Goal: Task Accomplishment & Management: Use online tool/utility

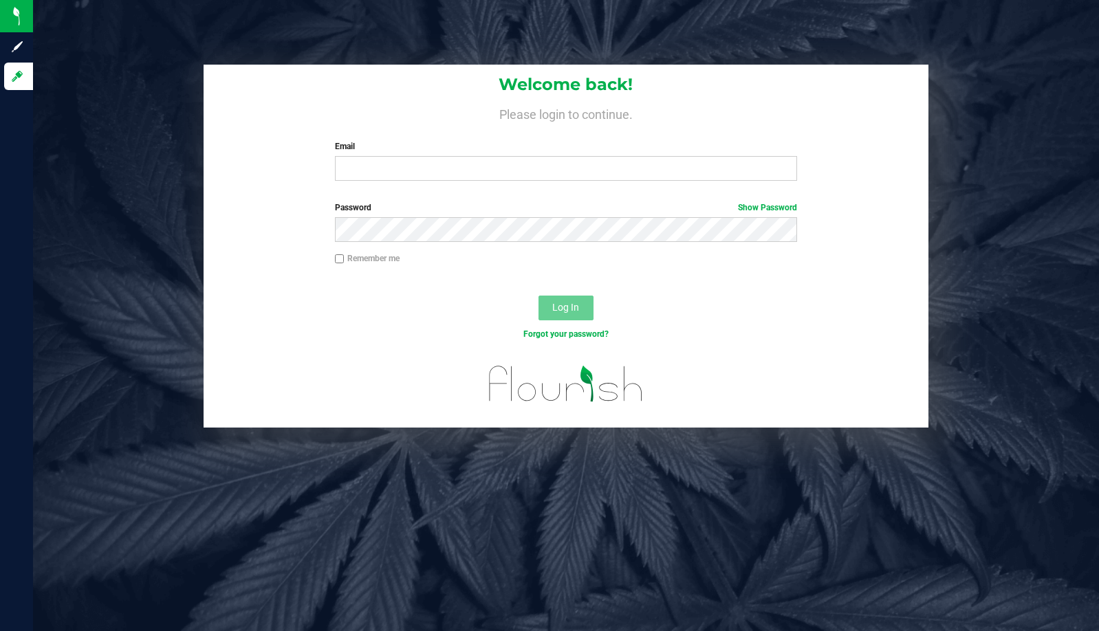
click at [109, 219] on div "Welcome back! Please login to continue. Email Required Please format your email…" at bounding box center [566, 246] width 1087 height 363
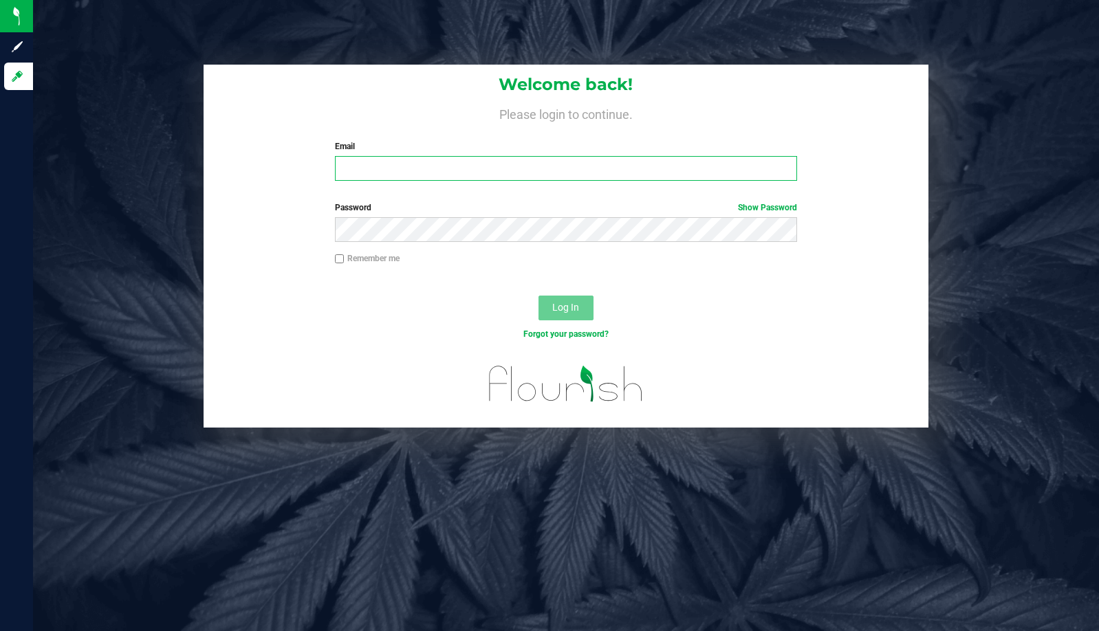
click at [364, 173] on input "Email" at bounding box center [566, 168] width 462 height 25
type input "[EMAIL_ADDRESS][DOMAIN_NAME]"
click at [539, 296] on button "Log In" at bounding box center [566, 308] width 55 height 25
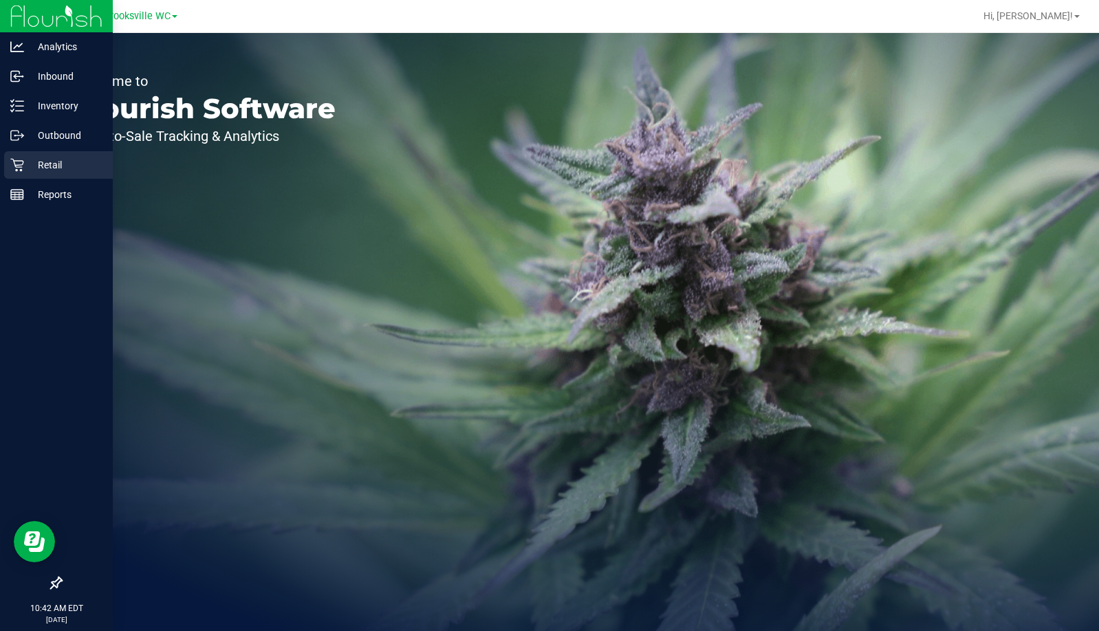
click at [30, 158] on p "Retail" at bounding box center [65, 165] width 83 height 17
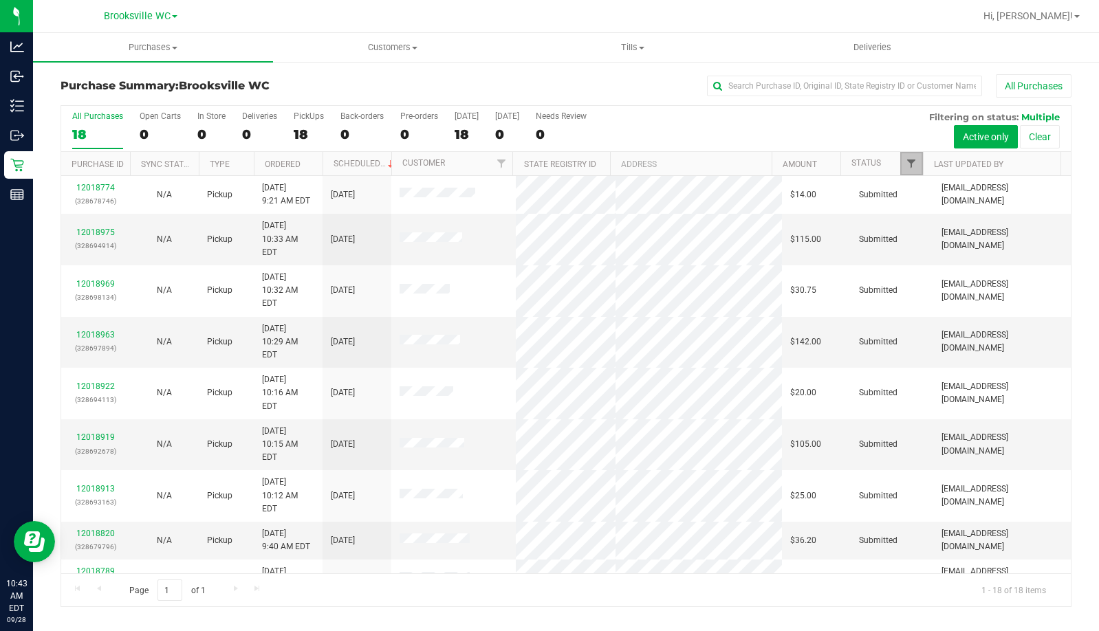
click at [911, 162] on span "Filter" at bounding box center [911, 163] width 11 height 11
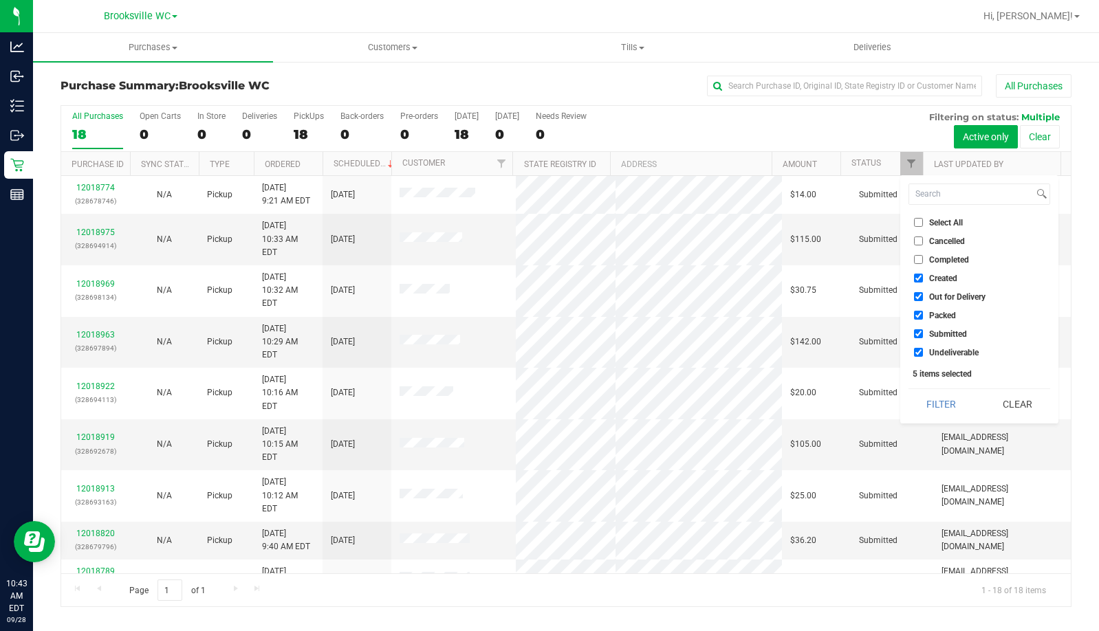
click at [944, 277] on span "Created" at bounding box center [943, 278] width 28 height 8
click at [923, 277] on input "Created" at bounding box center [918, 278] width 9 height 9
checkbox input "false"
click at [944, 296] on span "Out for Delivery" at bounding box center [957, 297] width 56 height 8
click at [923, 296] on input "Out for Delivery" at bounding box center [918, 296] width 9 height 9
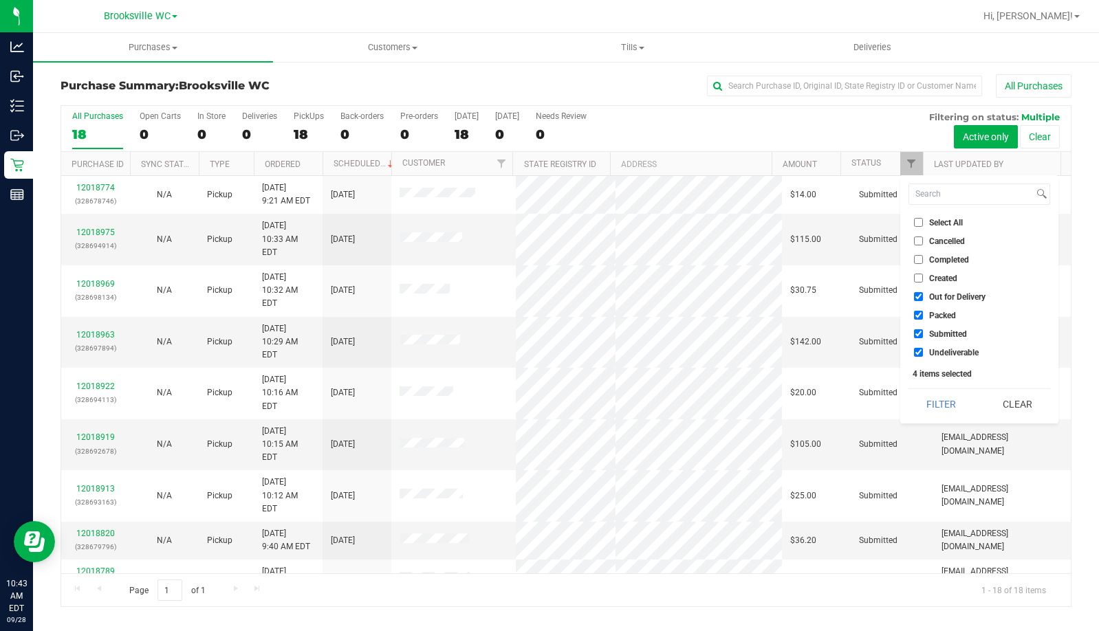
checkbox input "false"
click at [945, 318] on span "Packed" at bounding box center [942, 316] width 27 height 8
click at [923, 318] on input "Packed" at bounding box center [918, 315] width 9 height 9
checkbox input "false"
click at [946, 351] on span "Undeliverable" at bounding box center [954, 353] width 50 height 8
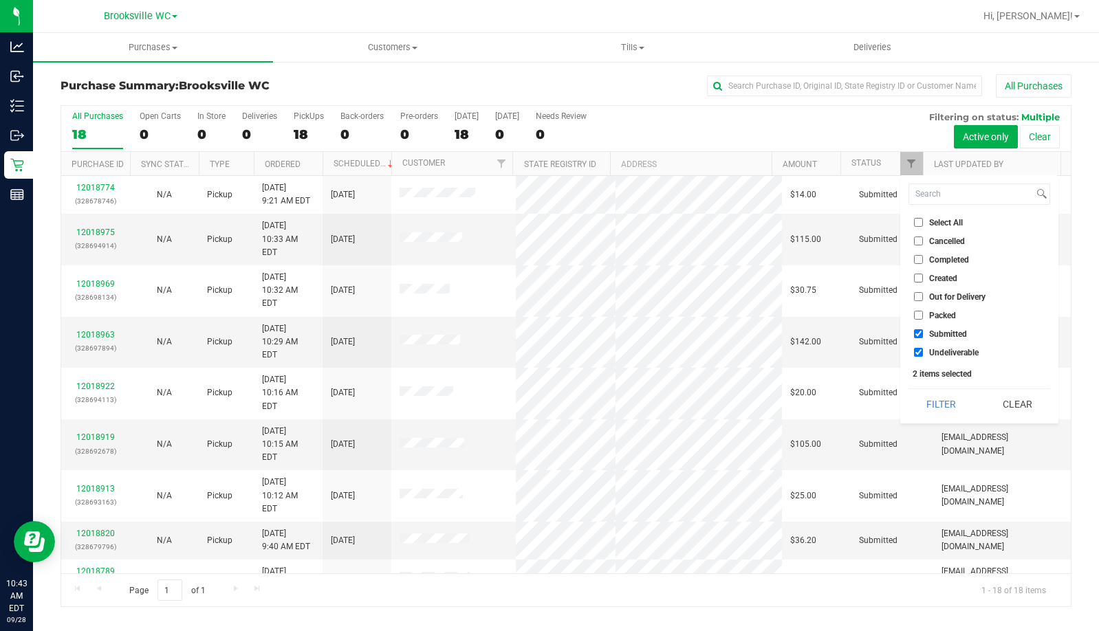
click at [923, 351] on input "Undeliverable" at bounding box center [918, 352] width 9 height 9
checkbox input "false"
click at [946, 391] on button "Filter" at bounding box center [942, 404] width 66 height 30
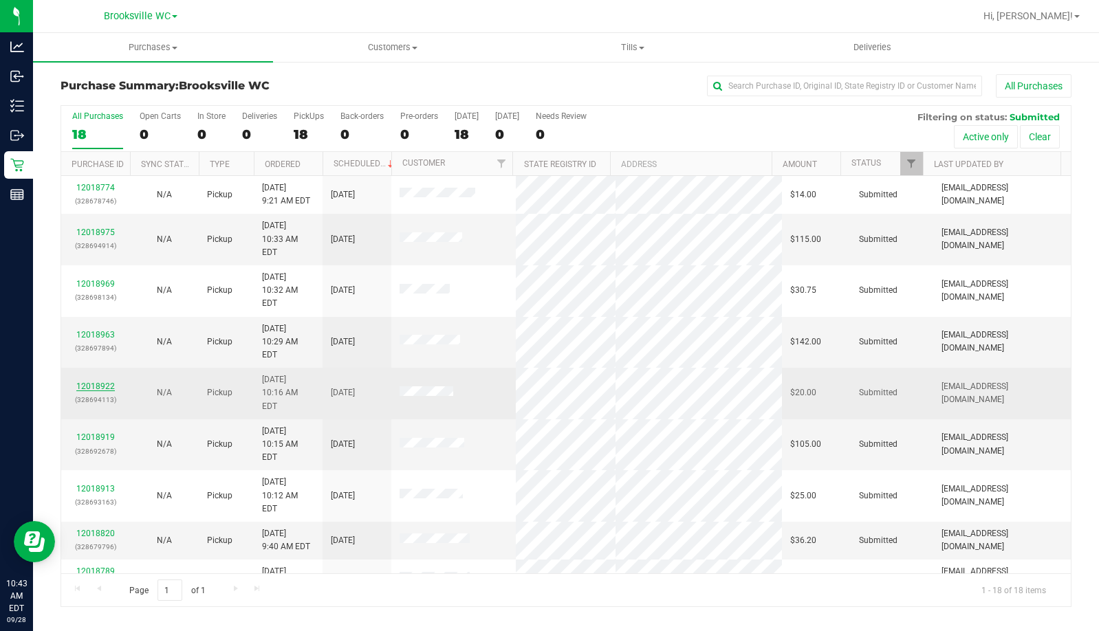
click at [109, 382] on link "12018922" at bounding box center [95, 387] width 39 height 10
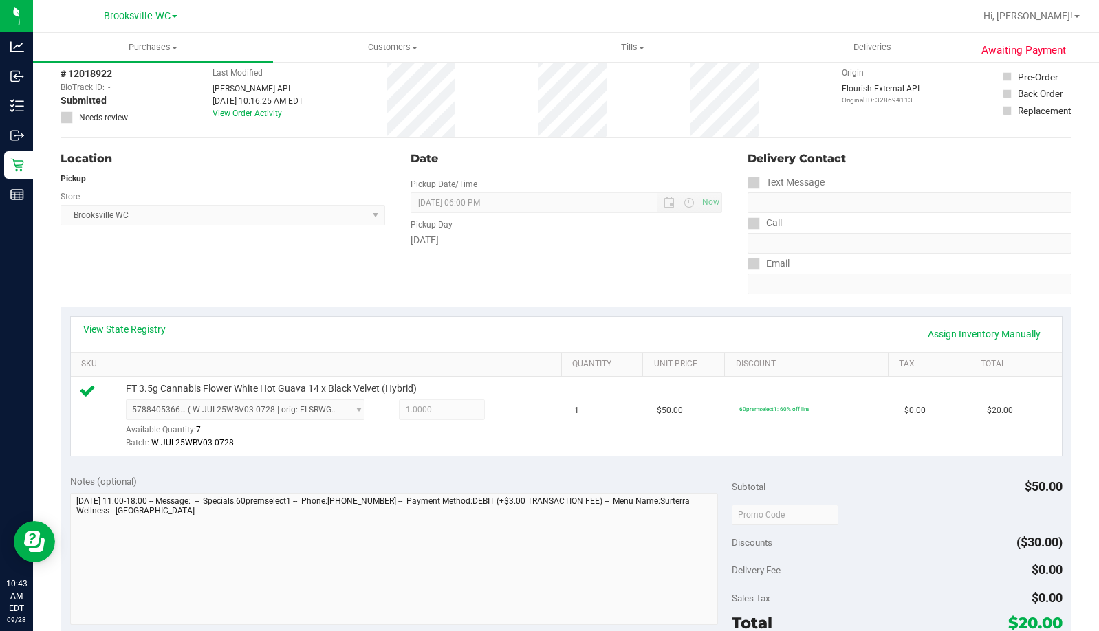
scroll to position [344, 0]
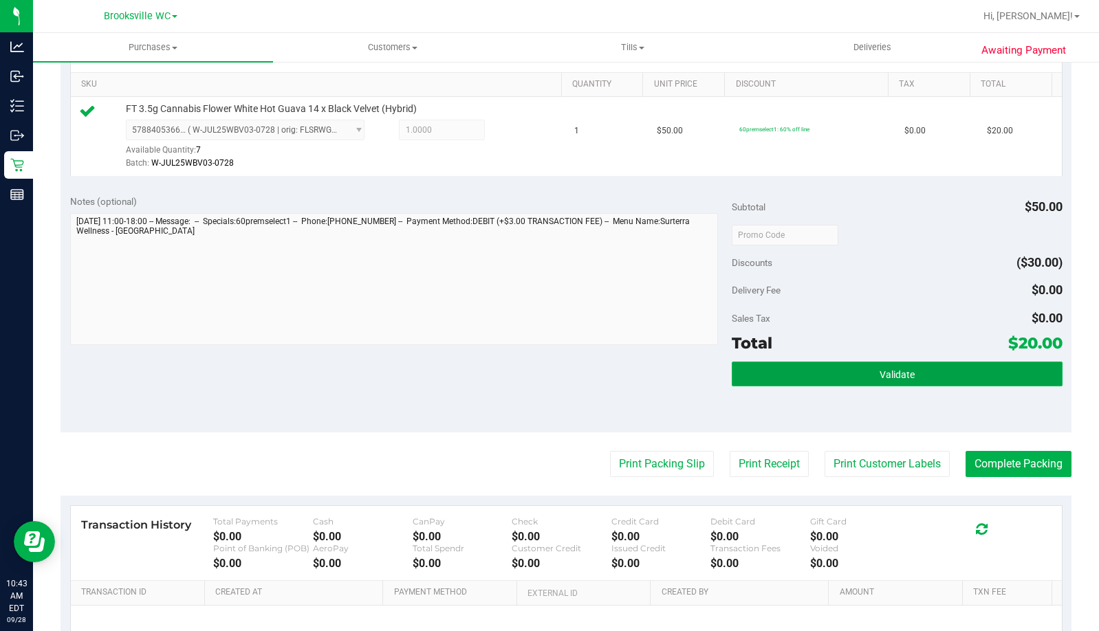
click at [760, 378] on button "Validate" at bounding box center [897, 374] width 331 height 25
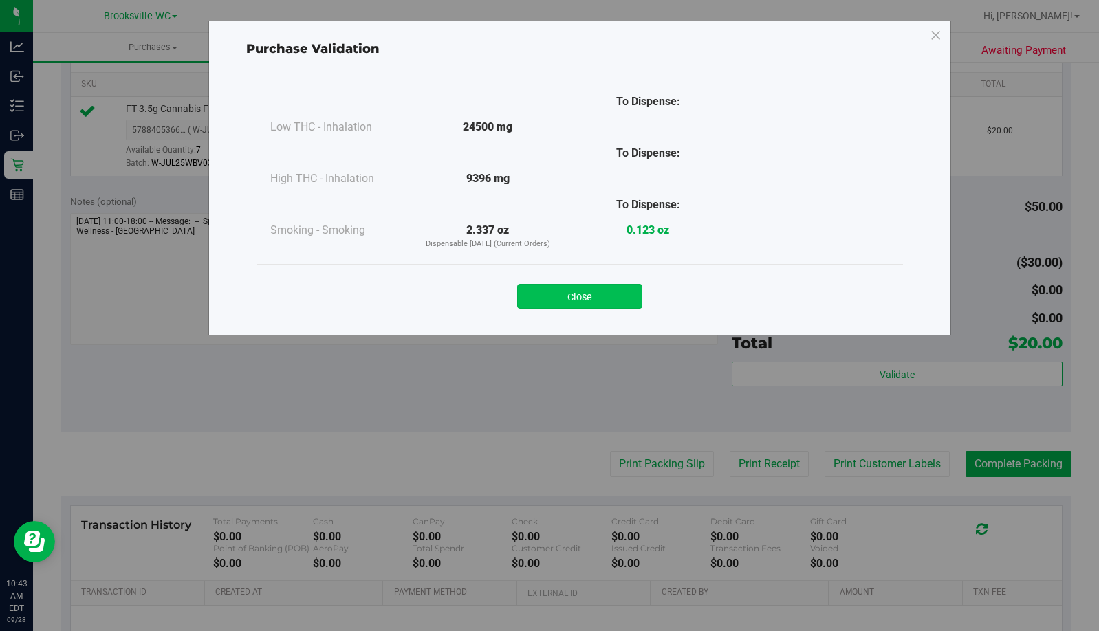
click at [606, 297] on button "Close" at bounding box center [579, 296] width 125 height 25
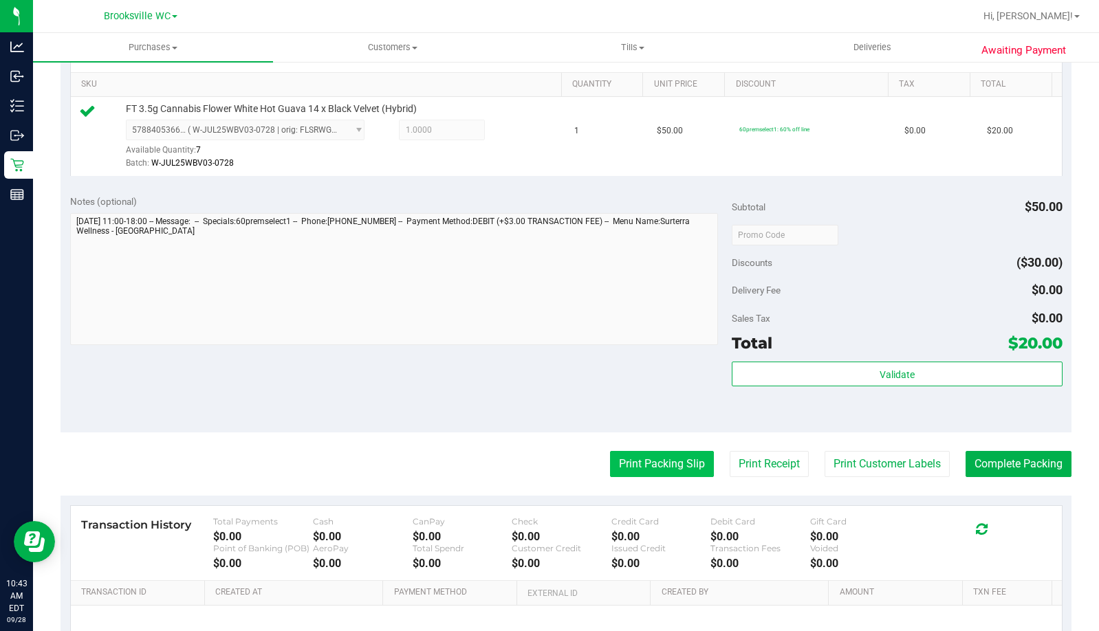
click at [644, 459] on button "Print Packing Slip" at bounding box center [662, 464] width 104 height 26
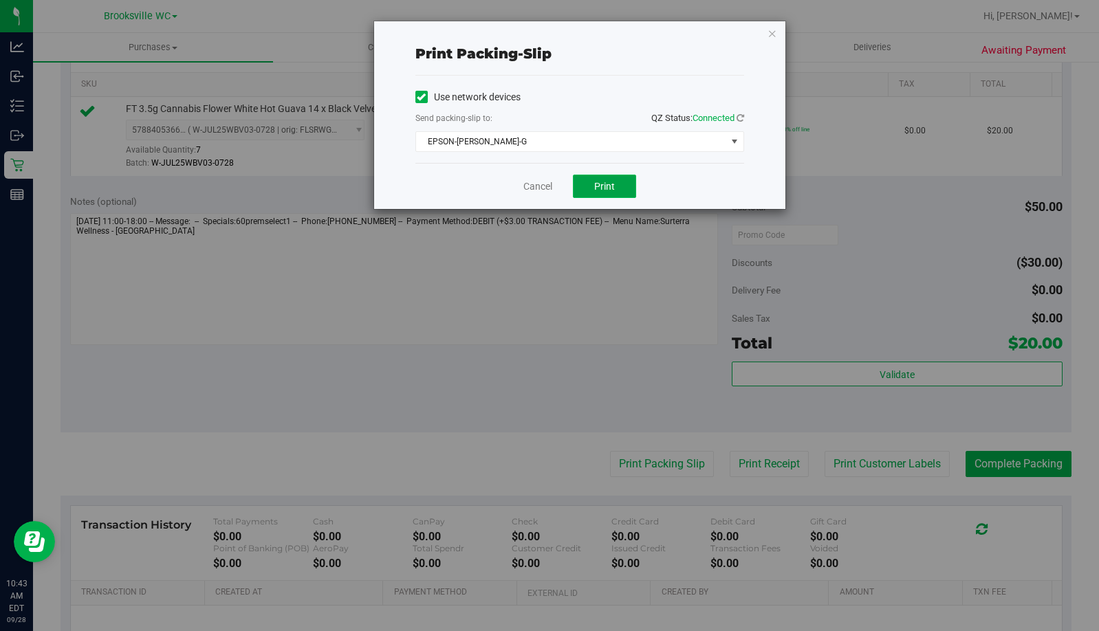
click at [631, 193] on button "Print" at bounding box center [604, 186] width 63 height 23
click at [768, 32] on icon "button" at bounding box center [773, 33] width 10 height 17
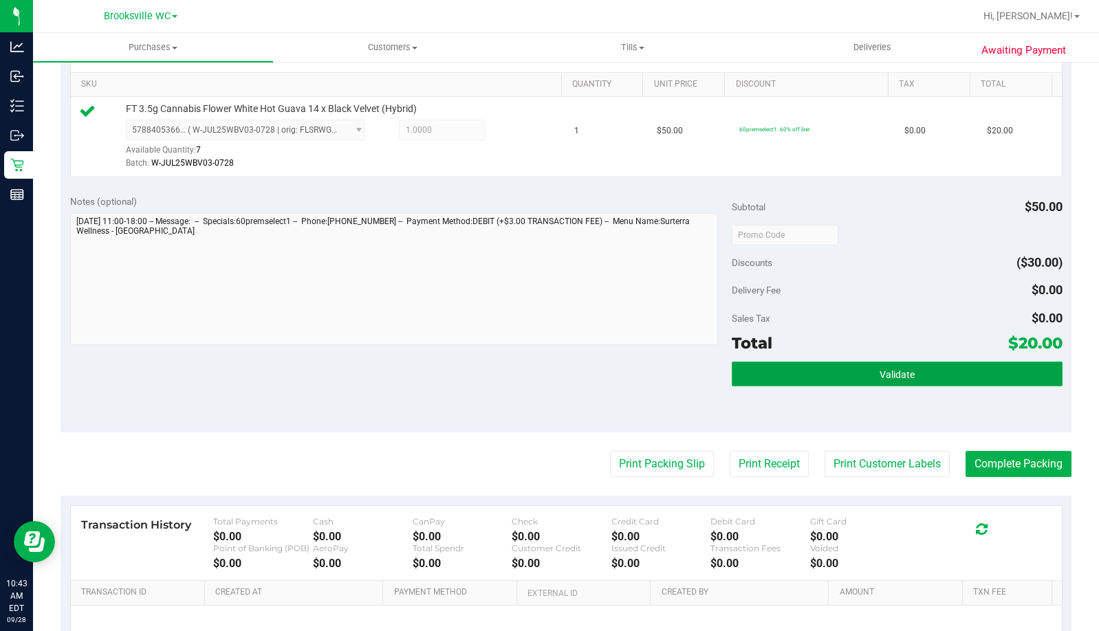
click at [874, 386] on button "Validate" at bounding box center [897, 374] width 331 height 25
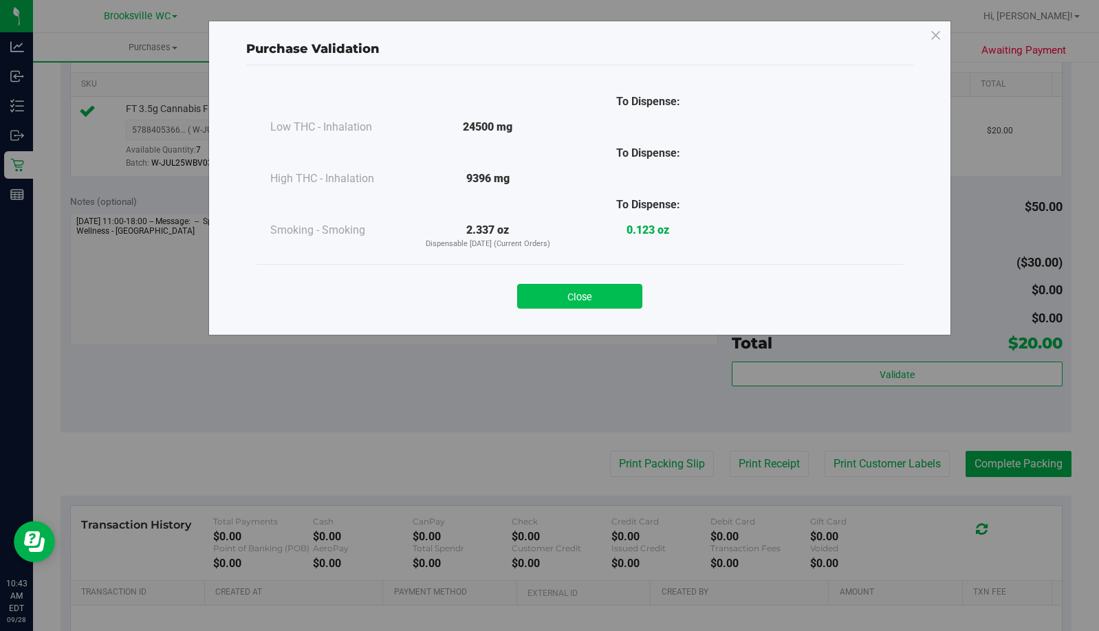
click at [617, 296] on button "Close" at bounding box center [579, 296] width 125 height 25
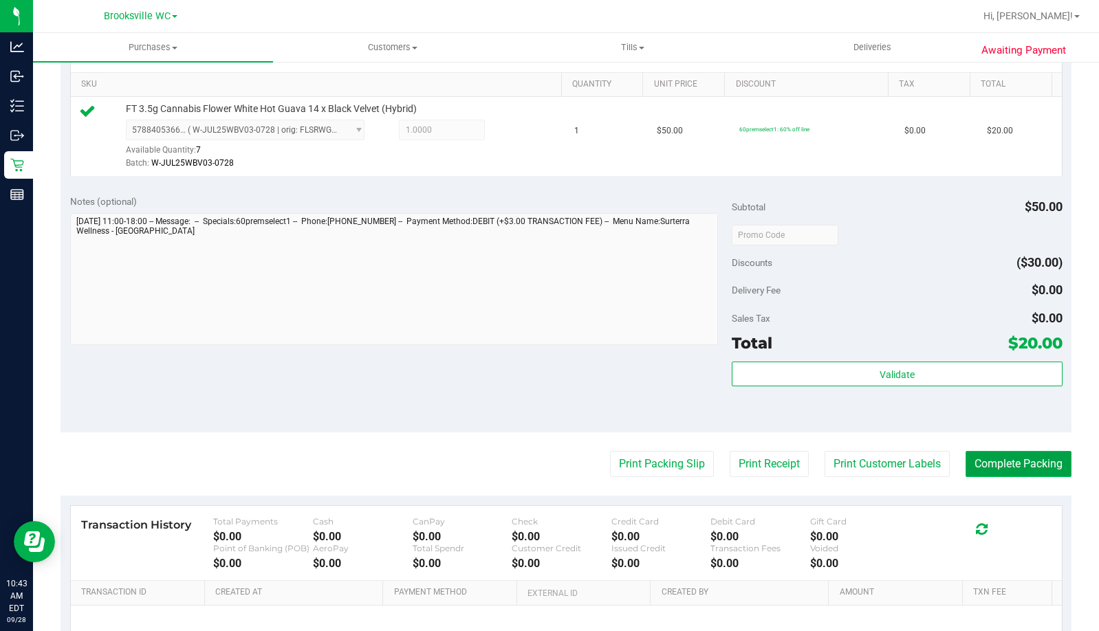
click at [988, 464] on button "Complete Packing" at bounding box center [1019, 464] width 106 height 26
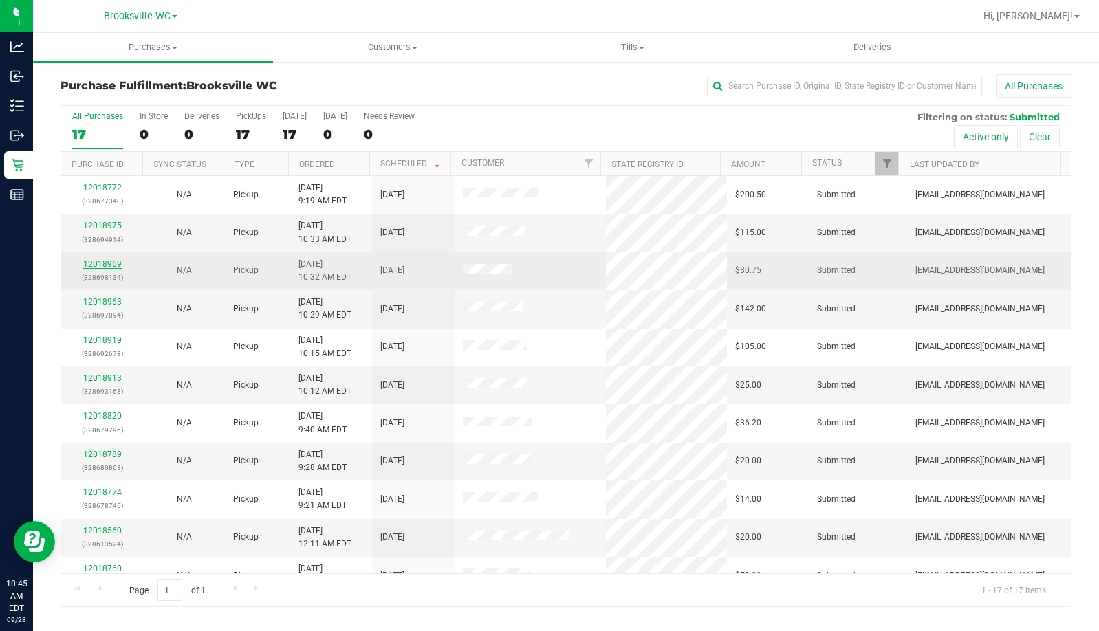
click at [102, 266] on link "12018969" at bounding box center [102, 264] width 39 height 10
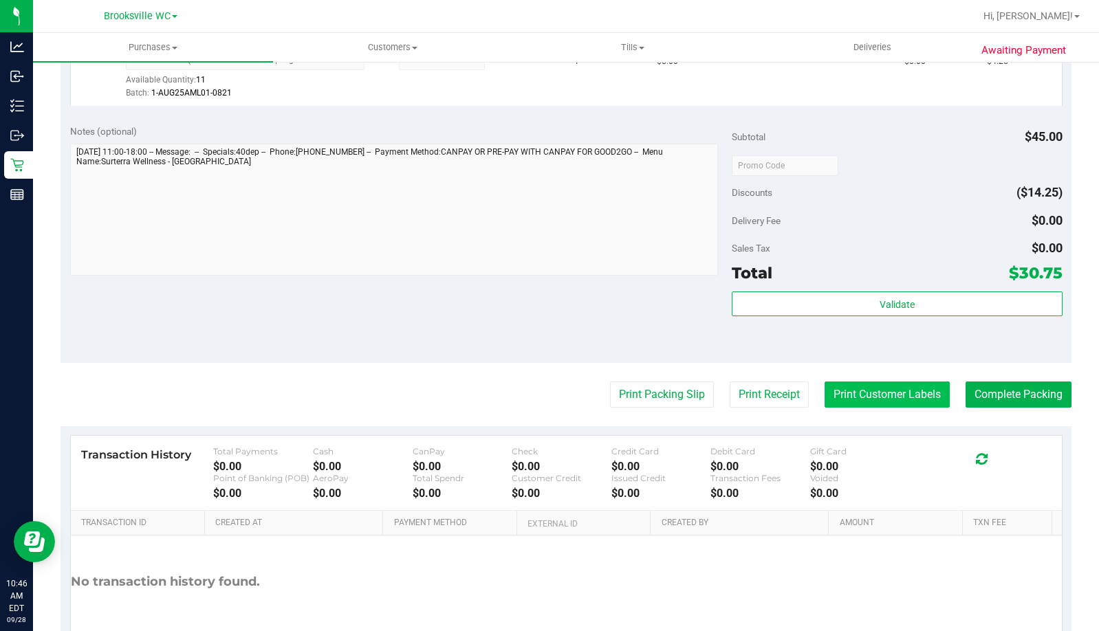
scroll to position [619, 0]
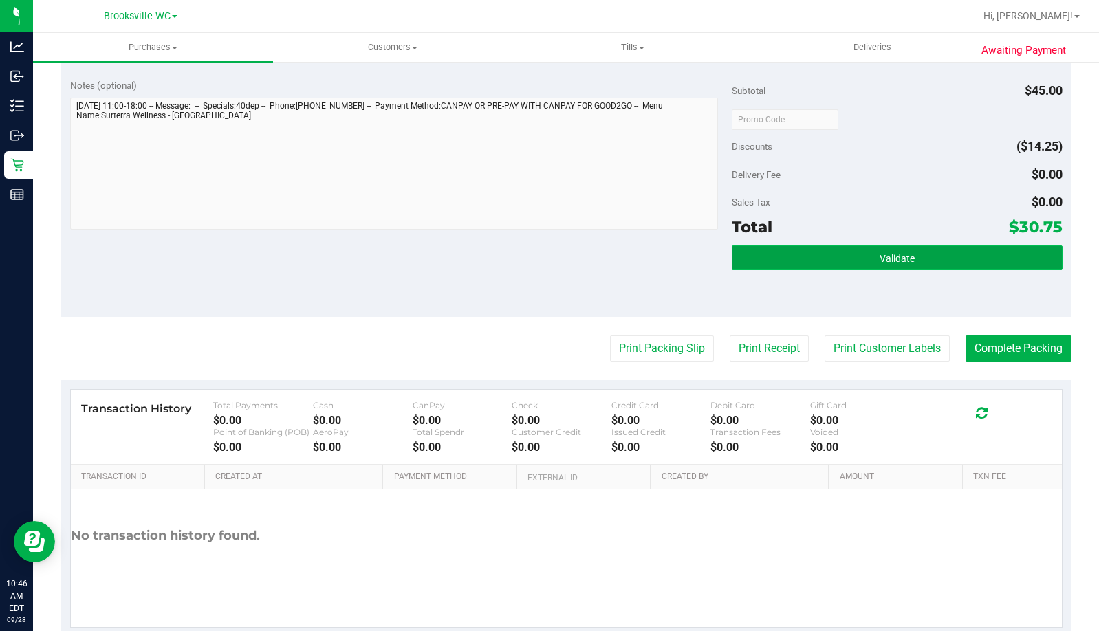
click at [810, 254] on button "Validate" at bounding box center [897, 258] width 331 height 25
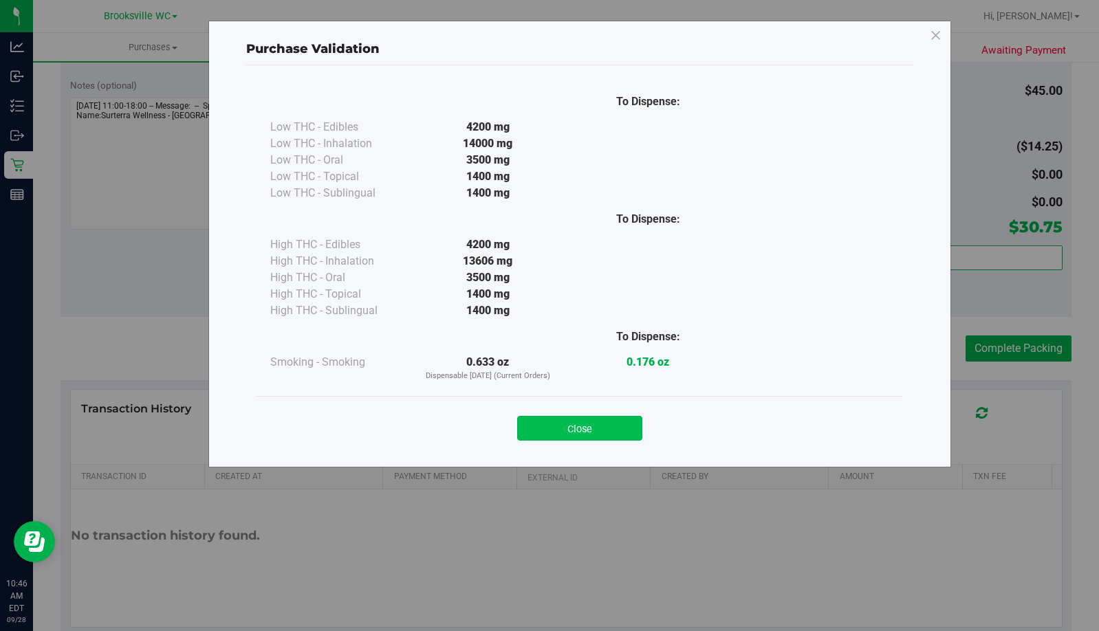
click at [586, 433] on button "Close" at bounding box center [579, 428] width 125 height 25
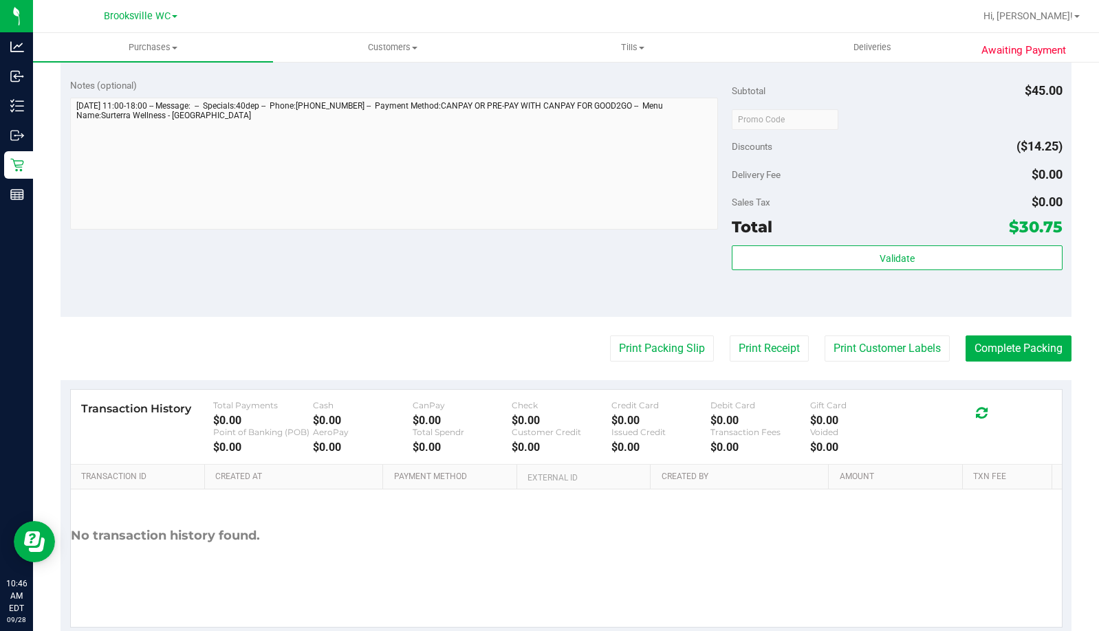
click at [631, 334] on purchase-details "Back Edit Purchase Cancel Purchase View Profile # 12018969 BioTrack ID: - Submi…" at bounding box center [566, 46] width 1011 height 1182
click at [634, 338] on button "Print Packing Slip" at bounding box center [662, 349] width 104 height 26
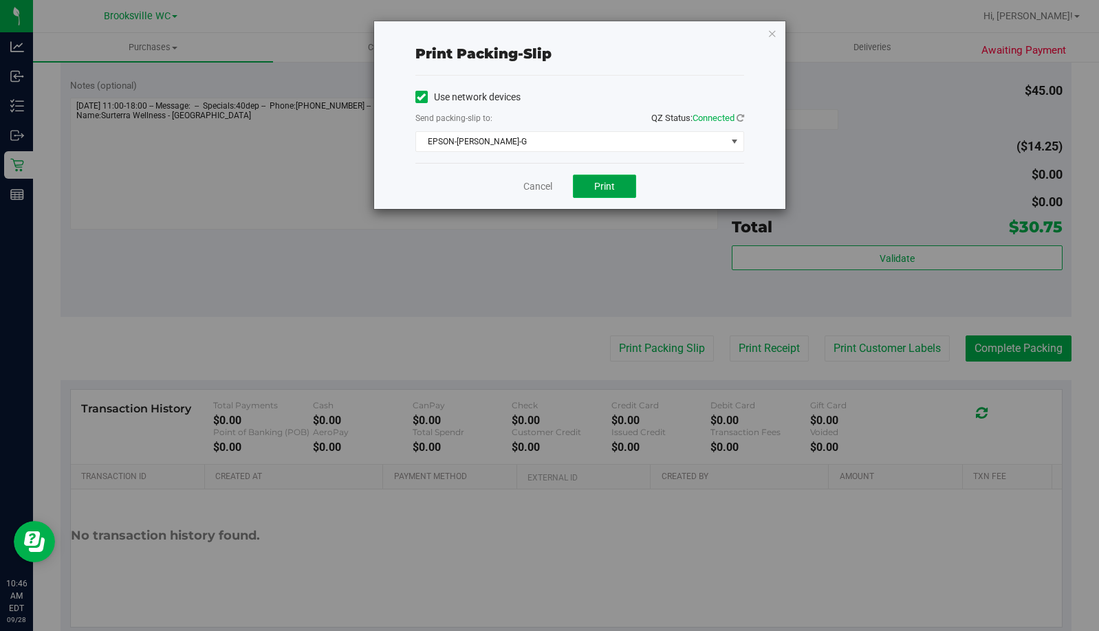
click at [610, 188] on span "Print" at bounding box center [604, 186] width 21 height 11
click at [775, 34] on icon "button" at bounding box center [773, 33] width 10 height 17
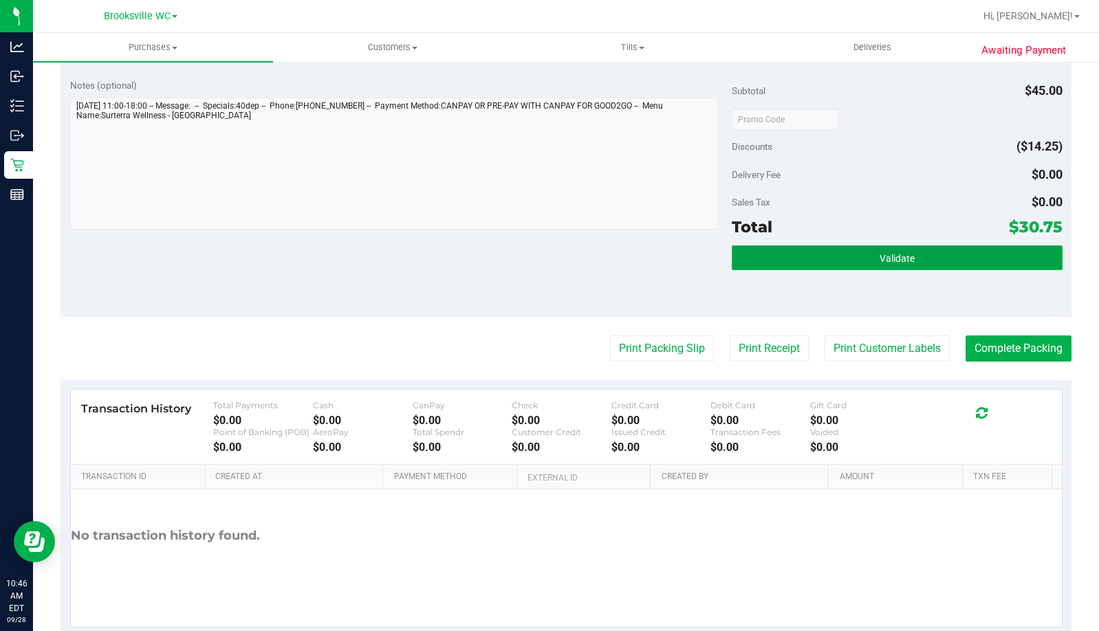
click at [905, 256] on span "Validate" at bounding box center [897, 258] width 35 height 11
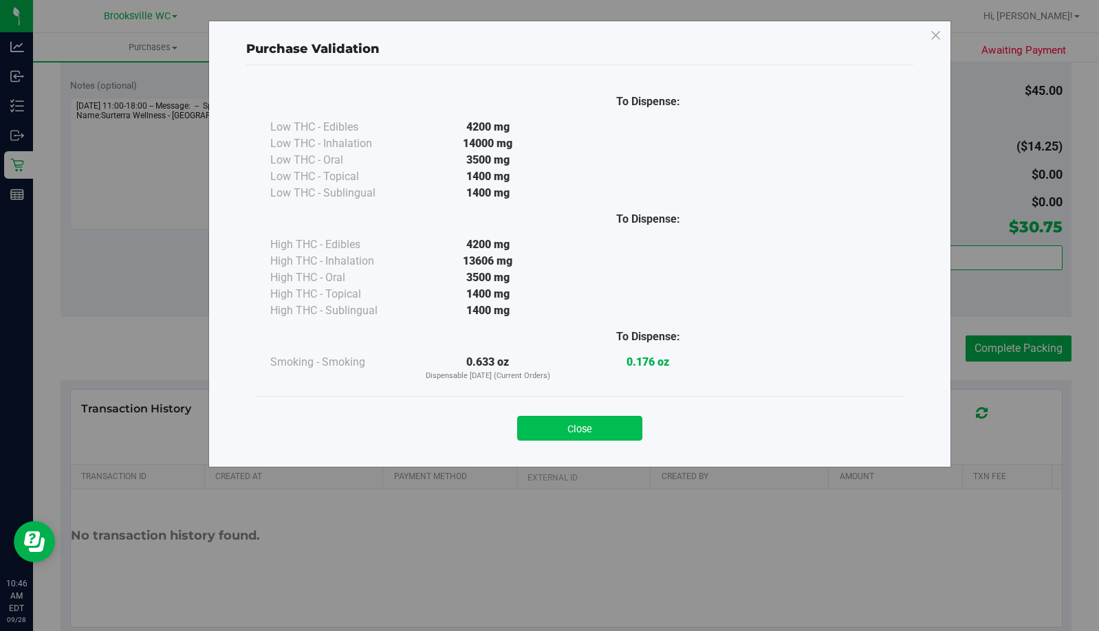
click at [599, 428] on button "Close" at bounding box center [579, 428] width 125 height 25
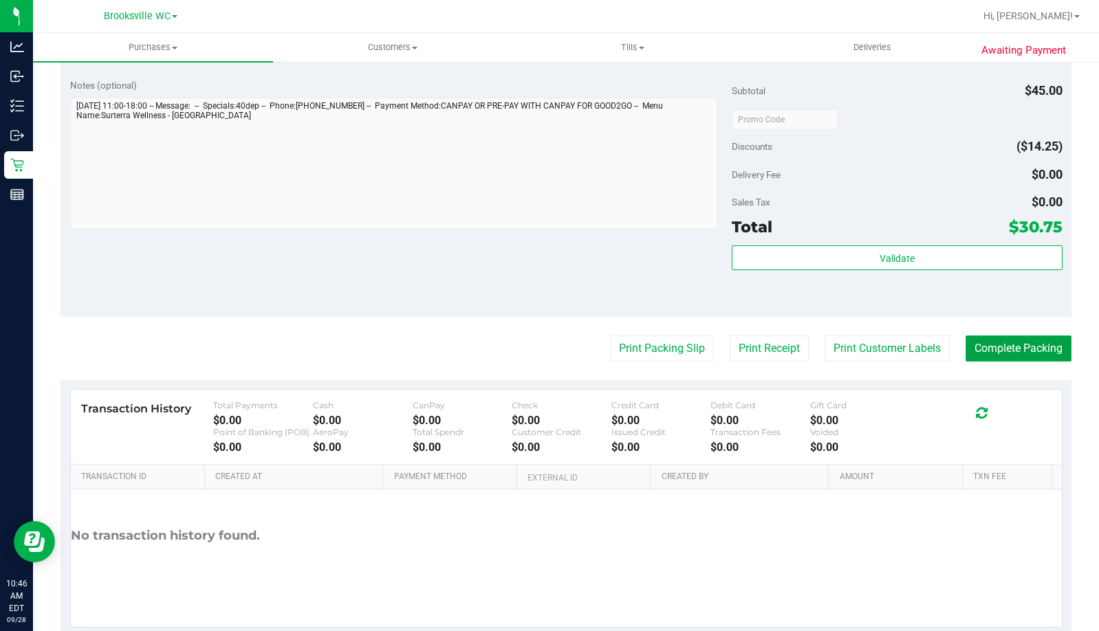
click at [1000, 344] on button "Complete Packing" at bounding box center [1019, 349] width 106 height 26
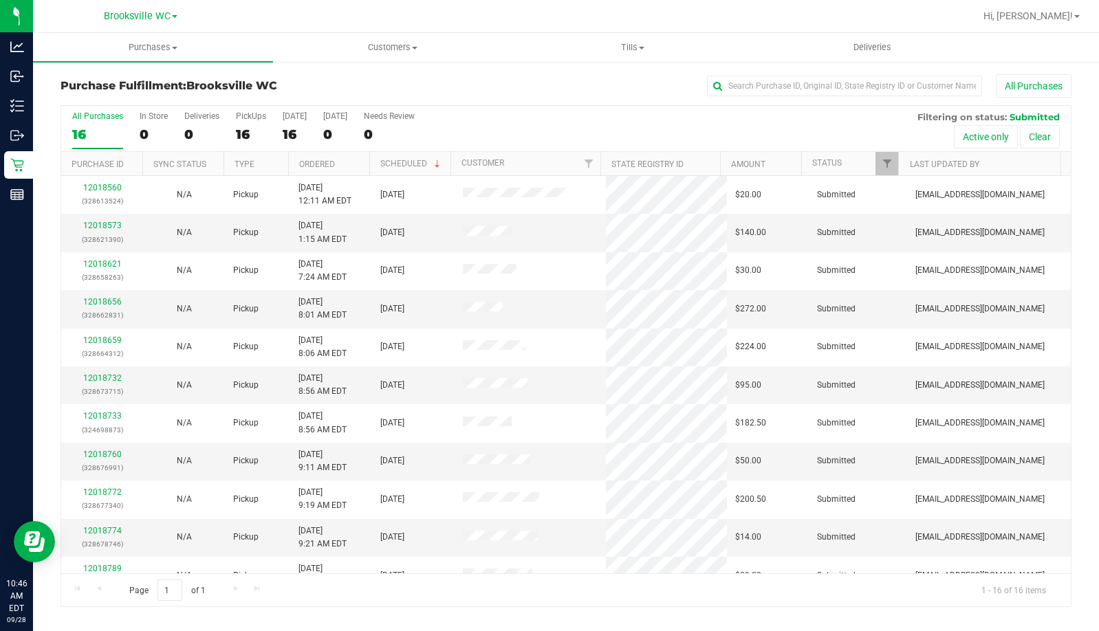
scroll to position [212, 0]
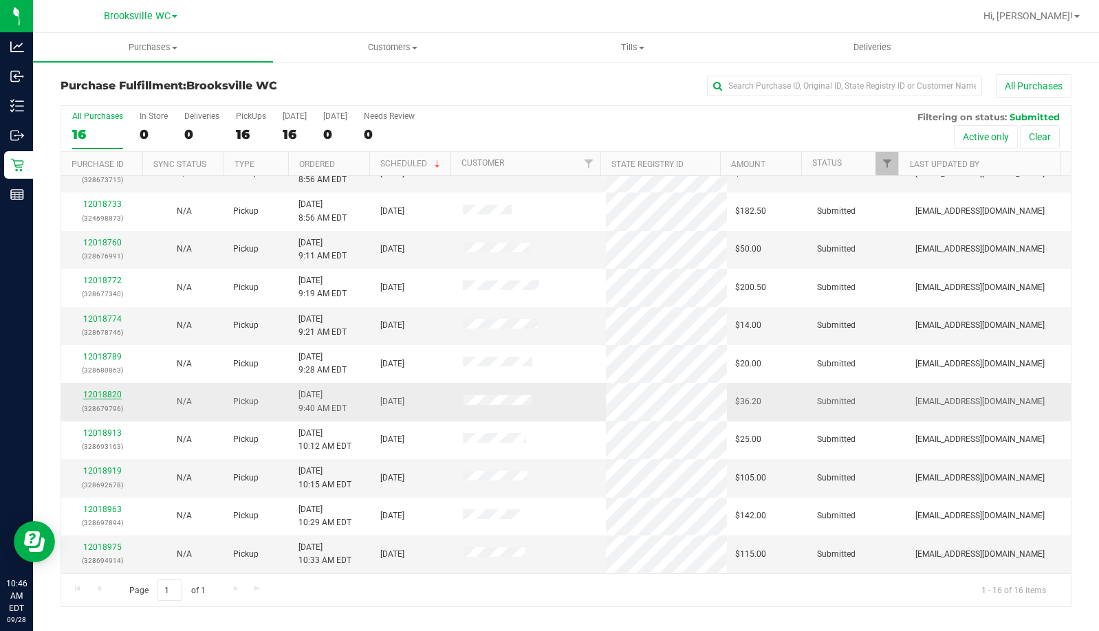
click at [107, 392] on link "12018820" at bounding box center [102, 395] width 39 height 10
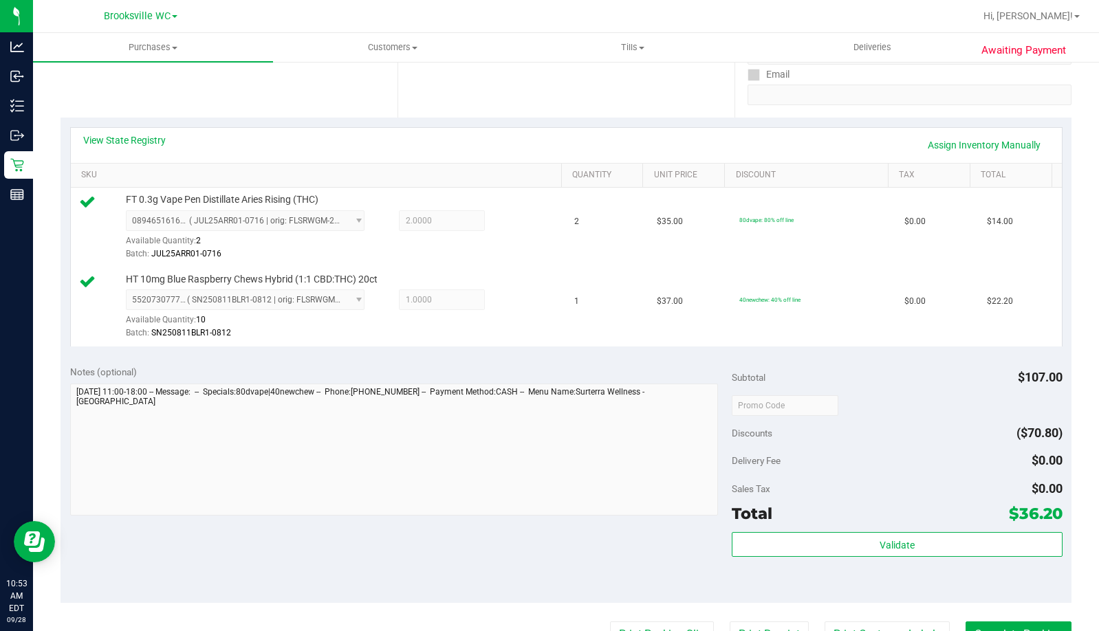
scroll to position [413, 0]
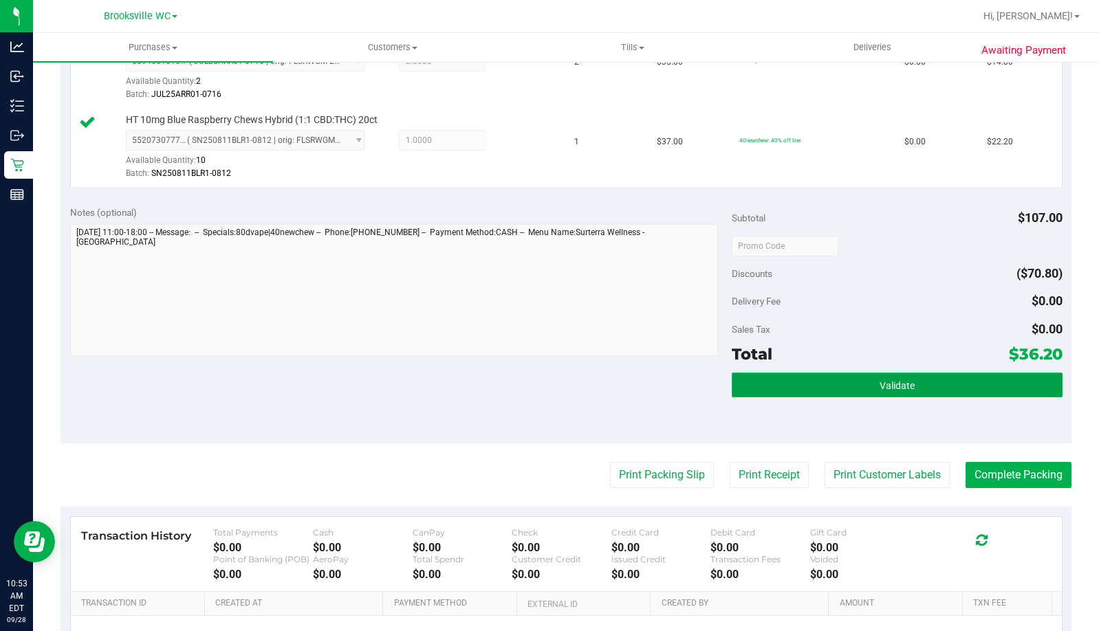
click at [814, 381] on button "Validate" at bounding box center [897, 385] width 331 height 25
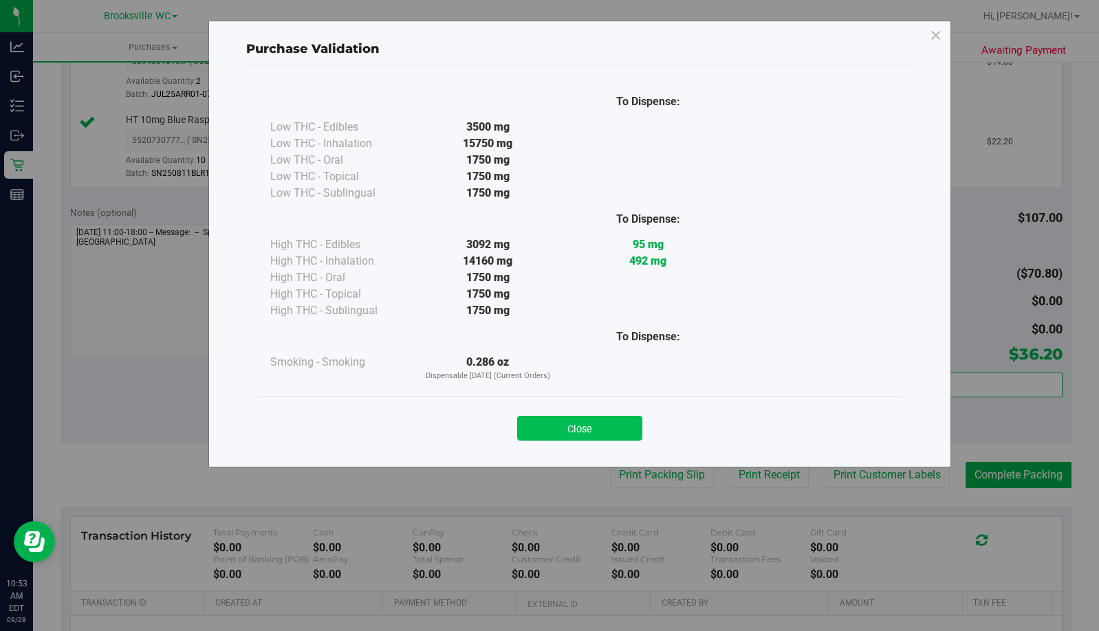
click at [588, 435] on button "Close" at bounding box center [579, 428] width 125 height 25
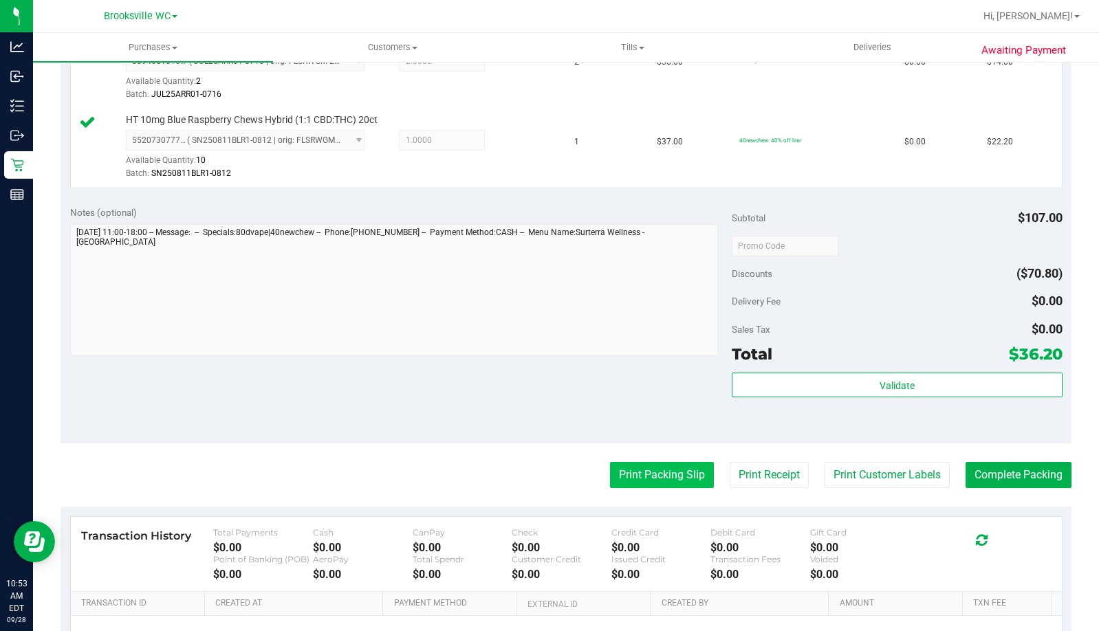
click at [636, 466] on button "Print Packing Slip" at bounding box center [662, 475] width 104 height 26
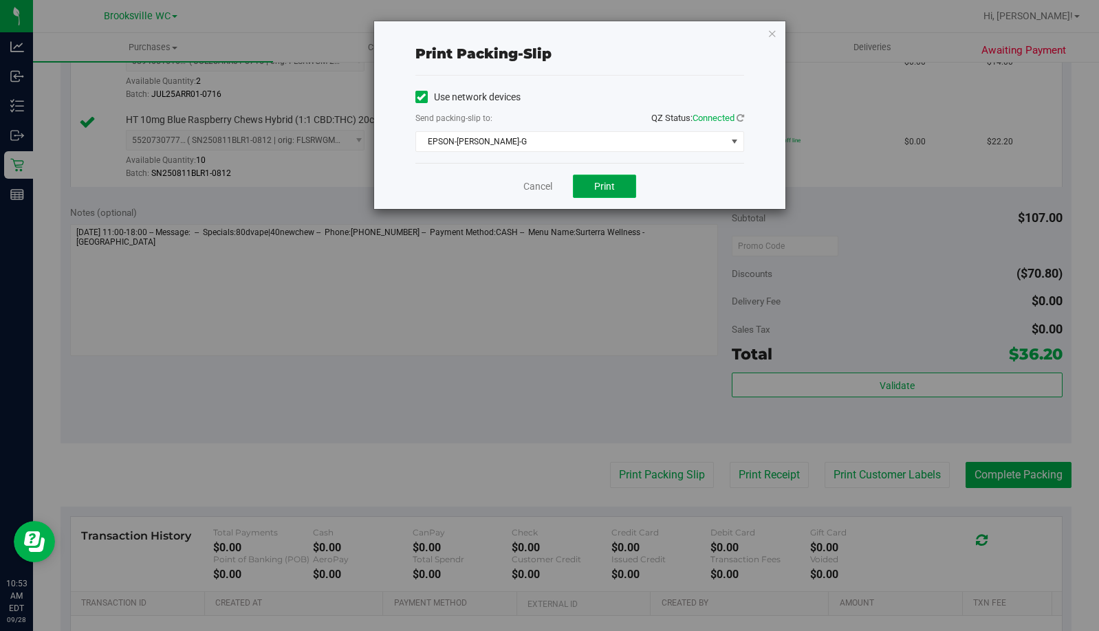
click at [612, 178] on button "Print" at bounding box center [604, 186] width 63 height 23
click at [771, 30] on icon "button" at bounding box center [773, 33] width 10 height 17
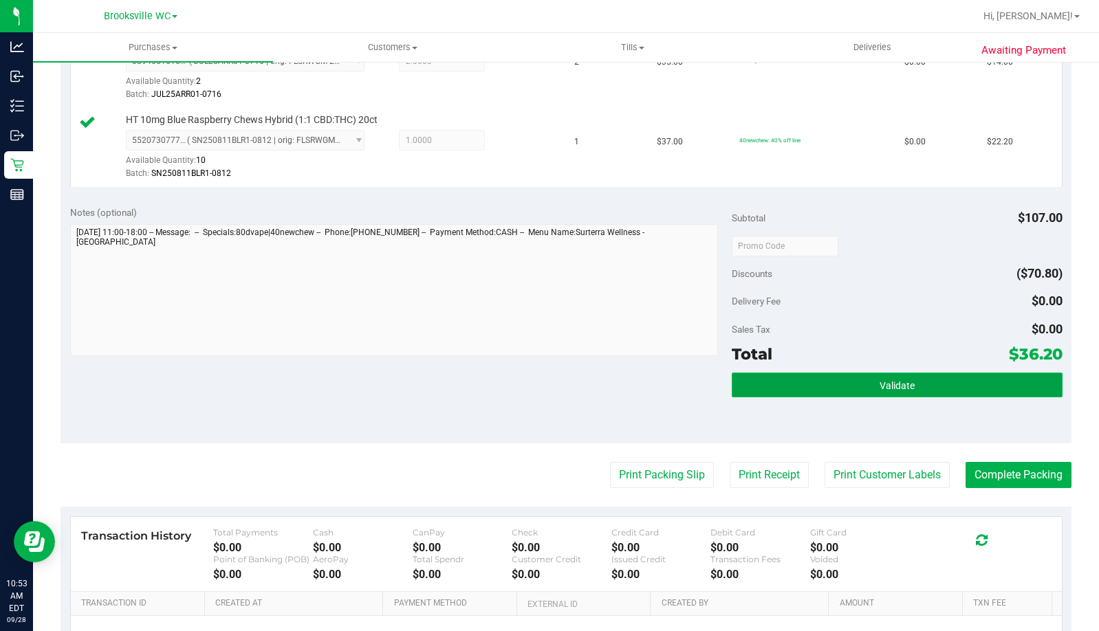
click at [911, 388] on button "Validate" at bounding box center [897, 385] width 331 height 25
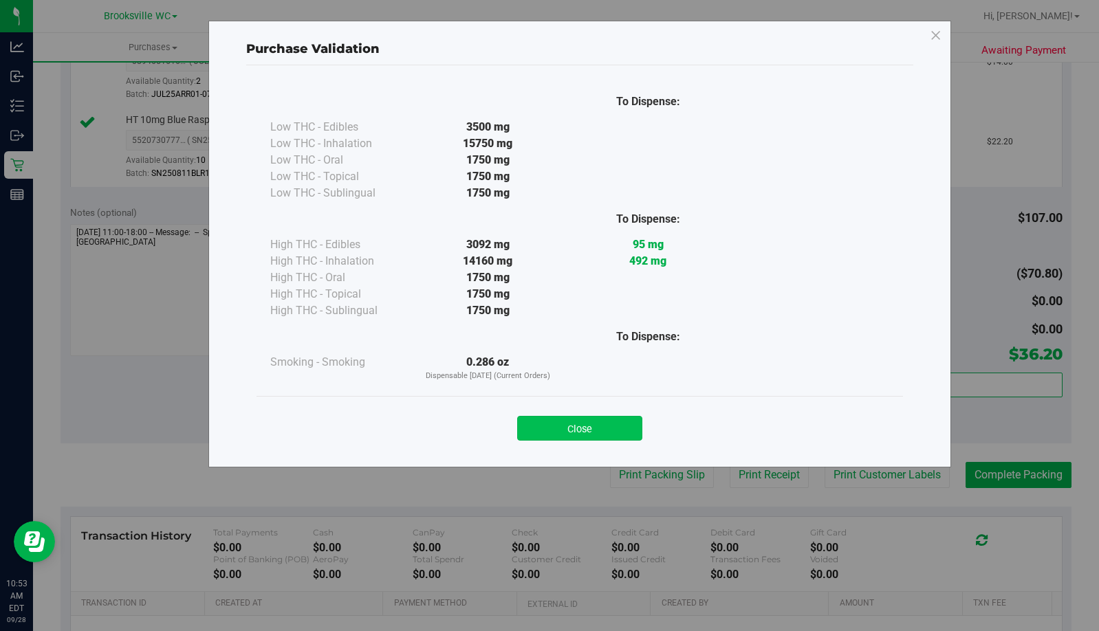
click at [596, 424] on button "Close" at bounding box center [579, 428] width 125 height 25
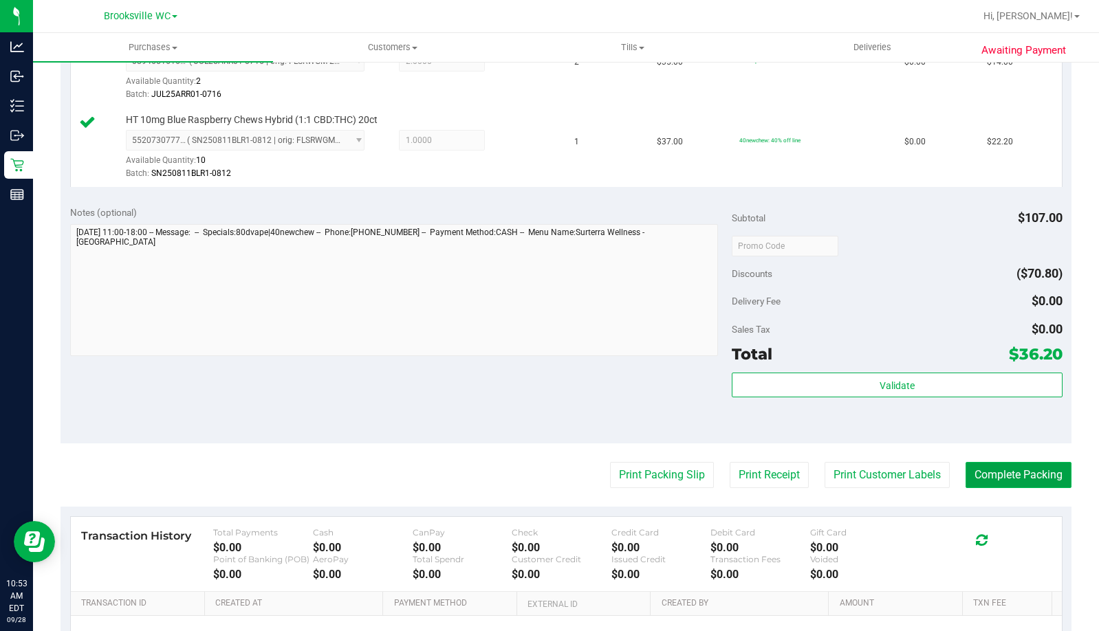
click at [976, 478] on button "Complete Packing" at bounding box center [1019, 475] width 106 height 26
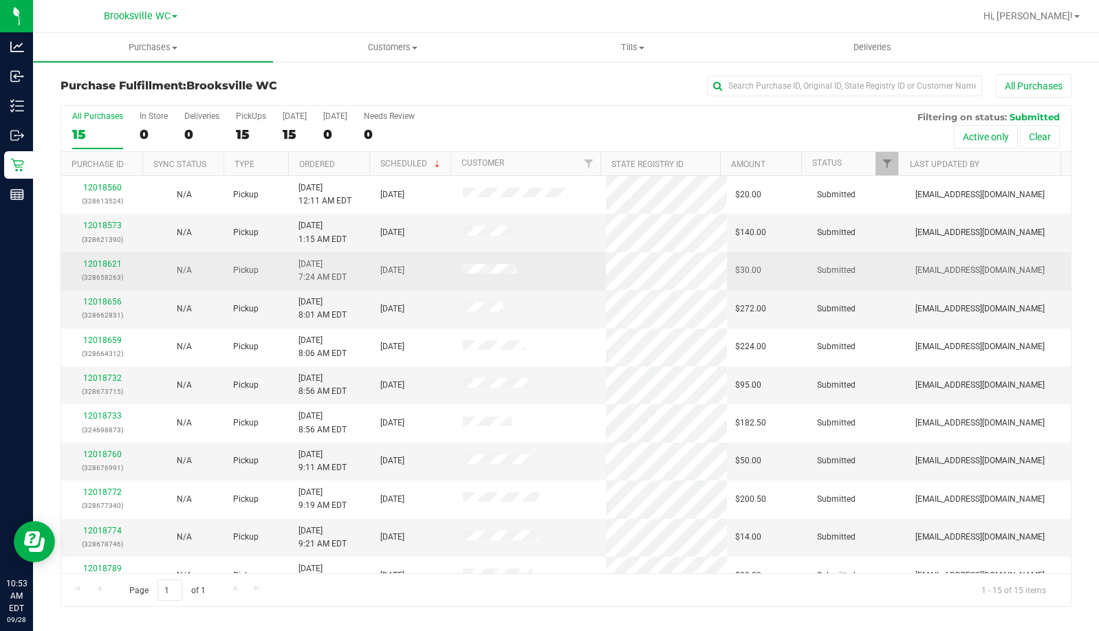
click at [109, 271] on p "(328658263)" at bounding box center [101, 277] width 65 height 13
click at [105, 265] on link "12018621" at bounding box center [102, 264] width 39 height 10
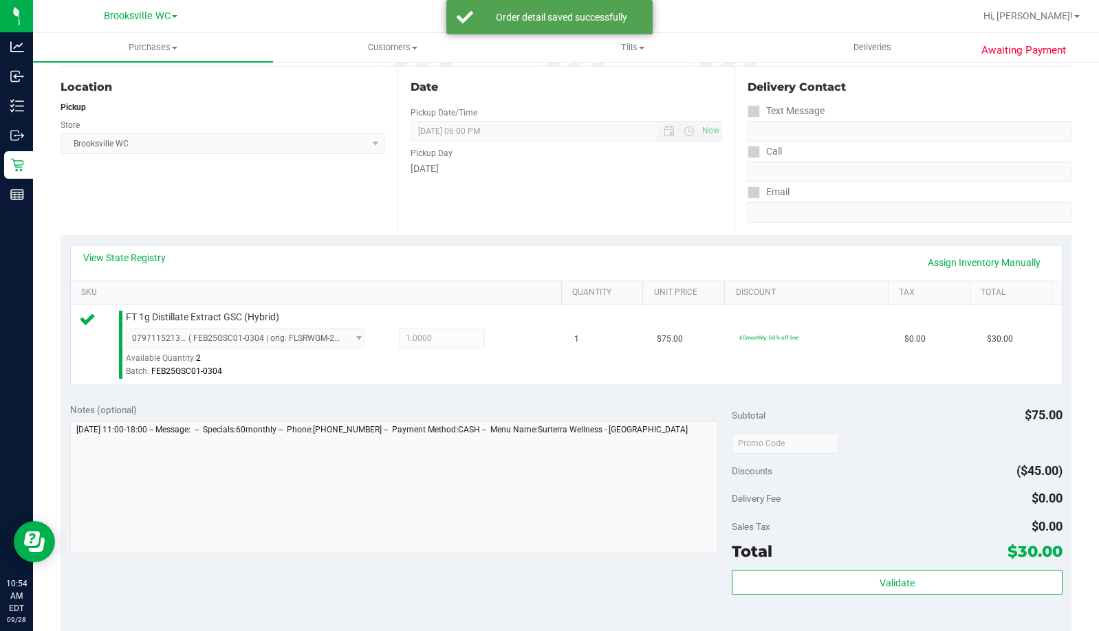
scroll to position [413, 0]
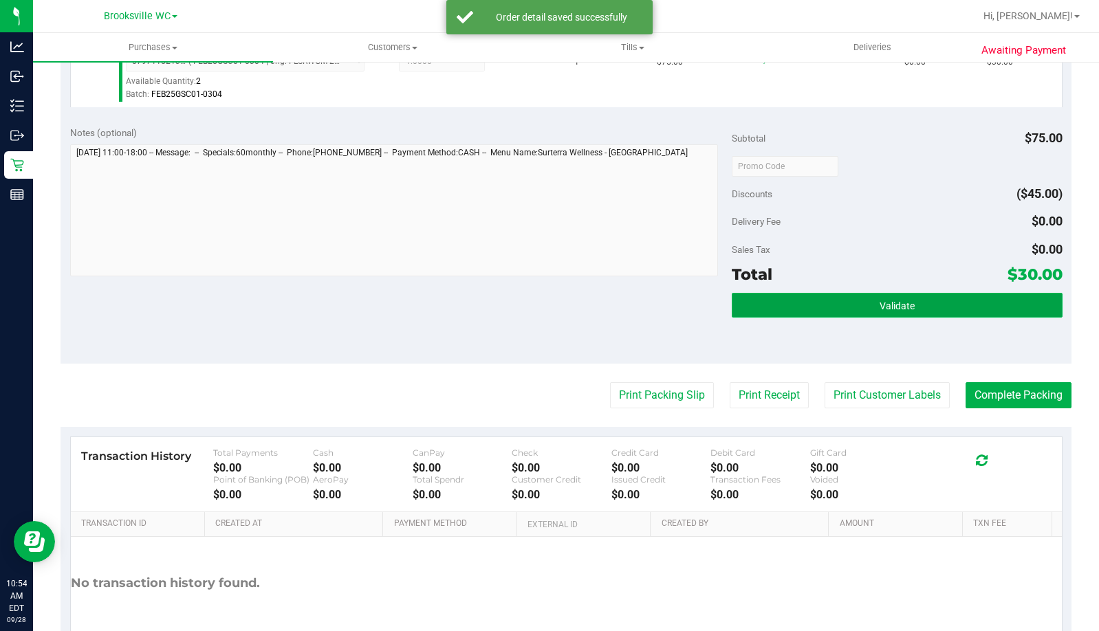
click at [803, 312] on button "Validate" at bounding box center [897, 305] width 331 height 25
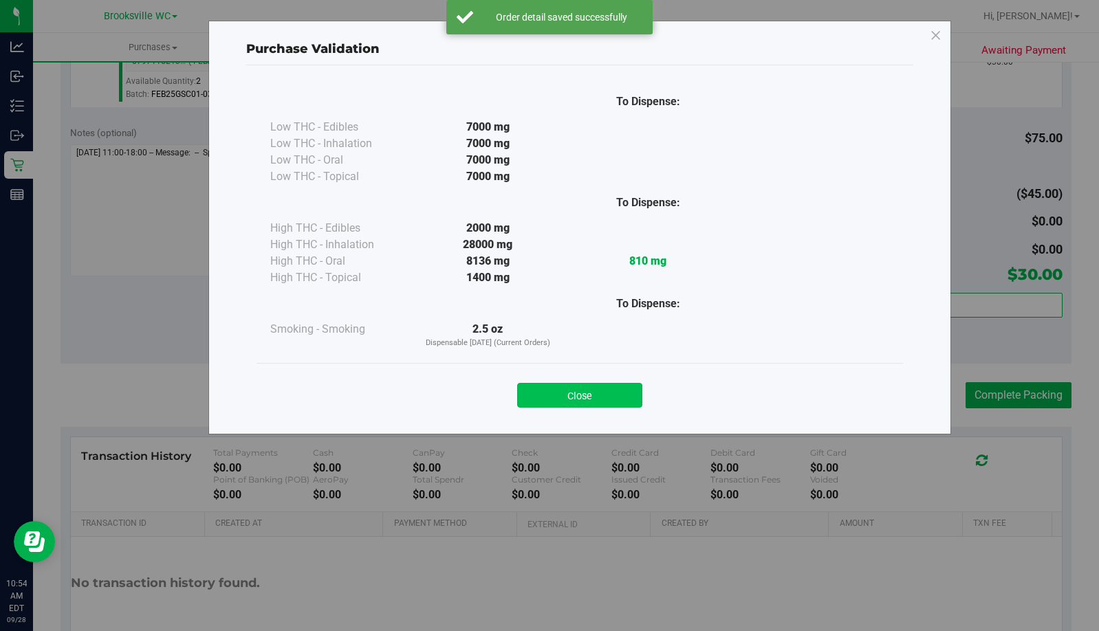
click at [583, 392] on button "Close" at bounding box center [579, 395] width 125 height 25
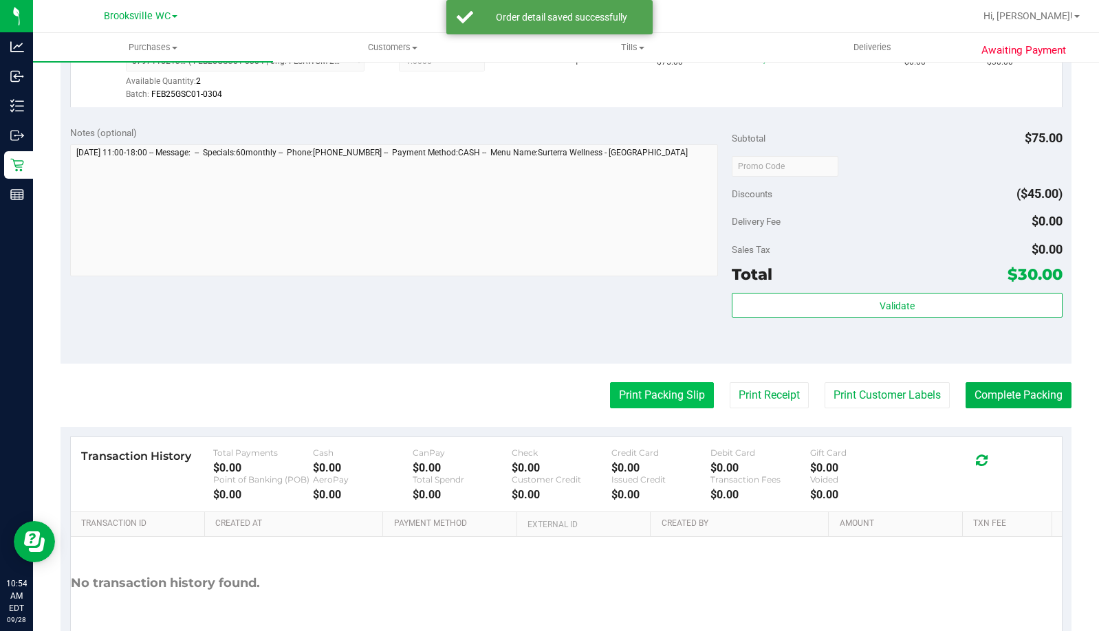
click at [632, 394] on button "Print Packing Slip" at bounding box center [662, 395] width 104 height 26
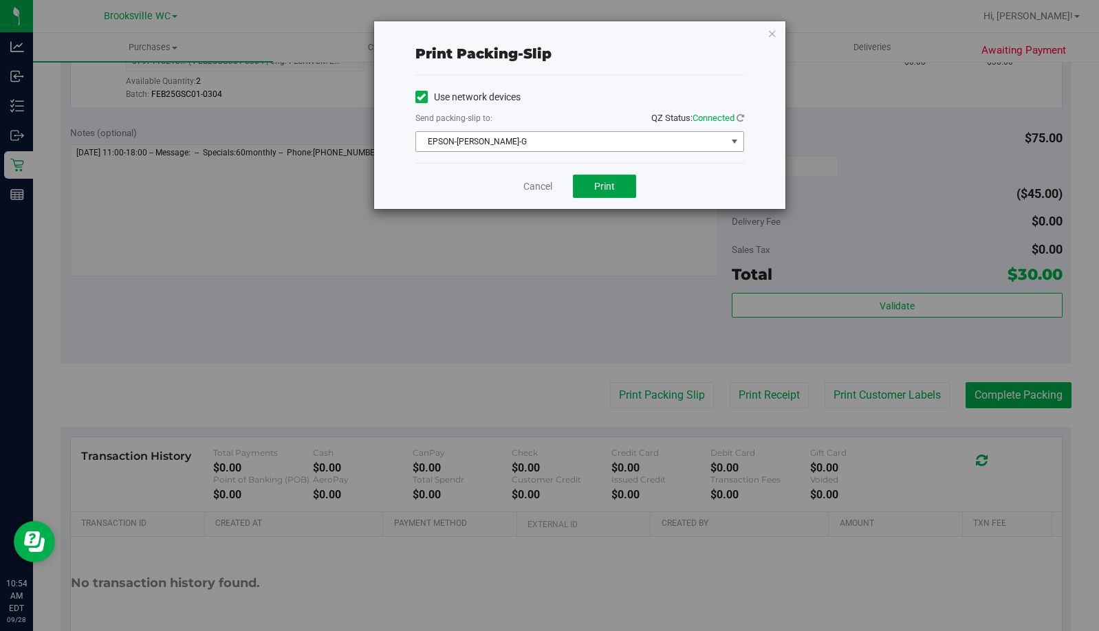
drag, startPoint x: 599, startPoint y: 187, endPoint x: 704, endPoint y: 94, distance: 140.3
click at [704, 94] on div "Print packing-slip Use network devices Send packing-slip to: QZ Status: Connect…" at bounding box center [579, 115] width 411 height 188
click at [611, 179] on button "Print" at bounding box center [604, 186] width 63 height 23
click at [770, 33] on icon "button" at bounding box center [773, 33] width 10 height 17
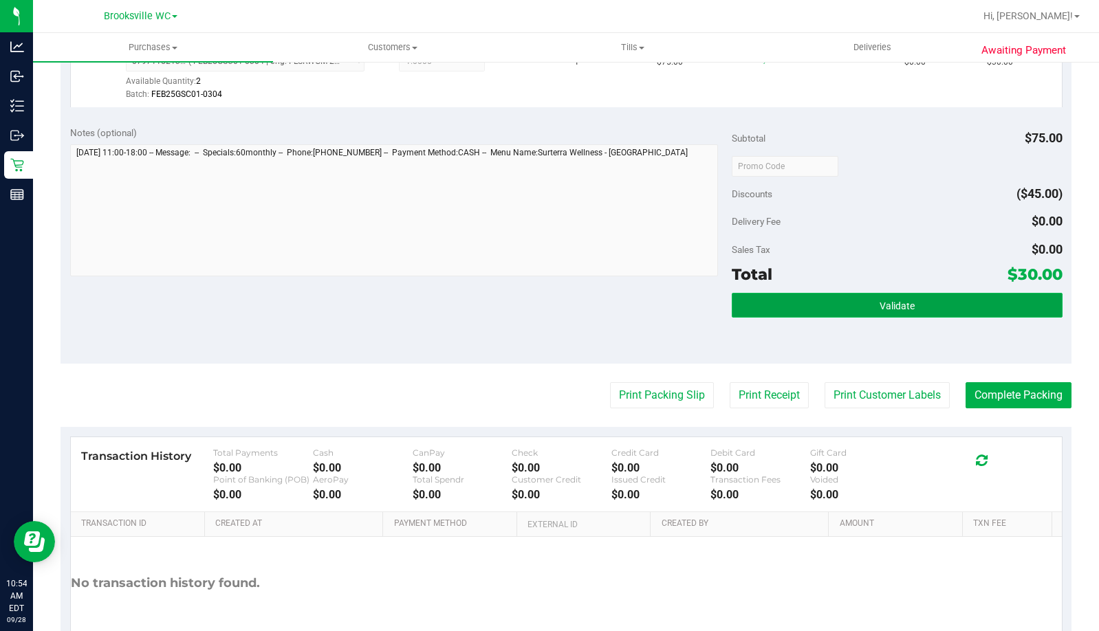
click at [917, 299] on button "Validate" at bounding box center [897, 305] width 331 height 25
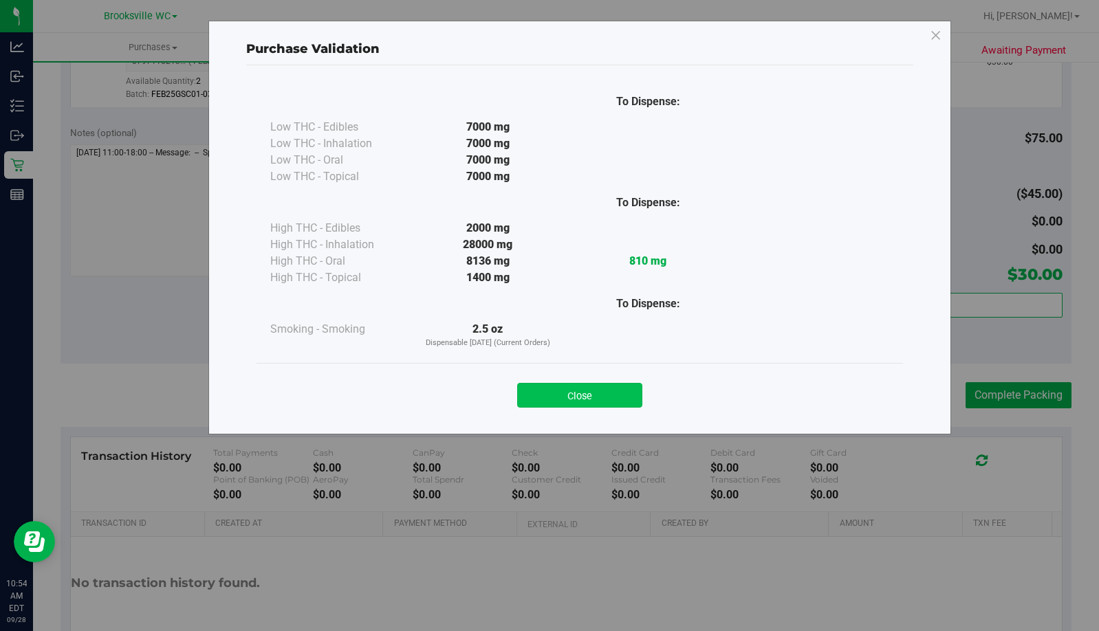
click at [591, 393] on button "Close" at bounding box center [579, 395] width 125 height 25
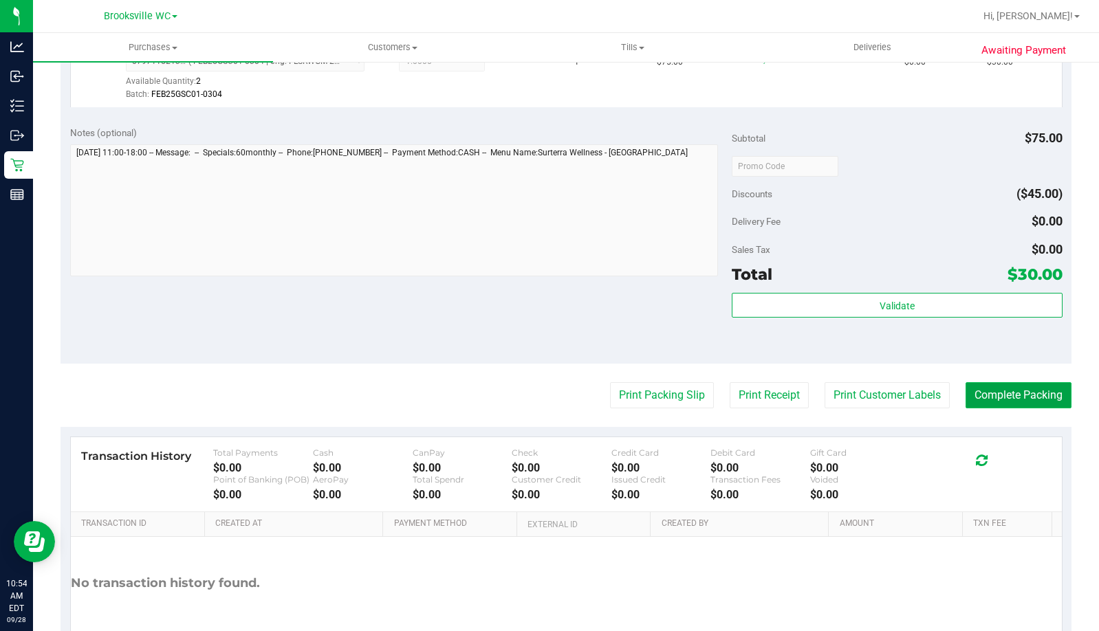
click at [985, 402] on button "Complete Packing" at bounding box center [1019, 395] width 106 height 26
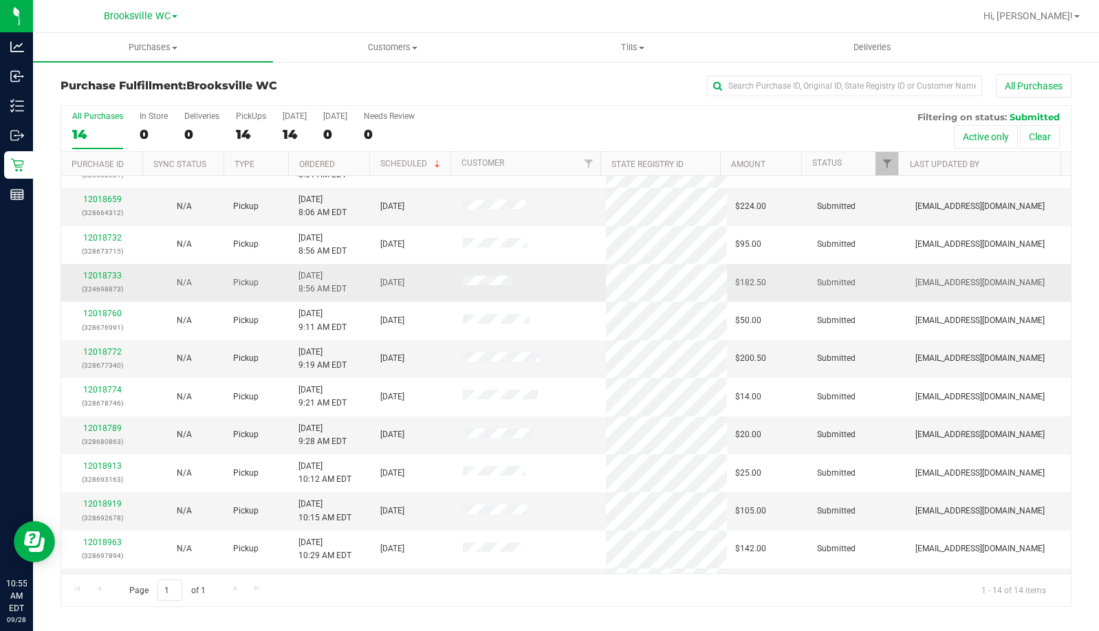
scroll to position [136, 0]
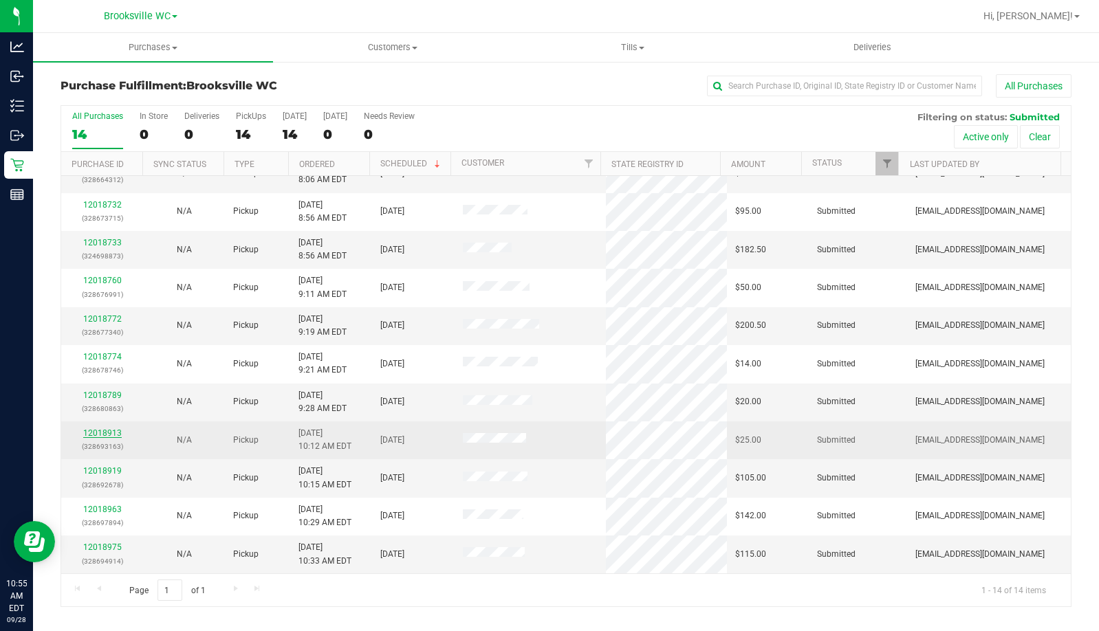
click at [110, 433] on link "12018913" at bounding box center [102, 434] width 39 height 10
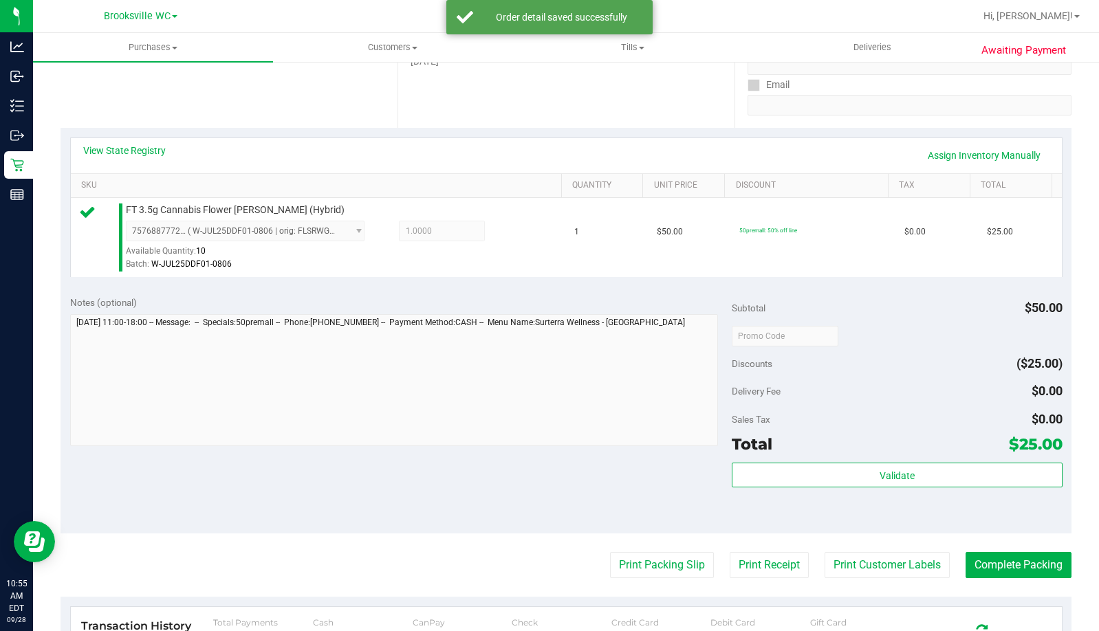
scroll to position [481, 0]
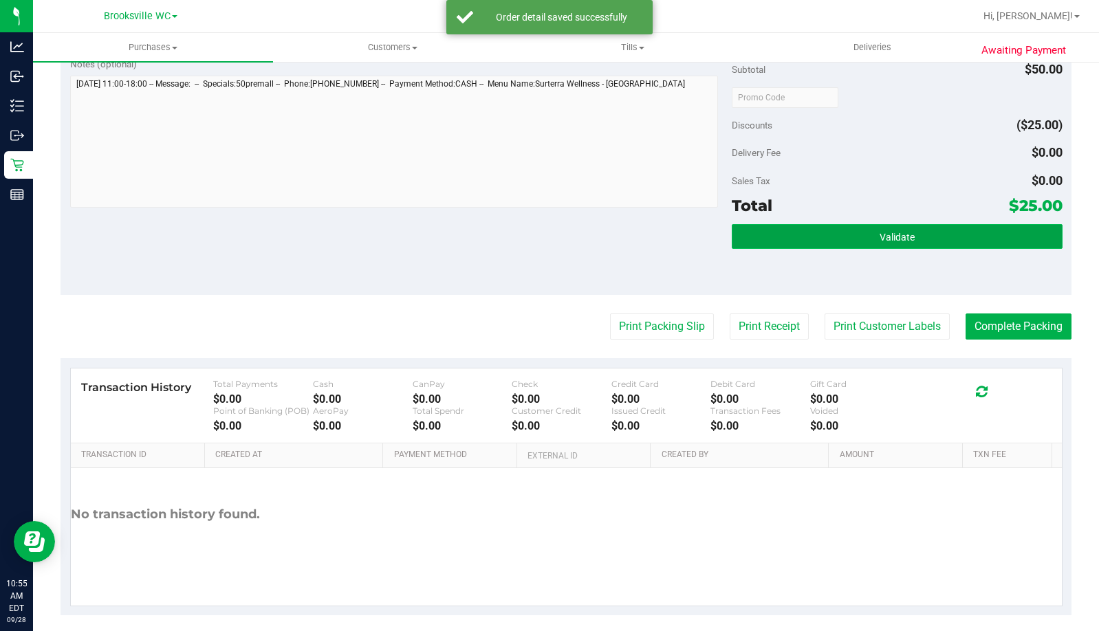
click at [861, 230] on button "Validate" at bounding box center [897, 236] width 331 height 25
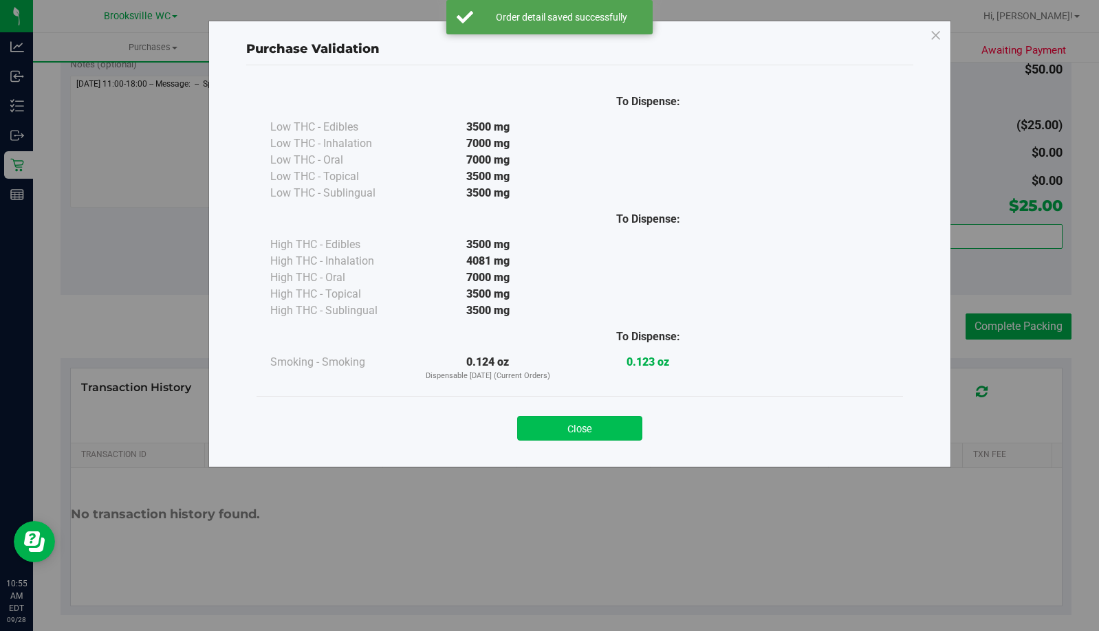
click at [620, 425] on button "Close" at bounding box center [579, 428] width 125 height 25
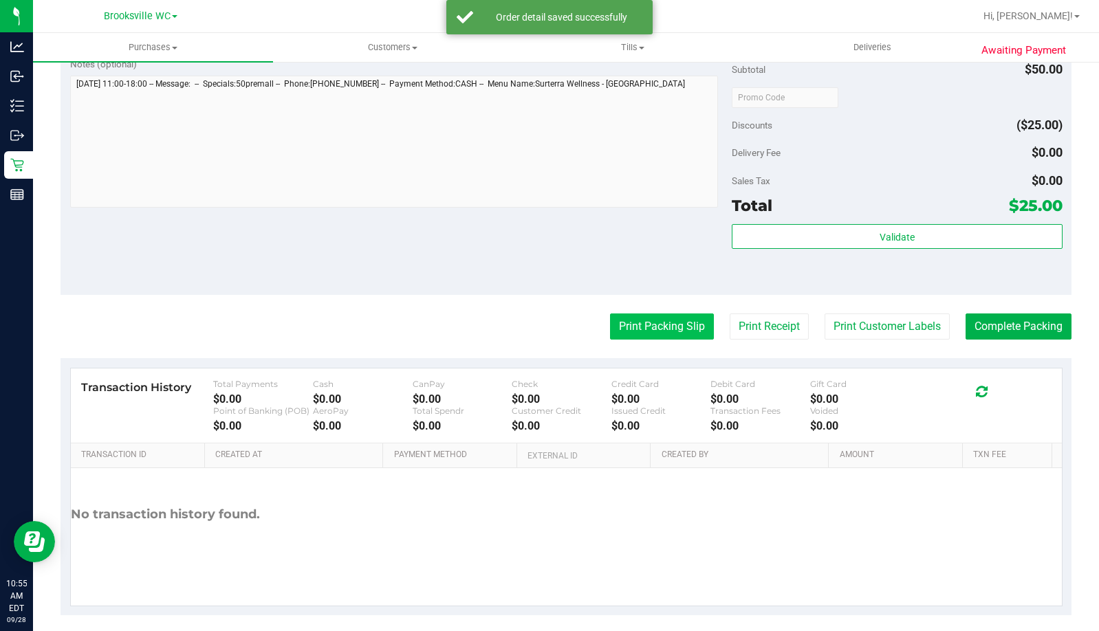
click at [668, 329] on button "Print Packing Slip" at bounding box center [662, 327] width 104 height 26
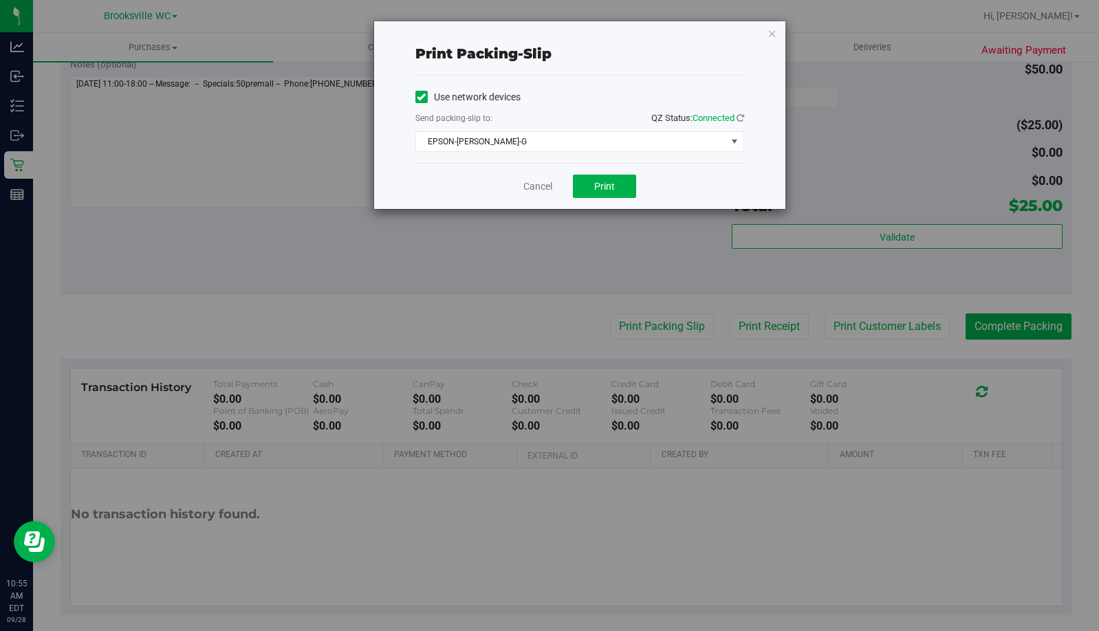
click at [780, 39] on div "Print packing-slip Use network devices Send packing-slip to: QZ Status: Connect…" at bounding box center [579, 115] width 411 height 188
click at [775, 36] on icon "button" at bounding box center [773, 33] width 10 height 17
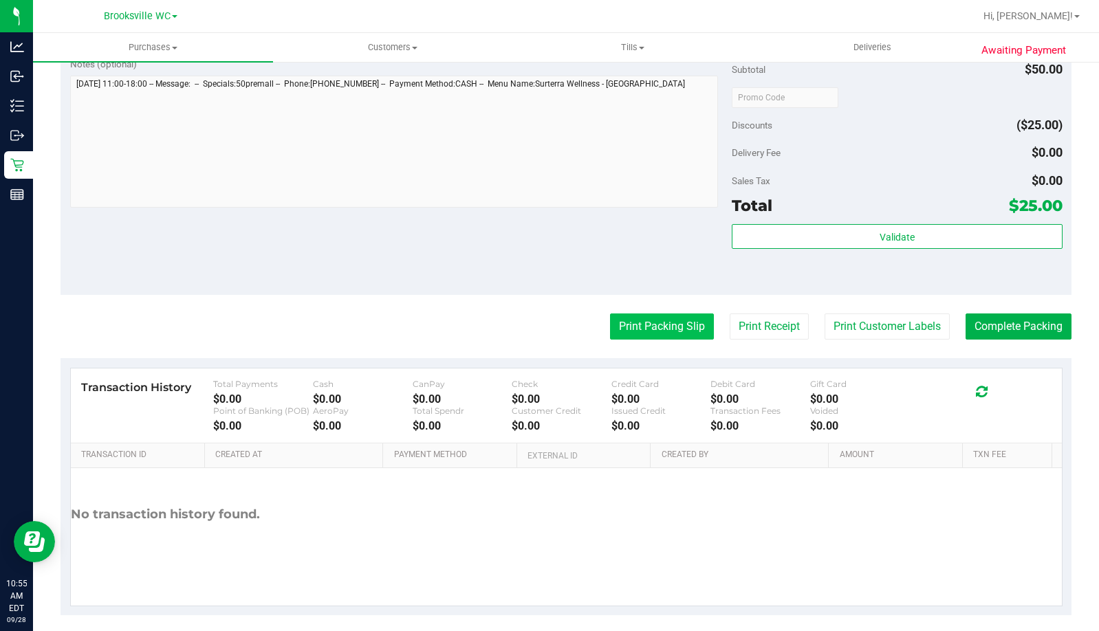
click at [668, 329] on button "Print Packing Slip" at bounding box center [662, 327] width 104 height 26
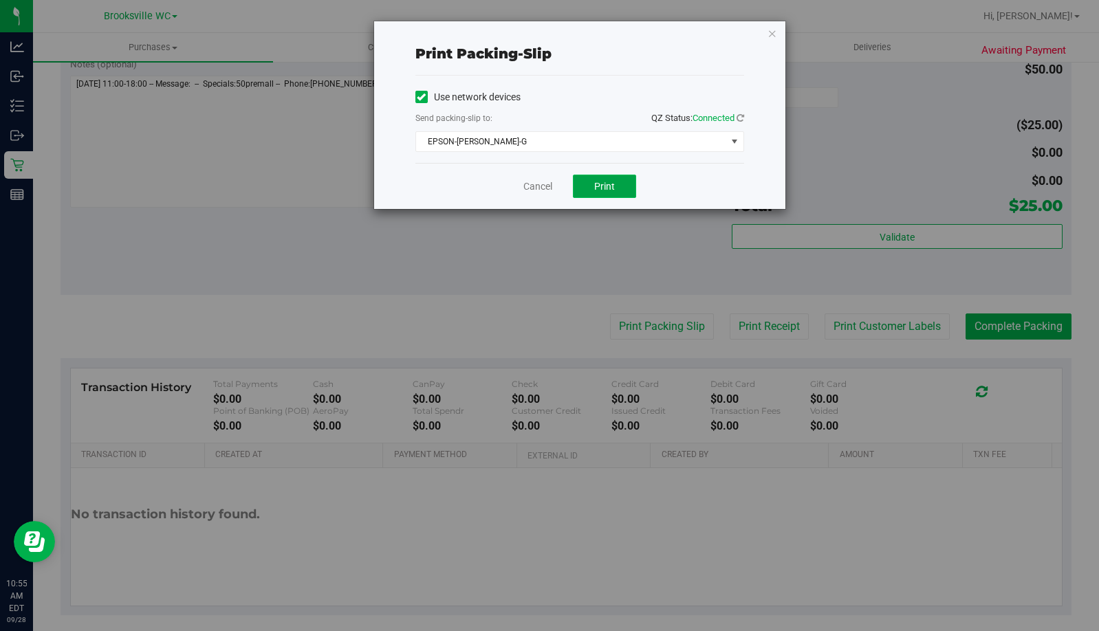
click at [607, 188] on span "Print" at bounding box center [604, 186] width 21 height 11
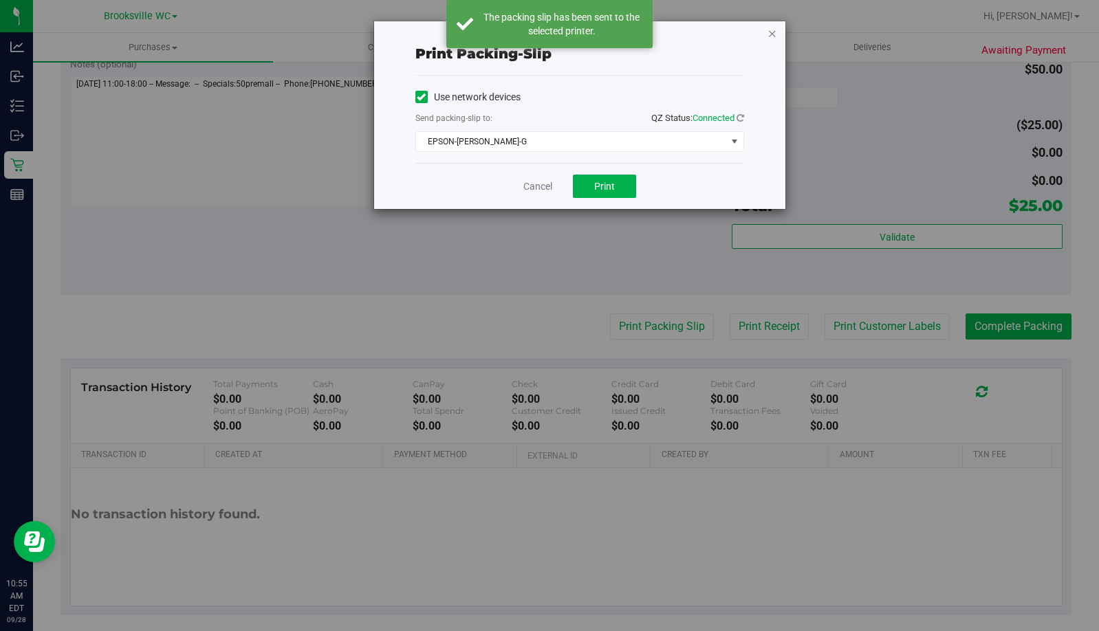
click at [770, 35] on icon "button" at bounding box center [773, 33] width 10 height 17
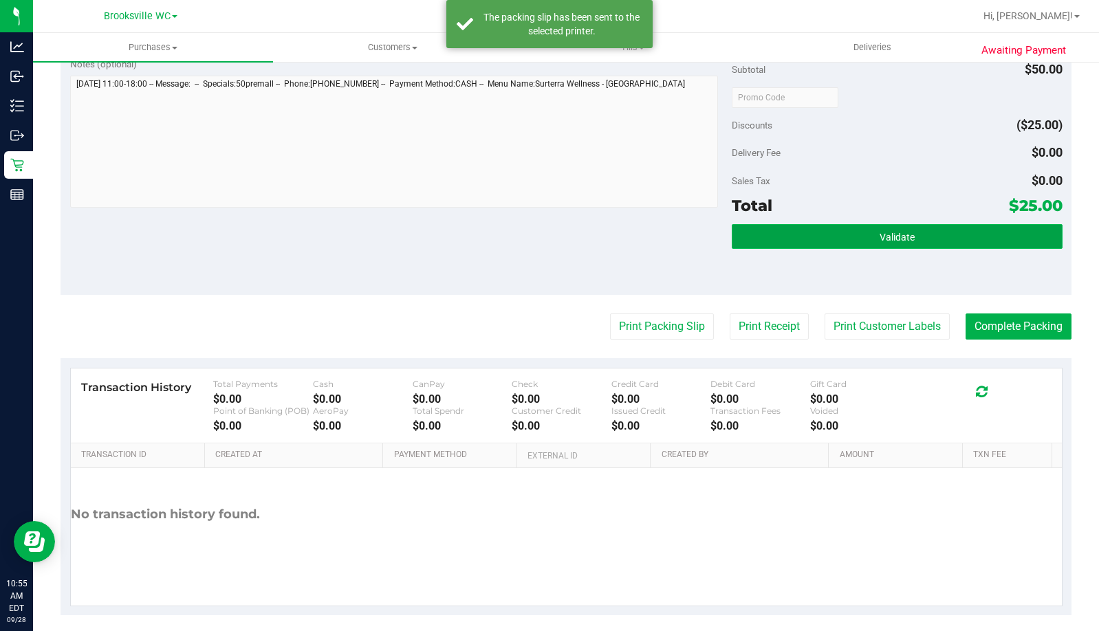
click at [842, 242] on button "Validate" at bounding box center [897, 236] width 331 height 25
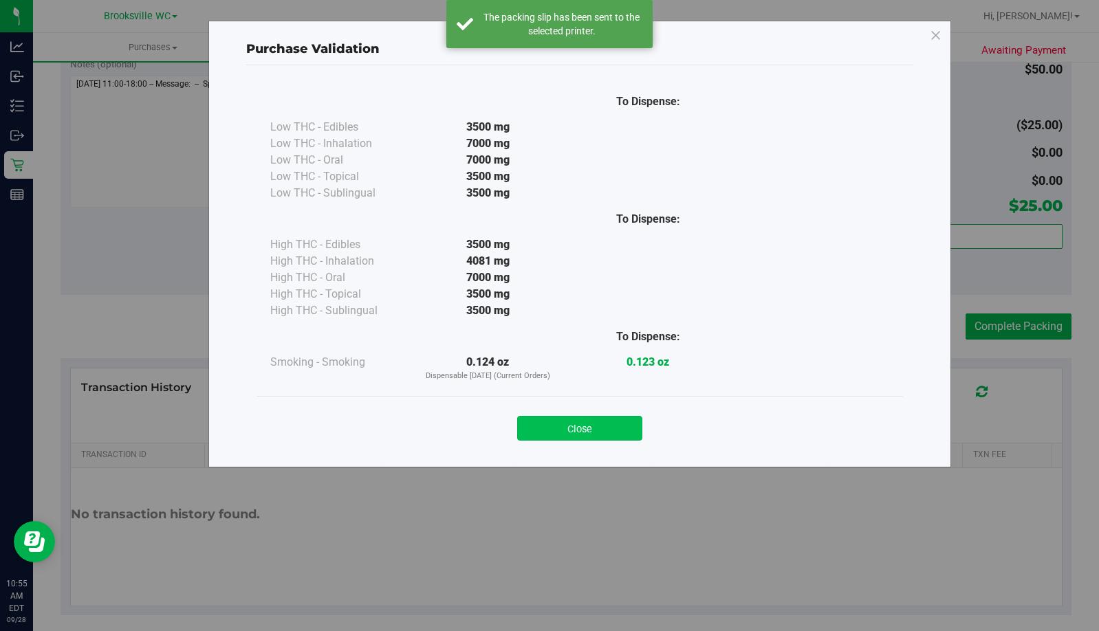
click at [620, 429] on button "Close" at bounding box center [579, 428] width 125 height 25
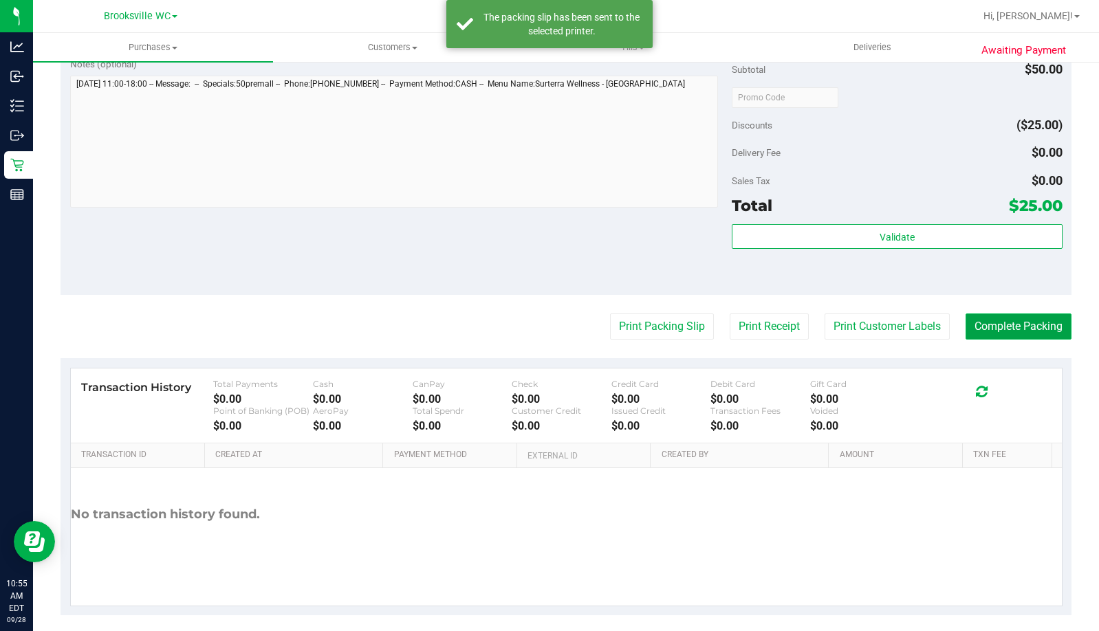
click at [991, 316] on button "Complete Packing" at bounding box center [1019, 327] width 106 height 26
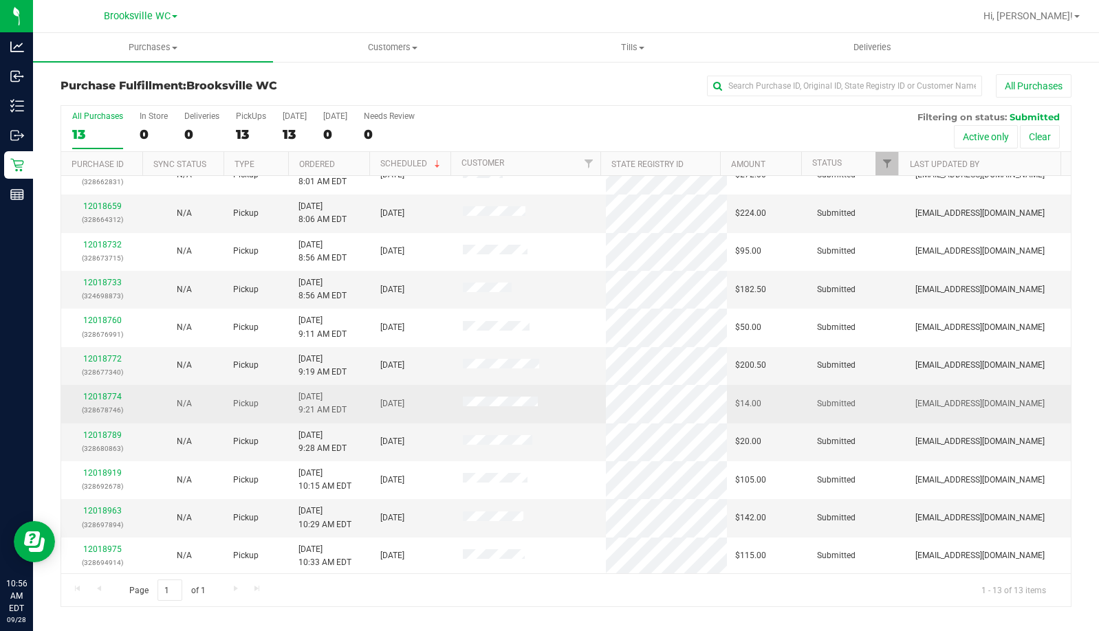
scroll to position [97, 0]
click at [109, 392] on link "12018774" at bounding box center [102, 396] width 39 height 10
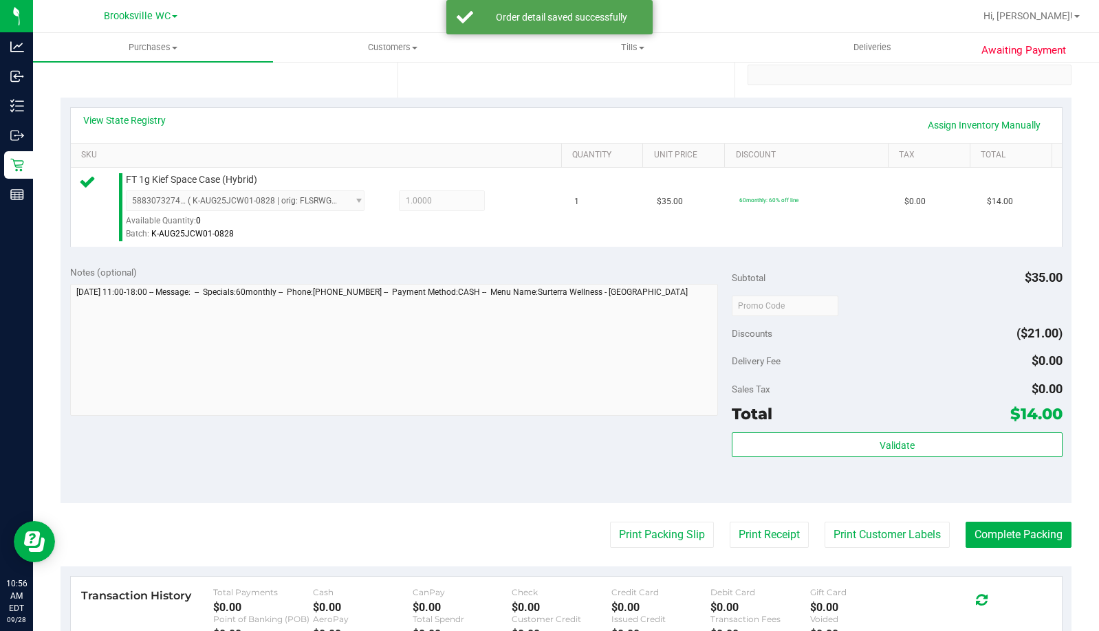
scroll to position [275, 0]
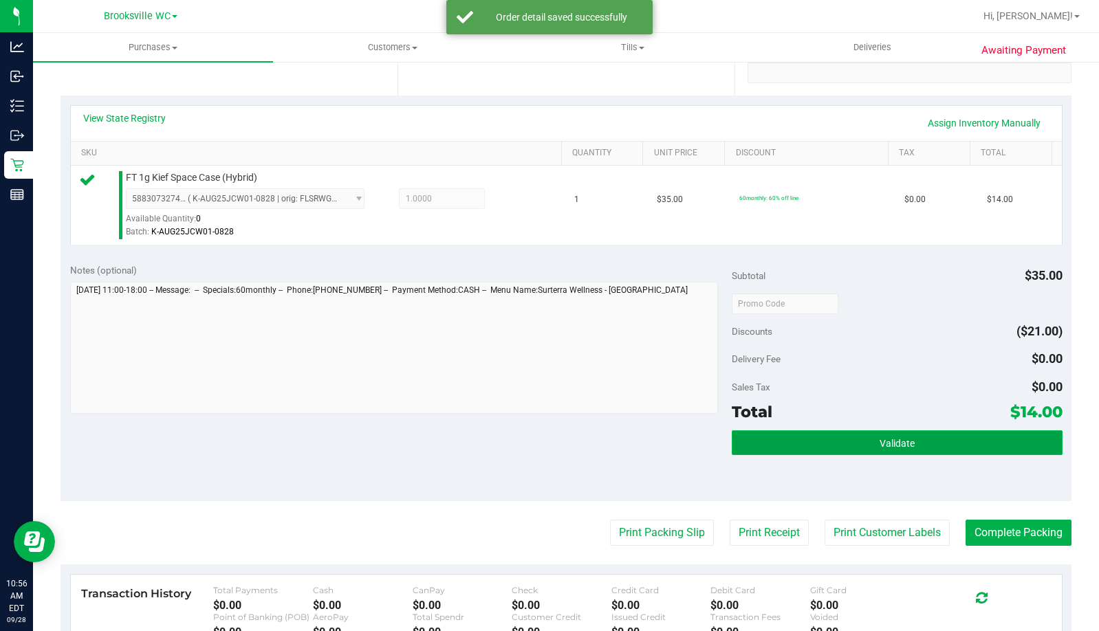
click at [781, 440] on button "Validate" at bounding box center [897, 443] width 331 height 25
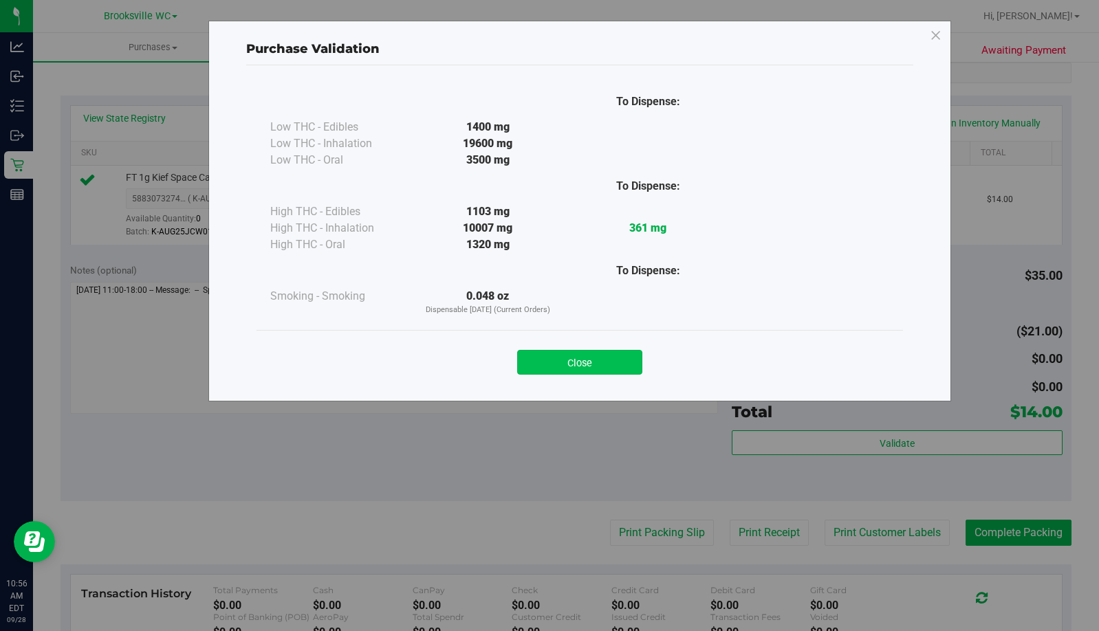
click at [601, 359] on button "Close" at bounding box center [579, 362] width 125 height 25
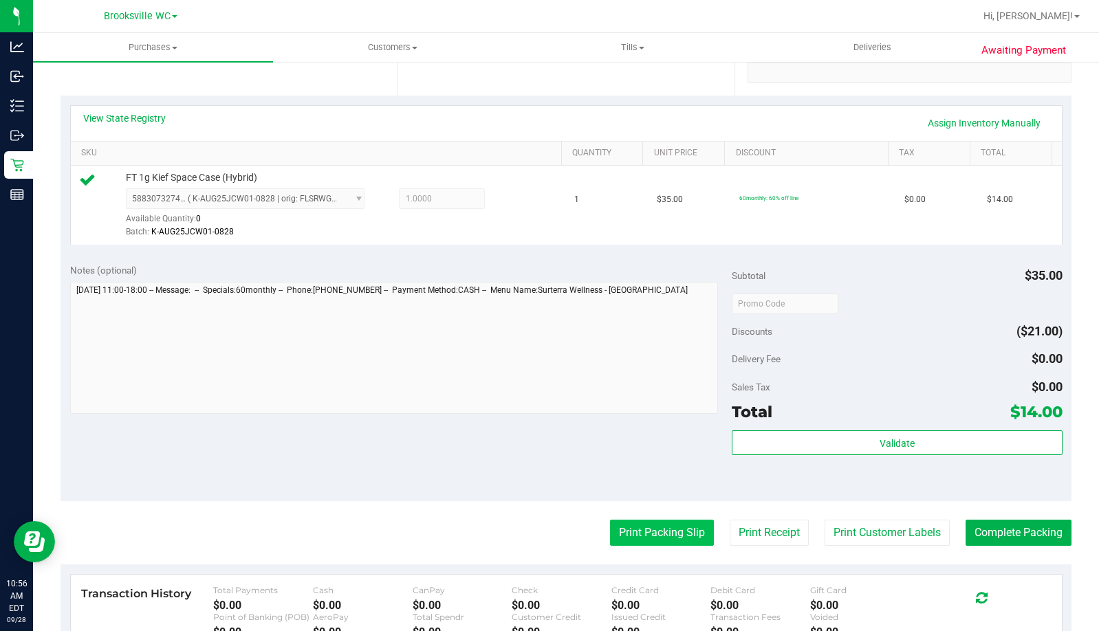
click at [624, 534] on button "Print Packing Slip" at bounding box center [662, 533] width 104 height 26
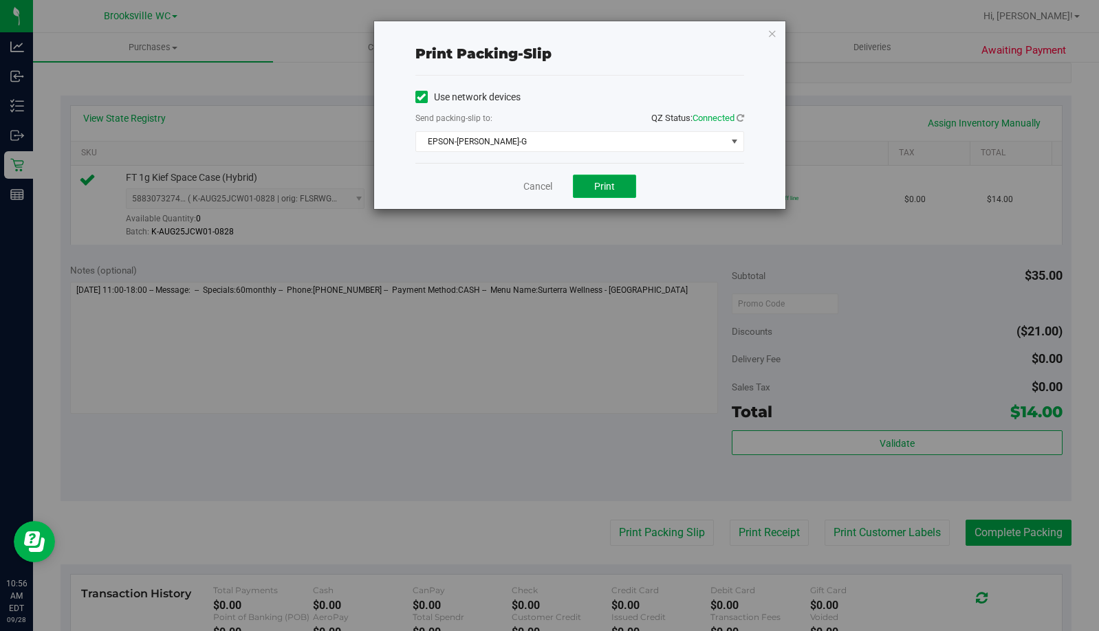
click at [602, 191] on span "Print" at bounding box center [604, 186] width 21 height 11
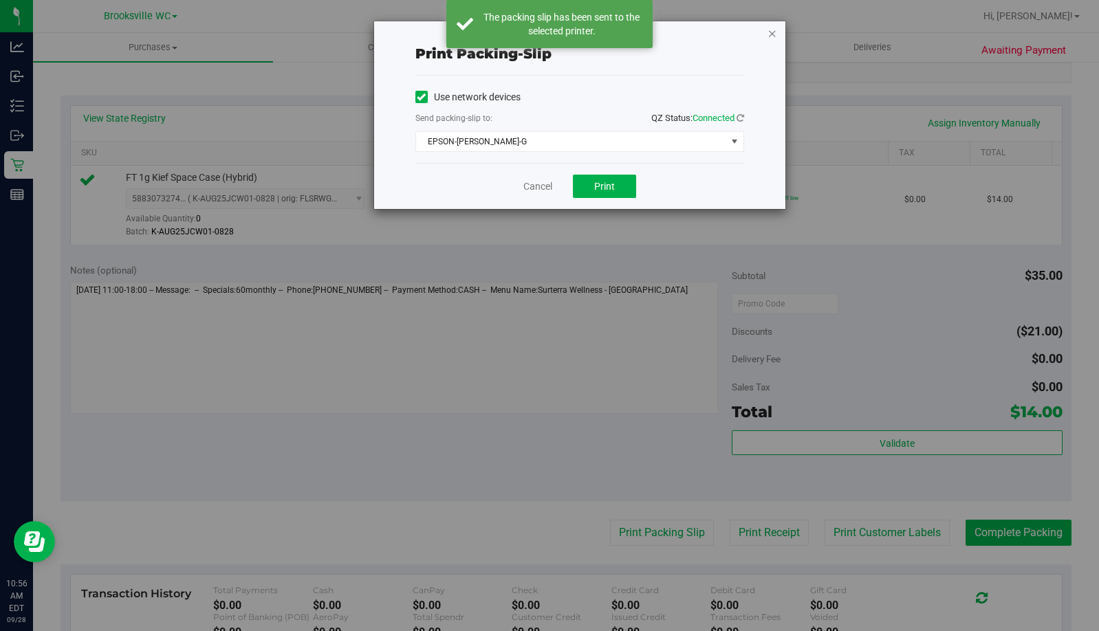
click at [773, 36] on icon "button" at bounding box center [773, 33] width 10 height 17
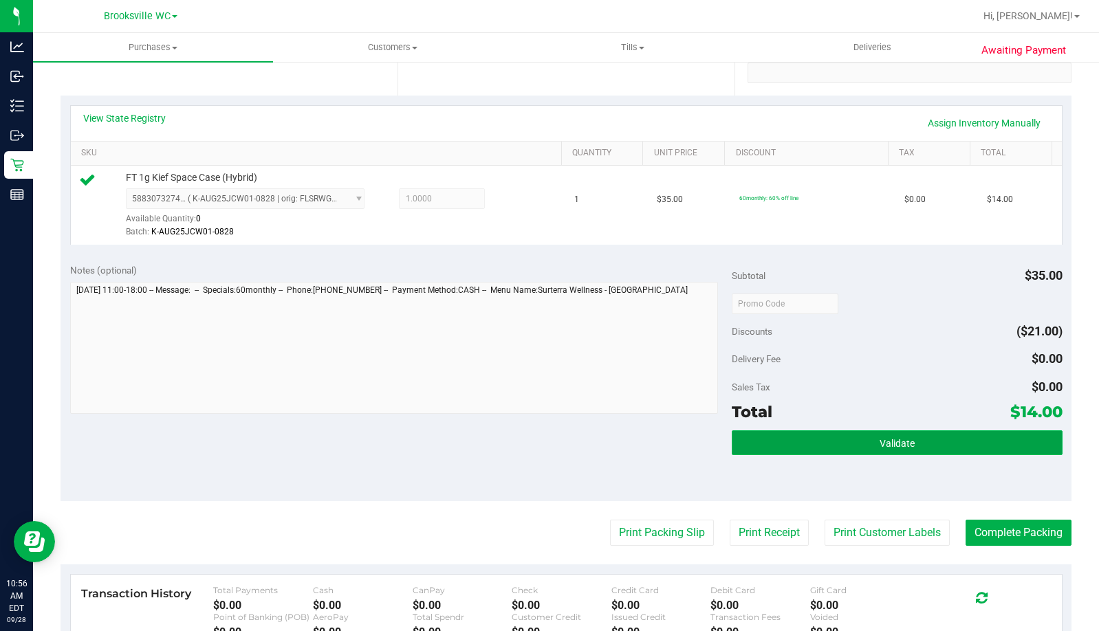
click at [907, 446] on button "Validate" at bounding box center [897, 443] width 331 height 25
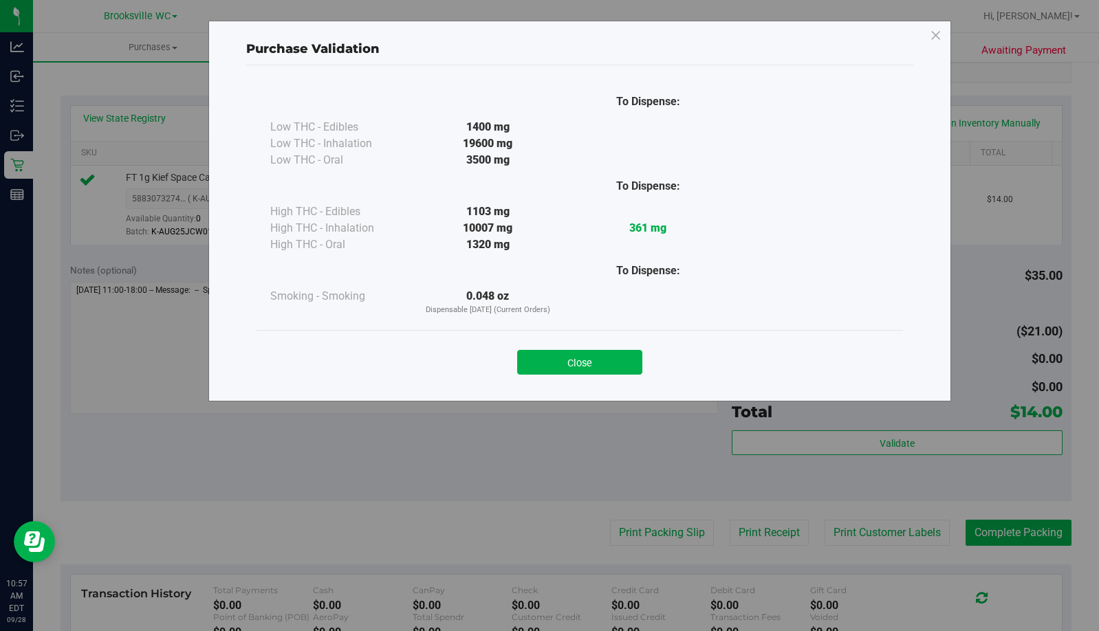
drag, startPoint x: 620, startPoint y: 351, endPoint x: 647, endPoint y: 375, distance: 36.6
click at [620, 351] on button "Close" at bounding box center [579, 362] width 125 height 25
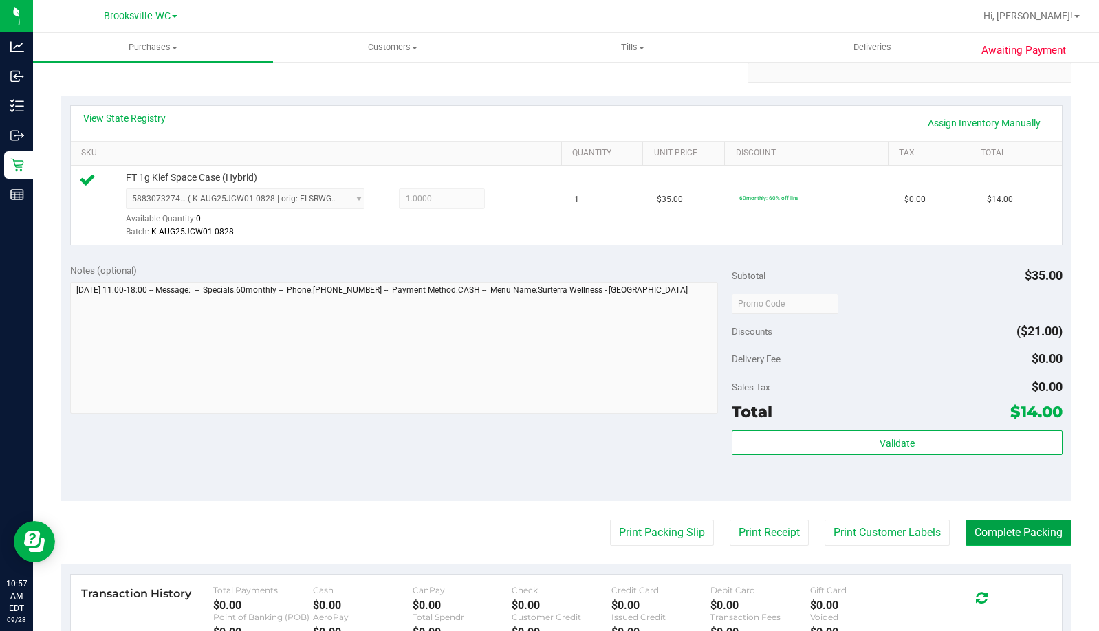
click at [1002, 521] on button "Complete Packing" at bounding box center [1019, 533] width 106 height 26
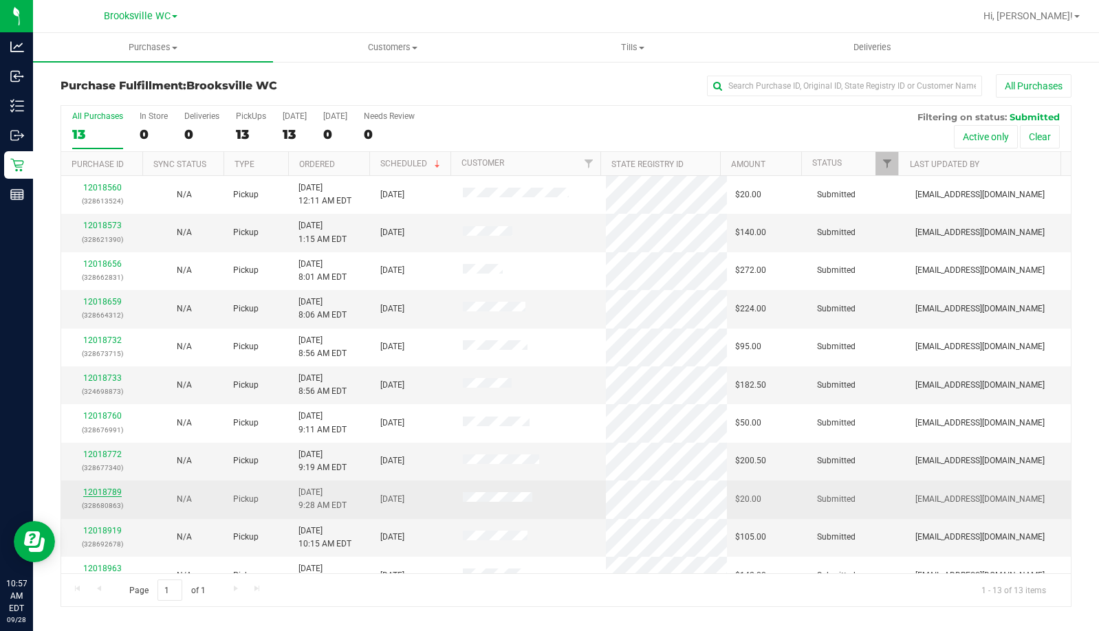
click at [105, 493] on link "12018789" at bounding box center [102, 493] width 39 height 10
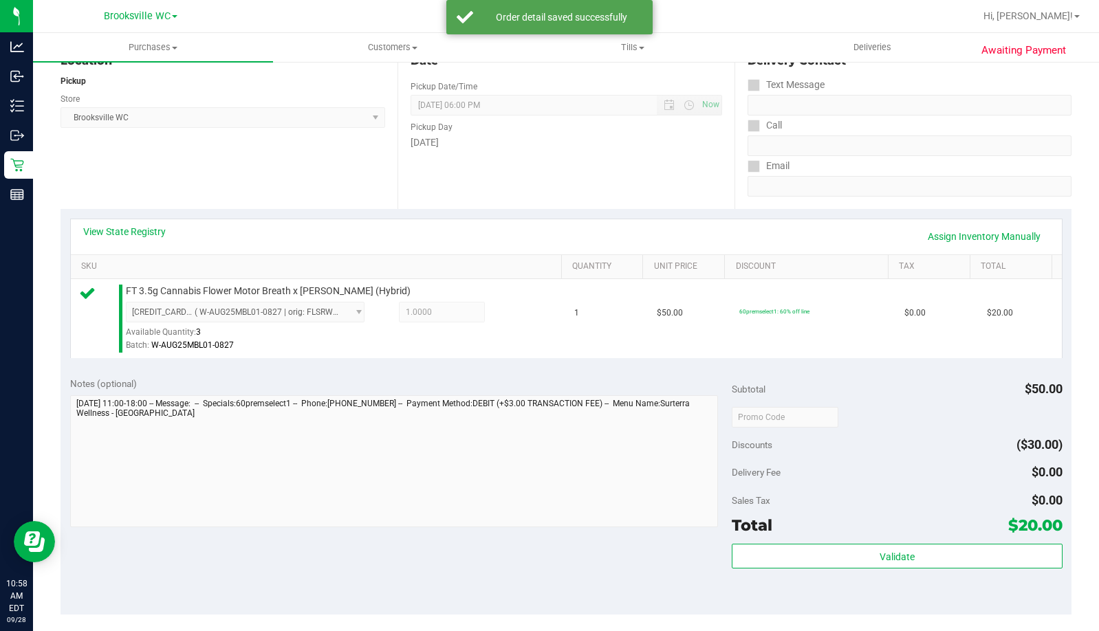
scroll to position [344, 0]
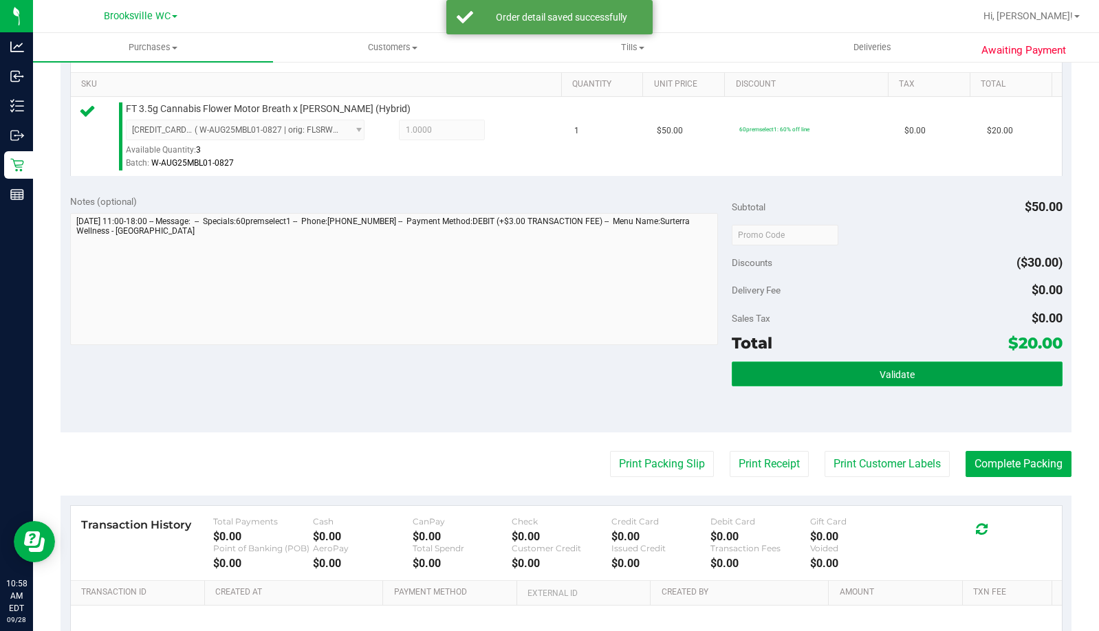
click at [745, 369] on button "Validate" at bounding box center [897, 374] width 331 height 25
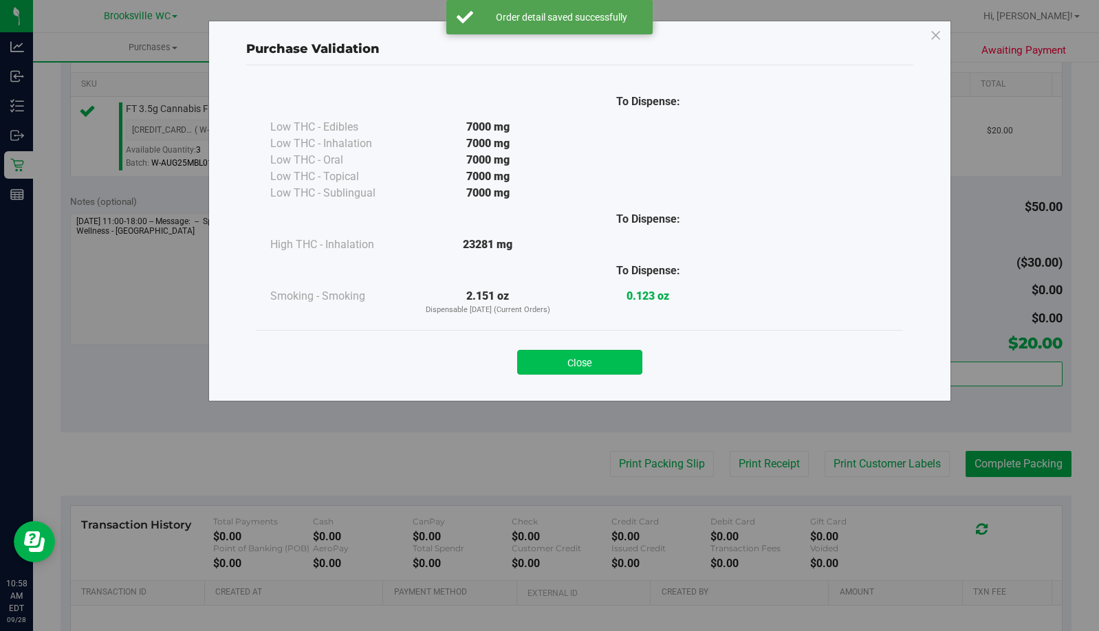
click at [602, 366] on button "Close" at bounding box center [579, 362] width 125 height 25
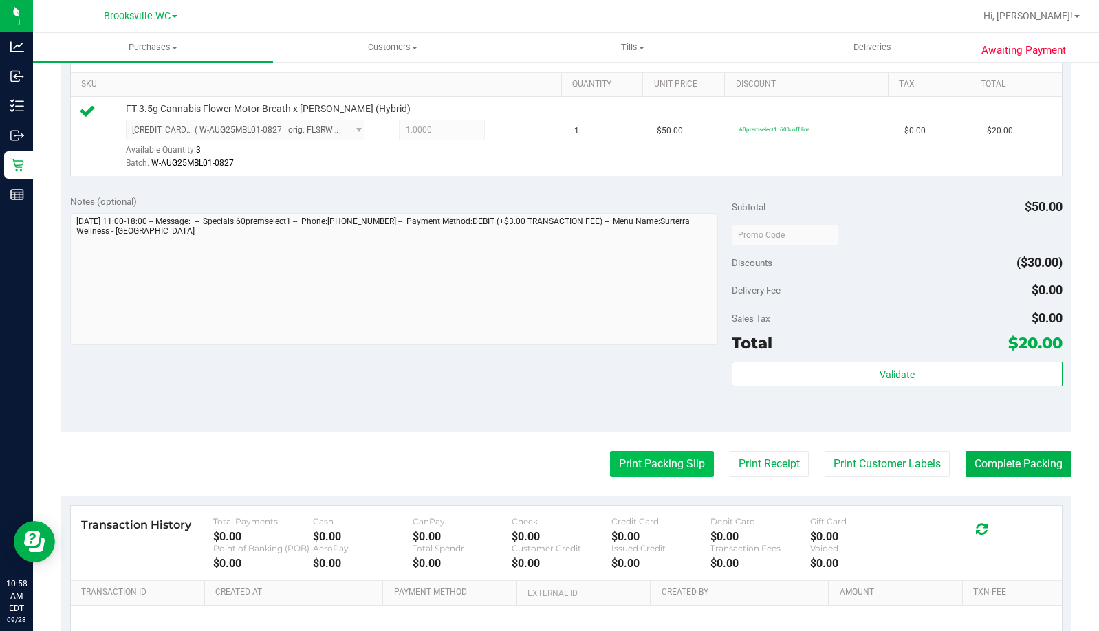
click at [658, 466] on button "Print Packing Slip" at bounding box center [662, 464] width 104 height 26
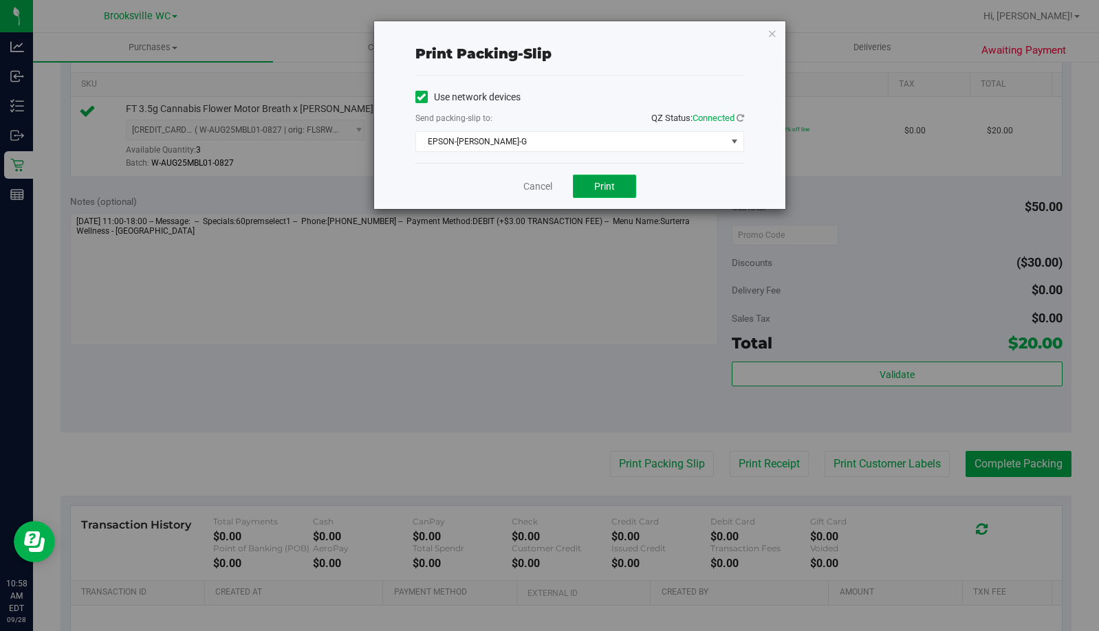
click at [617, 190] on button "Print" at bounding box center [604, 186] width 63 height 23
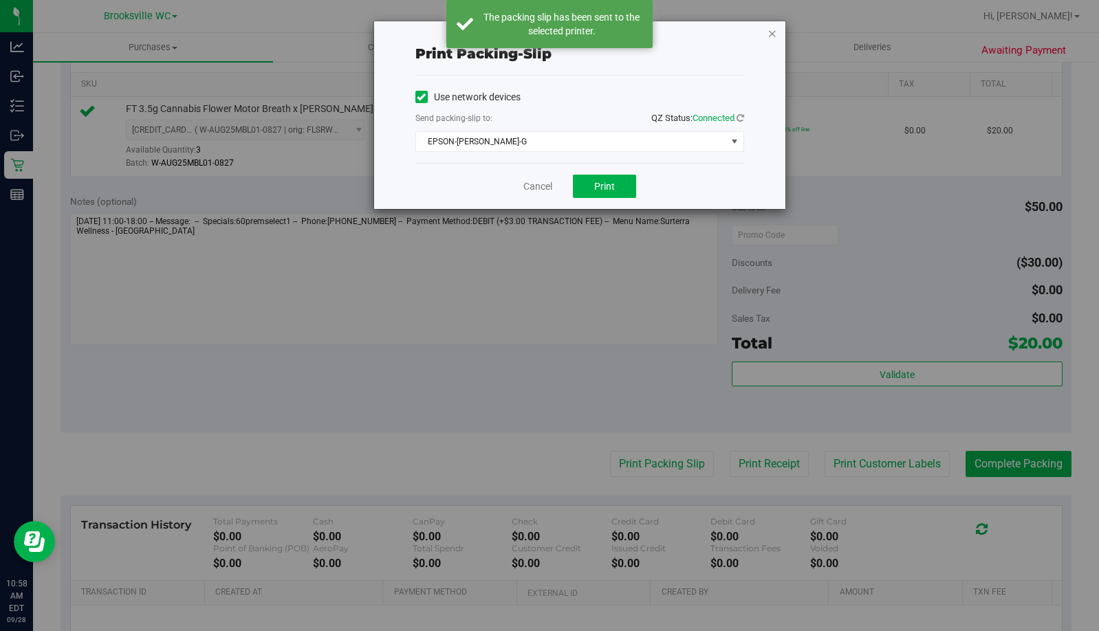
click at [772, 28] on icon "button" at bounding box center [773, 33] width 10 height 17
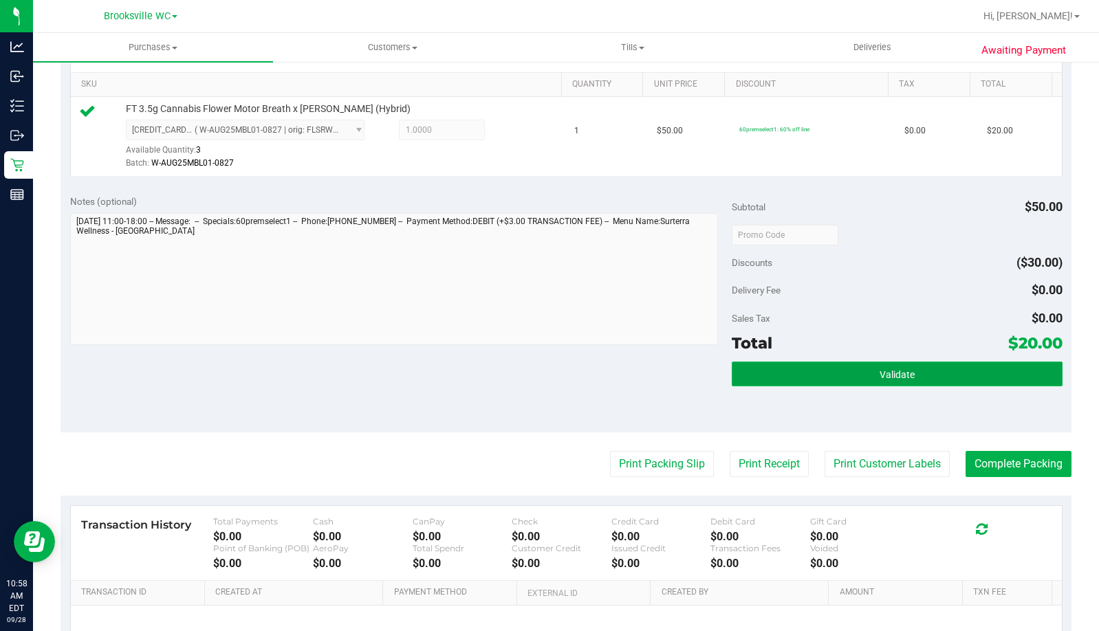
click at [845, 378] on button "Validate" at bounding box center [897, 374] width 331 height 25
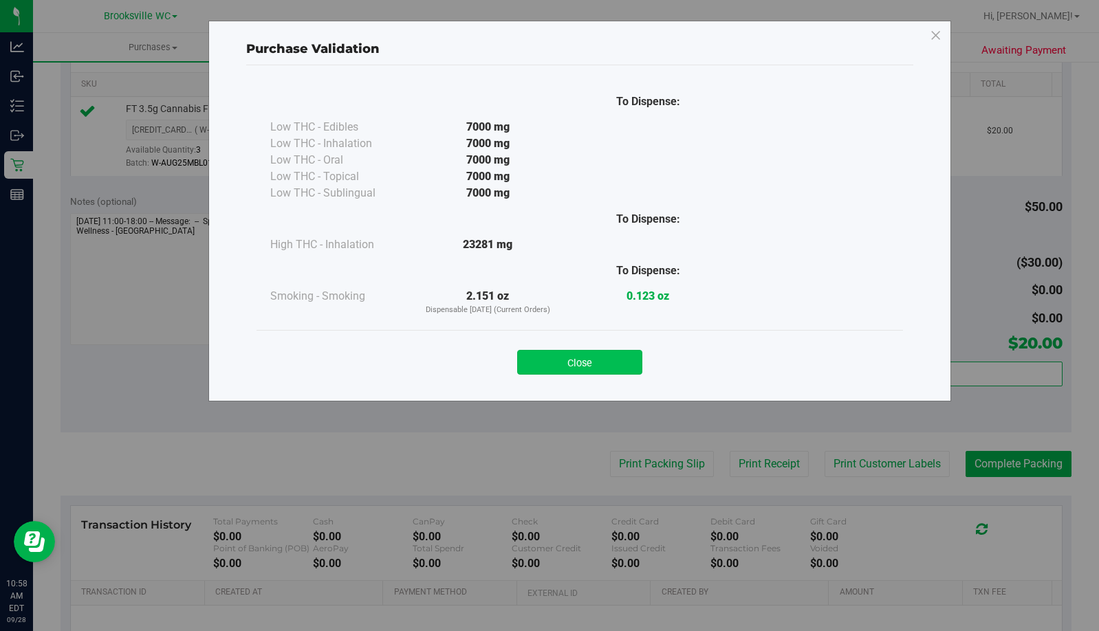
click at [616, 367] on button "Close" at bounding box center [579, 362] width 125 height 25
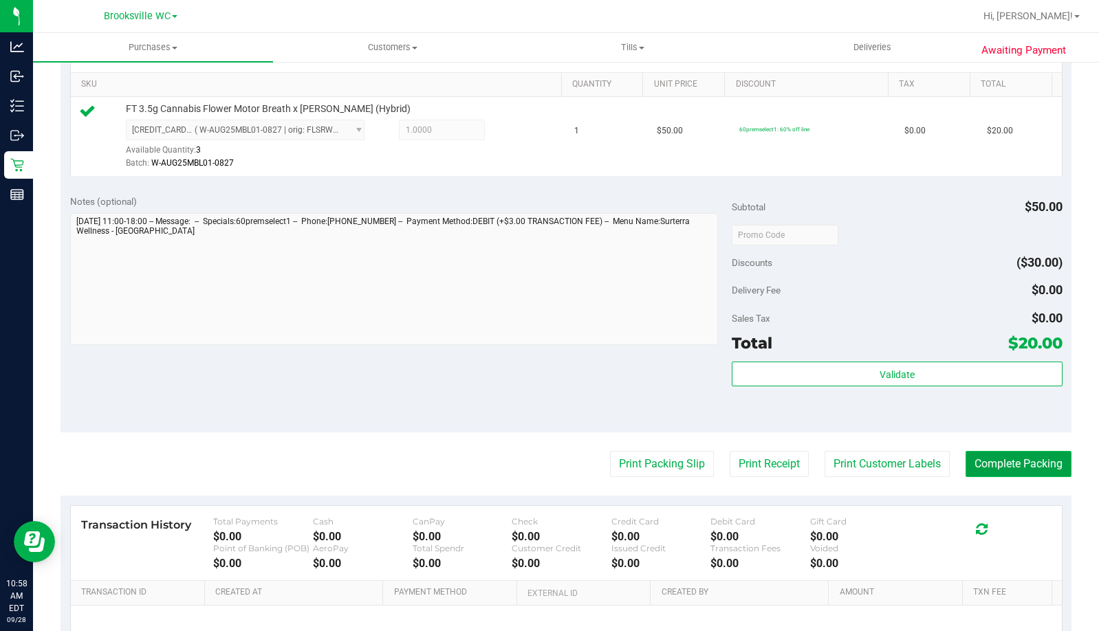
click at [1013, 458] on button "Complete Packing" at bounding box center [1019, 464] width 106 height 26
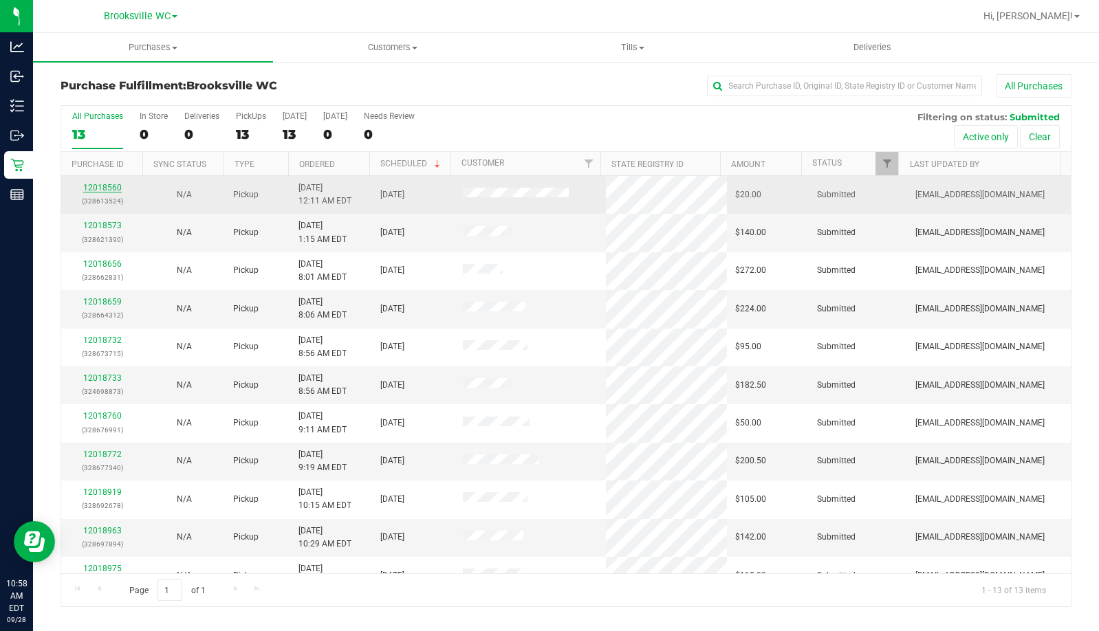
click at [105, 191] on link "12018560" at bounding box center [102, 188] width 39 height 10
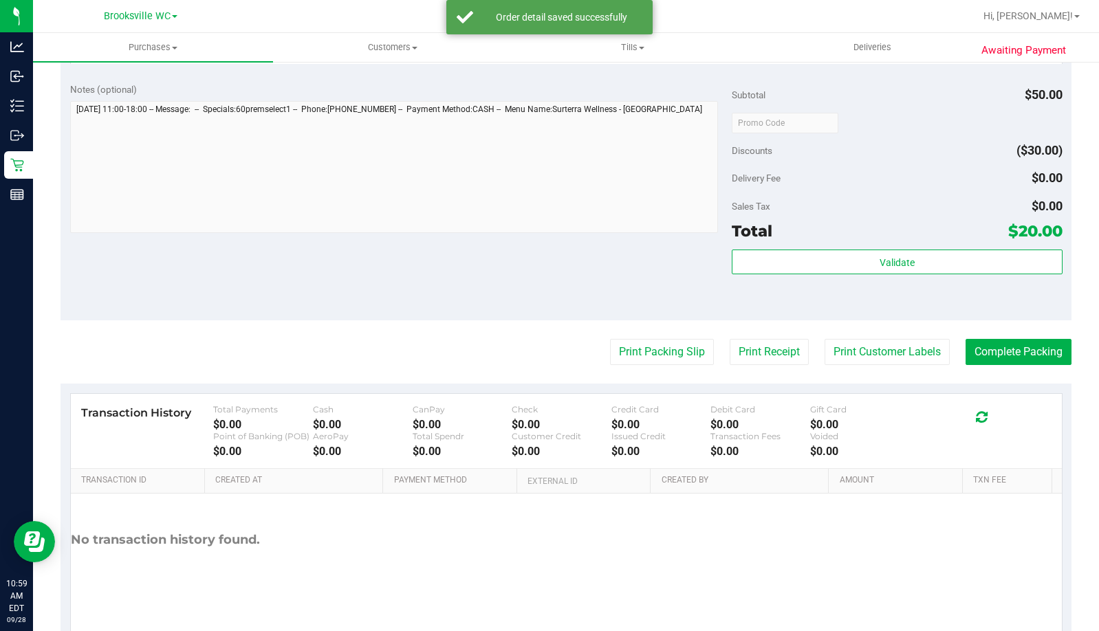
scroll to position [481, 0]
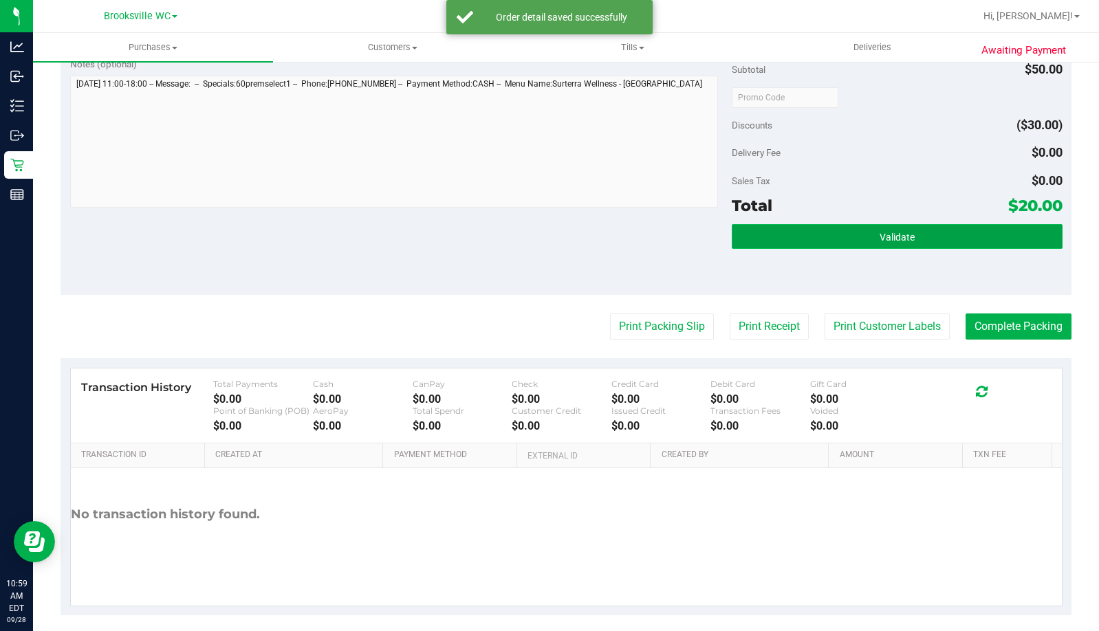
click at [827, 246] on button "Validate" at bounding box center [897, 236] width 331 height 25
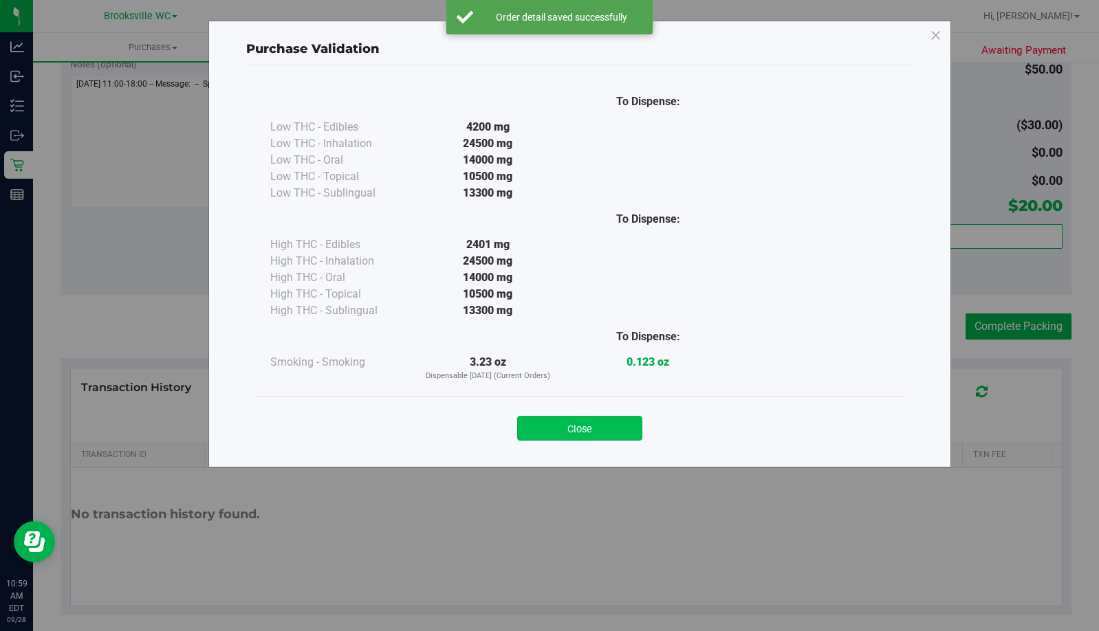
click at [567, 422] on button "Close" at bounding box center [579, 428] width 125 height 25
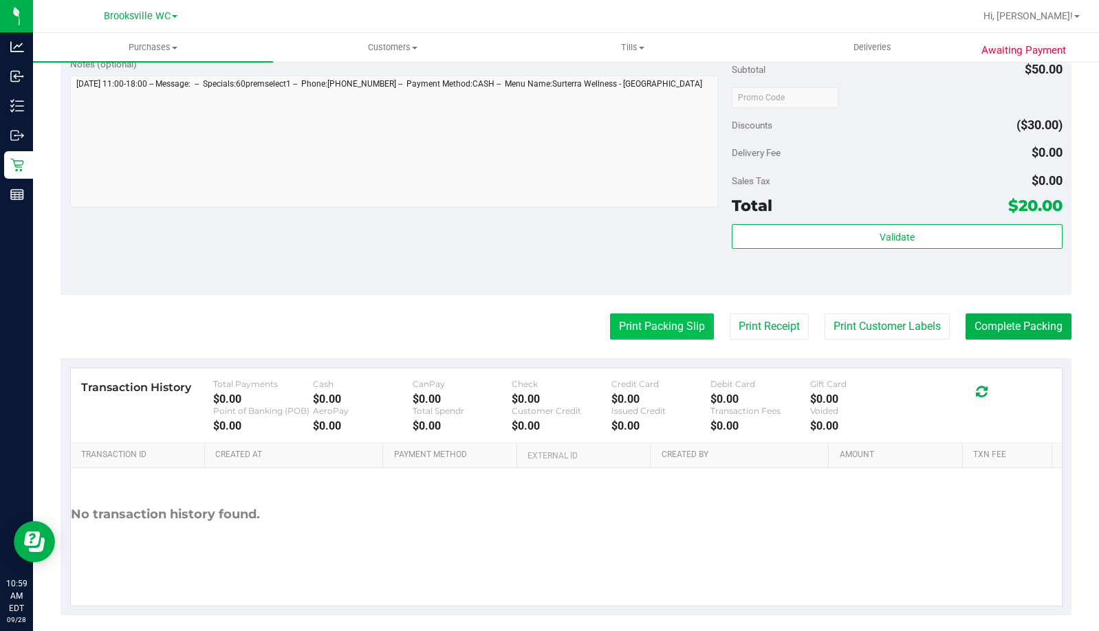
click at [649, 323] on button "Print Packing Slip" at bounding box center [662, 327] width 104 height 26
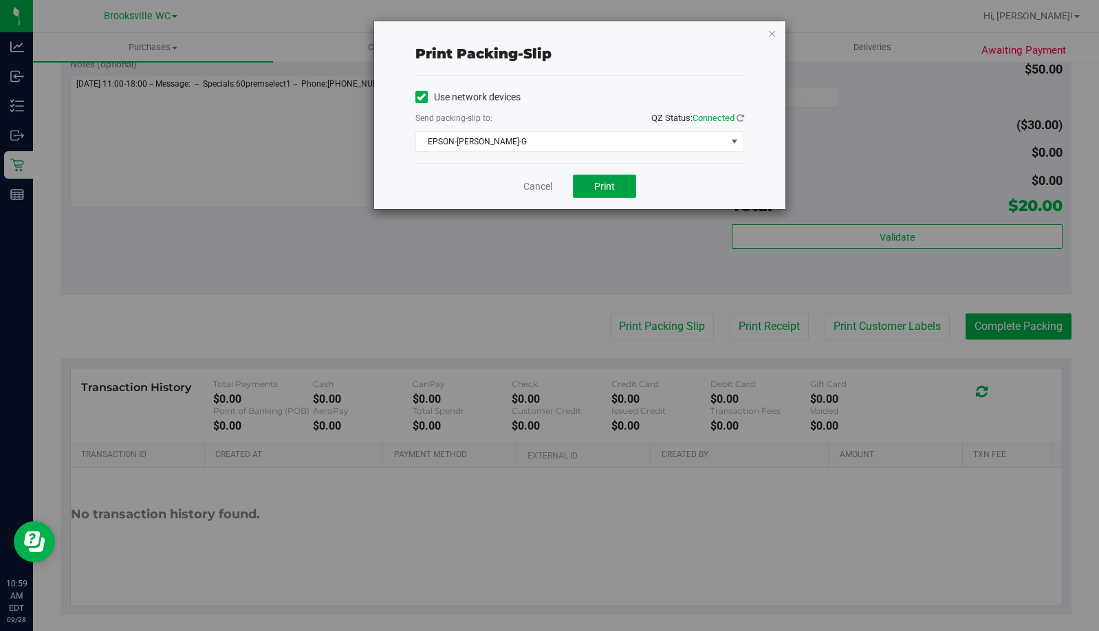
click at [607, 195] on button "Print" at bounding box center [604, 186] width 63 height 23
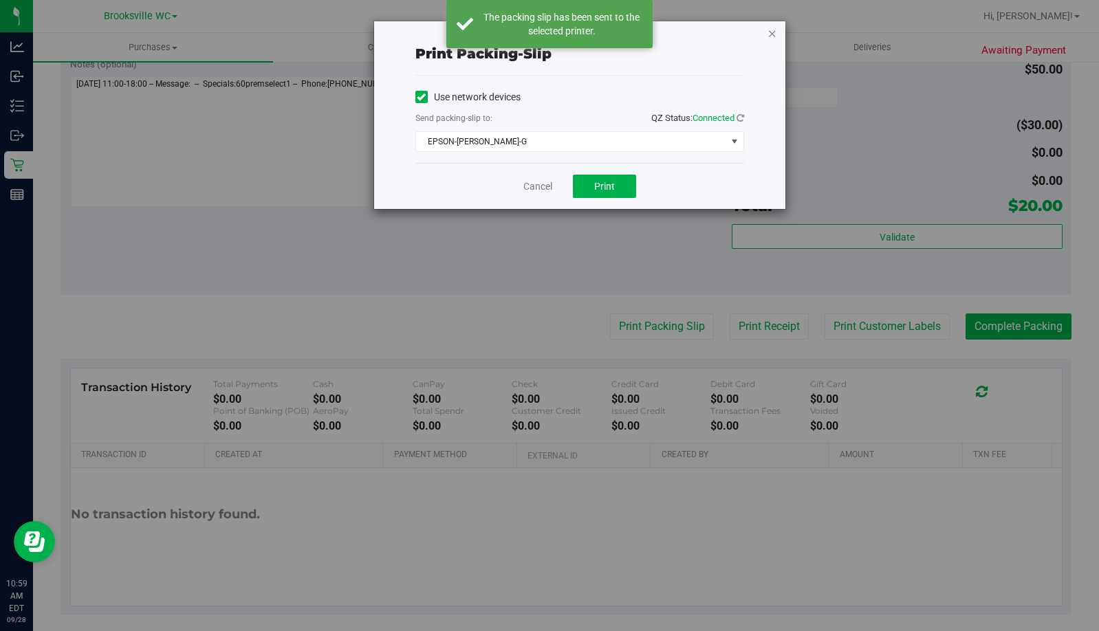
click at [775, 35] on icon "button" at bounding box center [773, 33] width 10 height 17
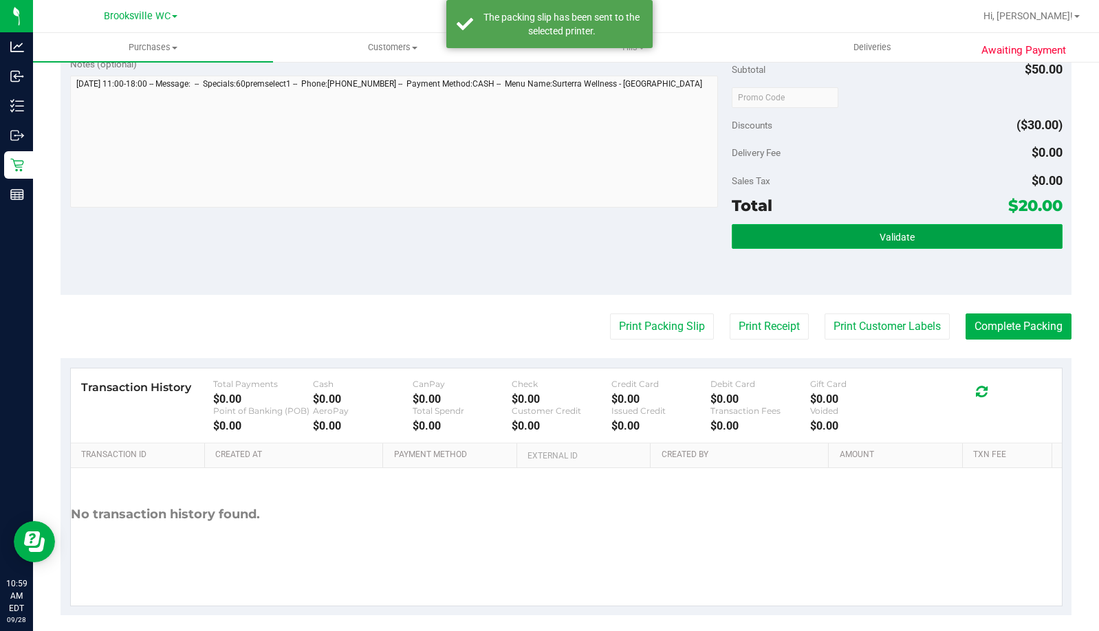
click at [880, 237] on span "Validate" at bounding box center [897, 237] width 35 height 11
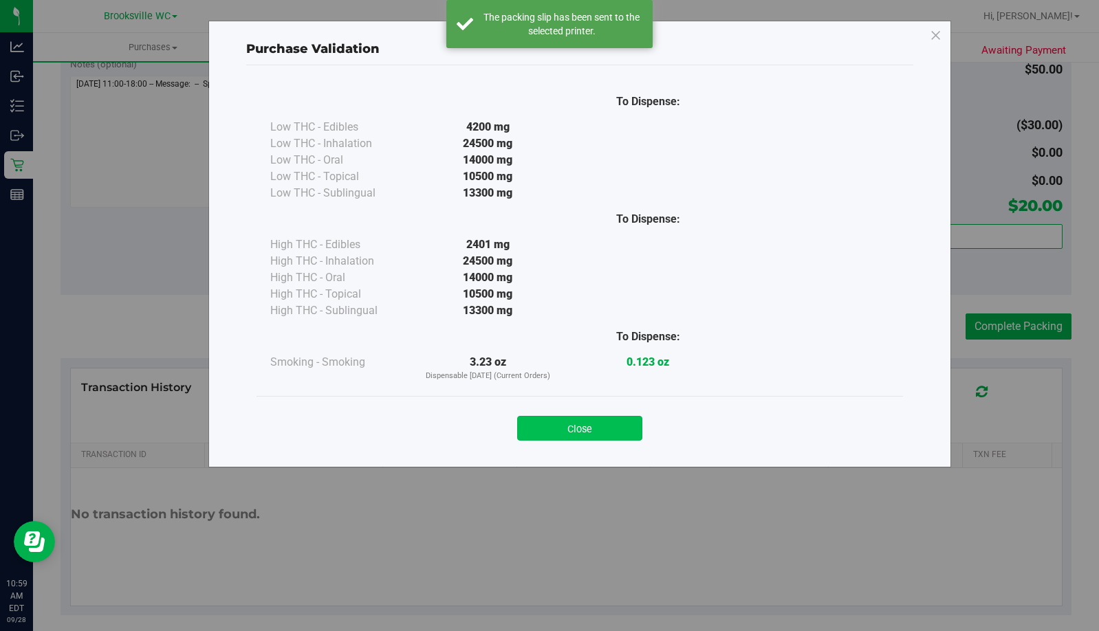
click at [558, 437] on button "Close" at bounding box center [579, 428] width 125 height 25
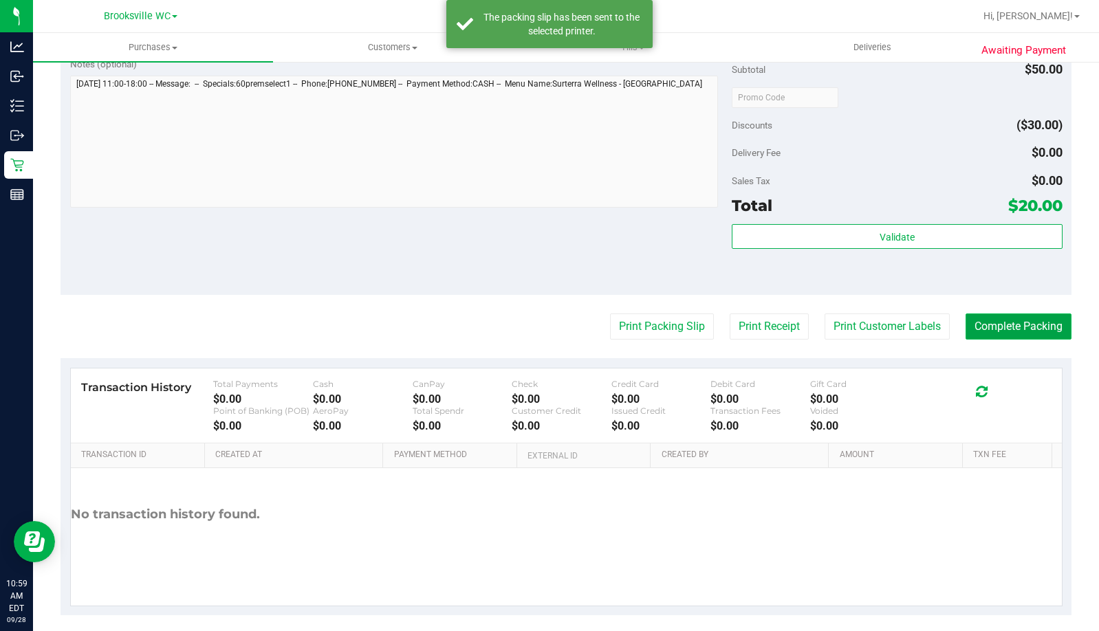
click at [966, 327] on button "Complete Packing" at bounding box center [1019, 327] width 106 height 26
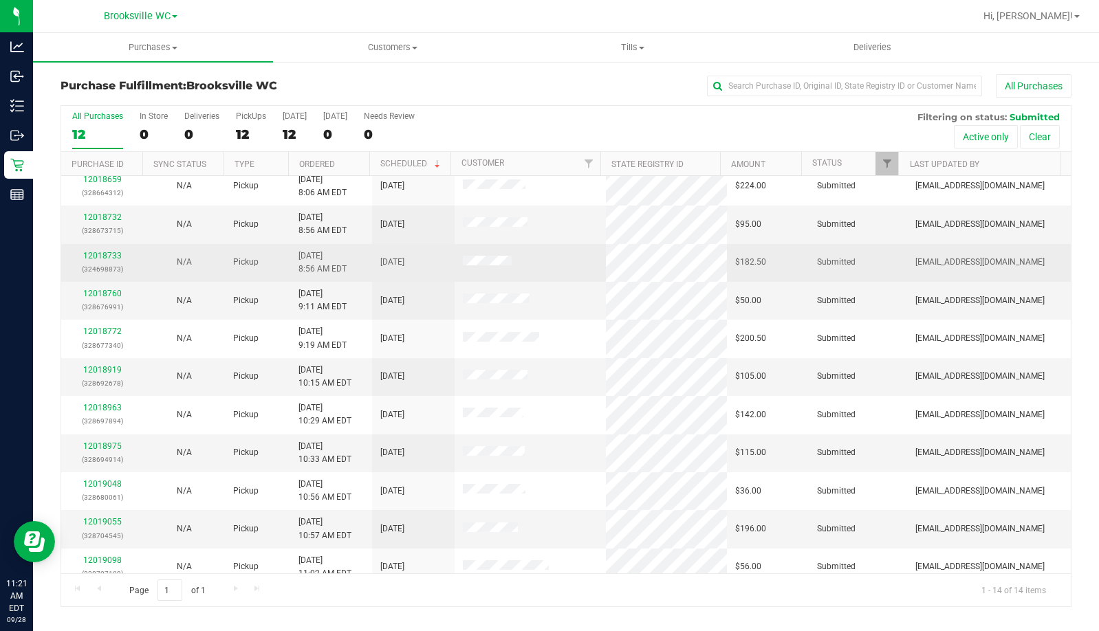
scroll to position [136, 0]
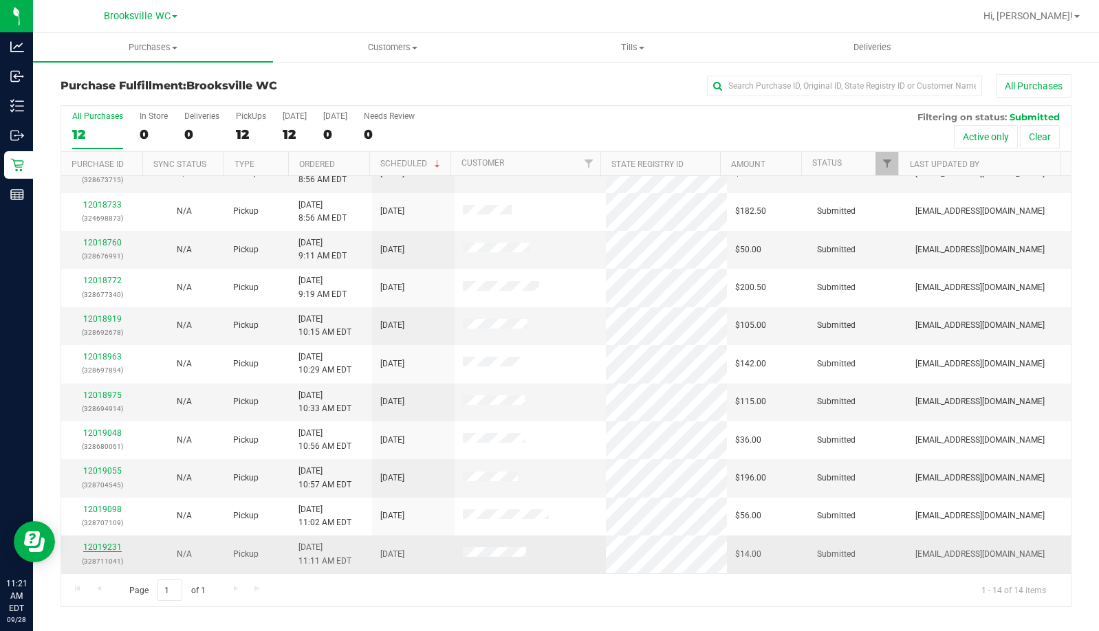
click at [100, 549] on link "12019231" at bounding box center [102, 548] width 39 height 10
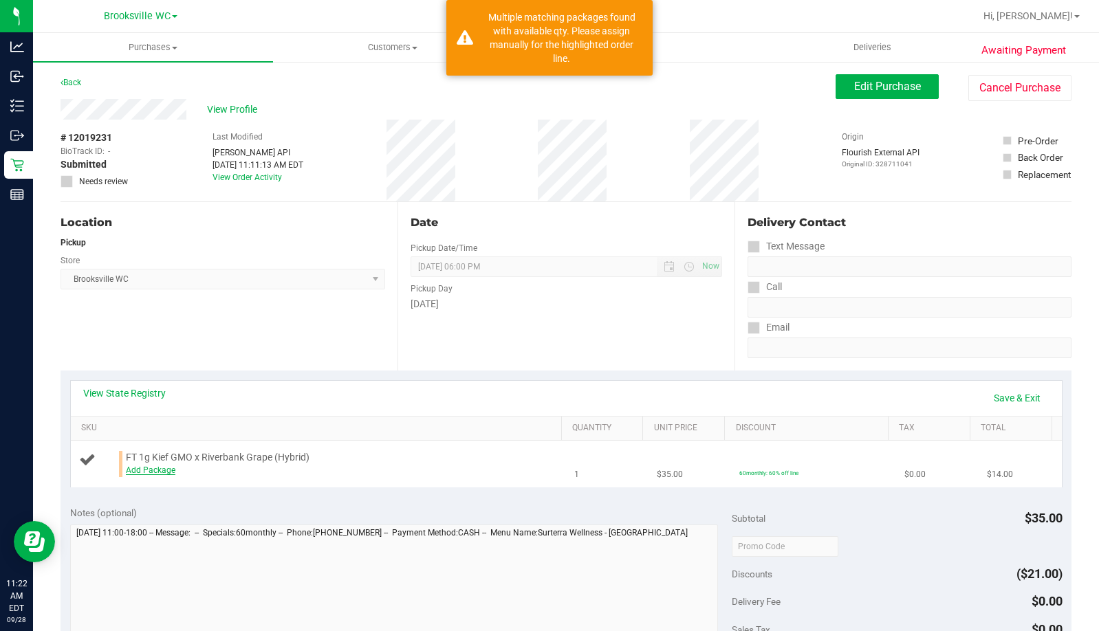
click at [143, 468] on link "Add Package" at bounding box center [151, 471] width 50 height 10
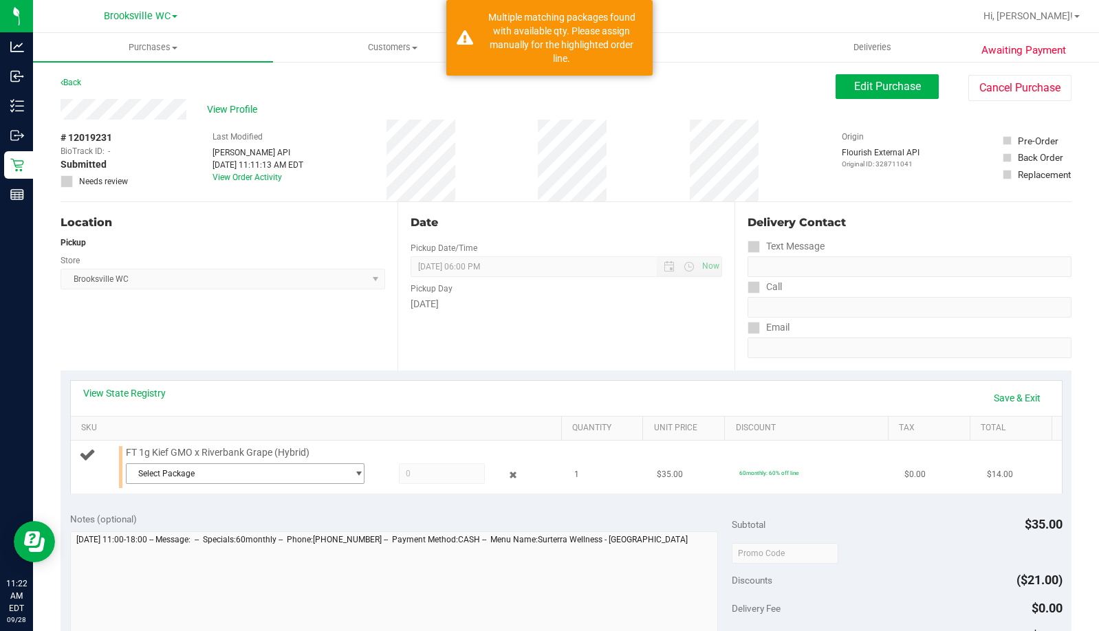
click at [229, 470] on span "Select Package" at bounding box center [237, 473] width 220 height 19
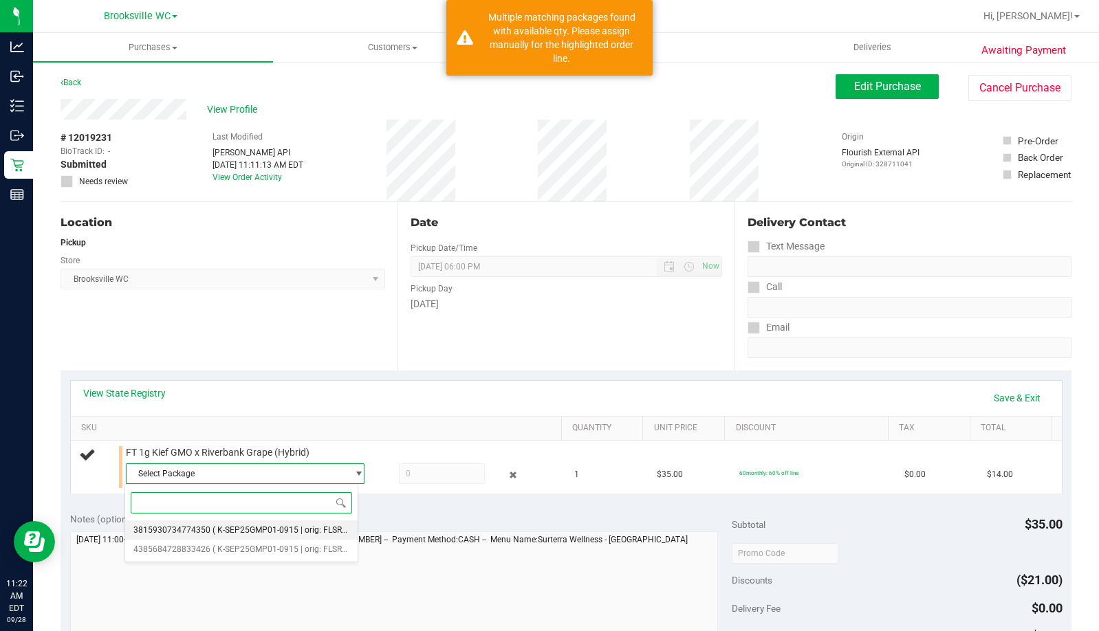
click at [288, 528] on span "( K-SEP25GMP01-0915 | orig: FLSRWGM-20250922-565 )" at bounding box center [318, 531] width 211 height 10
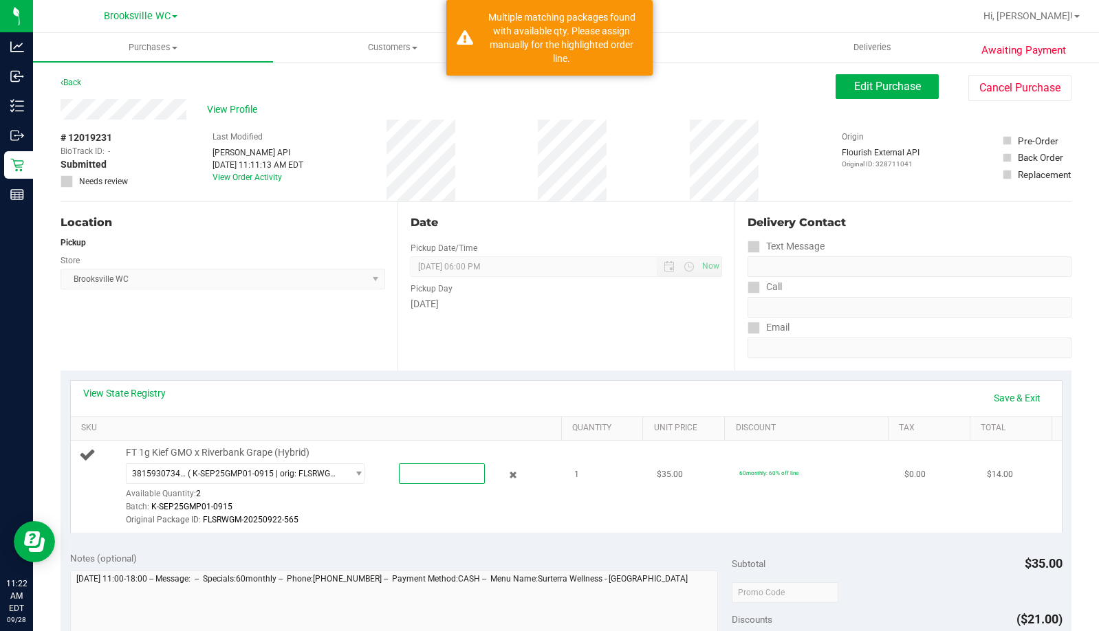
click at [405, 473] on span at bounding box center [442, 474] width 86 height 21
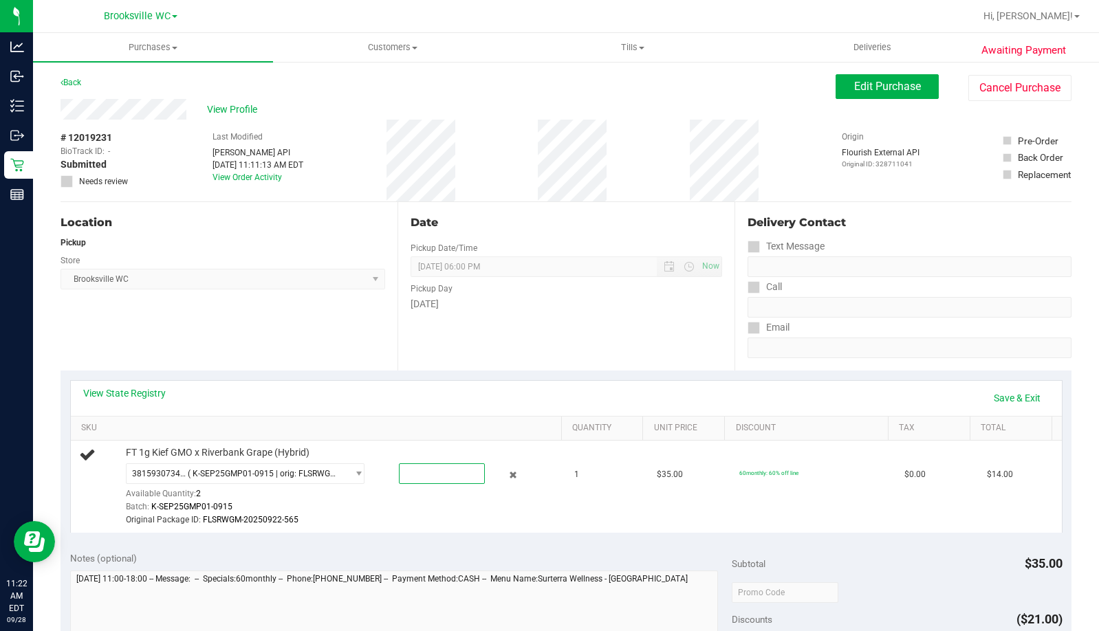
type input "1"
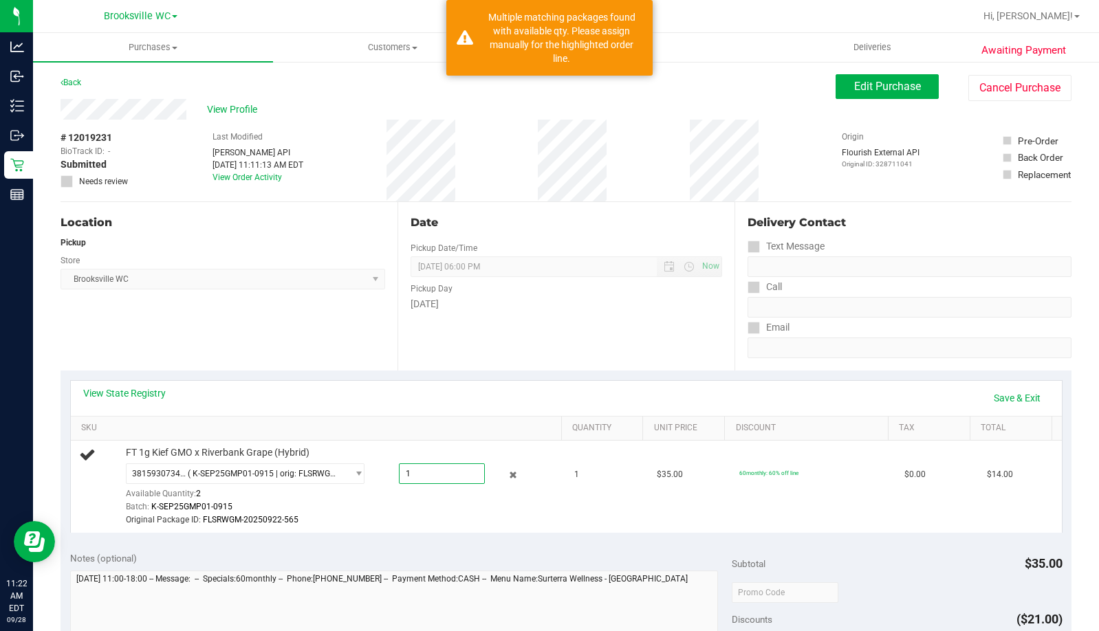
type input "1.0000"
click at [498, 409] on div "View State Registry Save & Exit" at bounding box center [566, 398] width 966 height 23
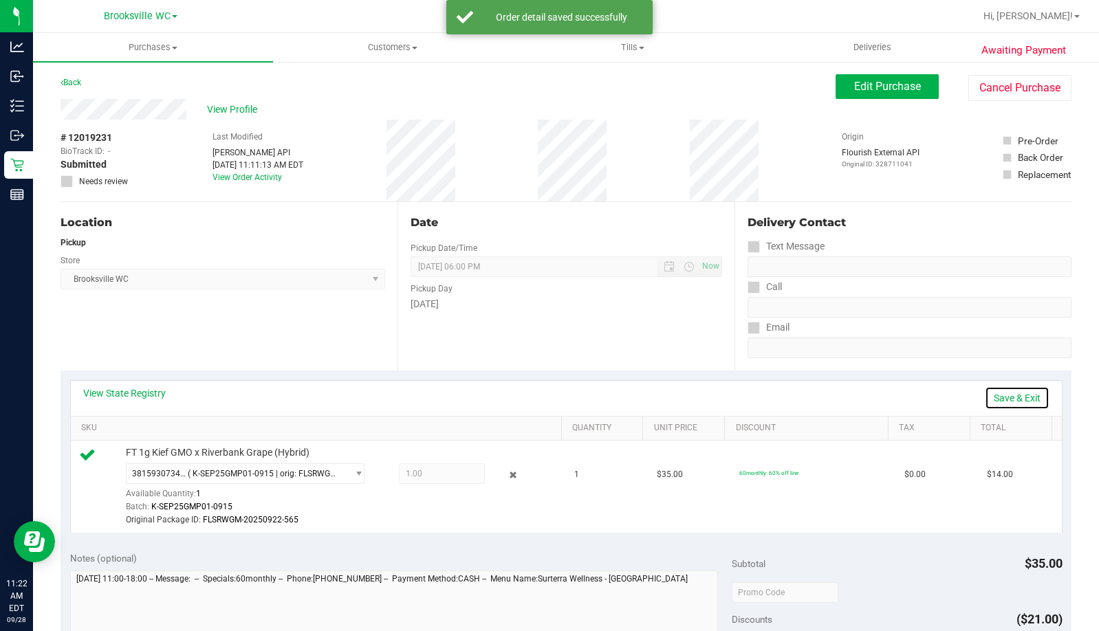
click at [1025, 391] on link "Save & Exit" at bounding box center [1017, 398] width 65 height 23
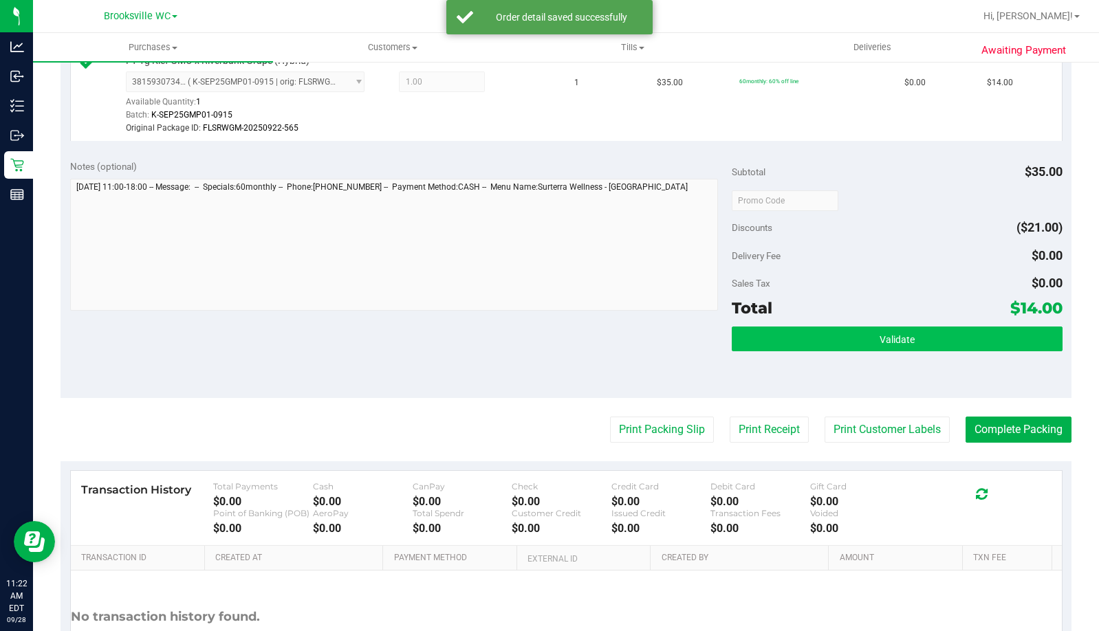
scroll to position [413, 0]
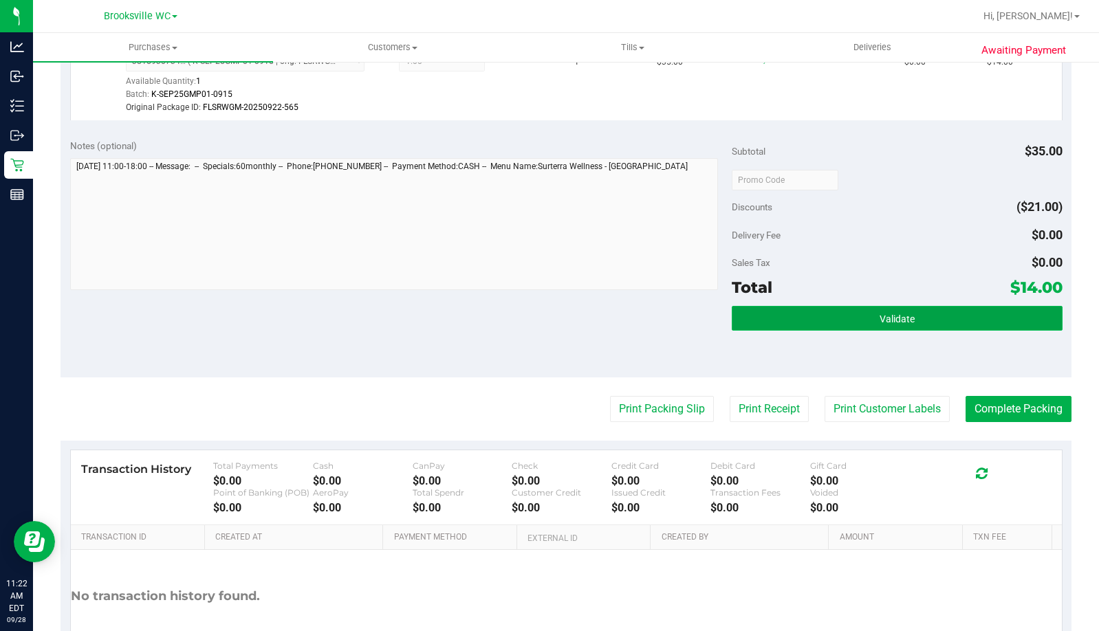
click at [841, 314] on button "Validate" at bounding box center [897, 318] width 331 height 25
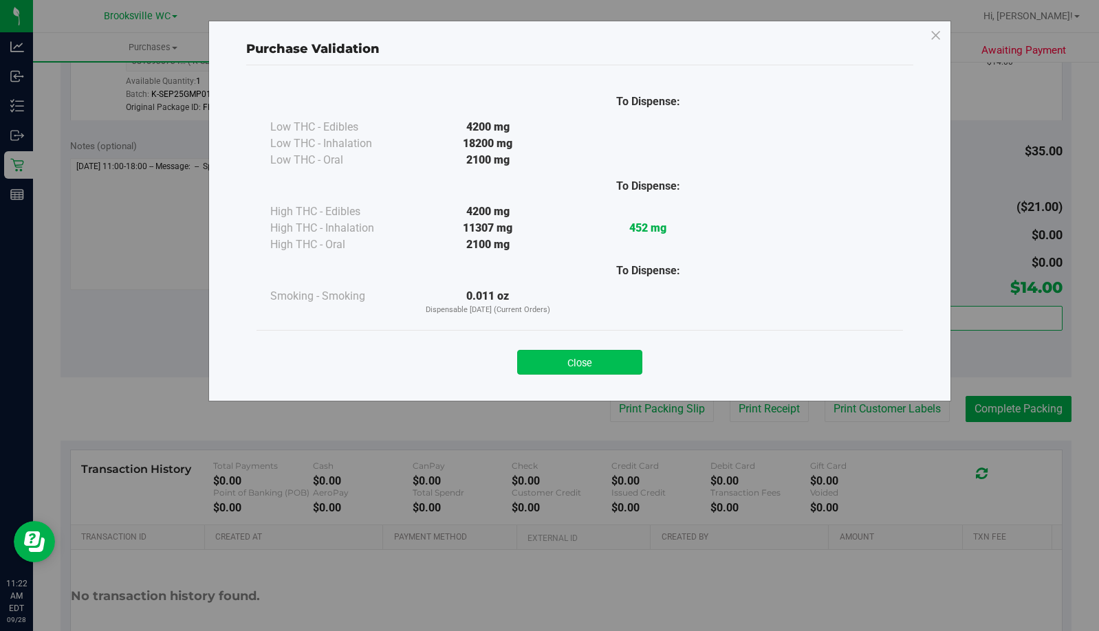
click at [581, 360] on button "Close" at bounding box center [579, 362] width 125 height 25
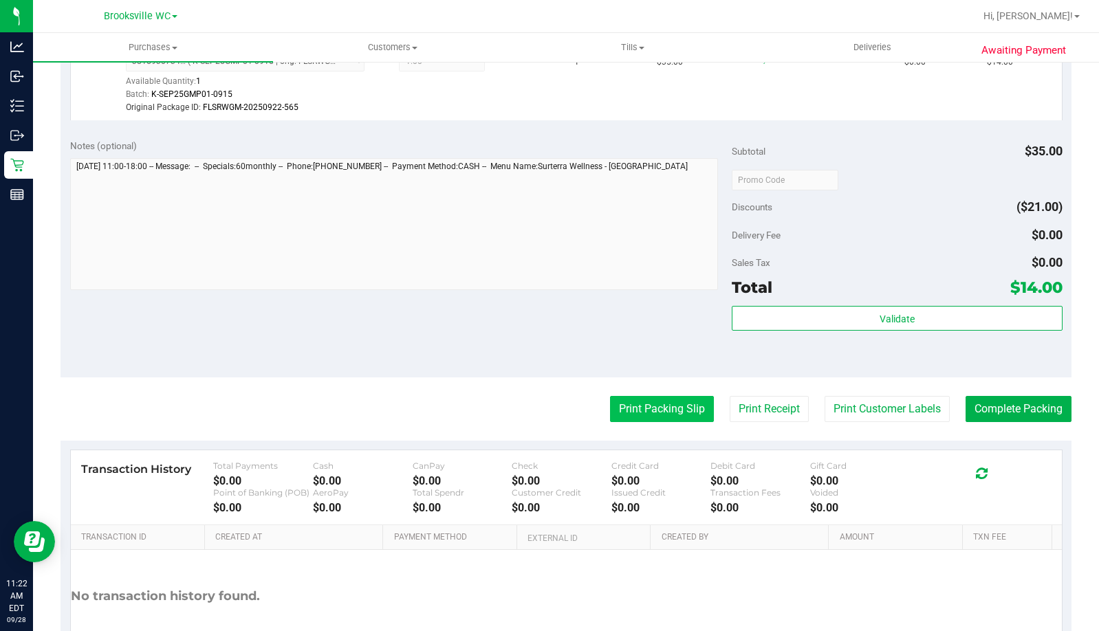
click at [661, 414] on button "Print Packing Slip" at bounding box center [662, 409] width 104 height 26
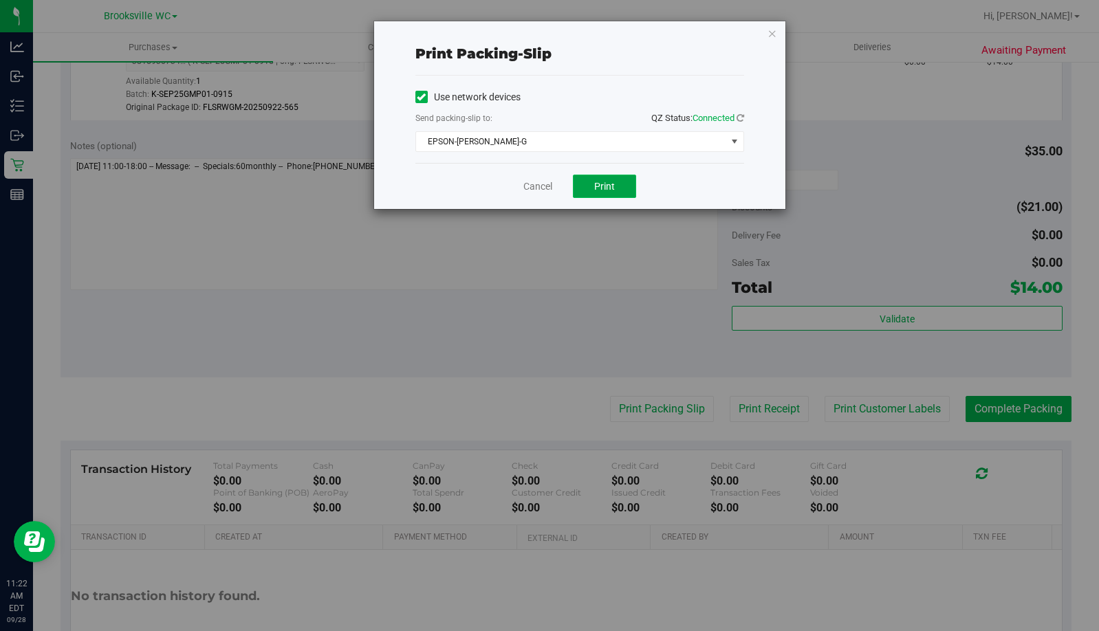
click at [607, 185] on span "Print" at bounding box center [604, 186] width 21 height 11
click at [773, 33] on icon "button" at bounding box center [773, 33] width 10 height 17
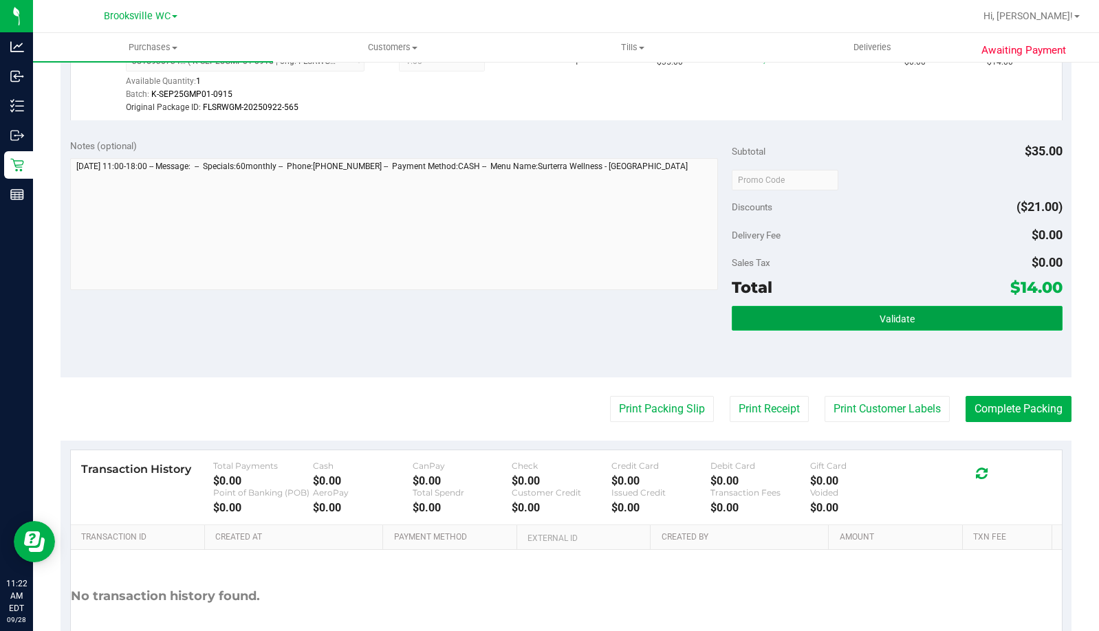
click at [904, 310] on button "Validate" at bounding box center [897, 318] width 331 height 25
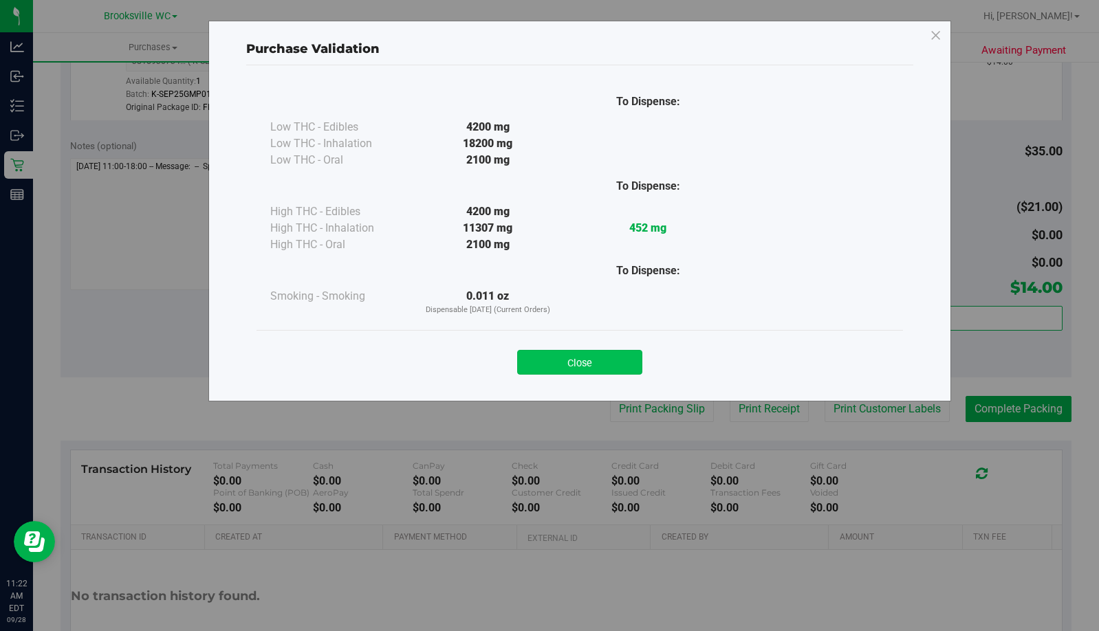
click at [576, 372] on button "Close" at bounding box center [579, 362] width 125 height 25
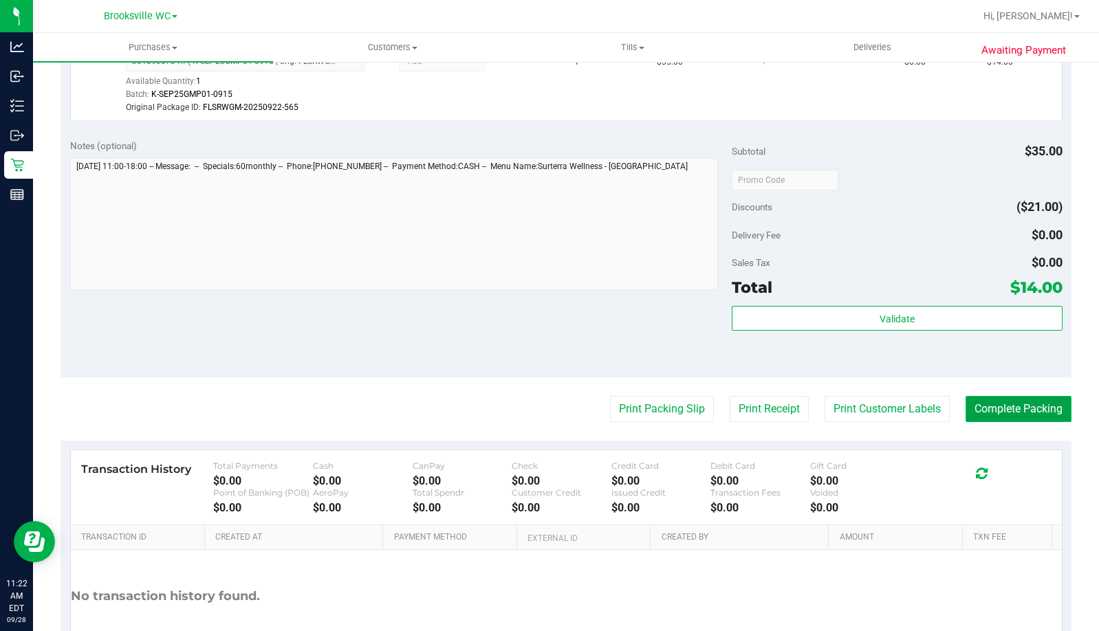
click at [1025, 402] on button "Complete Packing" at bounding box center [1019, 409] width 106 height 26
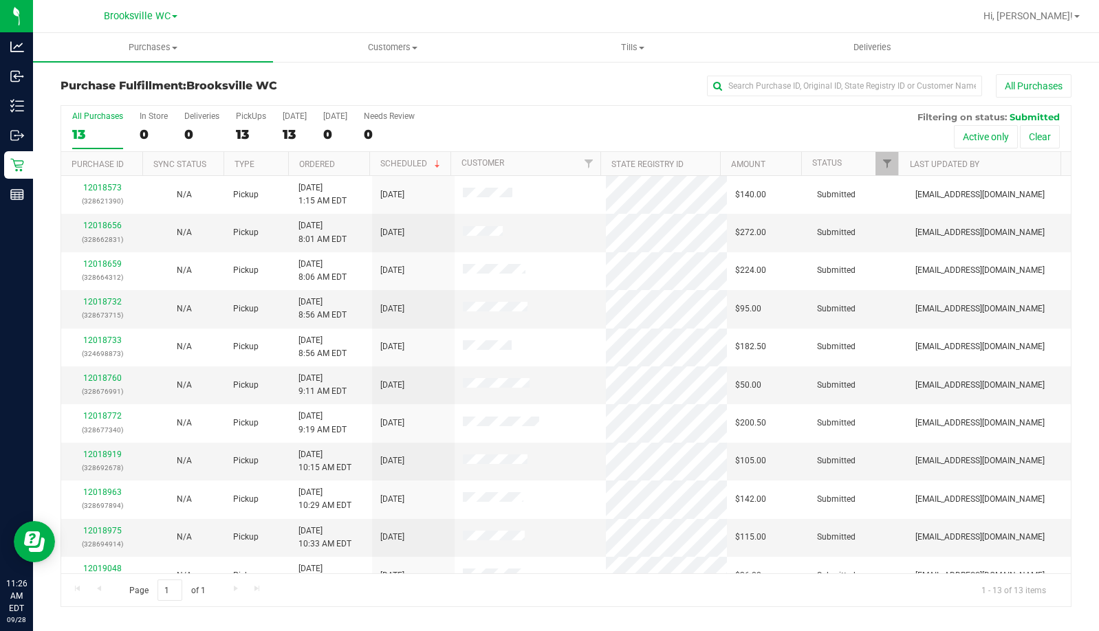
click at [199, 87] on span "Brooksville WC" at bounding box center [231, 85] width 91 height 13
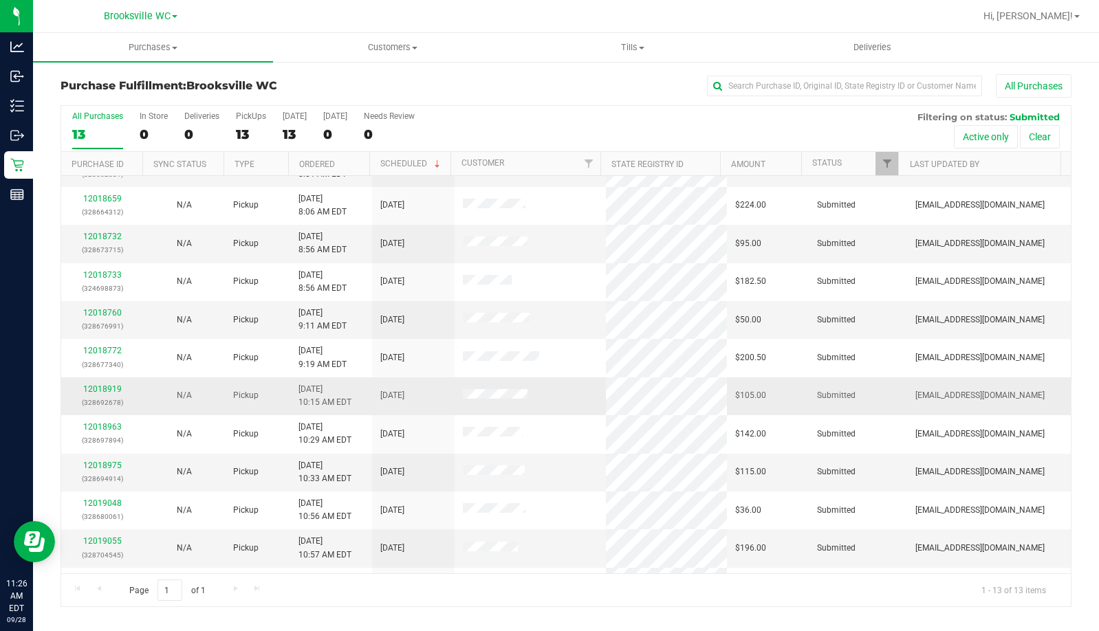
scroll to position [97, 0]
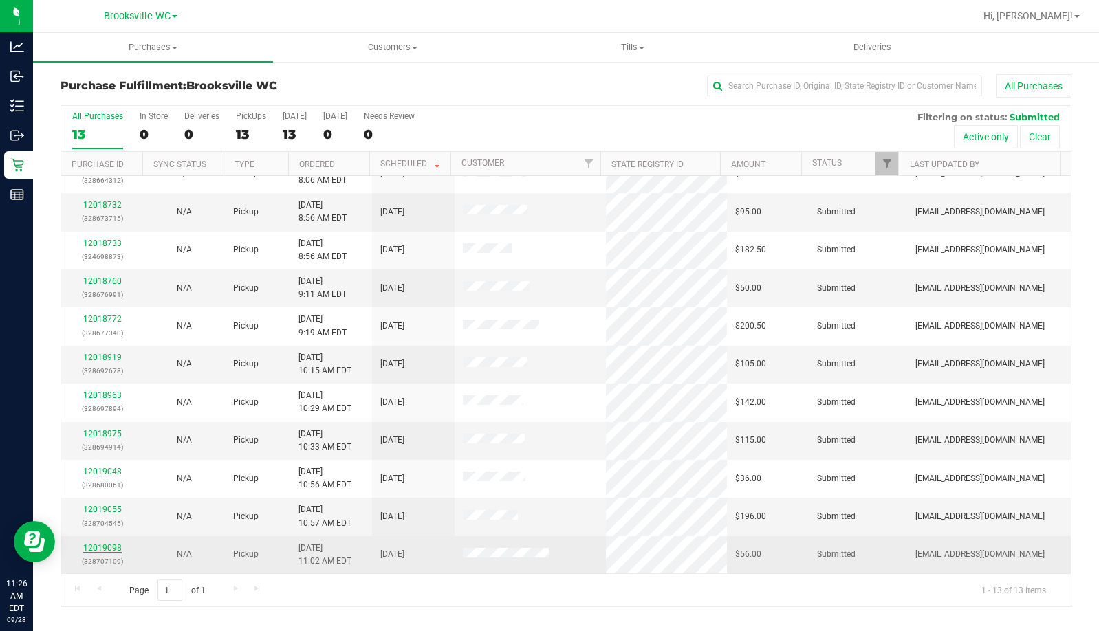
click at [94, 544] on link "12019098" at bounding box center [102, 548] width 39 height 10
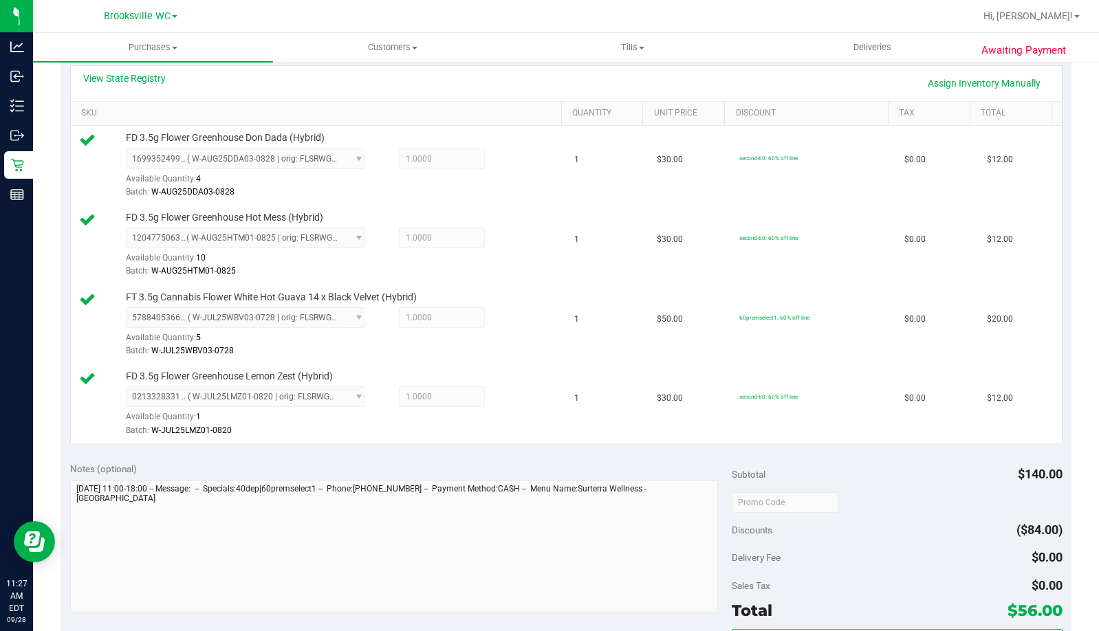
scroll to position [550, 0]
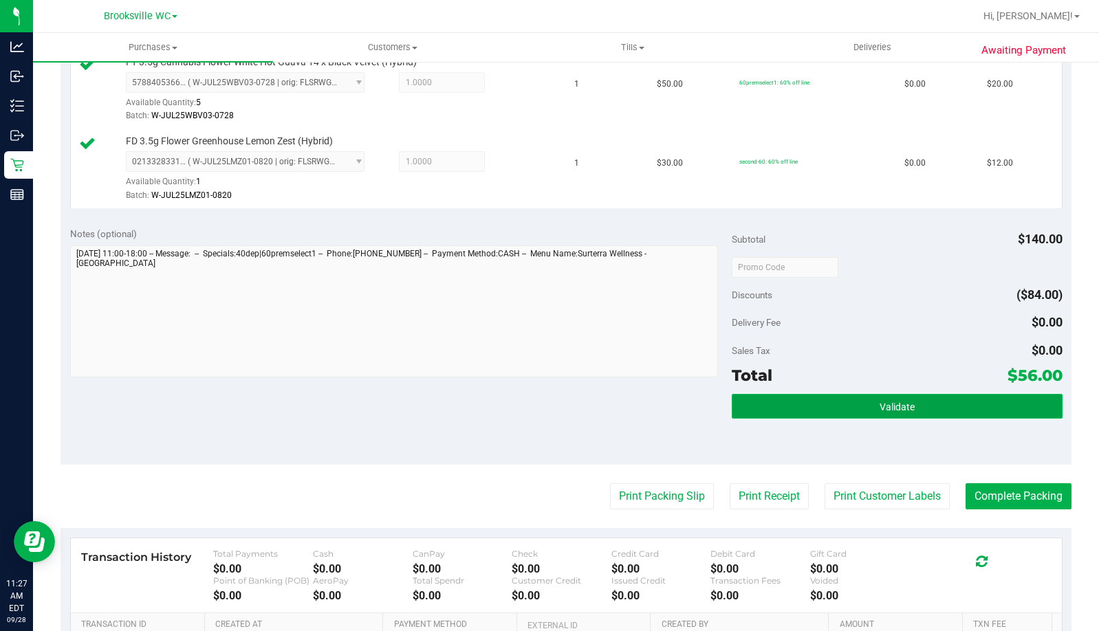
click at [819, 415] on button "Validate" at bounding box center [897, 406] width 331 height 25
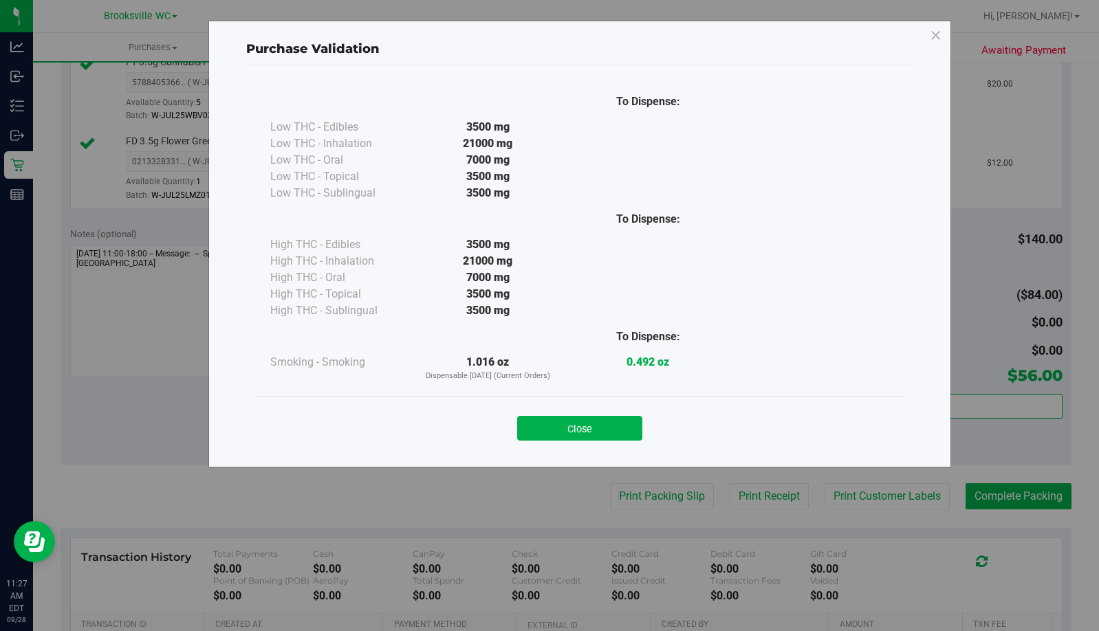
drag, startPoint x: 561, startPoint y: 405, endPoint x: 576, endPoint y: 437, distance: 36.0
click at [561, 409] on div "Close" at bounding box center [580, 424] width 647 height 56
click at [579, 439] on button "Close" at bounding box center [579, 428] width 125 height 25
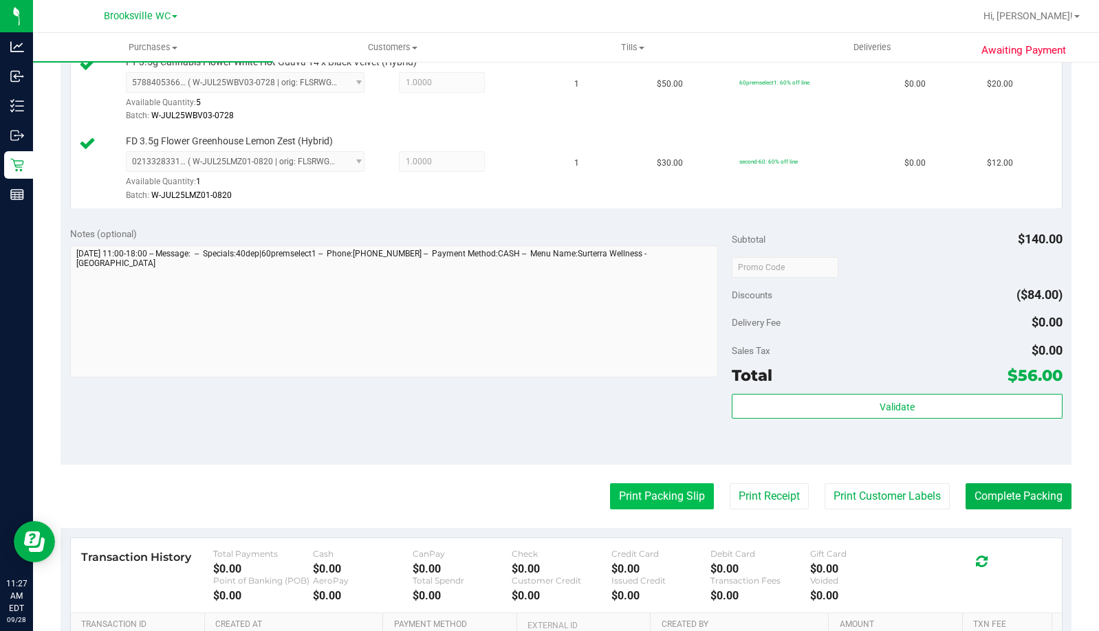
click at [656, 489] on button "Print Packing Slip" at bounding box center [662, 497] width 104 height 26
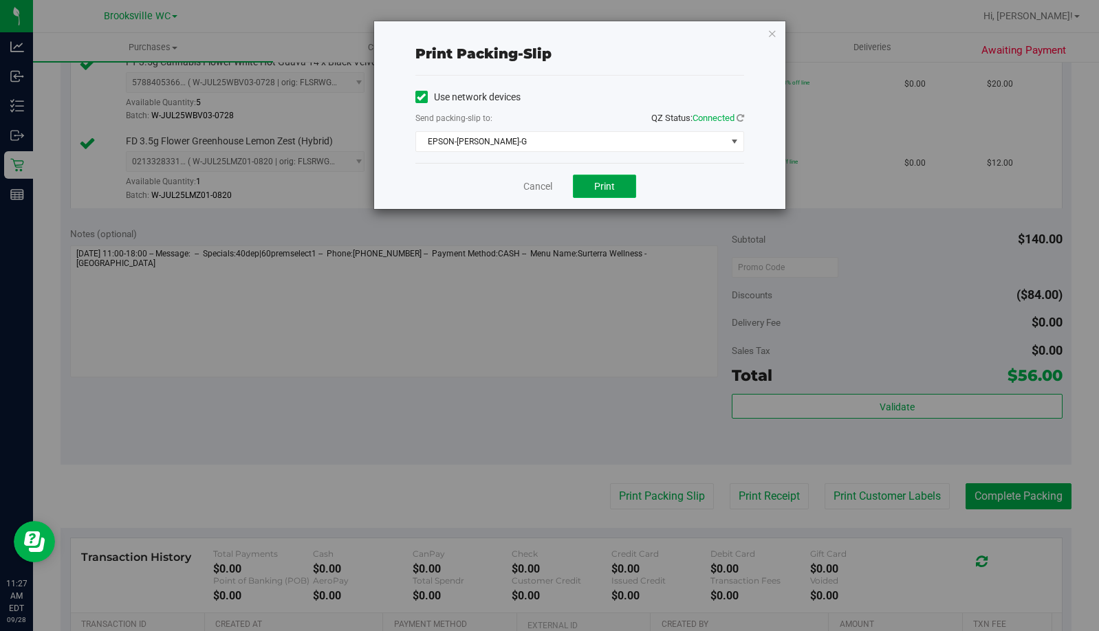
click at [610, 186] on span "Print" at bounding box center [604, 186] width 21 height 11
click at [771, 34] on icon "button" at bounding box center [773, 33] width 10 height 17
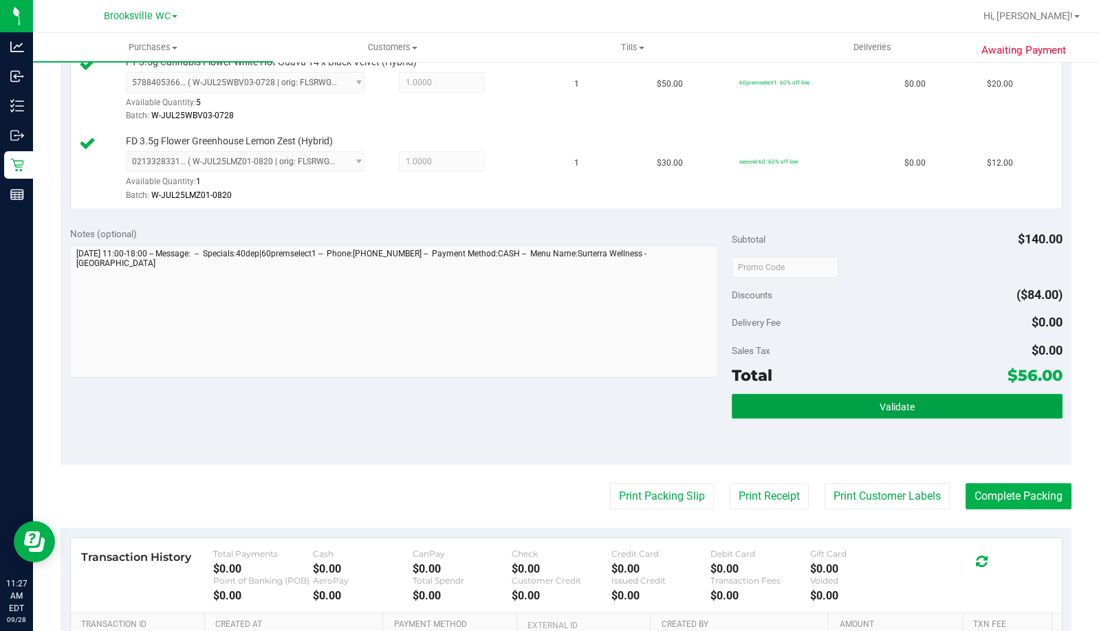
click at [916, 401] on button "Validate" at bounding box center [897, 406] width 331 height 25
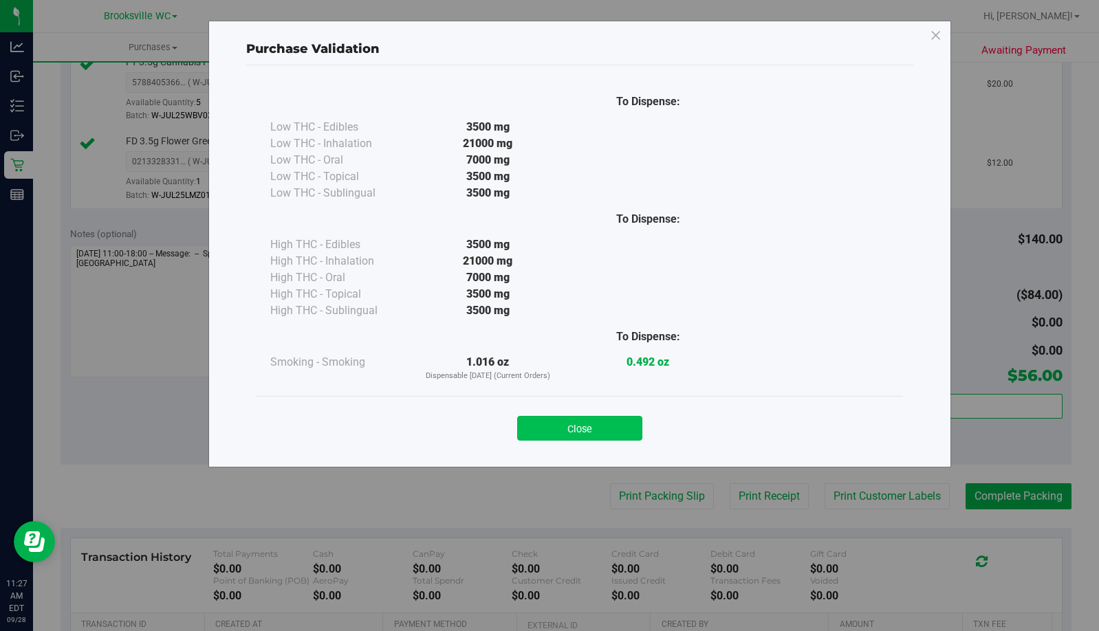
click at [607, 426] on button "Close" at bounding box center [579, 428] width 125 height 25
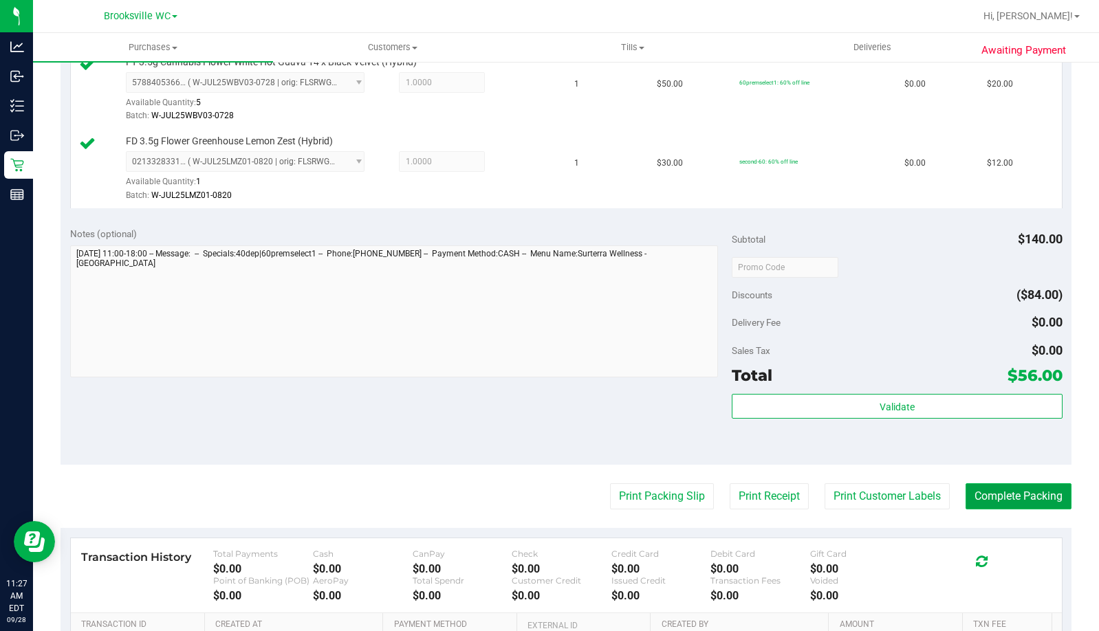
click at [978, 496] on button "Complete Packing" at bounding box center [1019, 497] width 106 height 26
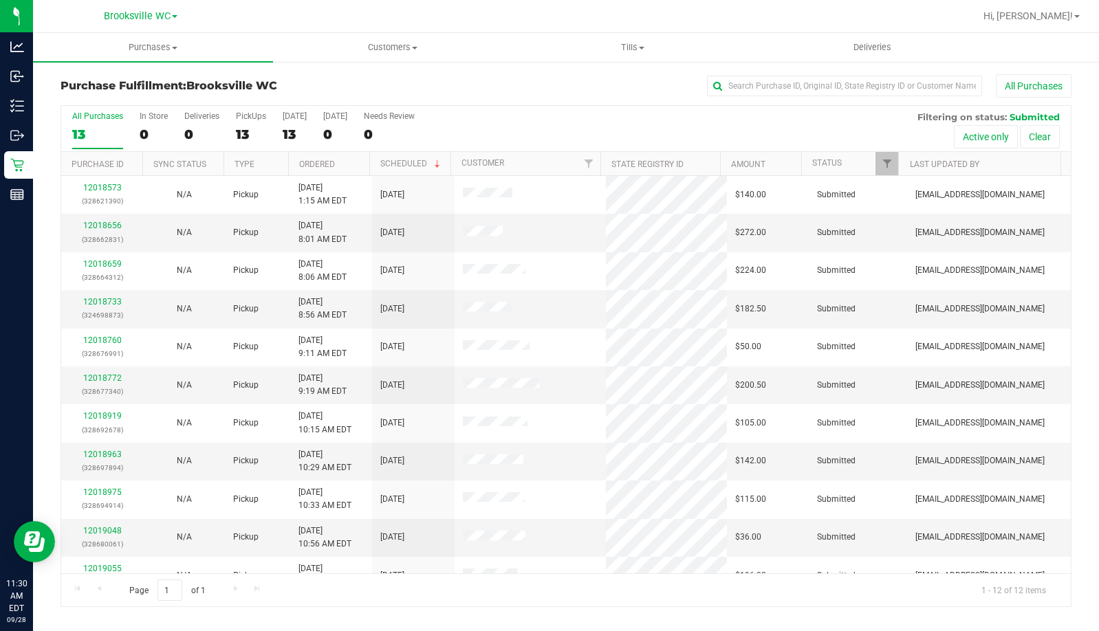
click at [142, 91] on h3 "Purchase Fulfillment: [GEOGRAPHIC_DATA] WC" at bounding box center [229, 86] width 337 height 12
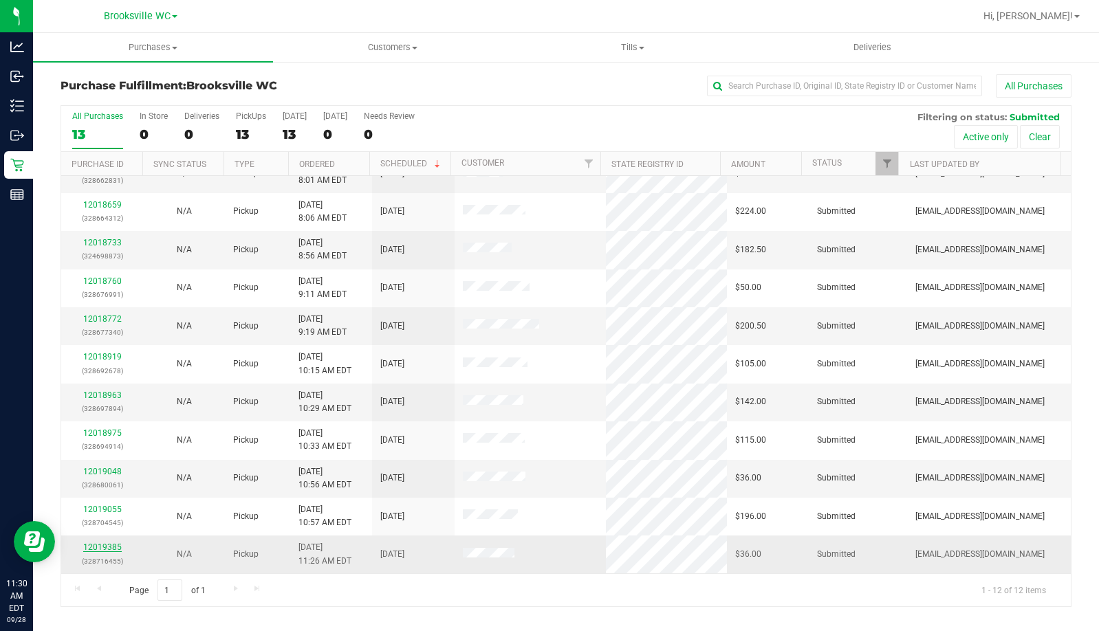
click at [106, 548] on link "12019385" at bounding box center [102, 548] width 39 height 10
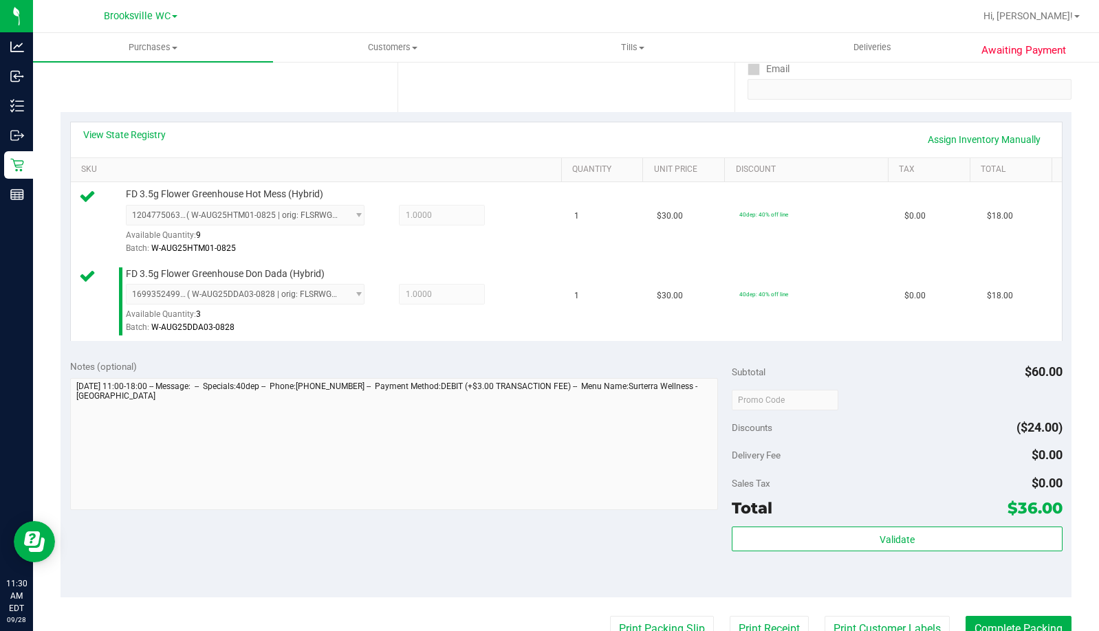
scroll to position [481, 0]
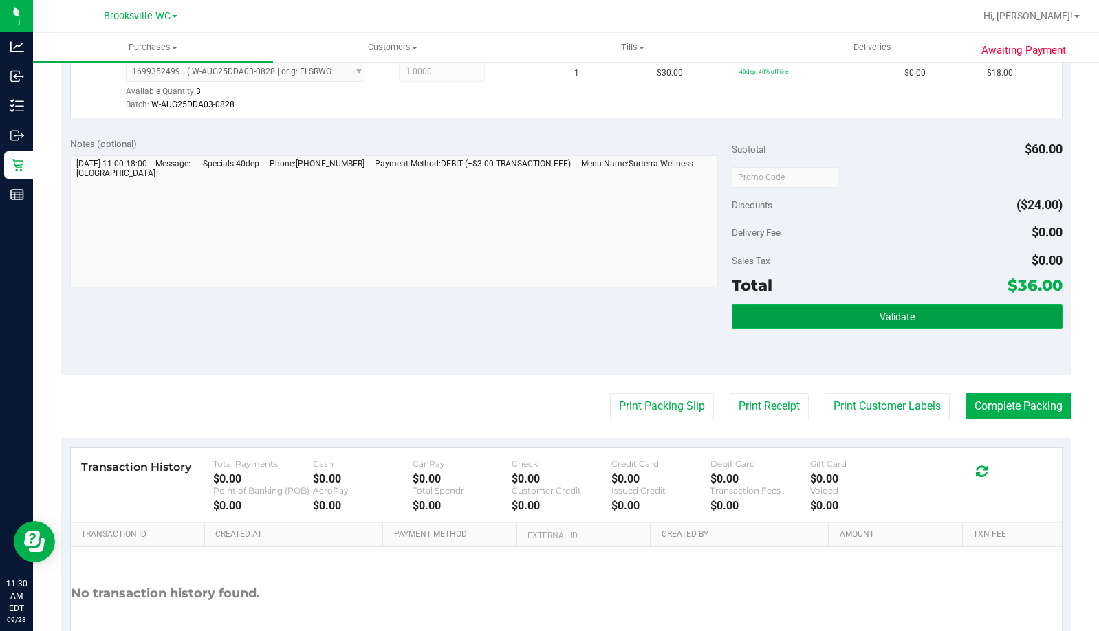
click at [863, 319] on button "Validate" at bounding box center [897, 316] width 331 height 25
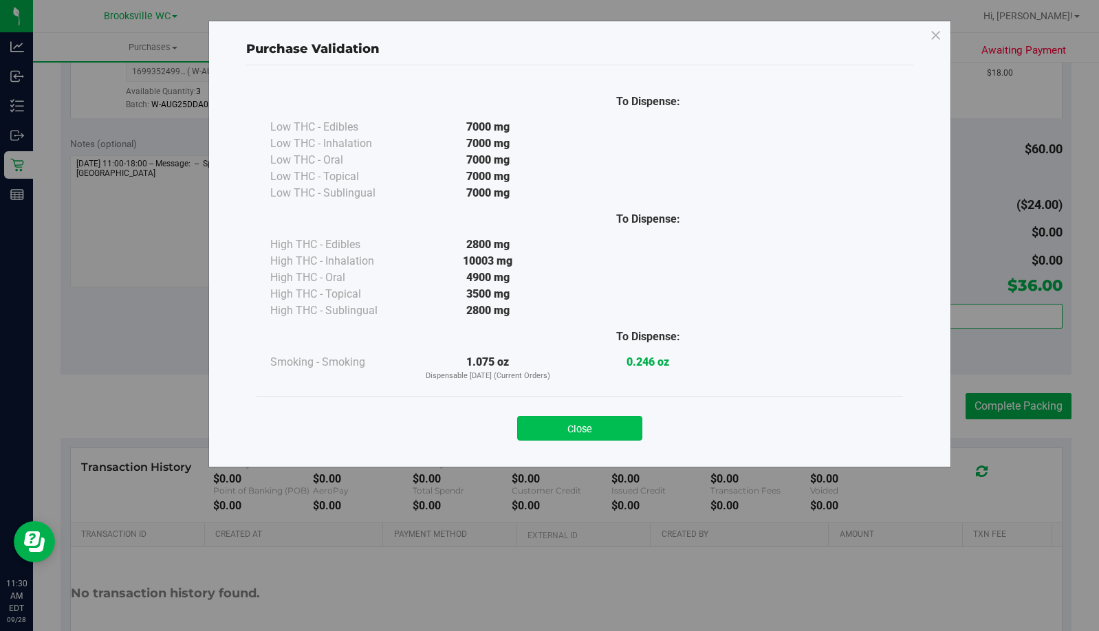
click at [627, 424] on button "Close" at bounding box center [579, 428] width 125 height 25
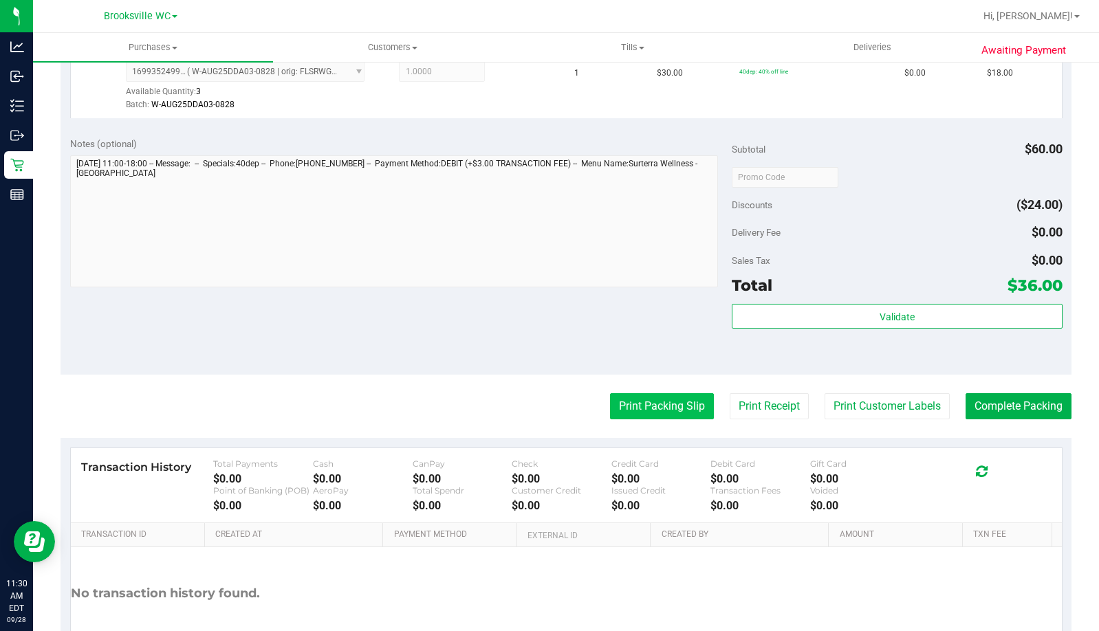
click at [662, 413] on button "Print Packing Slip" at bounding box center [662, 406] width 104 height 26
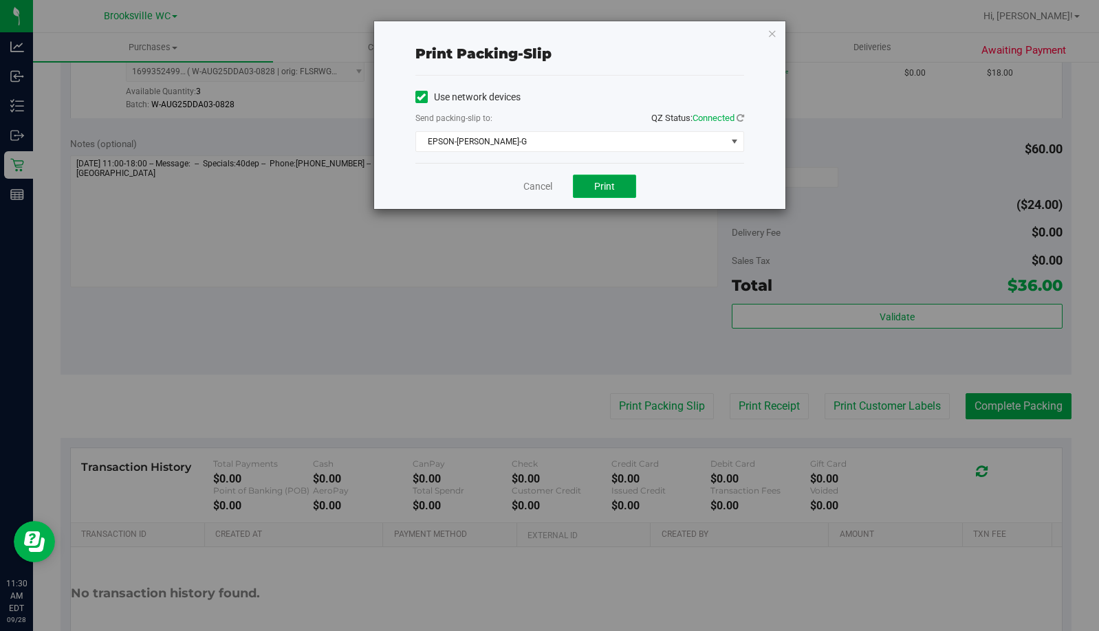
click at [598, 188] on span "Print" at bounding box center [604, 186] width 21 height 11
click at [773, 32] on icon "button" at bounding box center [773, 33] width 10 height 17
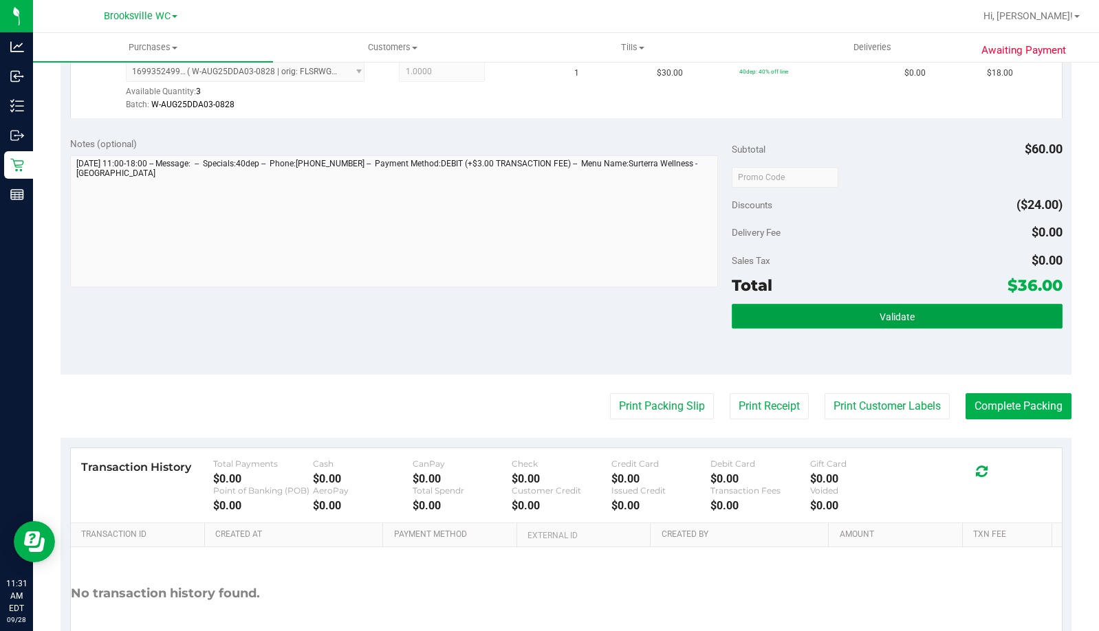
click at [843, 317] on button "Validate" at bounding box center [897, 316] width 331 height 25
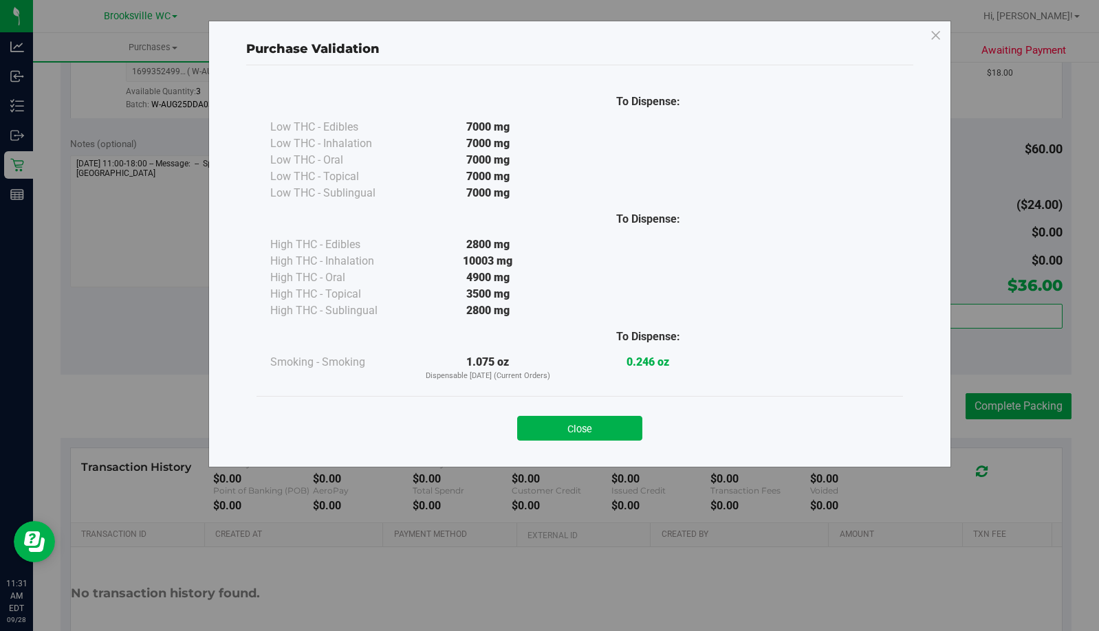
click at [550, 444] on div "Close" at bounding box center [580, 424] width 647 height 56
drag, startPoint x: 559, startPoint y: 432, endPoint x: 675, endPoint y: 410, distance: 118.3
click at [562, 431] on button "Close" at bounding box center [579, 428] width 125 height 25
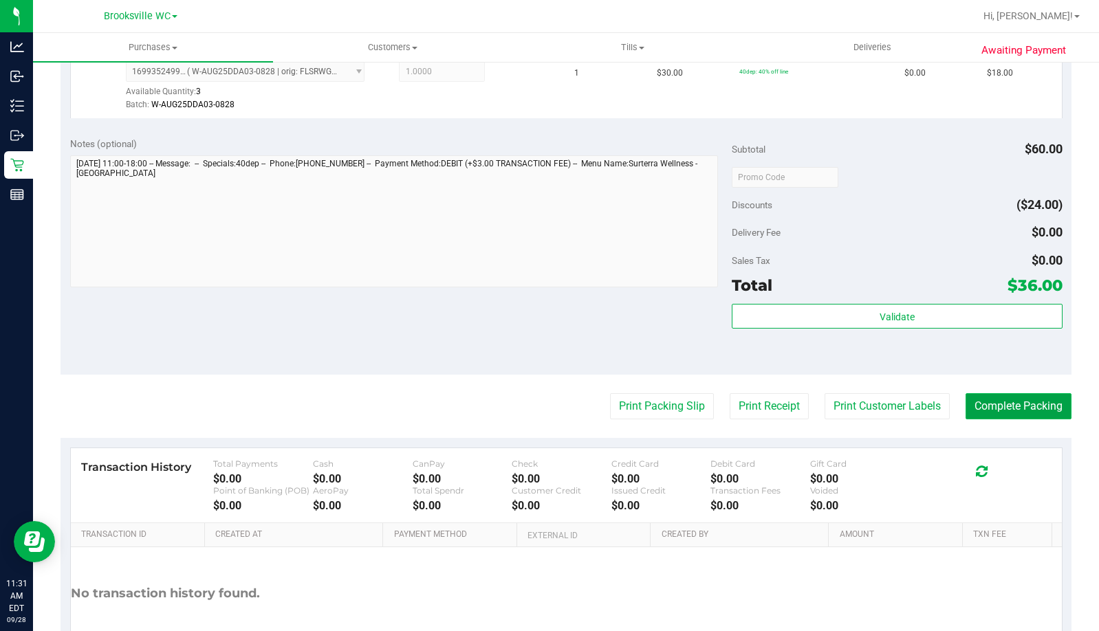
click at [1003, 406] on button "Complete Packing" at bounding box center [1019, 406] width 106 height 26
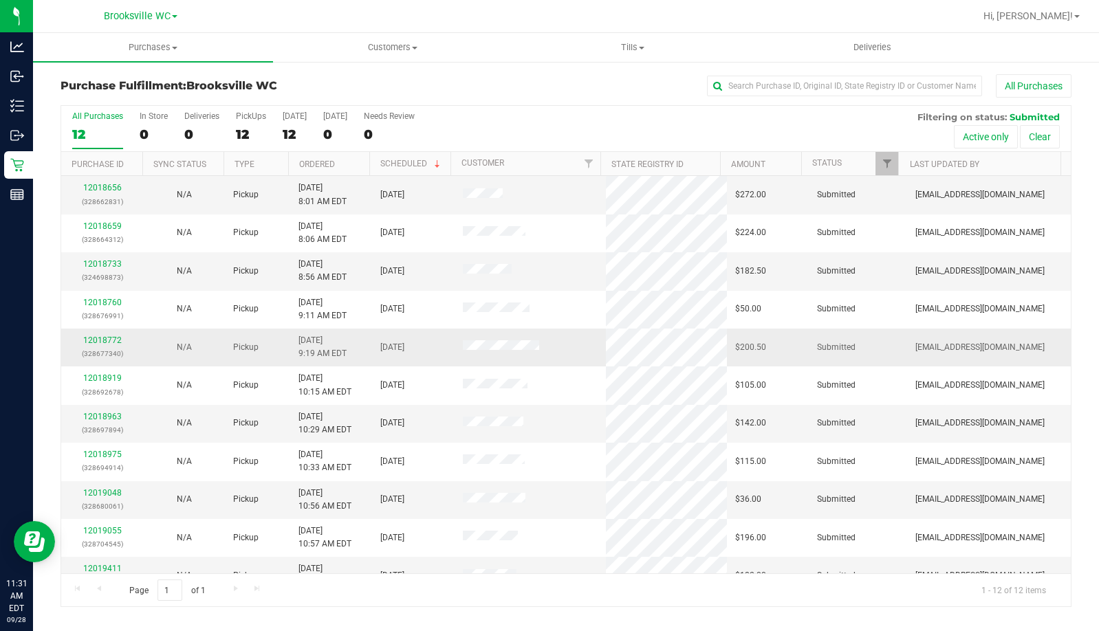
scroll to position [59, 0]
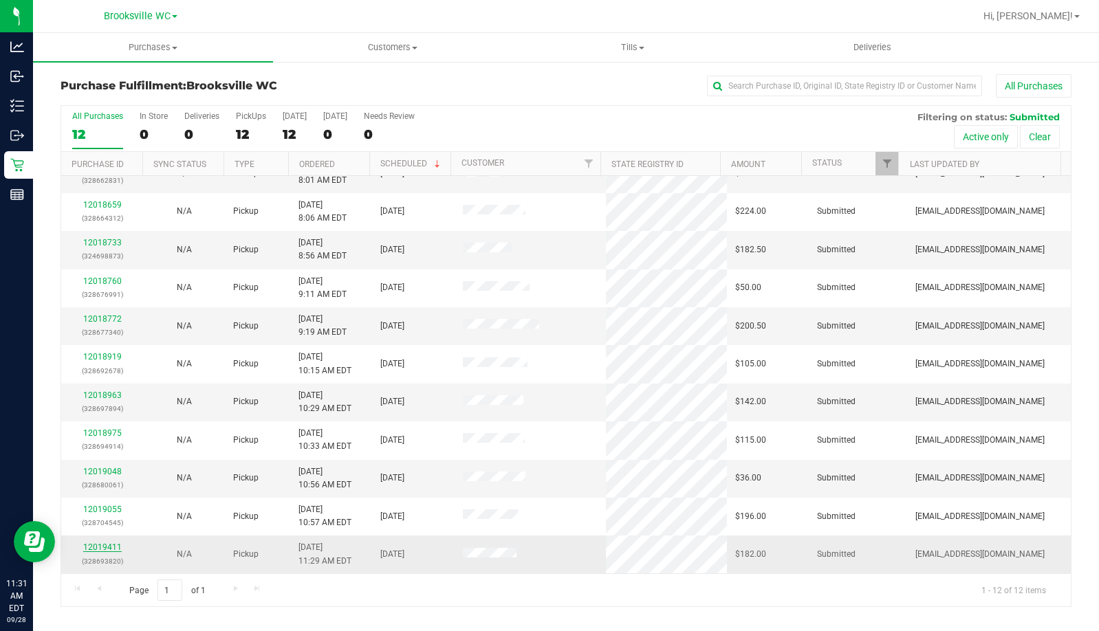
click at [101, 550] on link "12019411" at bounding box center [102, 548] width 39 height 10
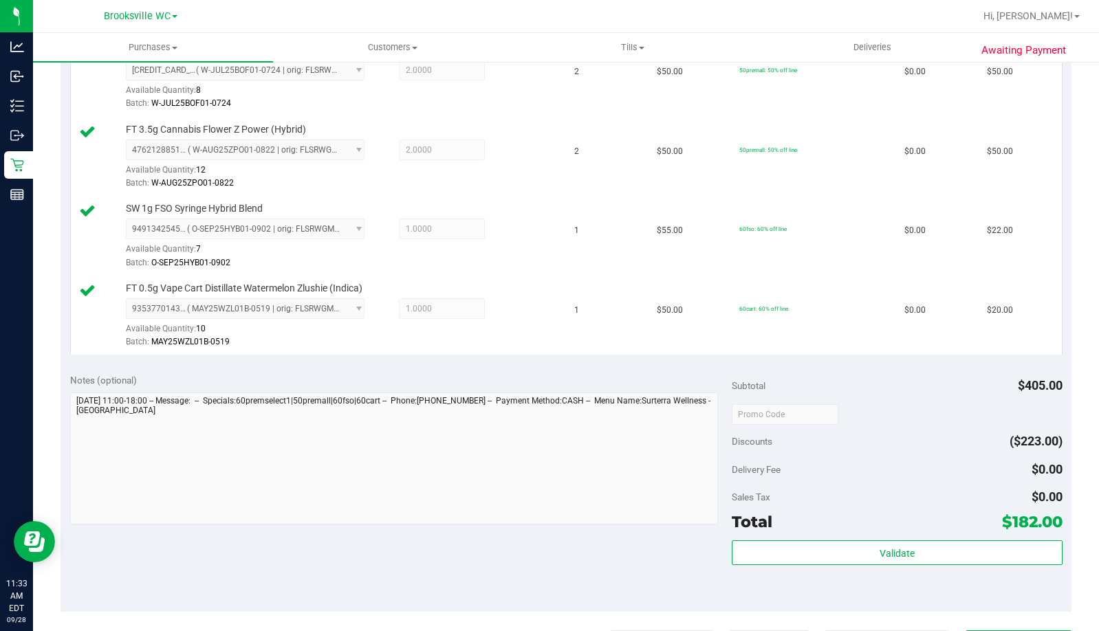
scroll to position [619, 0]
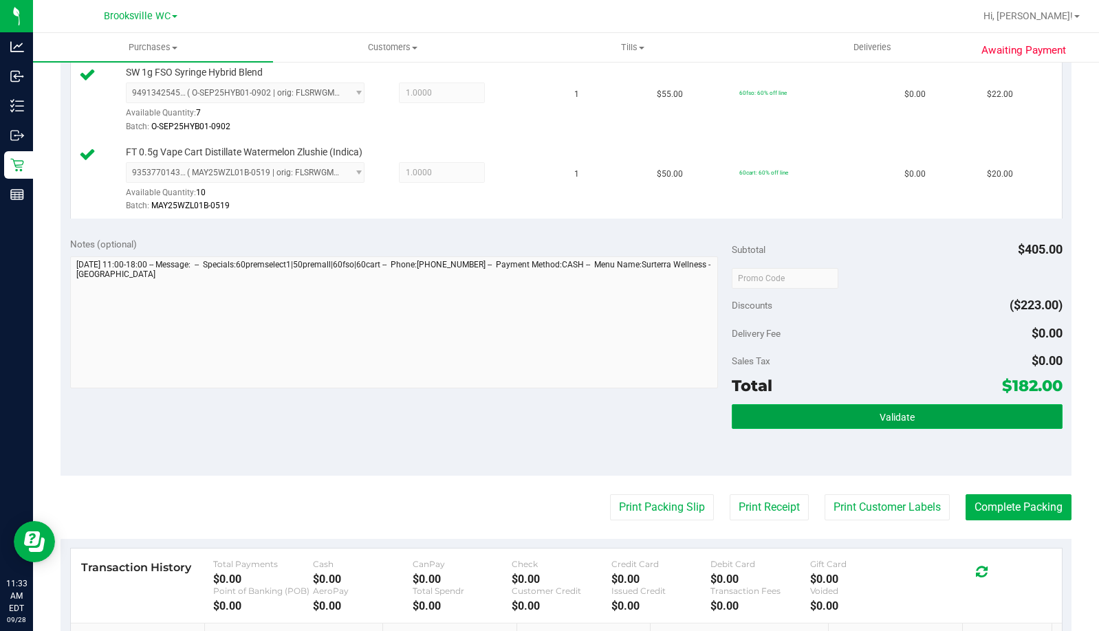
click at [862, 422] on button "Validate" at bounding box center [897, 416] width 331 height 25
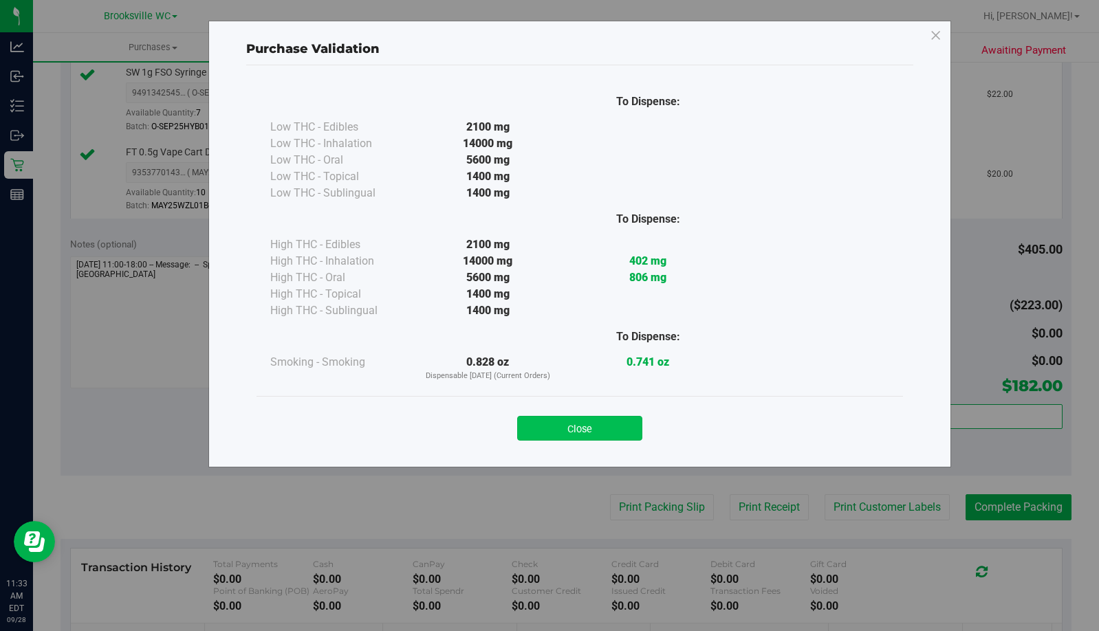
click at [574, 420] on button "Close" at bounding box center [579, 428] width 125 height 25
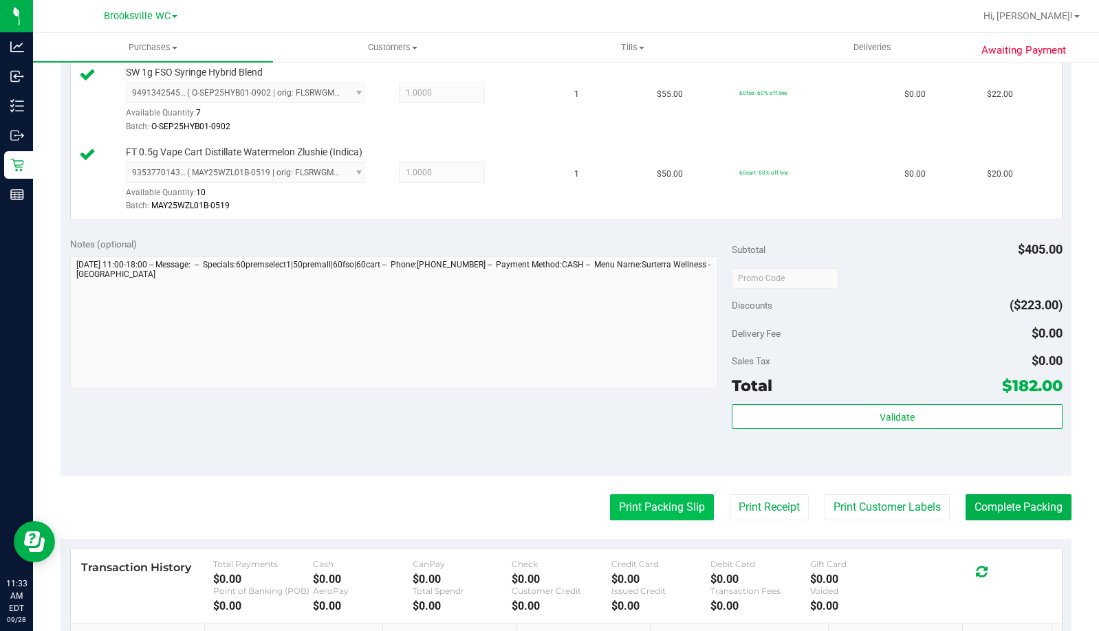
click at [645, 501] on button "Print Packing Slip" at bounding box center [662, 508] width 104 height 26
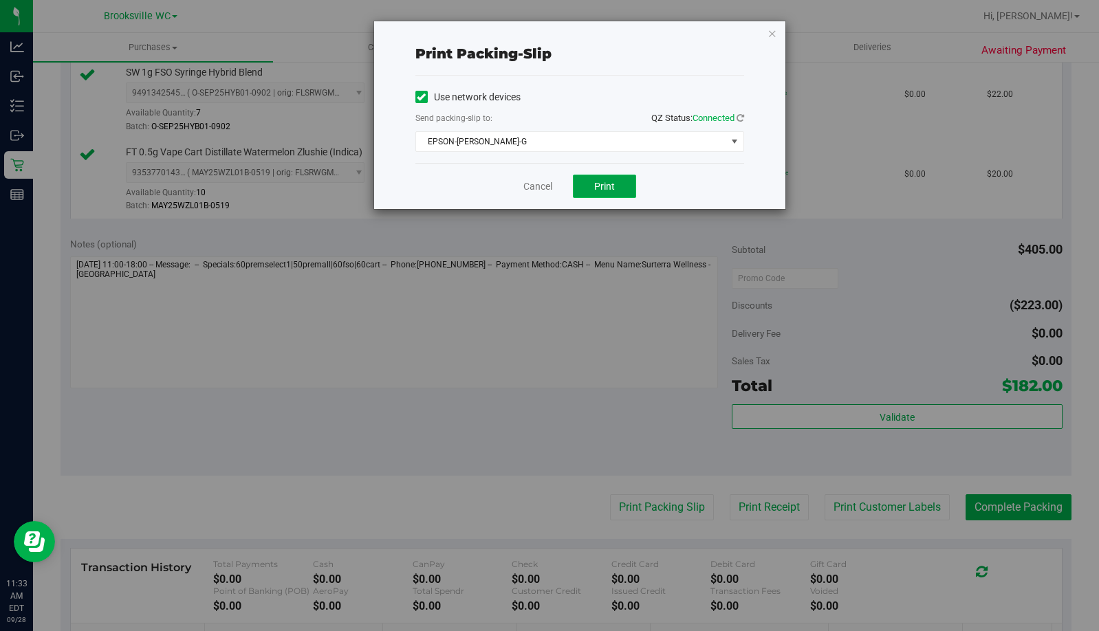
click at [605, 187] on span "Print" at bounding box center [604, 186] width 21 height 11
click at [770, 30] on icon "button" at bounding box center [773, 33] width 10 height 17
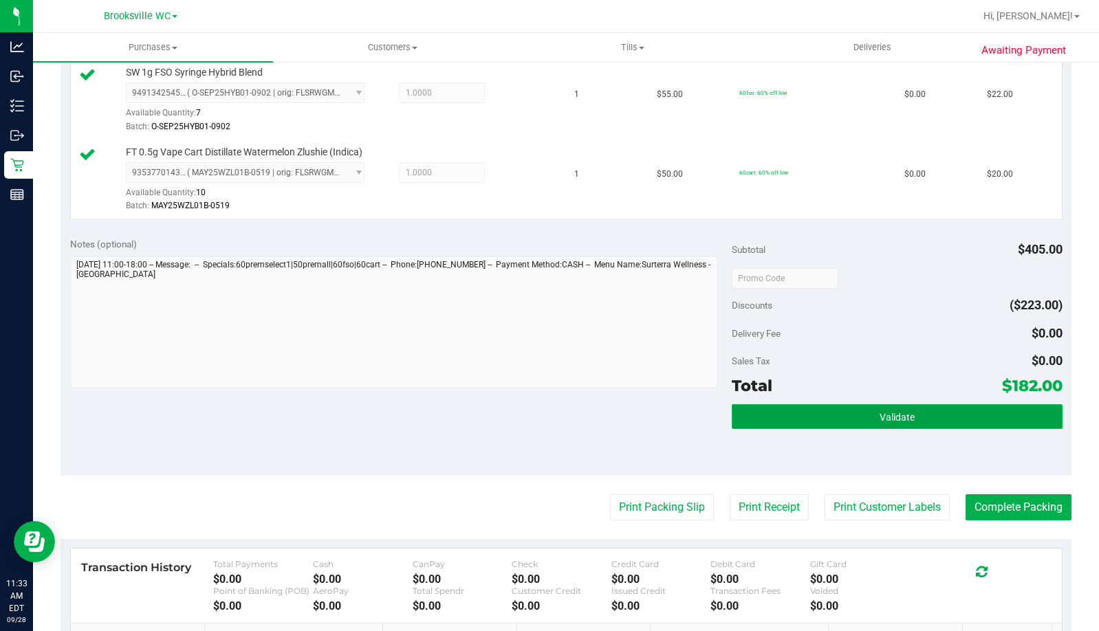
click at [891, 420] on span "Validate" at bounding box center [897, 417] width 35 height 11
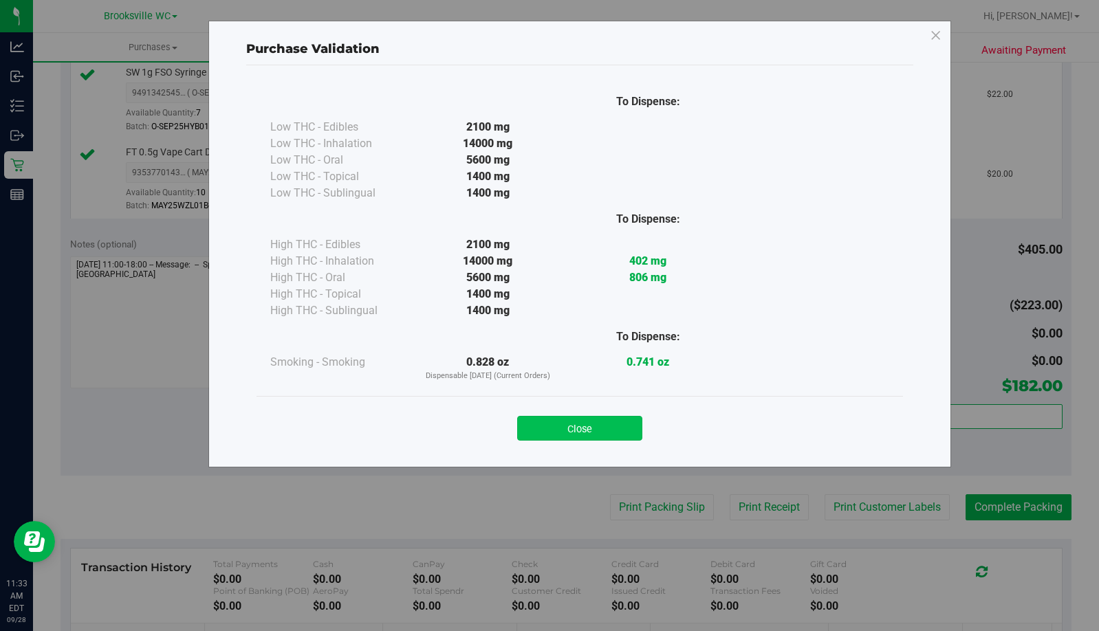
click at [603, 432] on button "Close" at bounding box center [579, 428] width 125 height 25
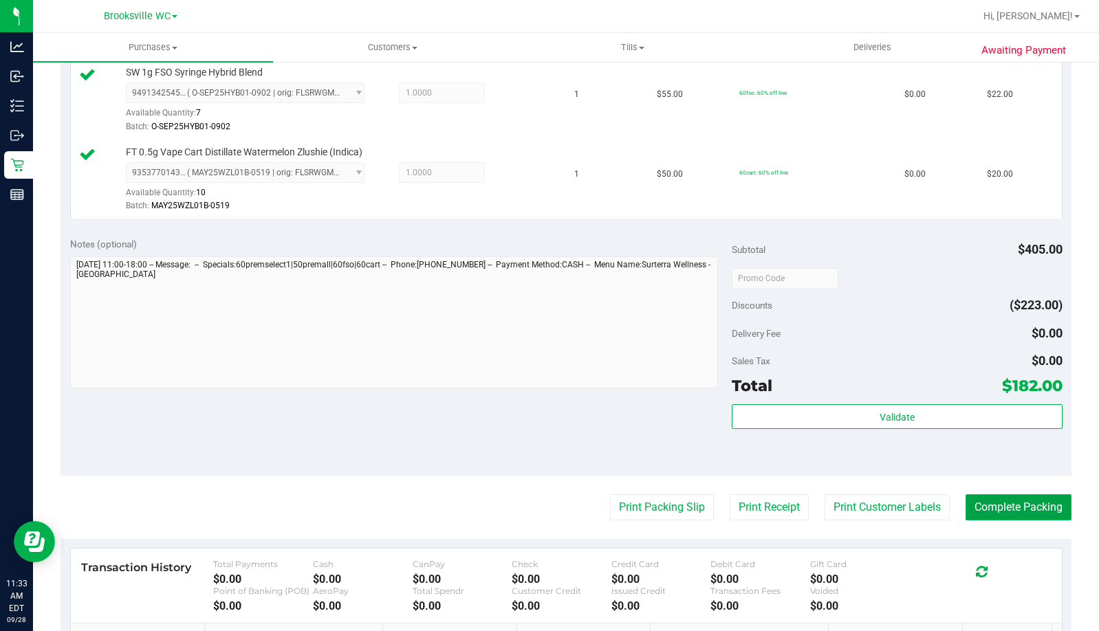
click at [1037, 515] on button "Complete Packing" at bounding box center [1019, 508] width 106 height 26
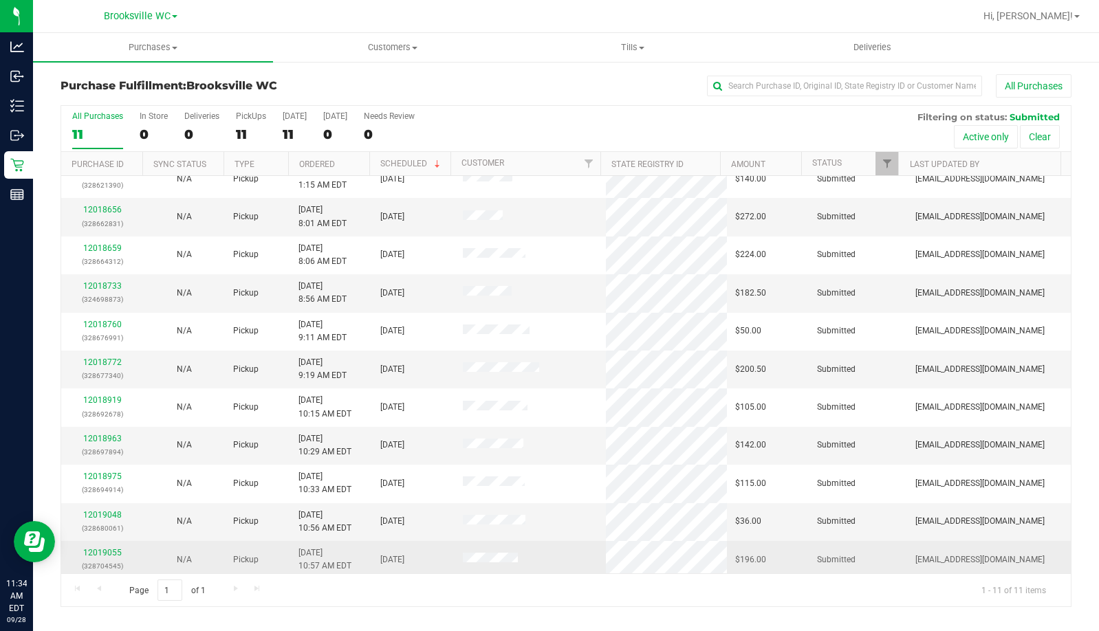
scroll to position [21, 0]
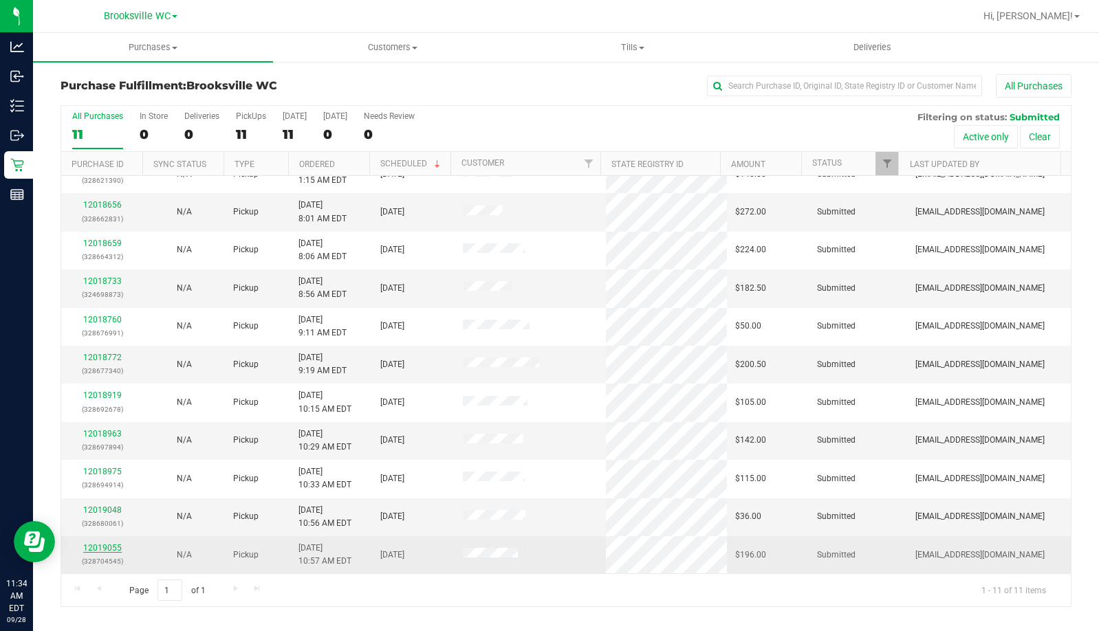
click at [116, 548] on link "12019055" at bounding box center [102, 548] width 39 height 10
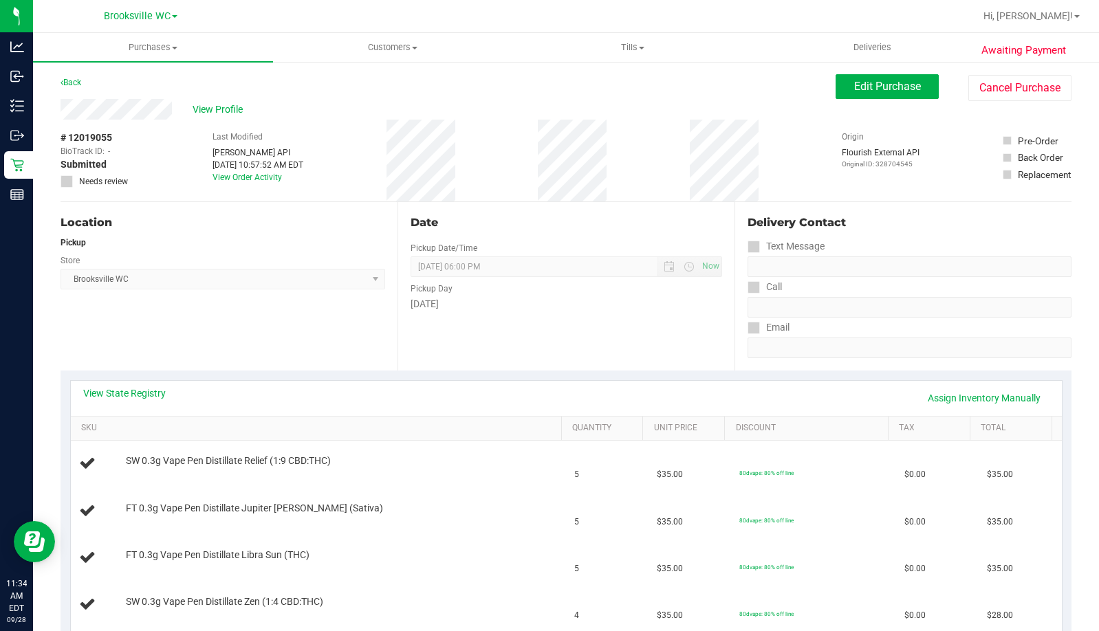
click at [133, 83] on div "Back Edit Purchase Cancel Purchase" at bounding box center [566, 86] width 1011 height 25
click at [76, 82] on link "Back" at bounding box center [71, 83] width 21 height 10
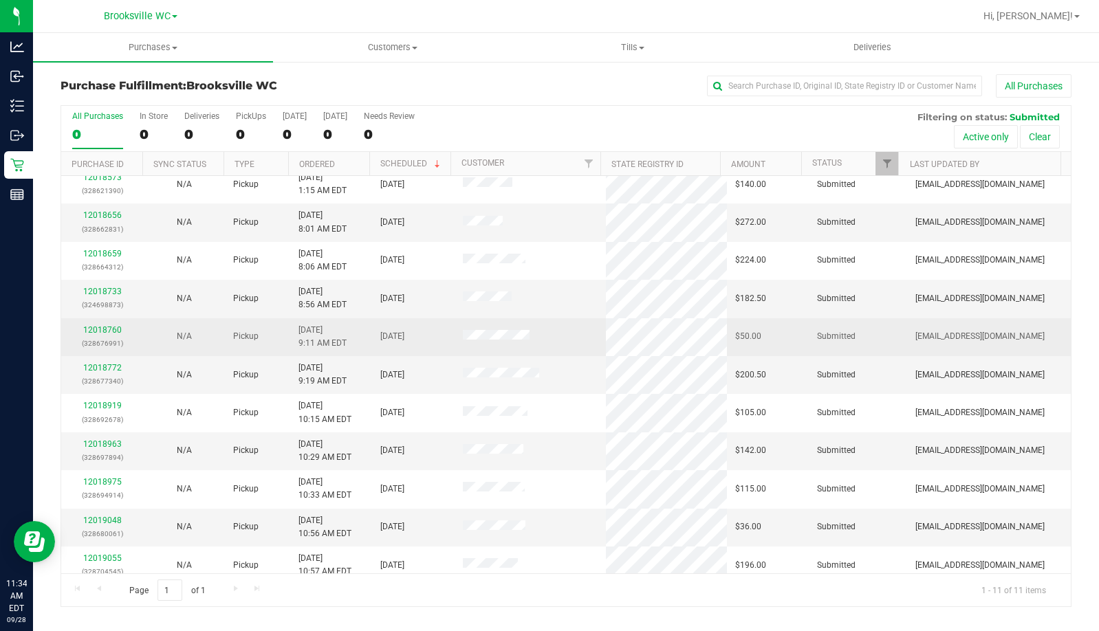
scroll to position [21, 0]
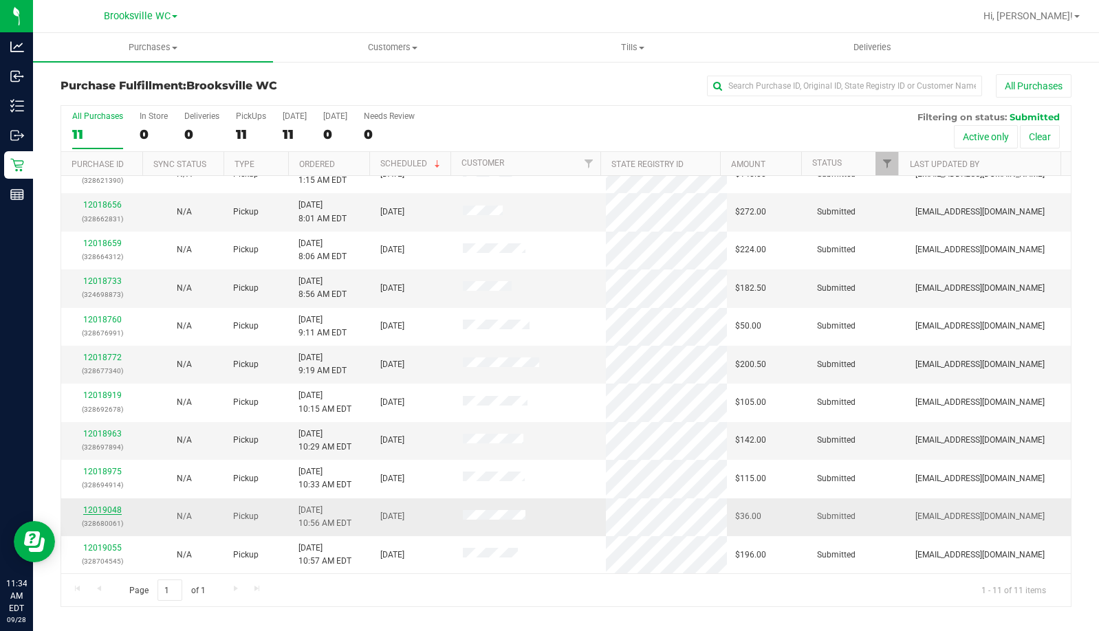
click at [108, 510] on link "12019048" at bounding box center [102, 511] width 39 height 10
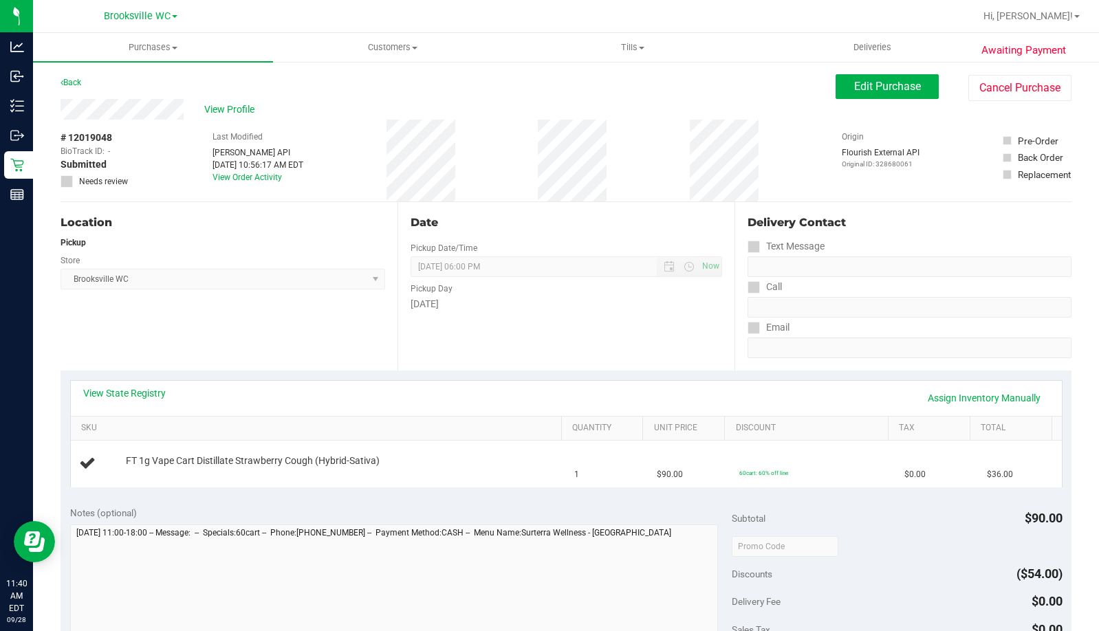
click at [182, 337] on div "Location Pickup Store [GEOGRAPHIC_DATA] WC Select Store [PERSON_NAME][GEOGRAPHI…" at bounding box center [229, 286] width 337 height 169
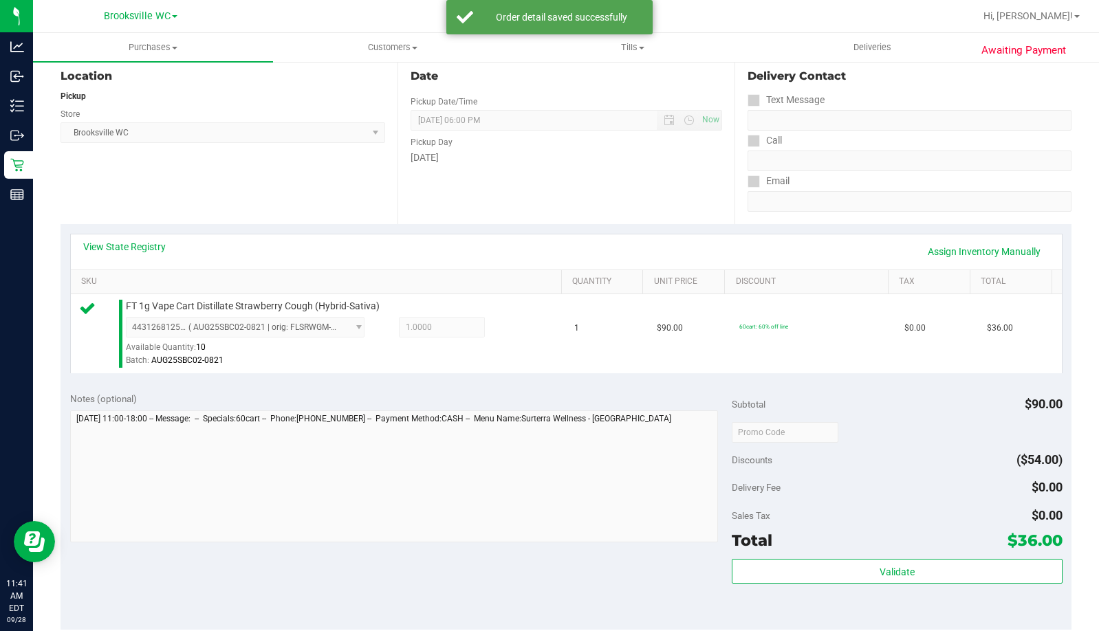
scroll to position [344, 0]
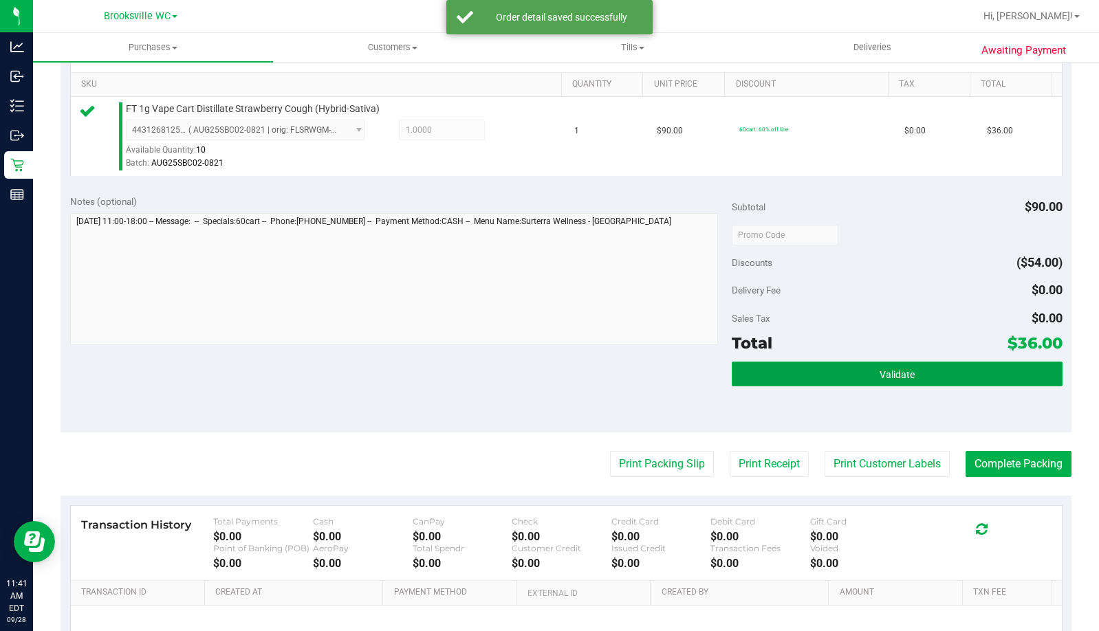
click at [824, 377] on button "Validate" at bounding box center [897, 374] width 331 height 25
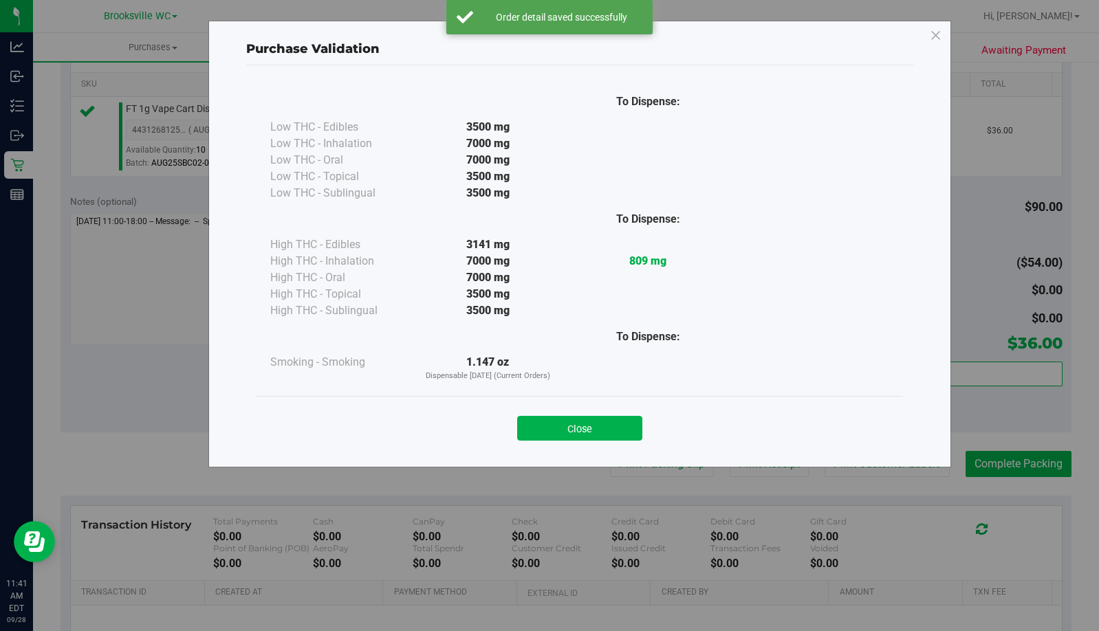
drag, startPoint x: 615, startPoint y: 422, endPoint x: 614, endPoint y: 451, distance: 28.9
click at [614, 422] on button "Close" at bounding box center [579, 428] width 125 height 25
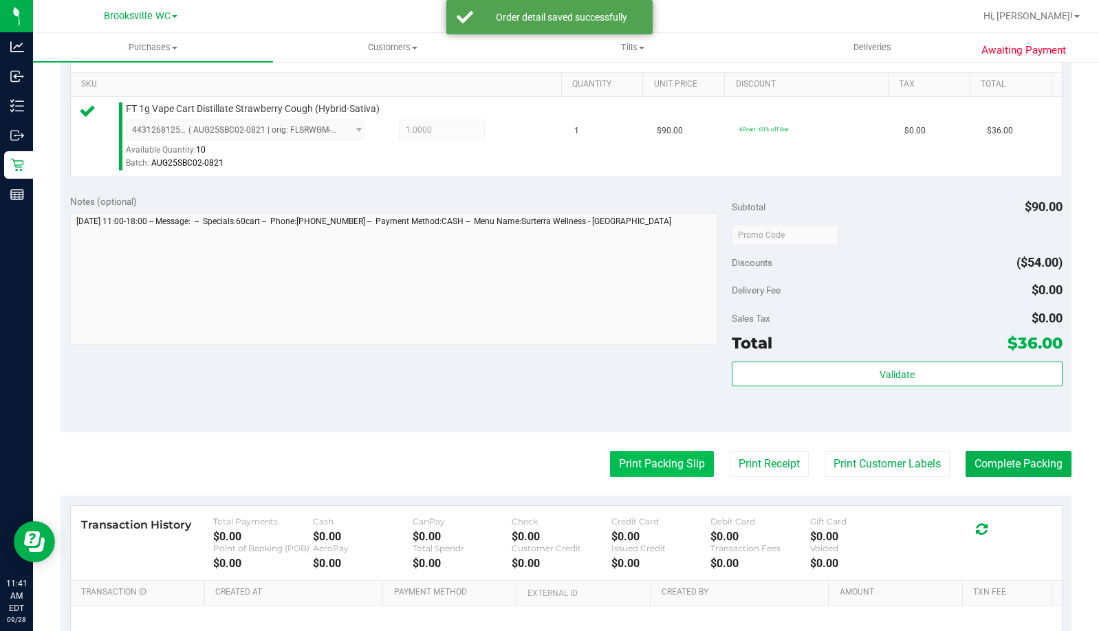
click at [616, 453] on button "Print Packing Slip" at bounding box center [662, 464] width 104 height 26
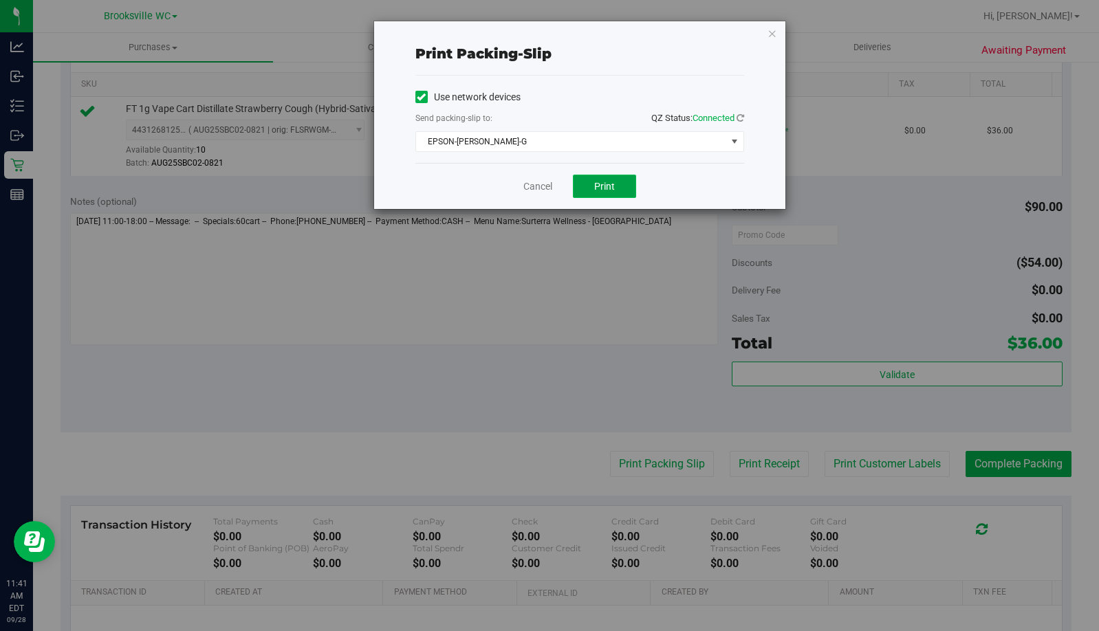
click at [603, 181] on span "Print" at bounding box center [604, 186] width 21 height 11
click at [771, 36] on icon "button" at bounding box center [773, 33] width 10 height 17
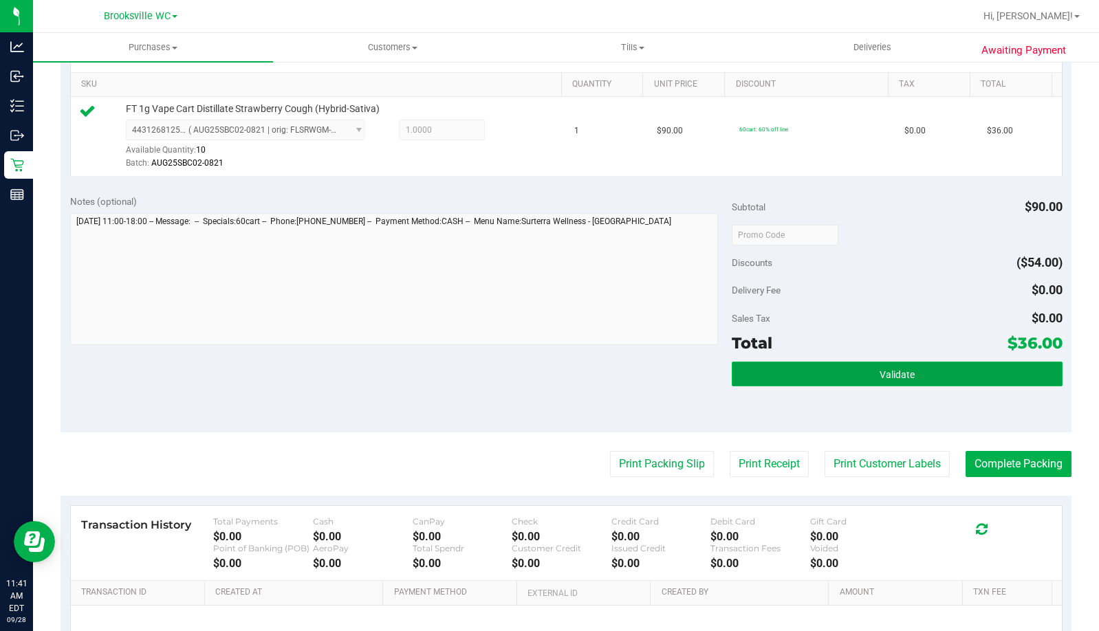
click at [946, 366] on button "Validate" at bounding box center [897, 374] width 331 height 25
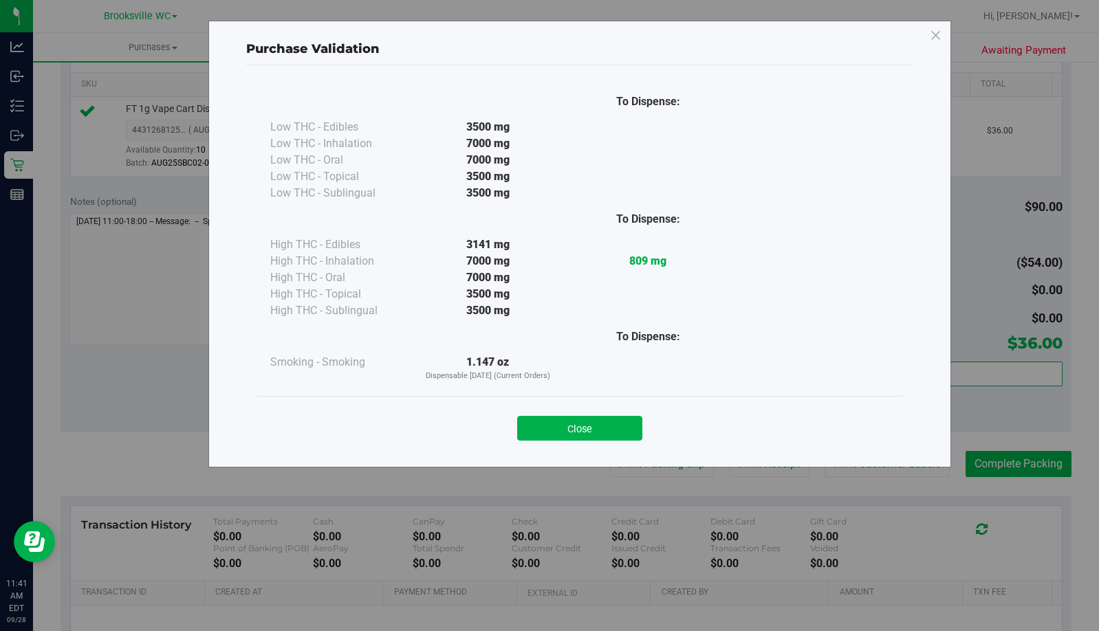
drag, startPoint x: 582, startPoint y: 444, endPoint x: 583, endPoint y: 437, distance: 7.0
click at [583, 443] on div "Close" at bounding box center [580, 424] width 647 height 56
click at [583, 437] on button "Close" at bounding box center [579, 428] width 125 height 25
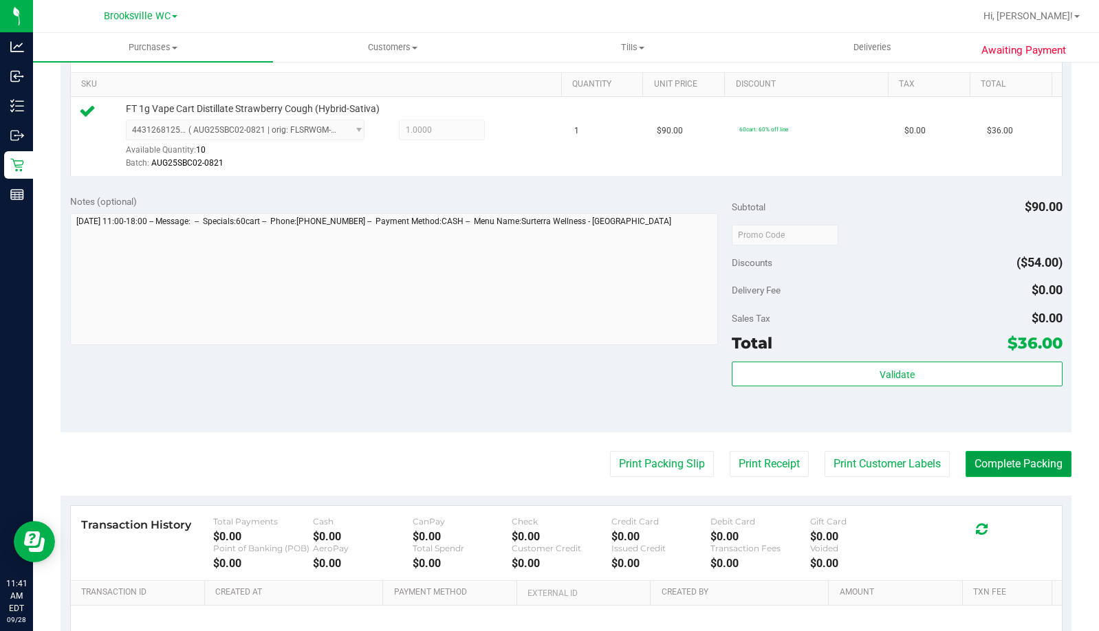
click at [987, 464] on button "Complete Packing" at bounding box center [1019, 464] width 106 height 26
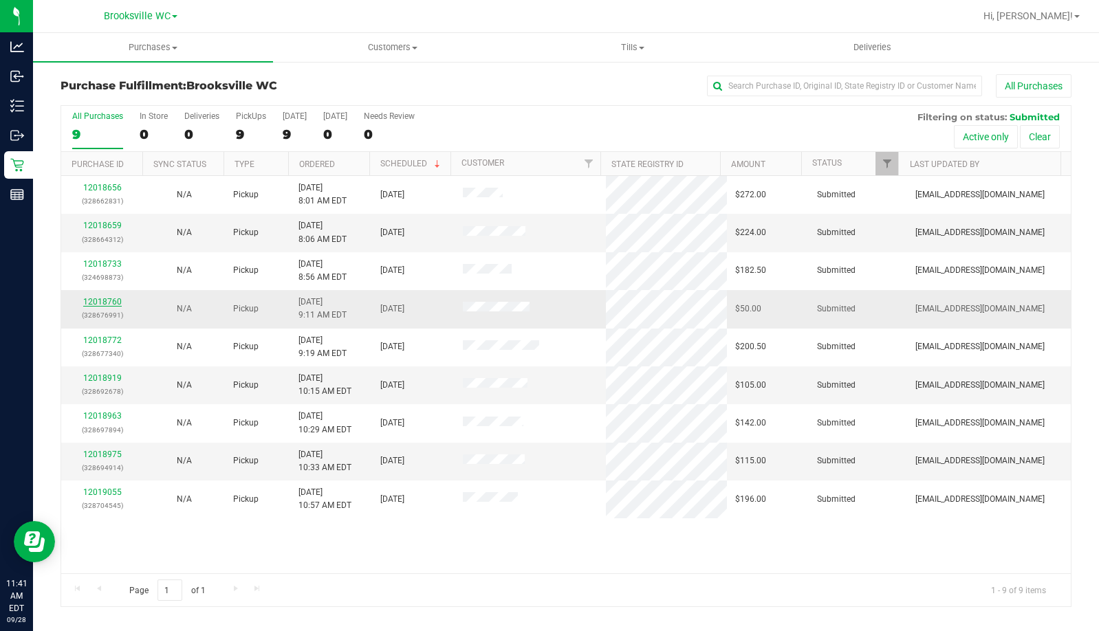
click at [114, 303] on link "12018760" at bounding box center [102, 302] width 39 height 10
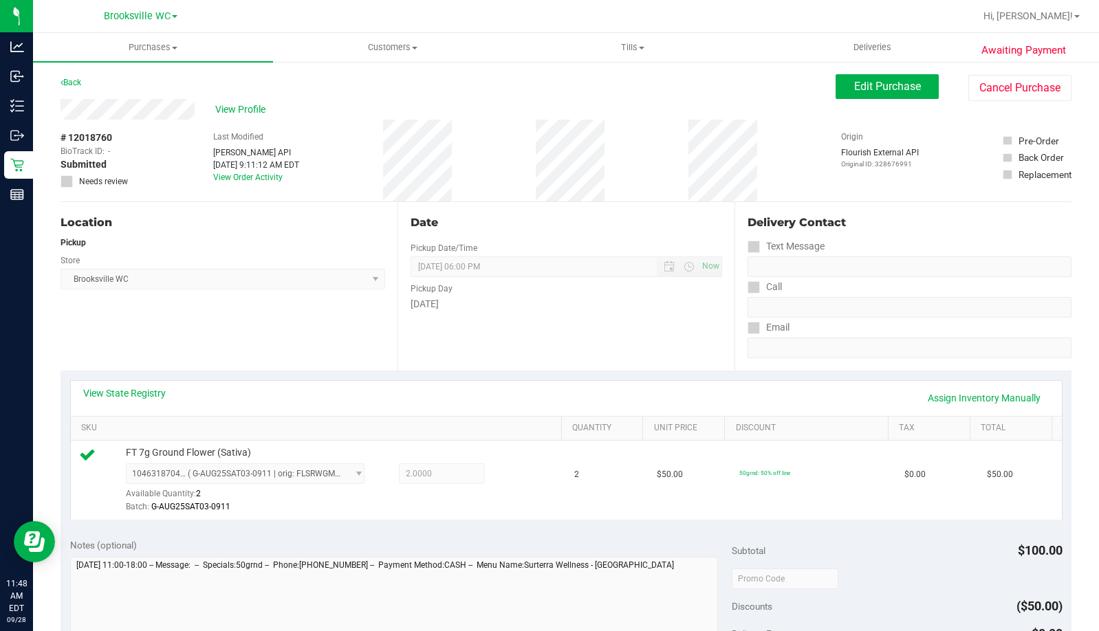
click at [163, 344] on div "Location Pickup Store [GEOGRAPHIC_DATA] WC Select Store [PERSON_NAME][GEOGRAPHI…" at bounding box center [229, 286] width 337 height 169
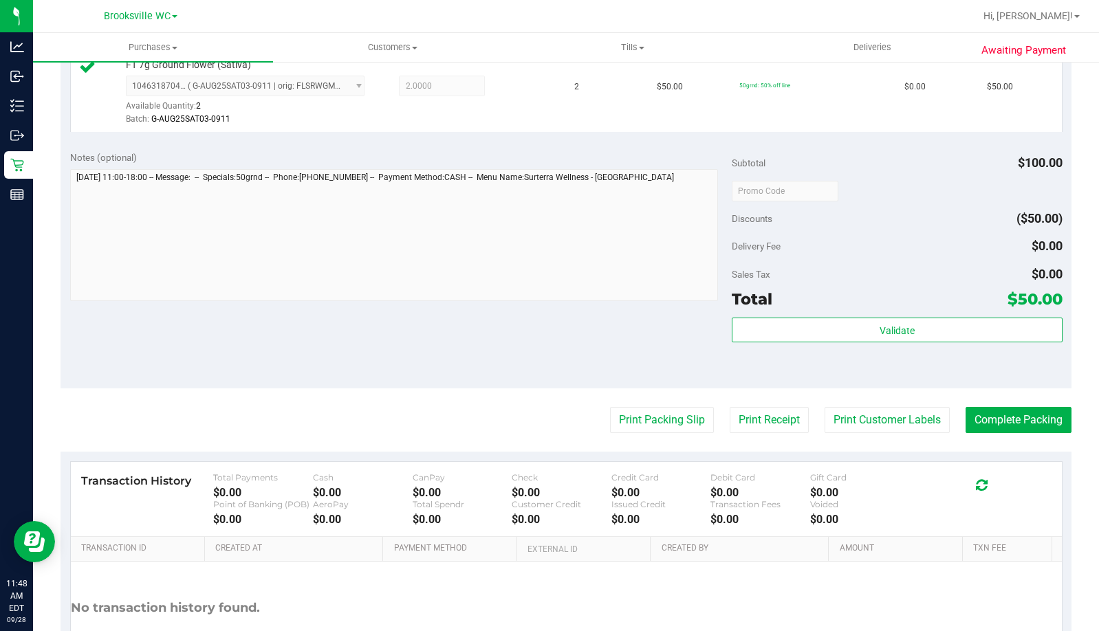
scroll to position [413, 0]
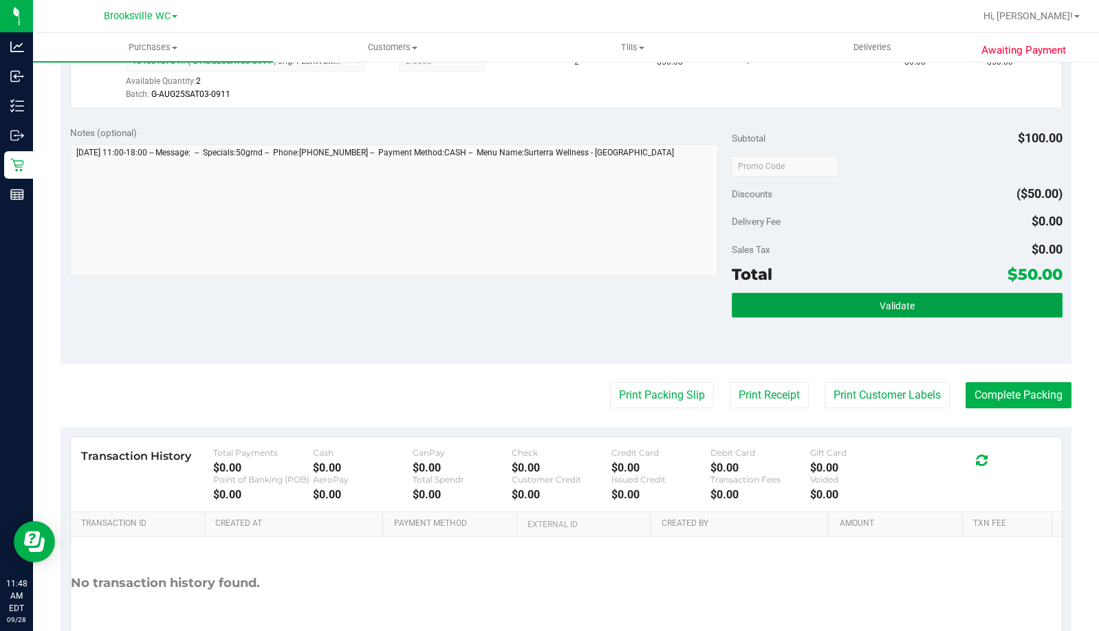
click at [898, 309] on span "Validate" at bounding box center [897, 306] width 35 height 11
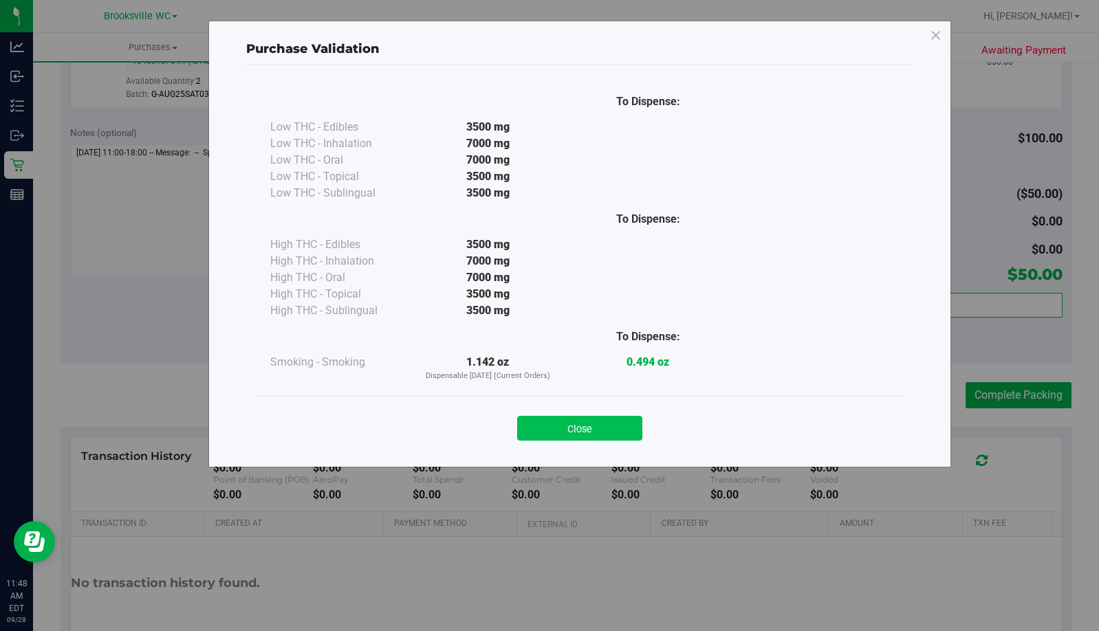
click at [556, 432] on button "Close" at bounding box center [579, 428] width 125 height 25
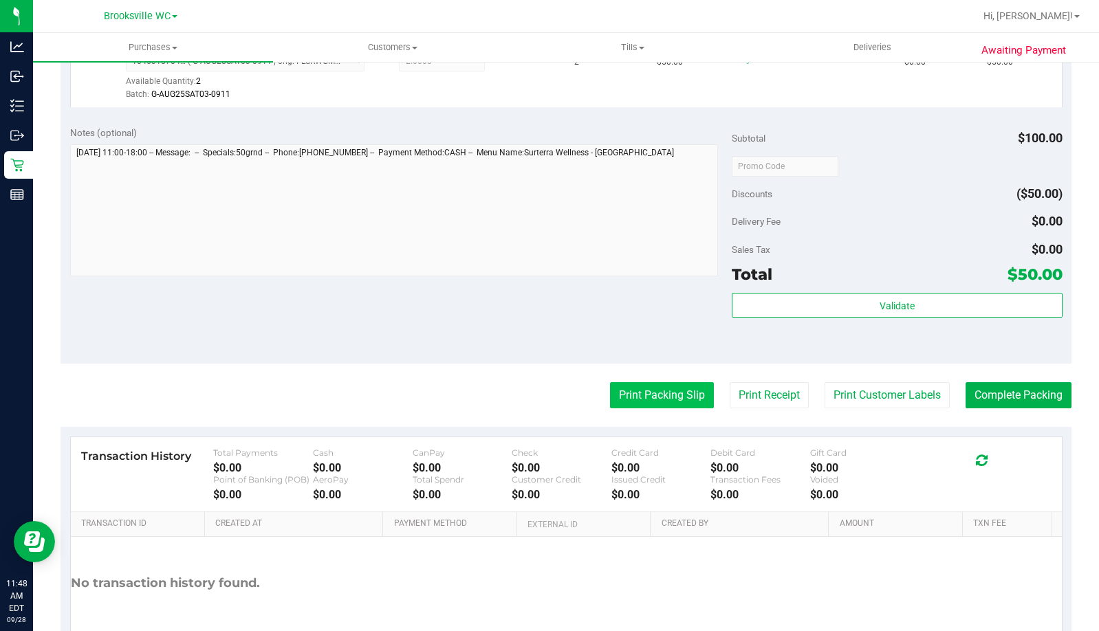
click at [681, 402] on button "Print Packing Slip" at bounding box center [662, 395] width 104 height 26
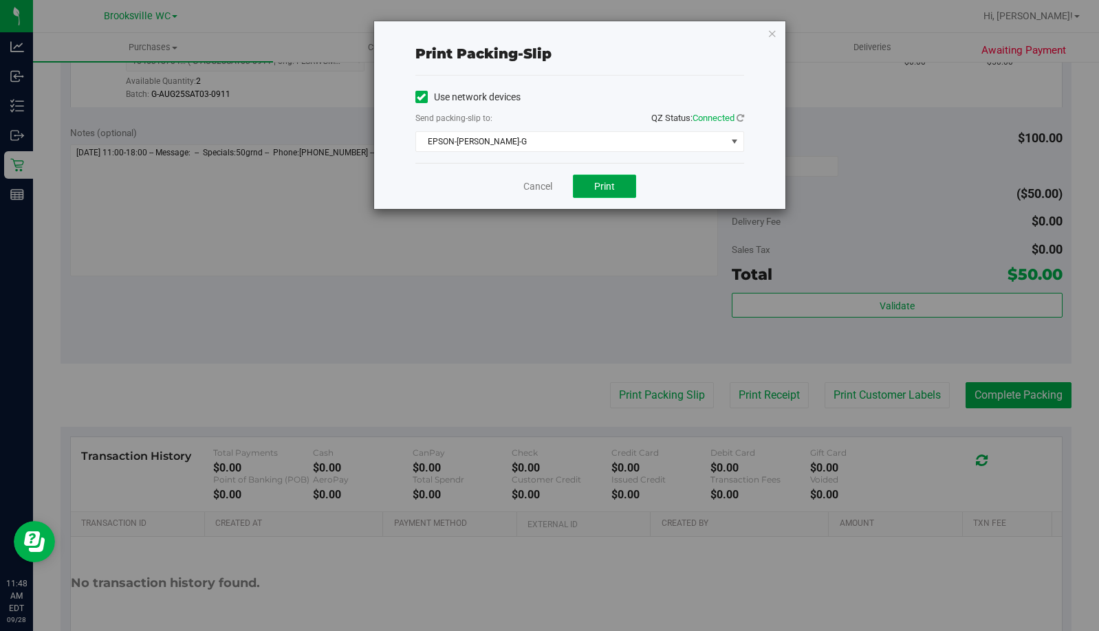
click at [599, 187] on span "Print" at bounding box center [604, 186] width 21 height 11
click at [770, 34] on icon "button" at bounding box center [773, 33] width 10 height 17
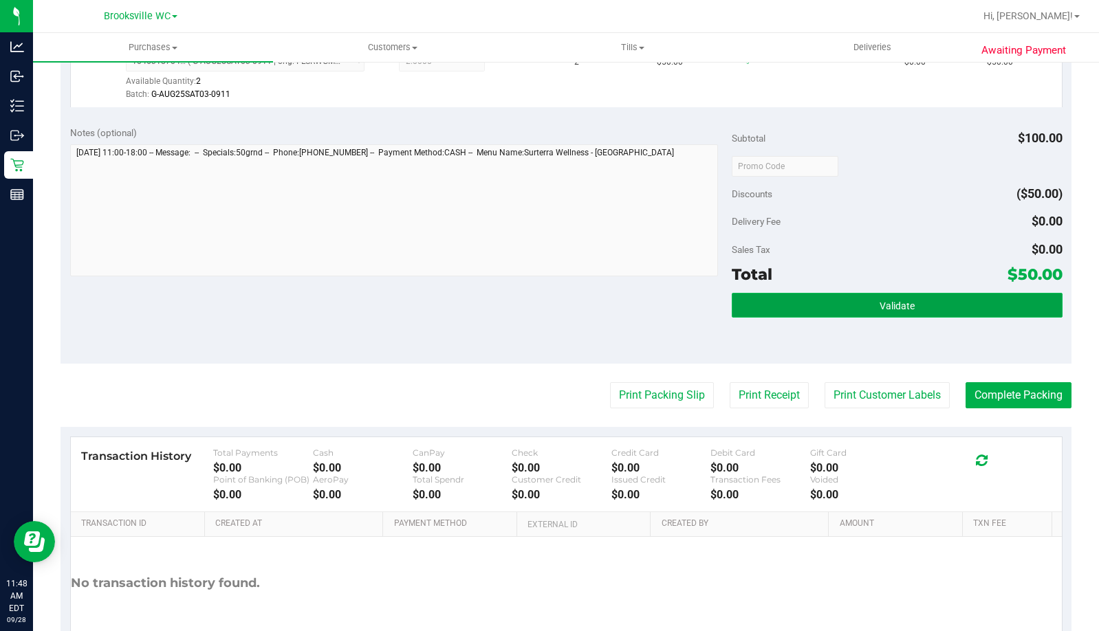
click at [892, 312] on button "Validate" at bounding box center [897, 305] width 331 height 25
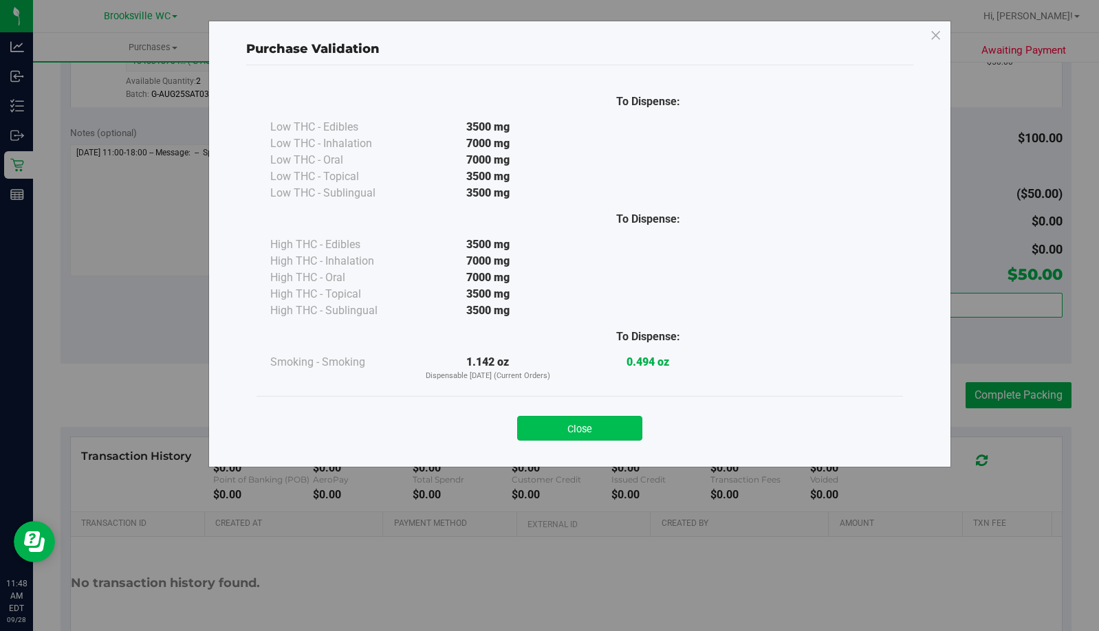
click at [584, 435] on button "Close" at bounding box center [579, 428] width 125 height 25
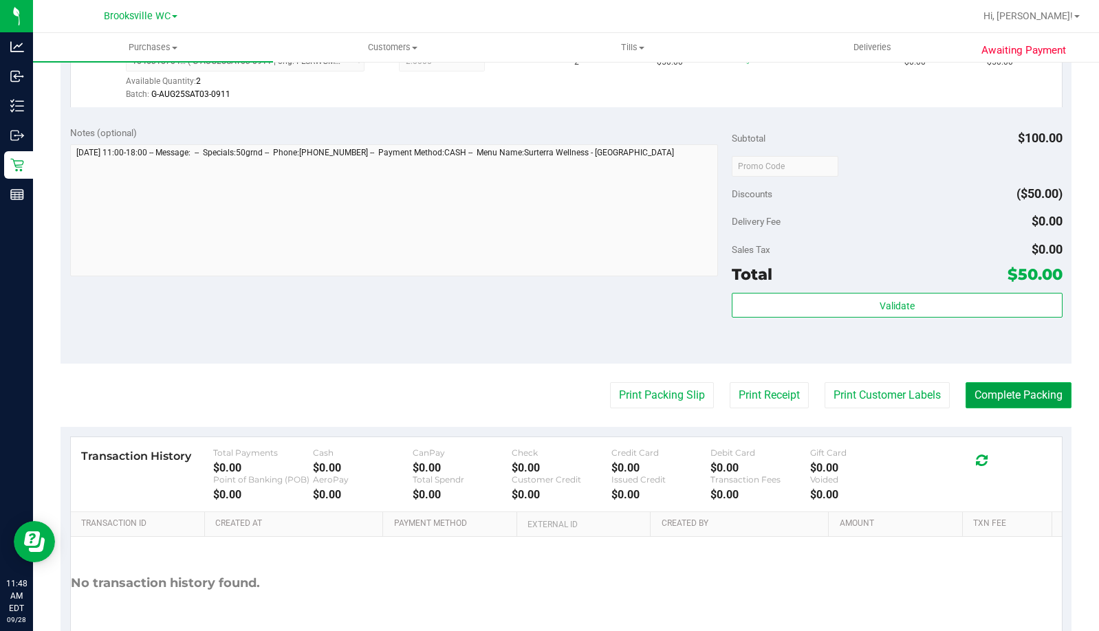
click at [975, 389] on button "Complete Packing" at bounding box center [1019, 395] width 106 height 26
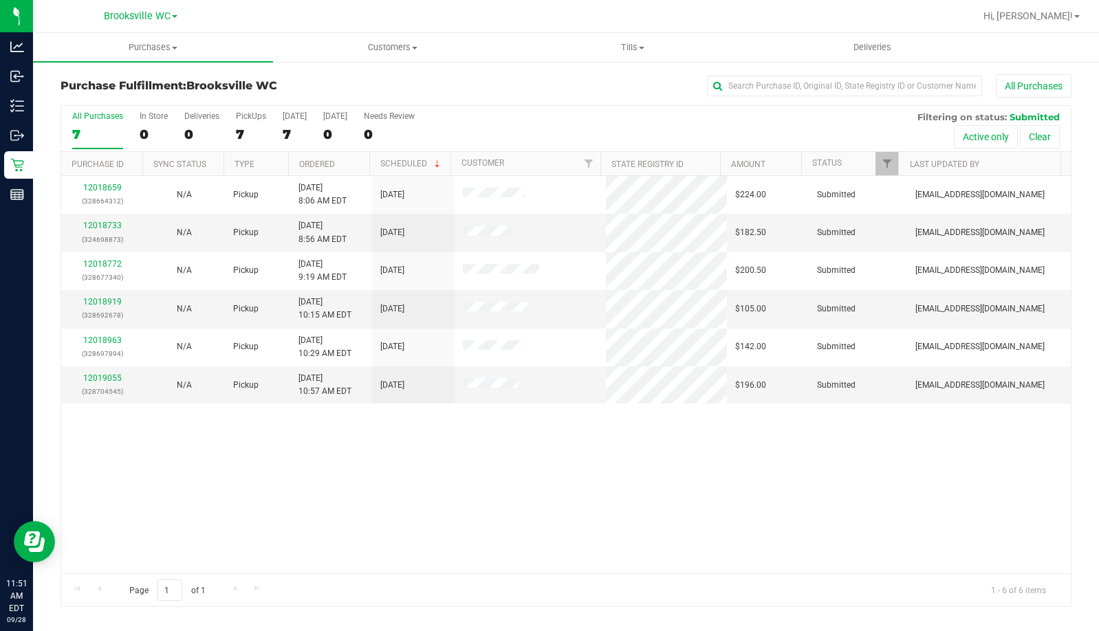
click at [168, 456] on div "12018659 (328664312) N/A Pickup [DATE] 8:06 AM EDT 9/28/2025 $224.00 Submitted …" at bounding box center [566, 375] width 1010 height 398
click at [109, 378] on link "12019055" at bounding box center [102, 379] width 39 height 10
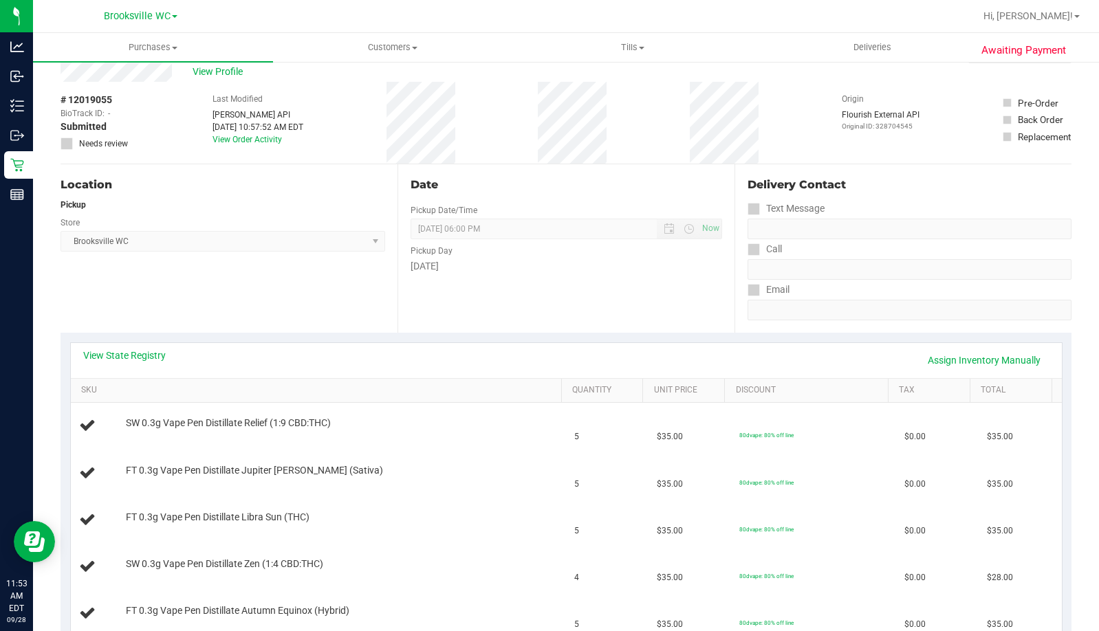
scroll to position [69, 0]
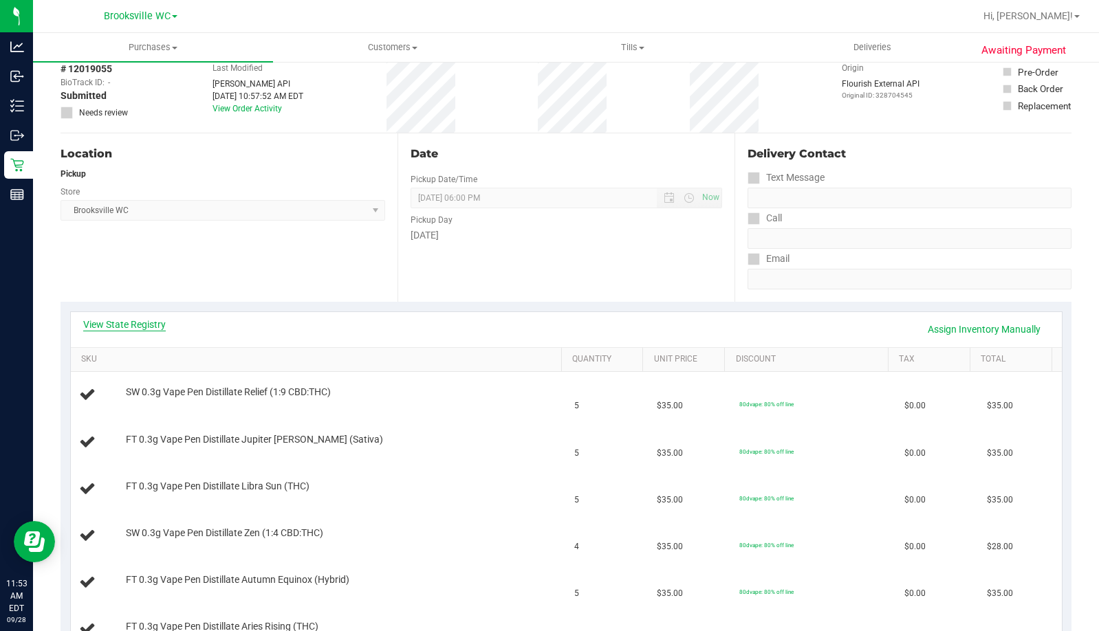
click at [160, 325] on link "View State Registry" at bounding box center [124, 325] width 83 height 14
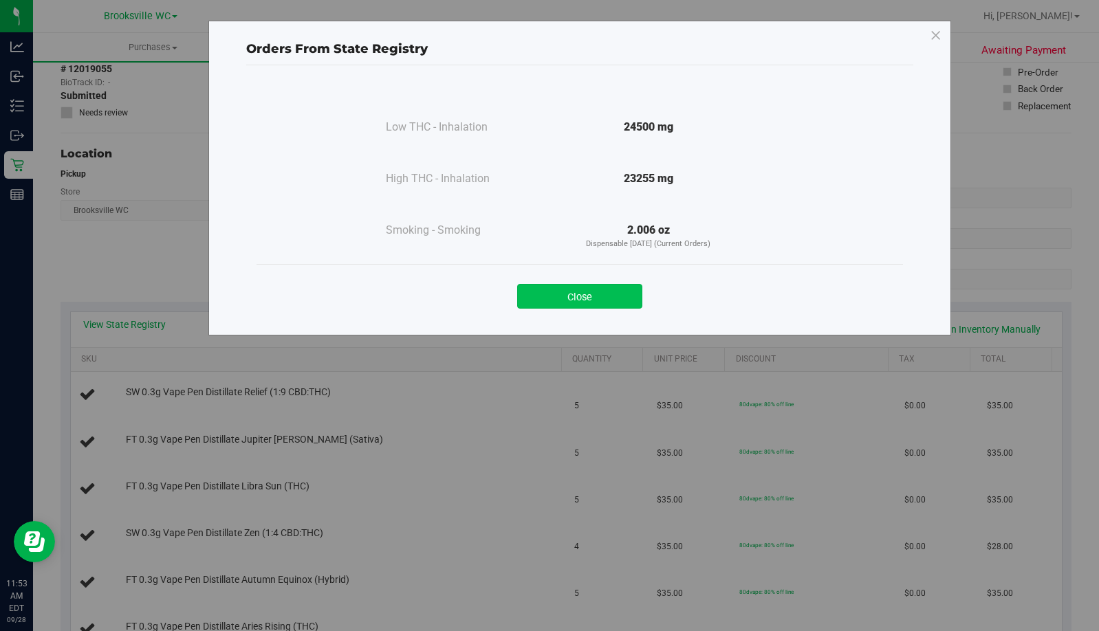
click at [629, 299] on button "Close" at bounding box center [579, 296] width 125 height 25
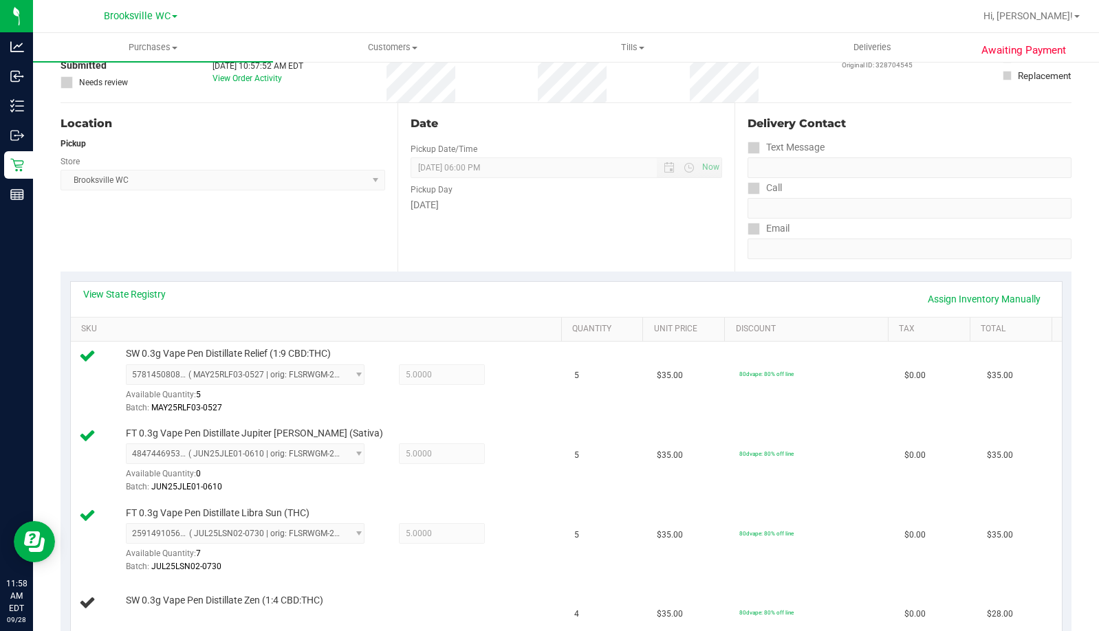
scroll to position [0, 0]
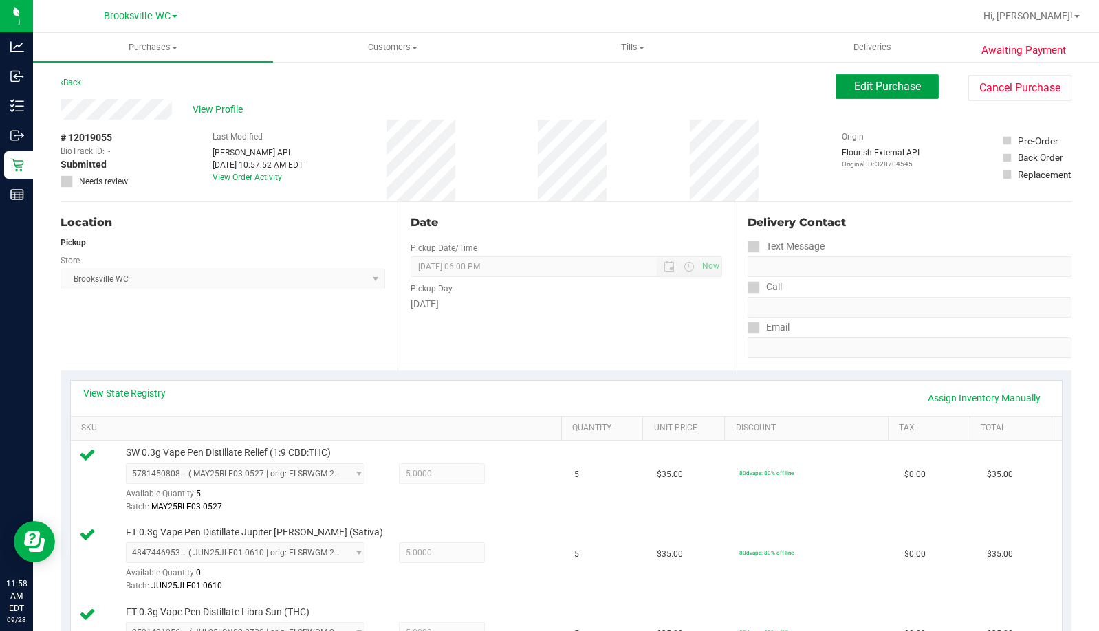
click at [868, 80] on span "Edit Purchase" at bounding box center [887, 86] width 67 height 13
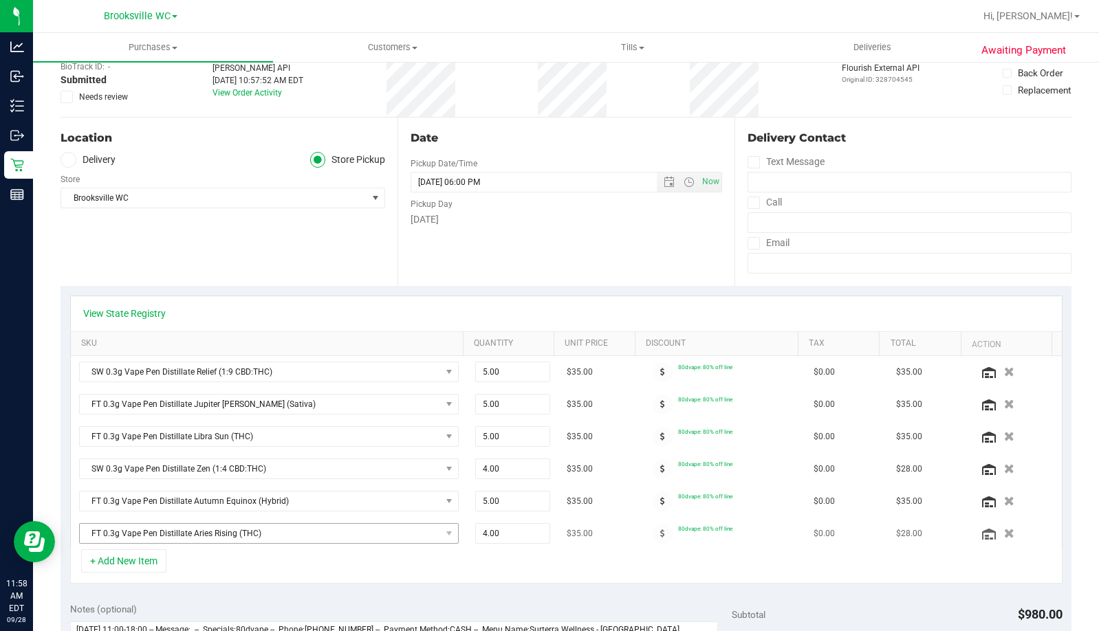
scroll to position [275, 0]
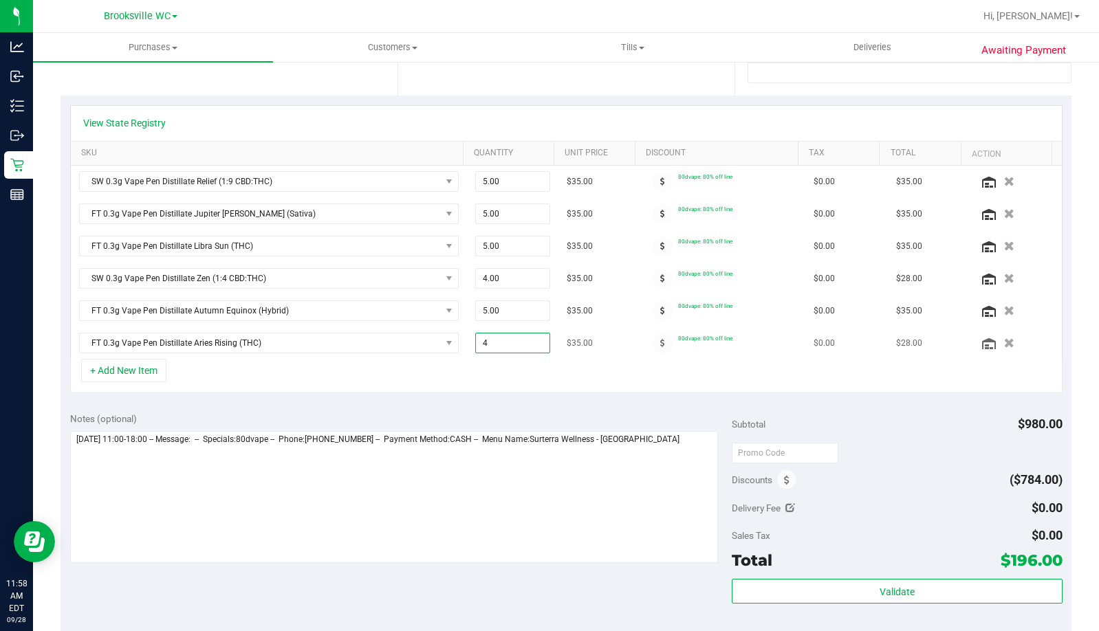
click at [528, 344] on span "4.00 4" at bounding box center [512, 343] width 75 height 21
click at [528, 344] on input "4" at bounding box center [513, 343] width 74 height 19
type input "2"
type input "2.00"
click at [521, 415] on div "Notes (optional)" at bounding box center [401, 419] width 662 height 14
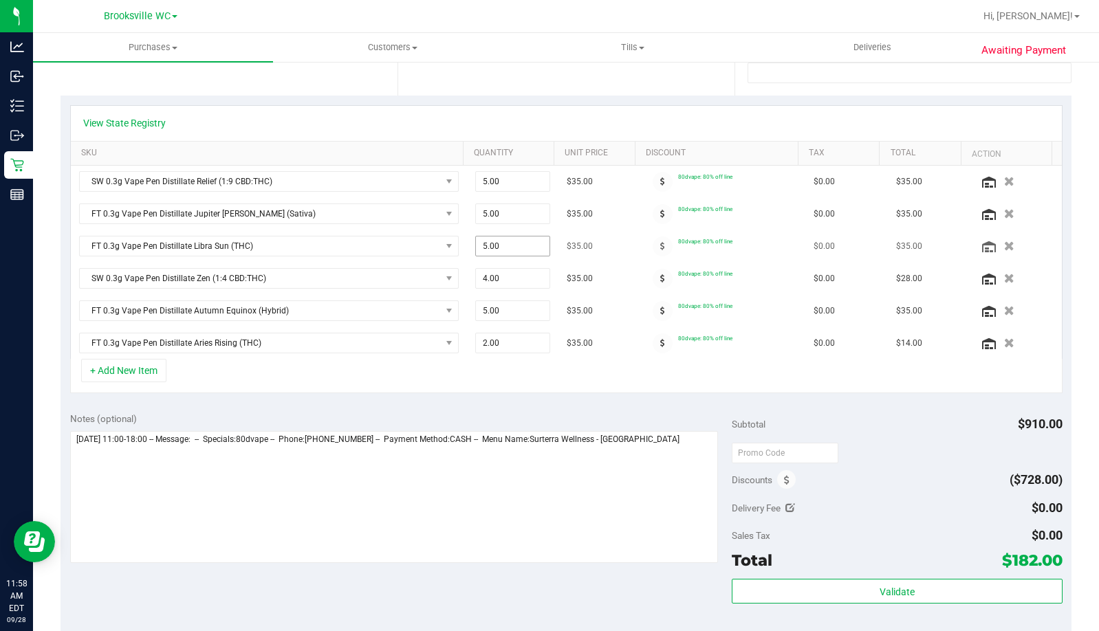
click at [486, 249] on span "5.00 5" at bounding box center [512, 246] width 75 height 21
click at [486, 249] on input "5" at bounding box center [513, 246] width 74 height 19
type input "7"
type input "7.00"
click at [578, 410] on div "Notes (optional) Subtotal $910.00 Discounts ($728.00) Delivery Fee $0.00 Sales …" at bounding box center [566, 527] width 1011 height 248
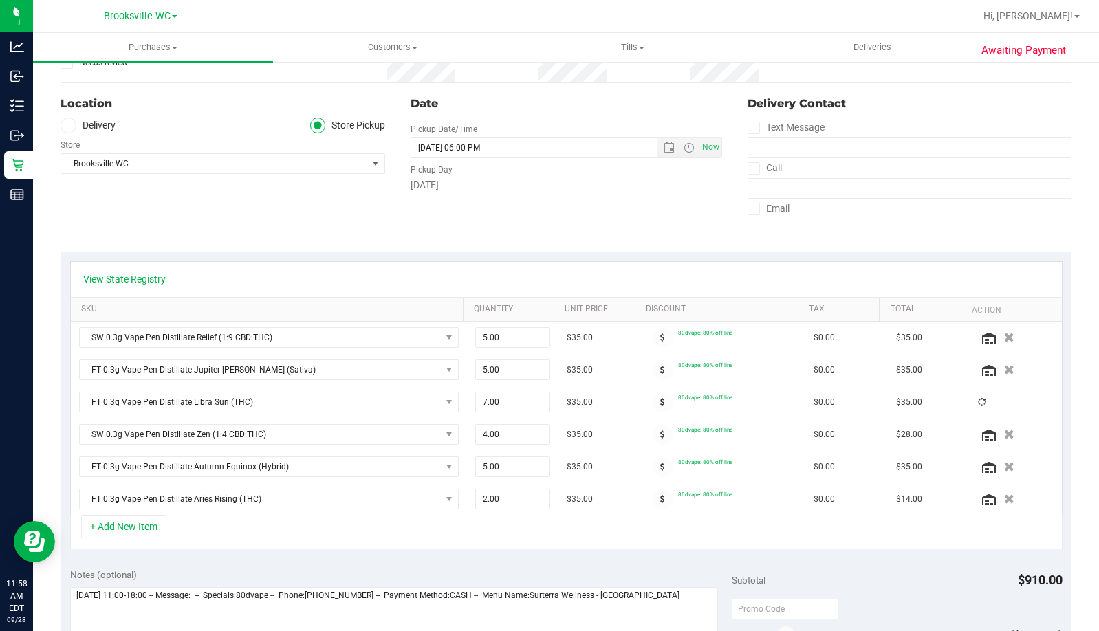
scroll to position [0, 0]
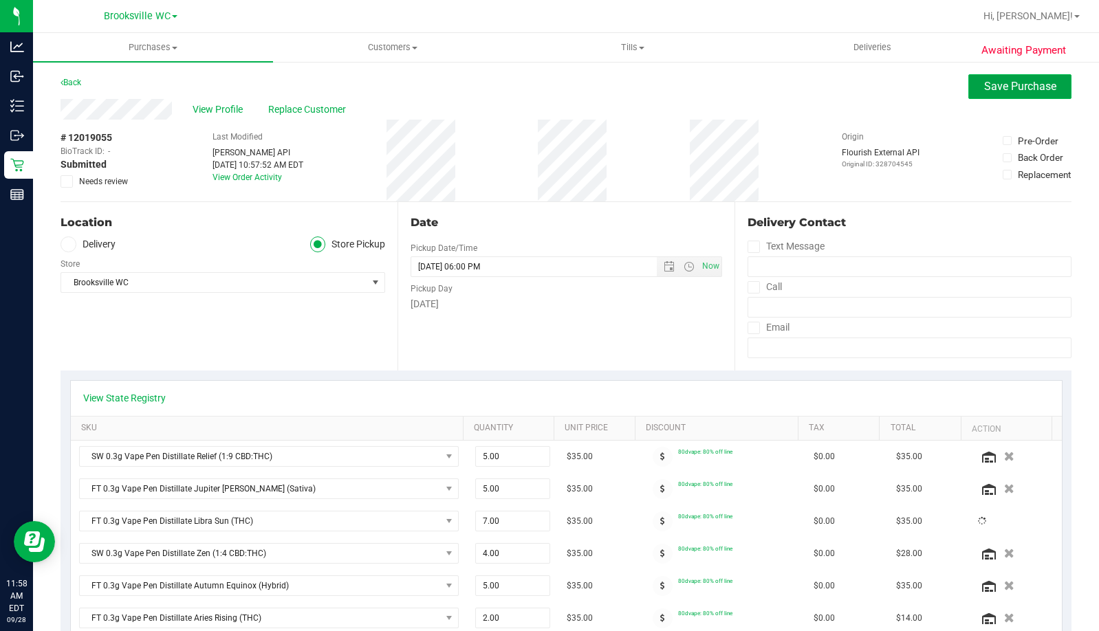
click at [973, 94] on button "Save Purchase" at bounding box center [1019, 86] width 103 height 25
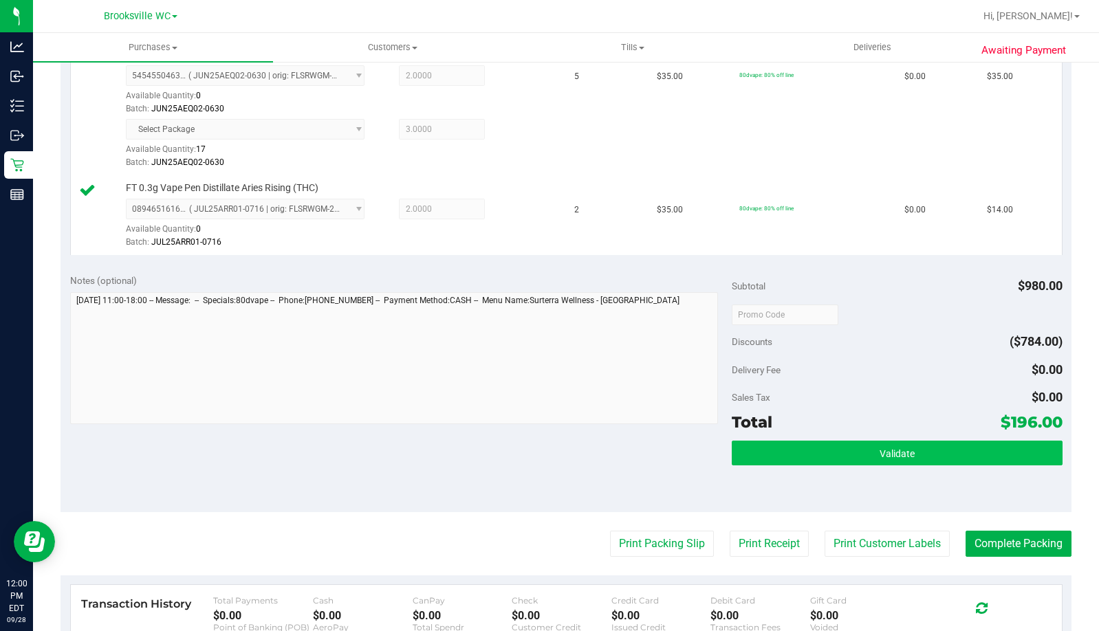
scroll to position [757, 0]
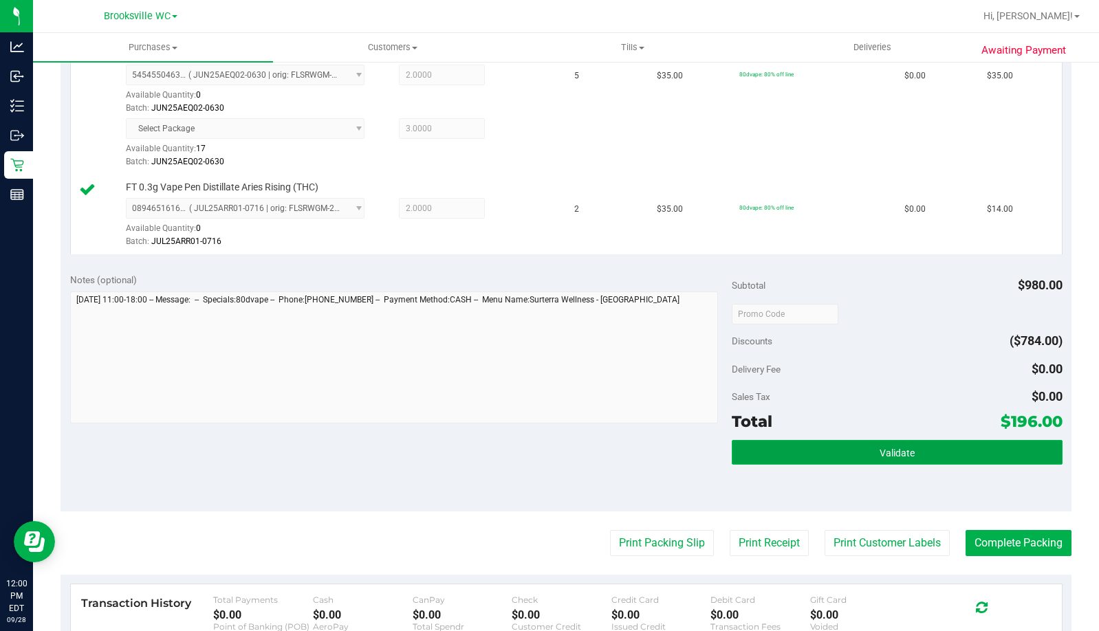
click at [918, 453] on button "Validate" at bounding box center [897, 452] width 331 height 25
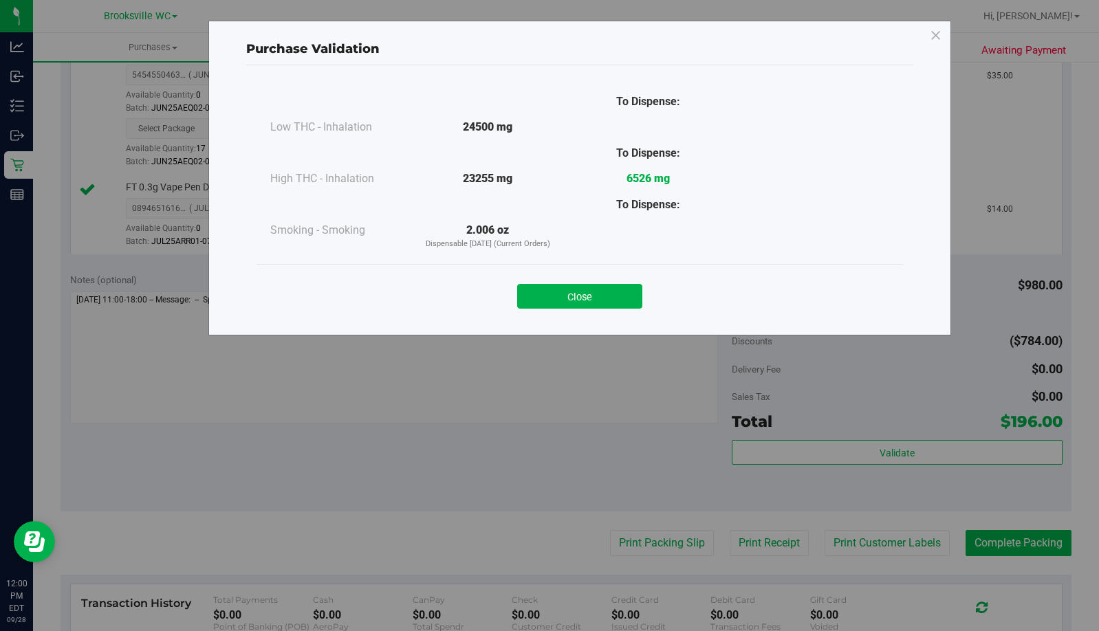
click at [599, 294] on button "Close" at bounding box center [579, 296] width 125 height 25
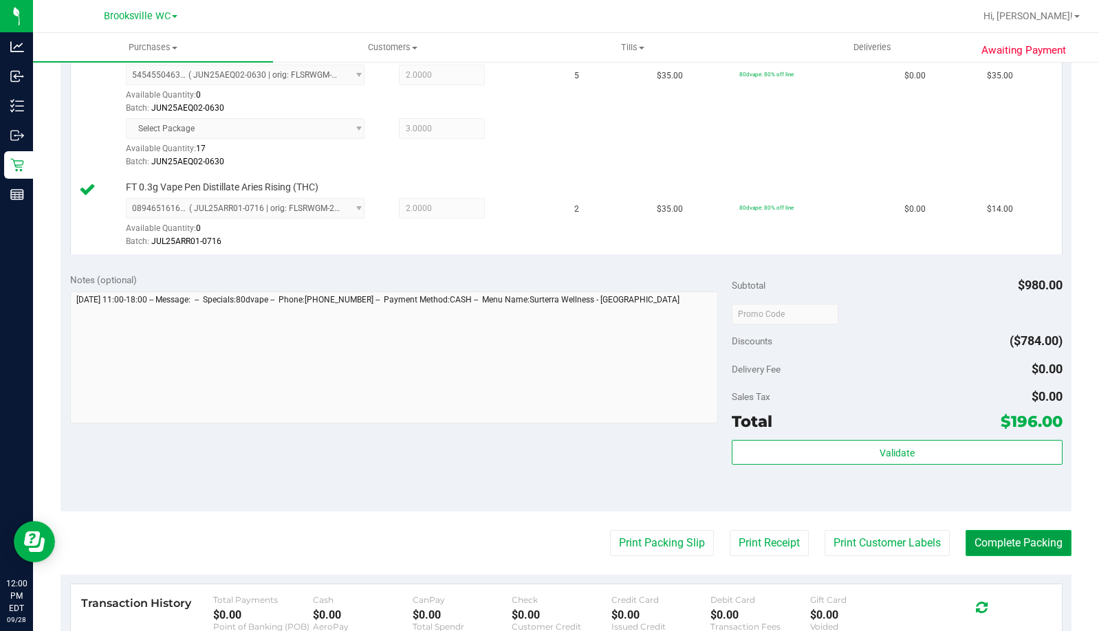
click at [988, 534] on button "Complete Packing" at bounding box center [1019, 543] width 106 height 26
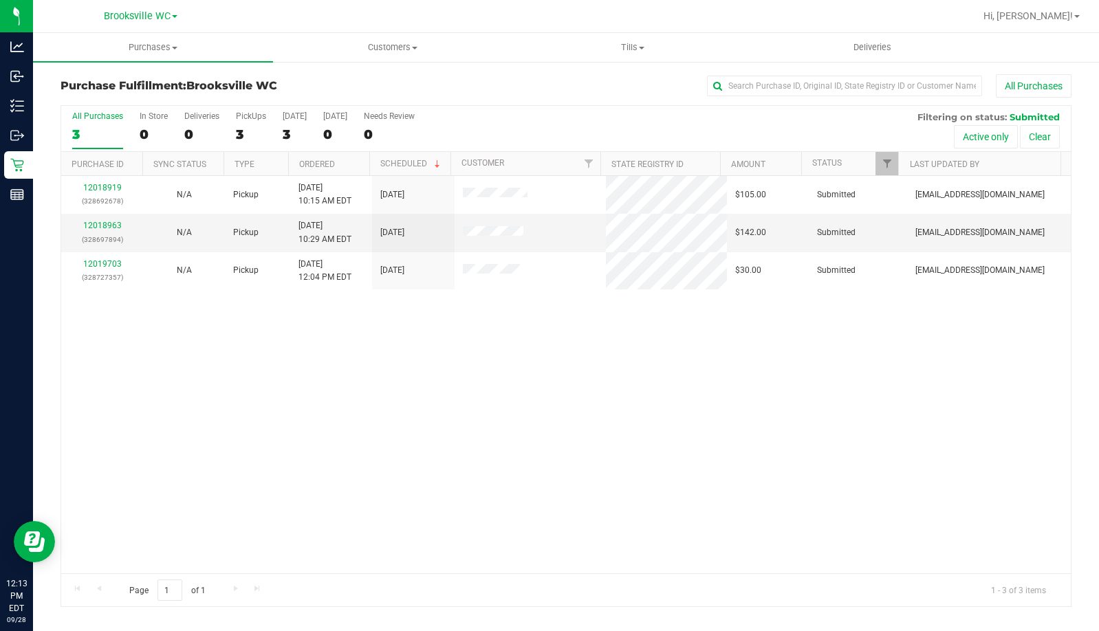
click at [156, 393] on div "12018919 (328692678) N/A Pickup [DATE] 10:15 AM EDT 9/28/2025 $105.00 Submitted…" at bounding box center [566, 375] width 1010 height 398
click at [893, 169] on link "Filter" at bounding box center [887, 163] width 23 height 23
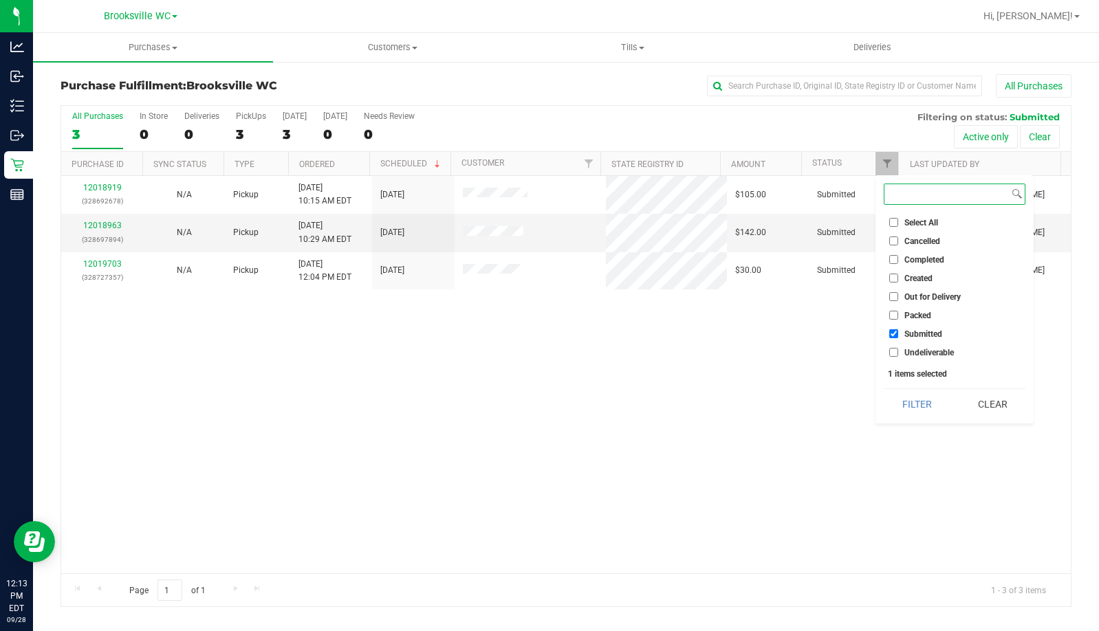
checkbox input "true"
click at [907, 314] on span "Packed" at bounding box center [918, 316] width 27 height 8
click at [898, 314] on input "Packed" at bounding box center [893, 315] width 9 height 9
checkbox input "true"
click at [917, 403] on button "Filter" at bounding box center [917, 404] width 66 height 30
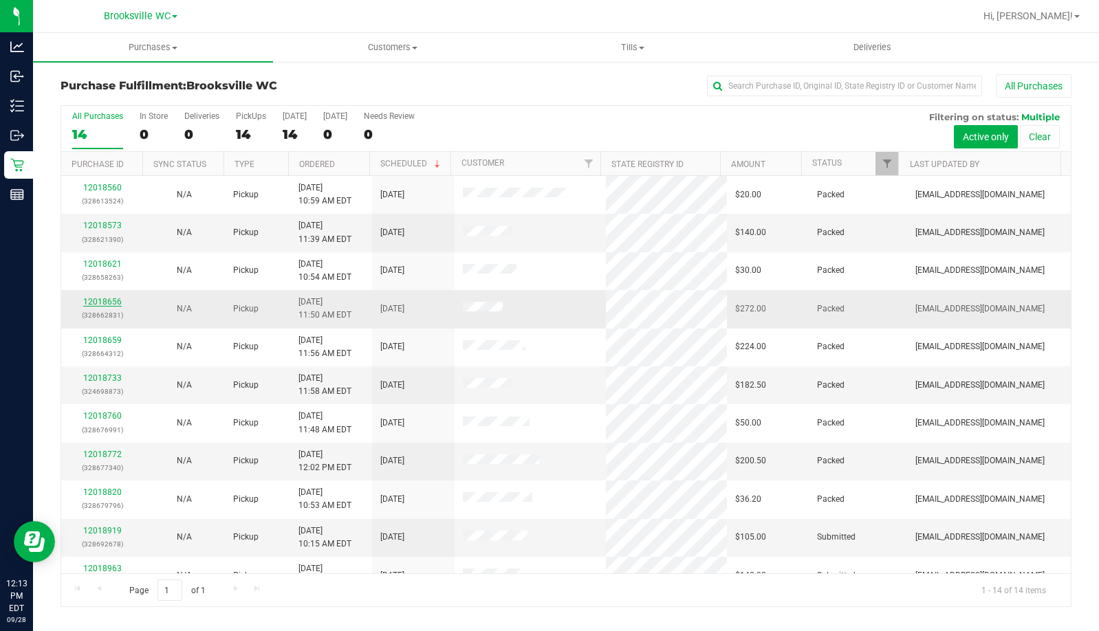
click at [111, 305] on link "12018656" at bounding box center [102, 302] width 39 height 10
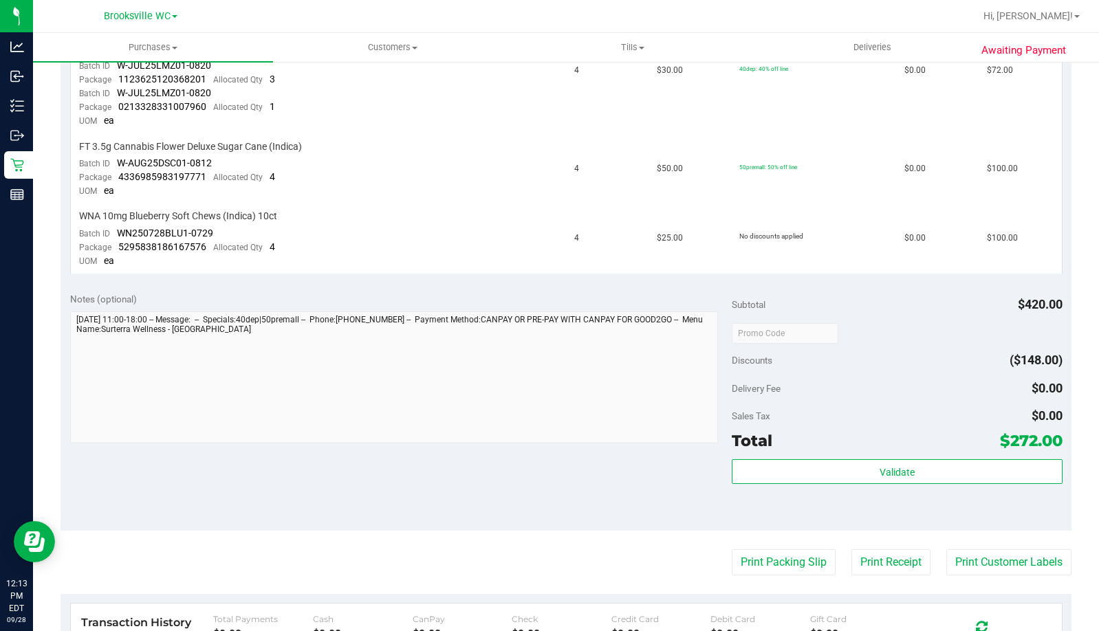
scroll to position [413, 0]
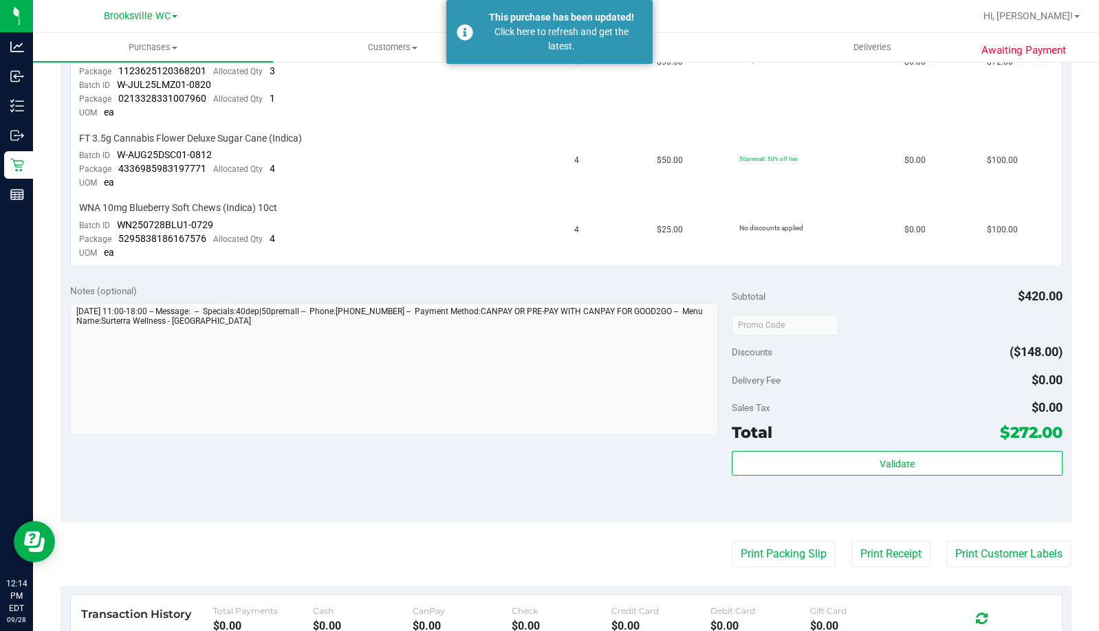
click at [122, 437] on div at bounding box center [394, 371] width 648 height 136
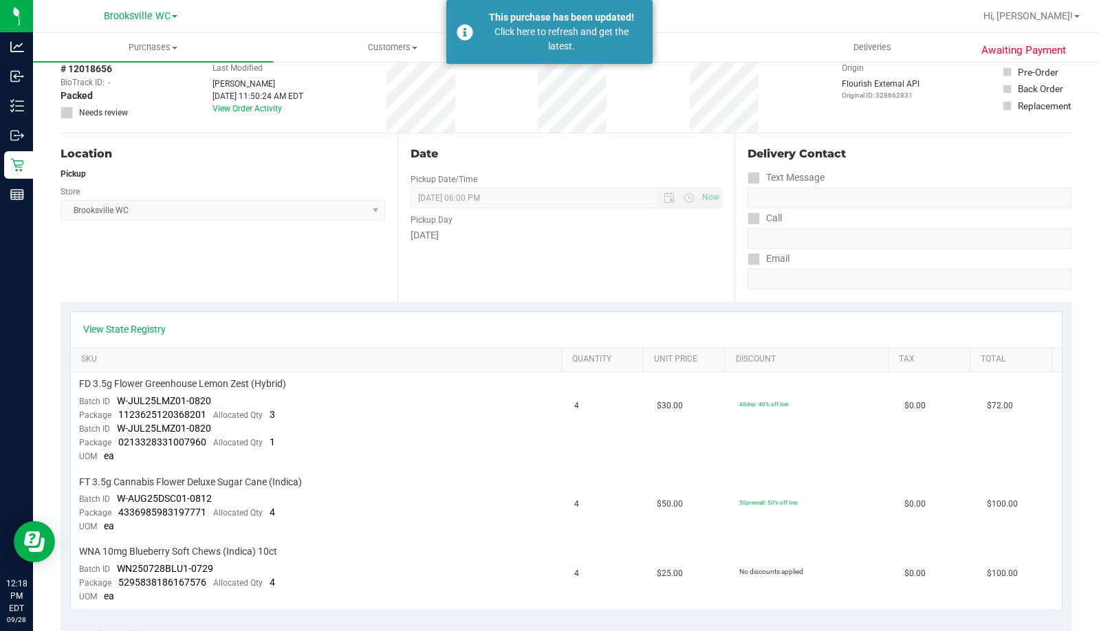
scroll to position [0, 0]
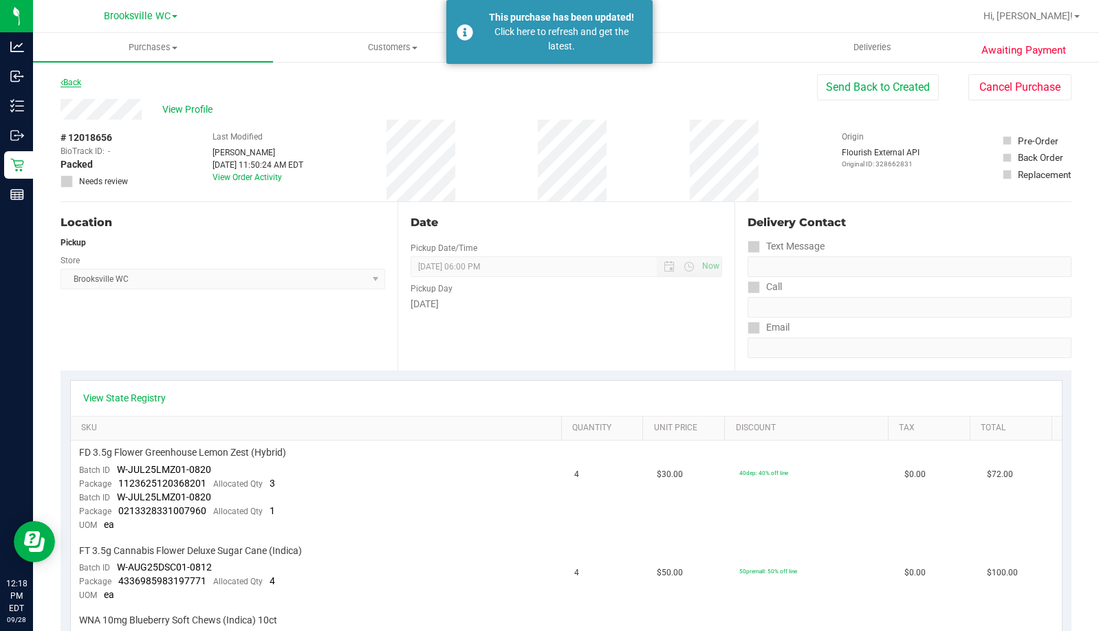
click at [74, 83] on link "Back" at bounding box center [71, 83] width 21 height 10
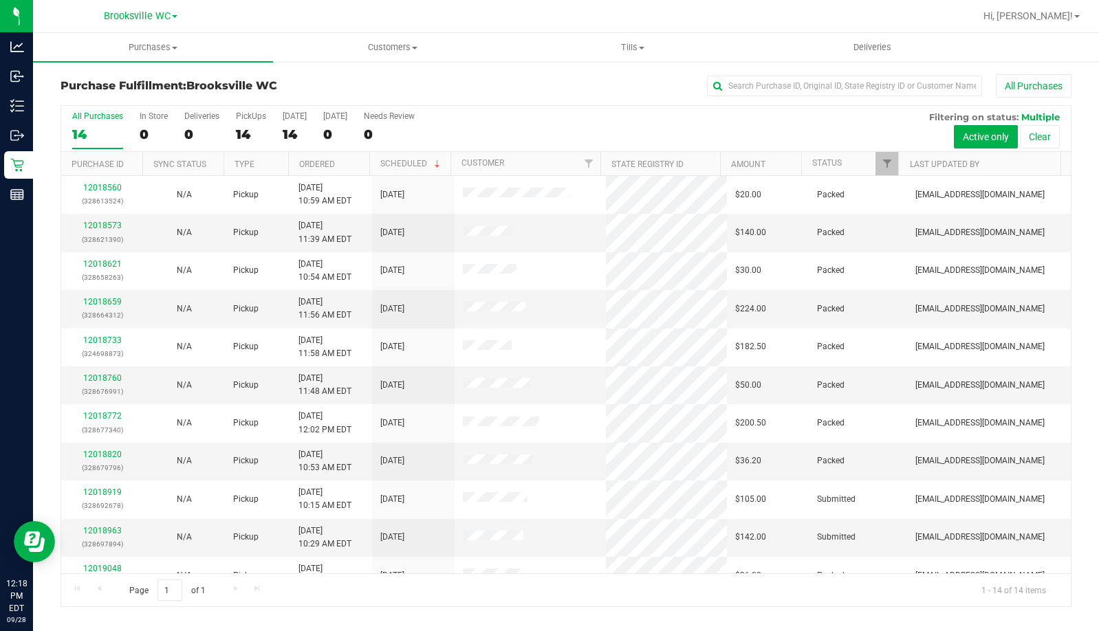
click at [524, 106] on div "All Purchases 14 In Store 0 Deliveries 0 PickUps 14 [DATE] 14 [DATE] 0 Needs Re…" at bounding box center [566, 111] width 1010 height 11
click at [886, 169] on span "Filter" at bounding box center [887, 163] width 11 height 11
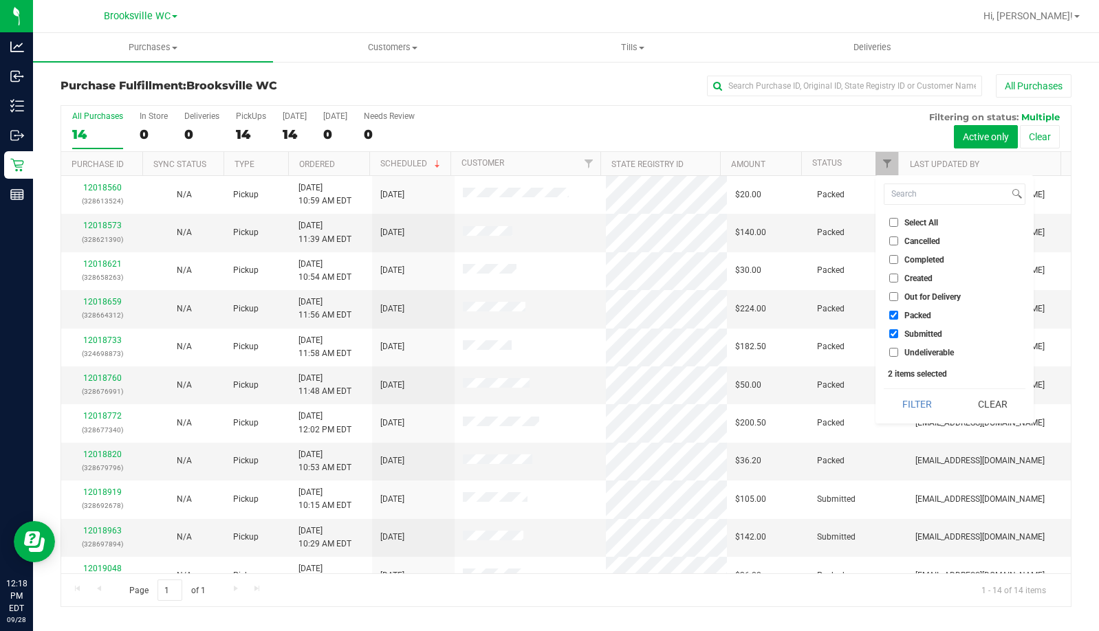
click at [907, 312] on span "Packed" at bounding box center [918, 316] width 27 height 8
click at [898, 312] on input "Packed" at bounding box center [893, 315] width 9 height 9
checkbox input "false"
click at [929, 400] on button "Filter" at bounding box center [917, 404] width 66 height 30
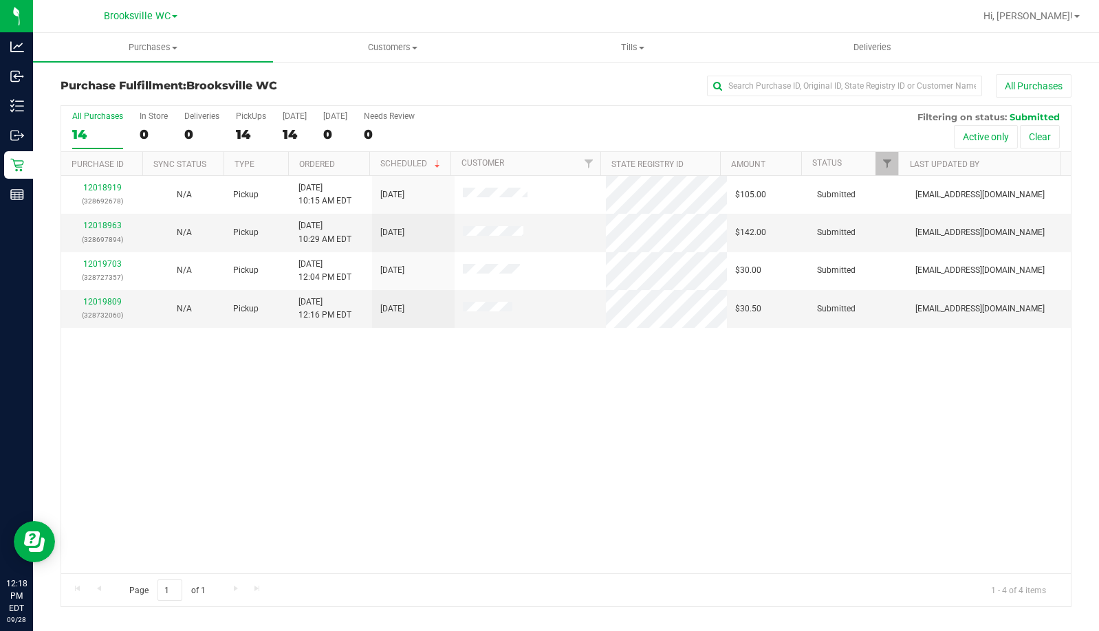
click at [395, 463] on div "12018919 (328692678) N/A Pickup [DATE] 10:15 AM EDT 9/28/2025 $105.00 Submitted…" at bounding box center [566, 375] width 1010 height 398
click at [444, 103] on div "Purchase Fulfillment: [GEOGRAPHIC_DATA] WC All Purchases" at bounding box center [566, 89] width 1011 height 30
click at [381, 383] on div "12018919 (328692678) N/A Pickup [DATE] 10:15 AM EDT 9/28/2025 $105.00 Submitted…" at bounding box center [566, 375] width 1010 height 398
click at [105, 304] on link "12019809" at bounding box center [102, 302] width 39 height 10
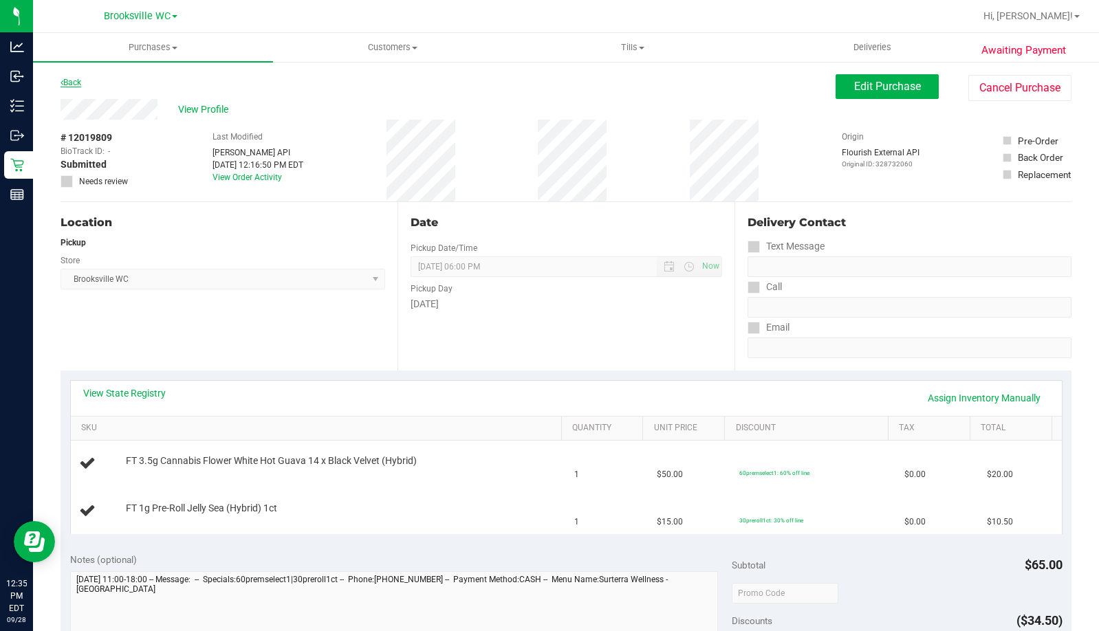
click at [80, 79] on link "Back" at bounding box center [71, 83] width 21 height 10
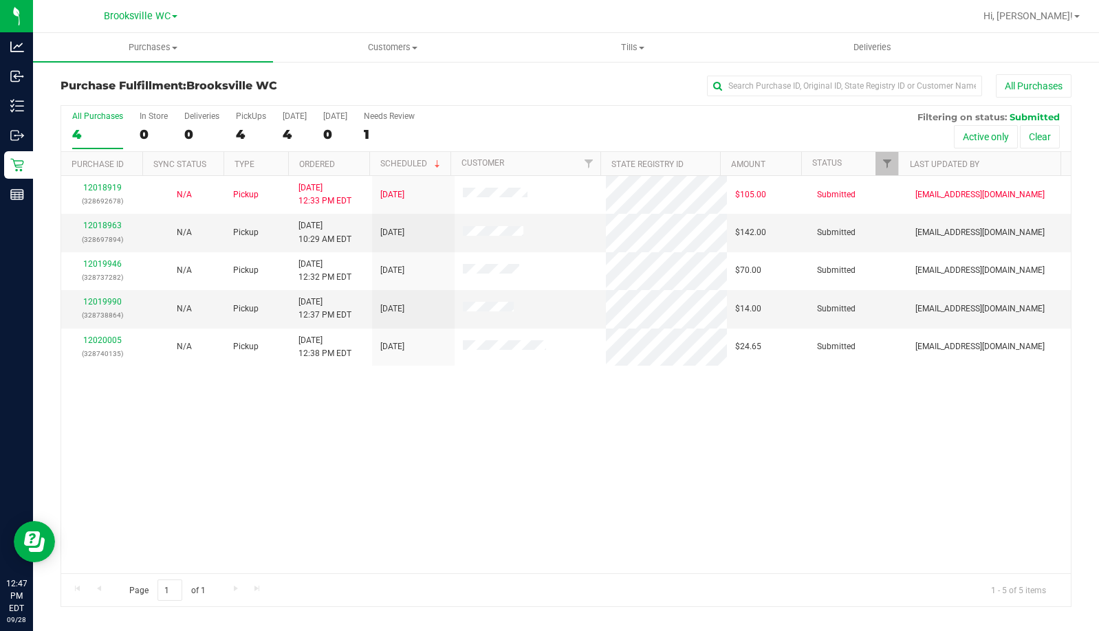
click at [67, 439] on div "12018919 (328692678) N/A Pickup [DATE] 12:33 PM EDT 9/28/2025 $105.00 Submitted…" at bounding box center [566, 375] width 1010 height 398
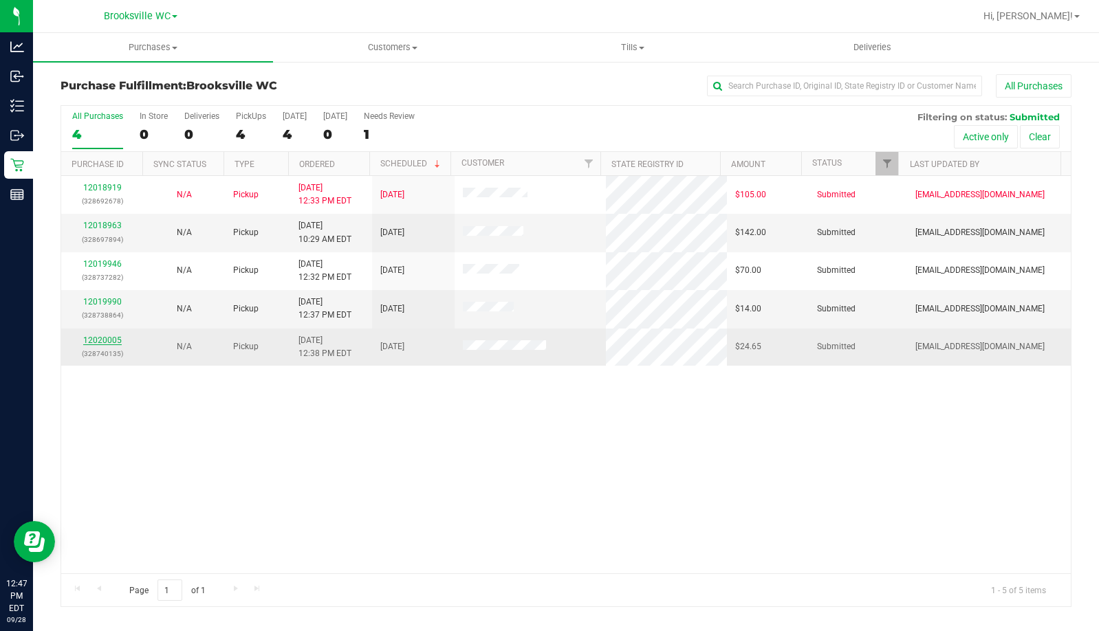
click at [116, 340] on link "12020005" at bounding box center [102, 341] width 39 height 10
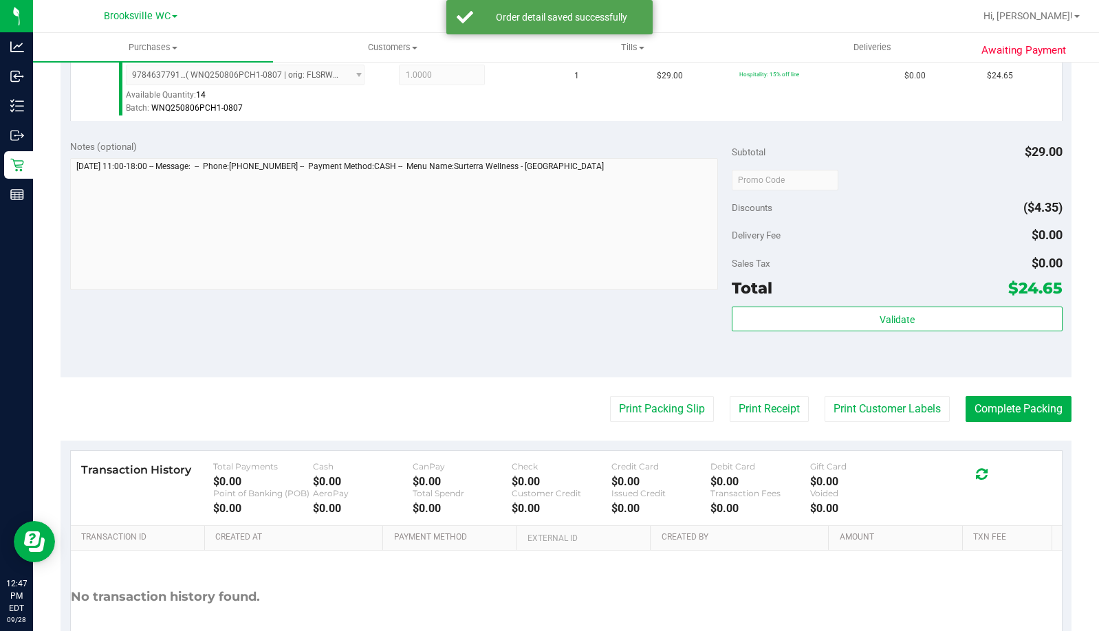
scroll to position [413, 0]
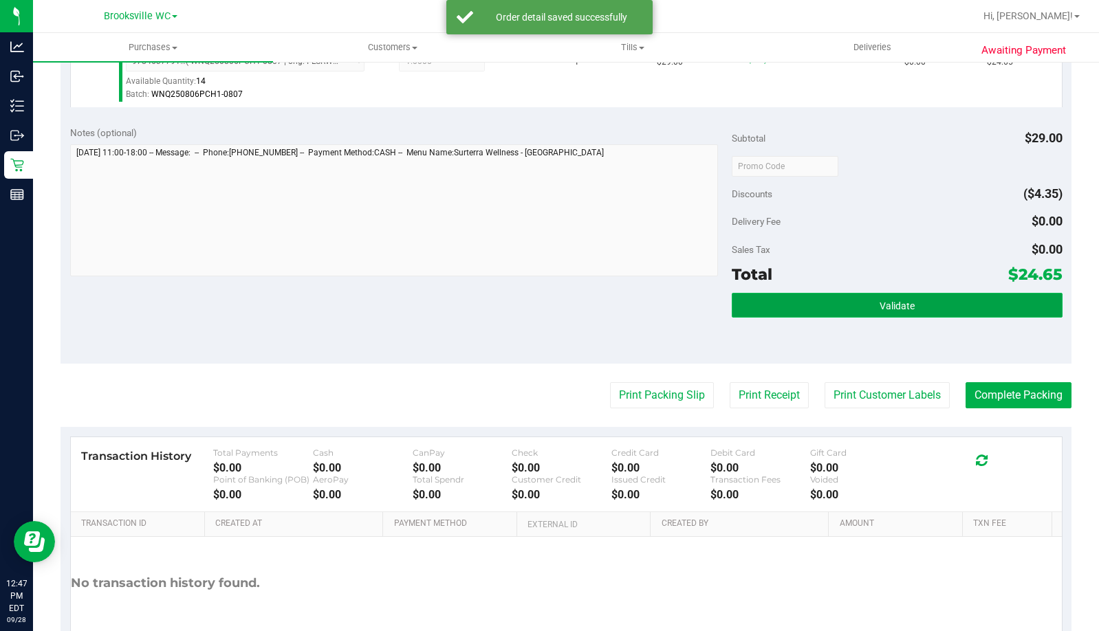
click at [830, 300] on button "Validate" at bounding box center [897, 305] width 331 height 25
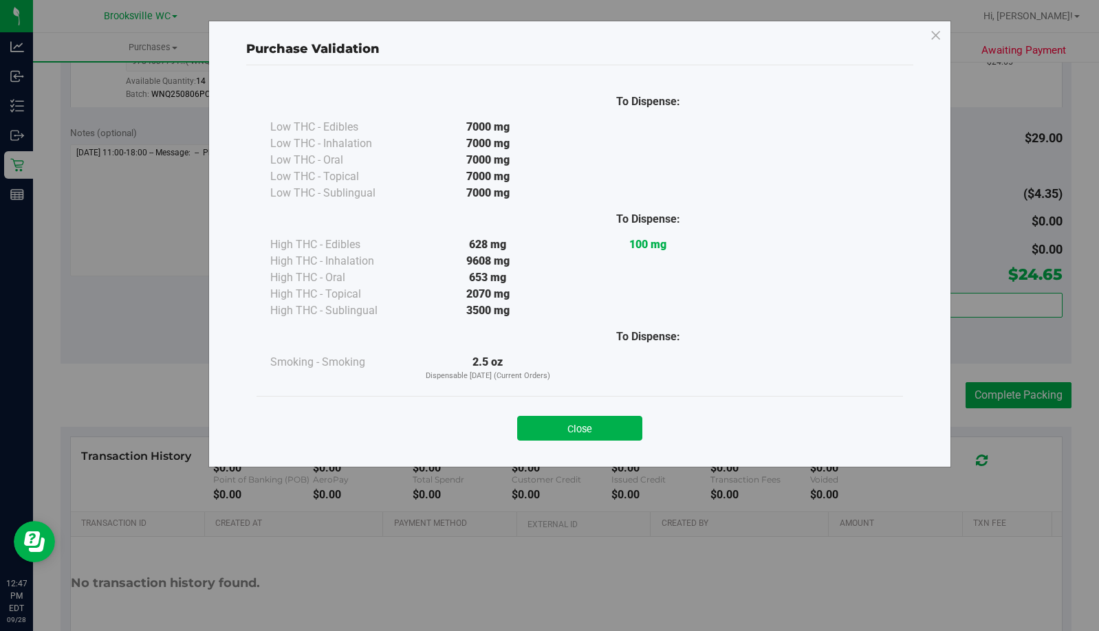
click at [549, 448] on div "Close" at bounding box center [580, 424] width 647 height 56
click at [609, 429] on button "Close" at bounding box center [579, 428] width 125 height 25
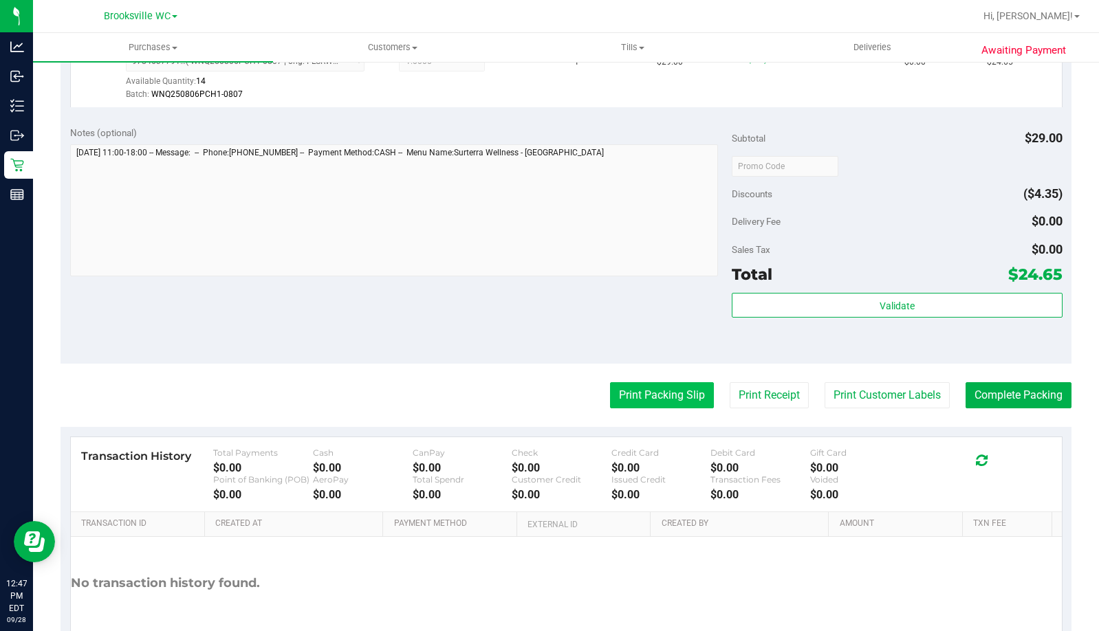
click at [626, 396] on button "Print Packing Slip" at bounding box center [662, 395] width 104 height 26
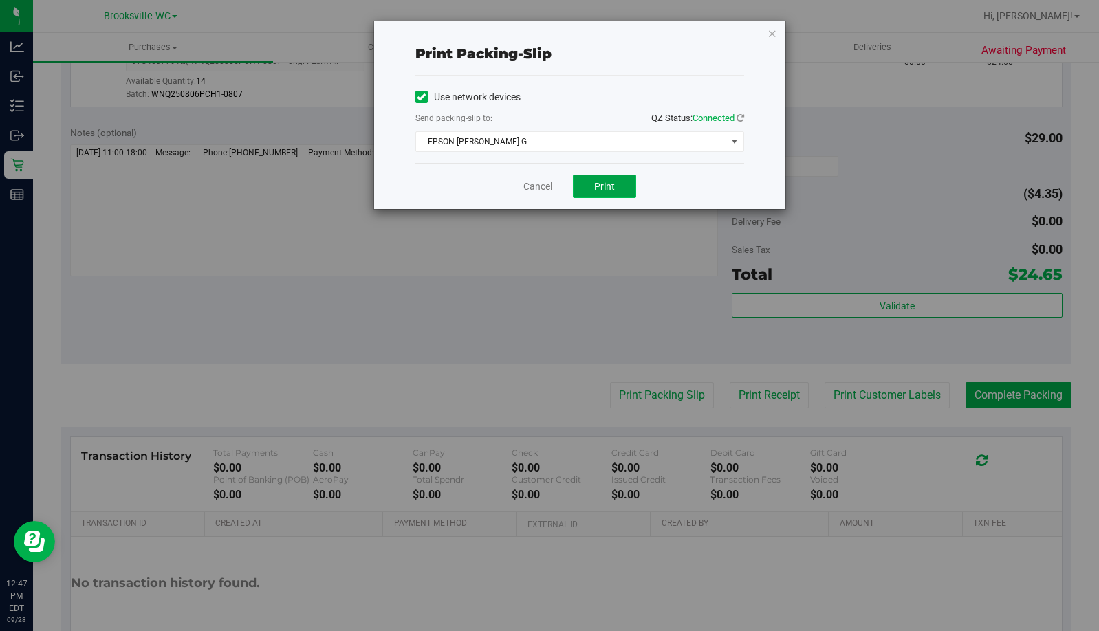
click at [588, 191] on button "Print" at bounding box center [604, 186] width 63 height 23
click at [768, 26] on icon "button" at bounding box center [773, 33] width 10 height 17
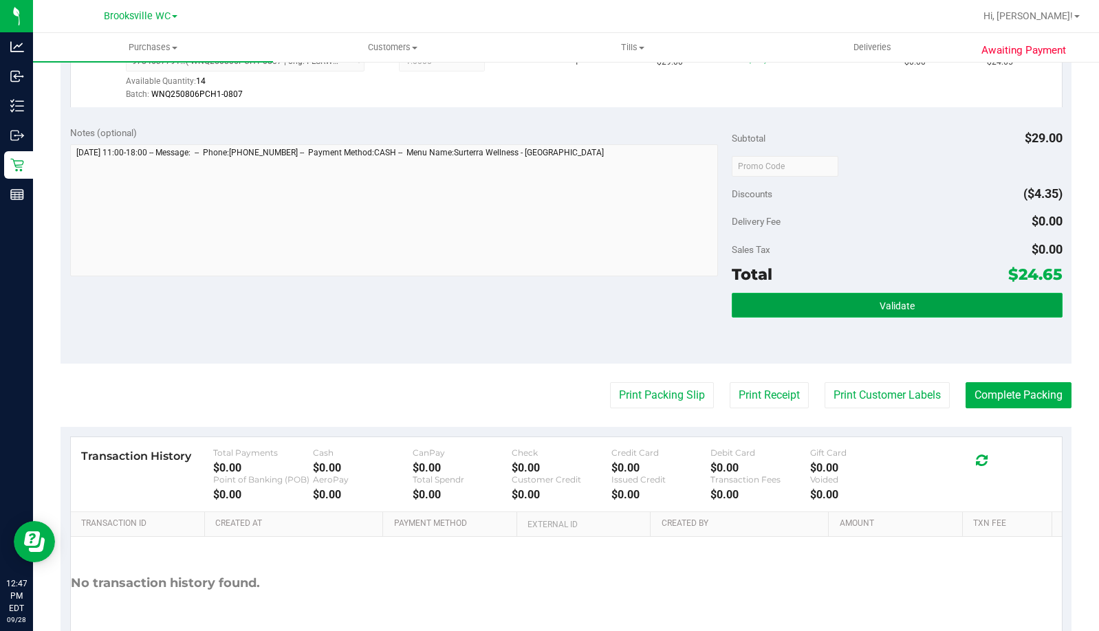
click at [916, 315] on button "Validate" at bounding box center [897, 305] width 331 height 25
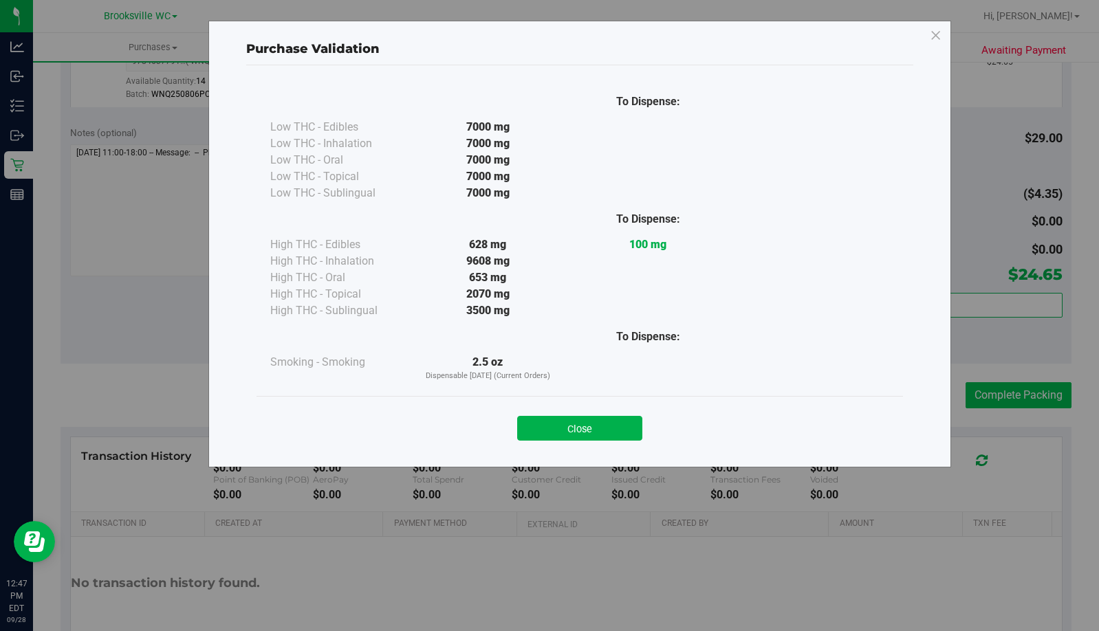
drag, startPoint x: 585, startPoint y: 430, endPoint x: 1004, endPoint y: 401, distance: 419.2
click at [594, 429] on button "Close" at bounding box center [579, 428] width 125 height 25
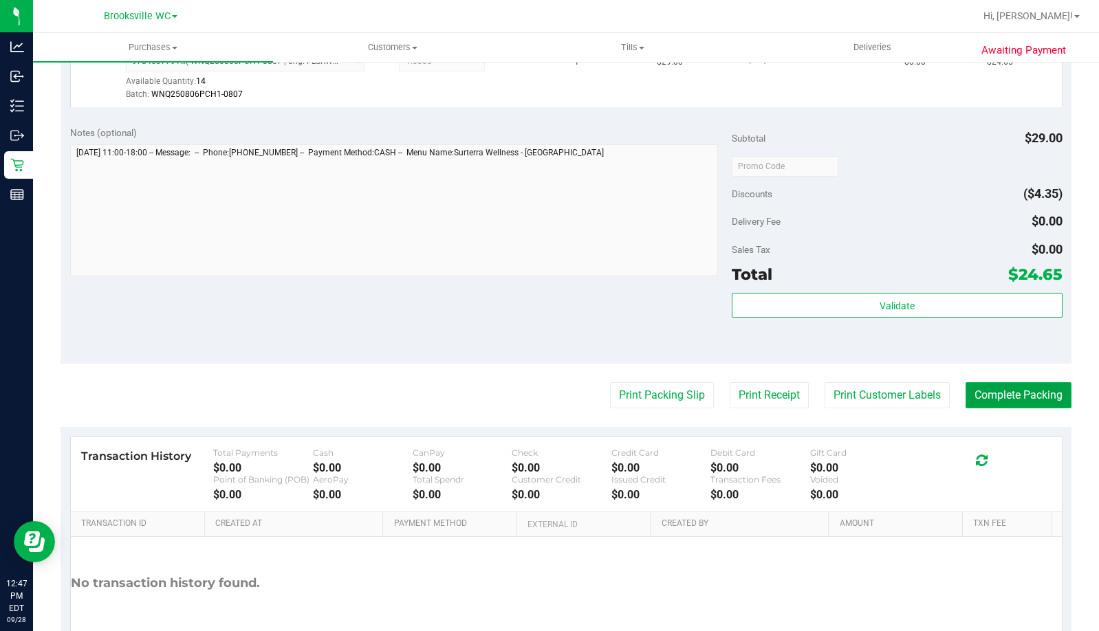
click at [1007, 394] on button "Complete Packing" at bounding box center [1019, 395] width 106 height 26
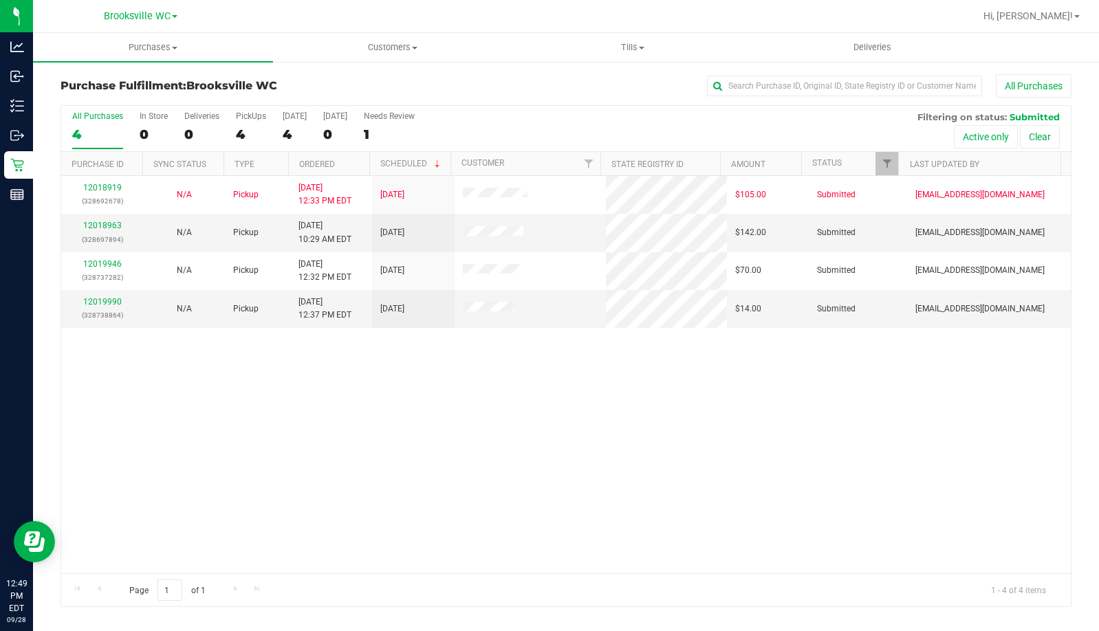
click at [197, 475] on div "12018919 (328692678) N/A Pickup [DATE] 12:33 PM EDT 9/28/2025 $105.00 Submitted…" at bounding box center [566, 375] width 1010 height 398
click at [108, 301] on link "12019990" at bounding box center [102, 302] width 39 height 10
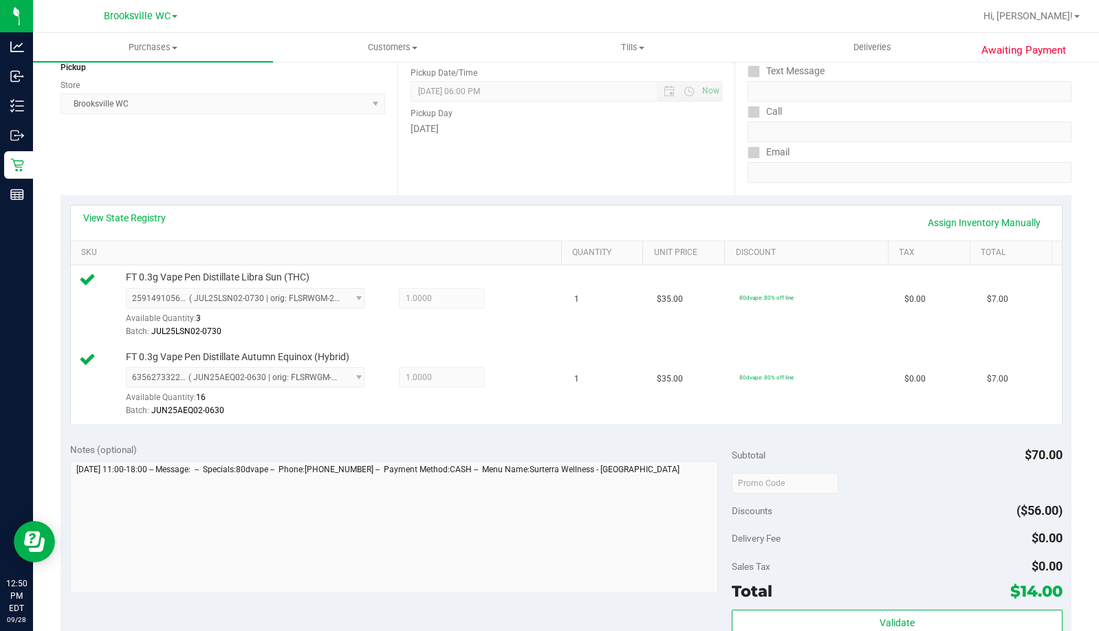
scroll to position [481, 0]
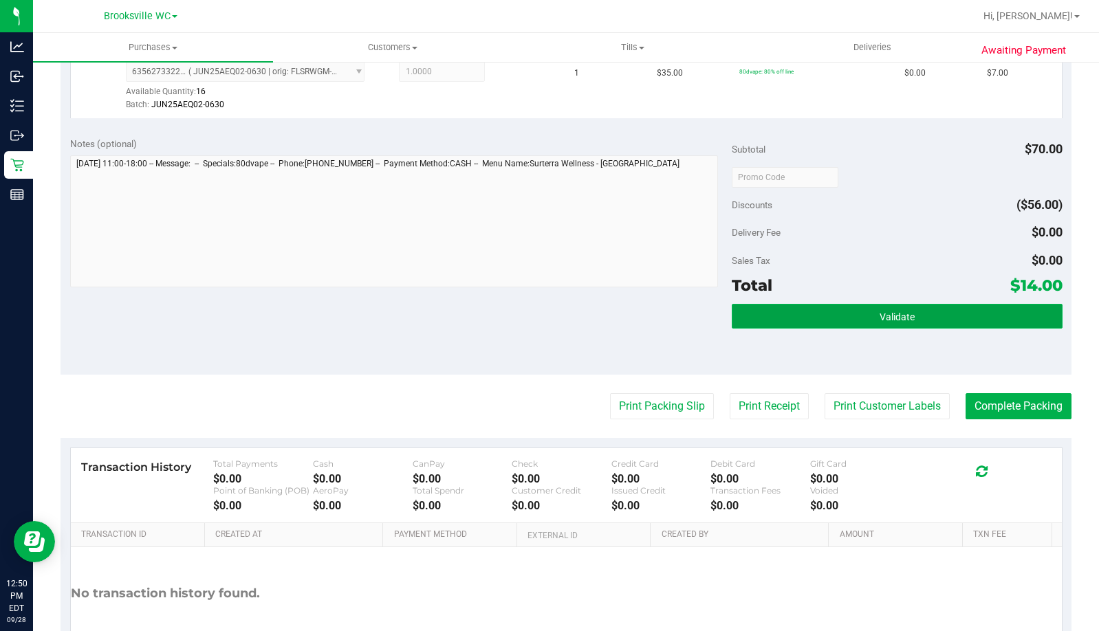
click at [858, 313] on button "Validate" at bounding box center [897, 316] width 331 height 25
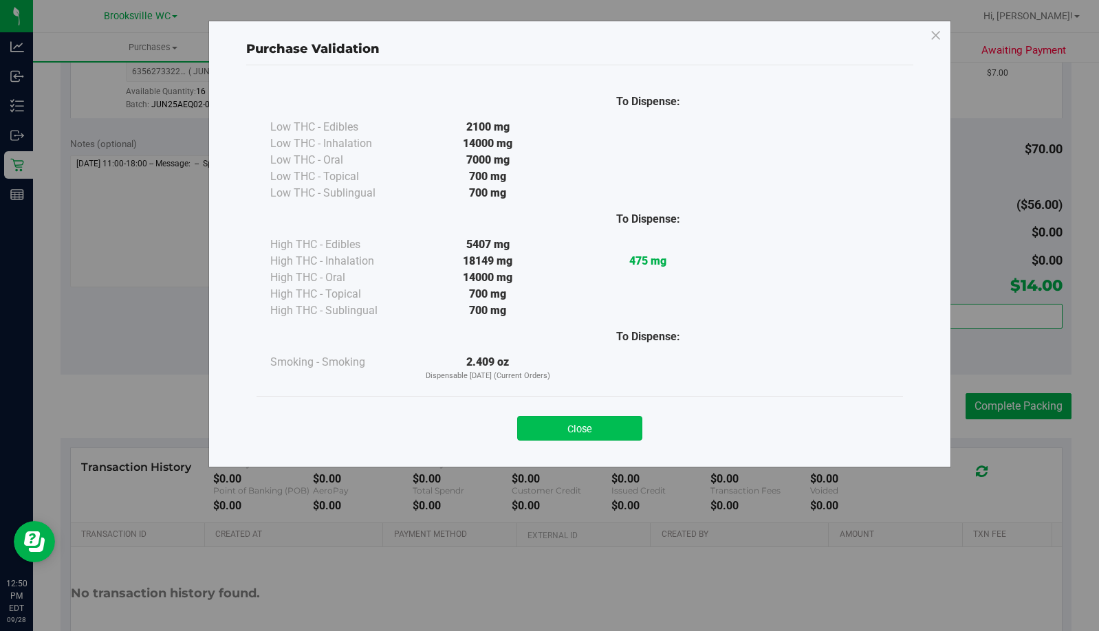
click at [597, 431] on button "Close" at bounding box center [579, 428] width 125 height 25
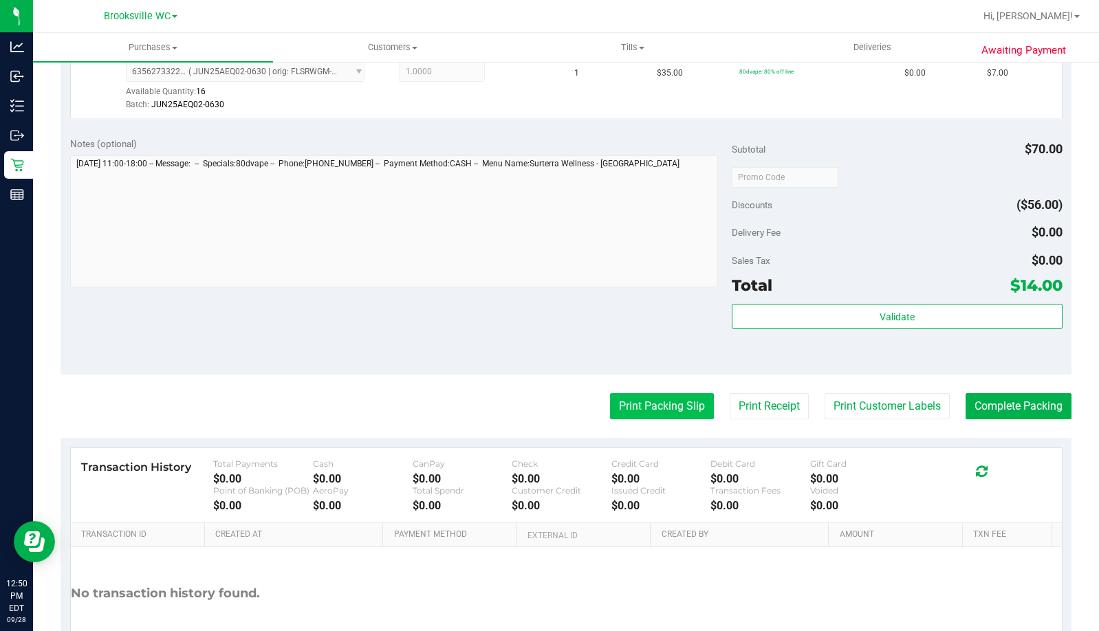
click at [617, 416] on button "Print Packing Slip" at bounding box center [662, 406] width 104 height 26
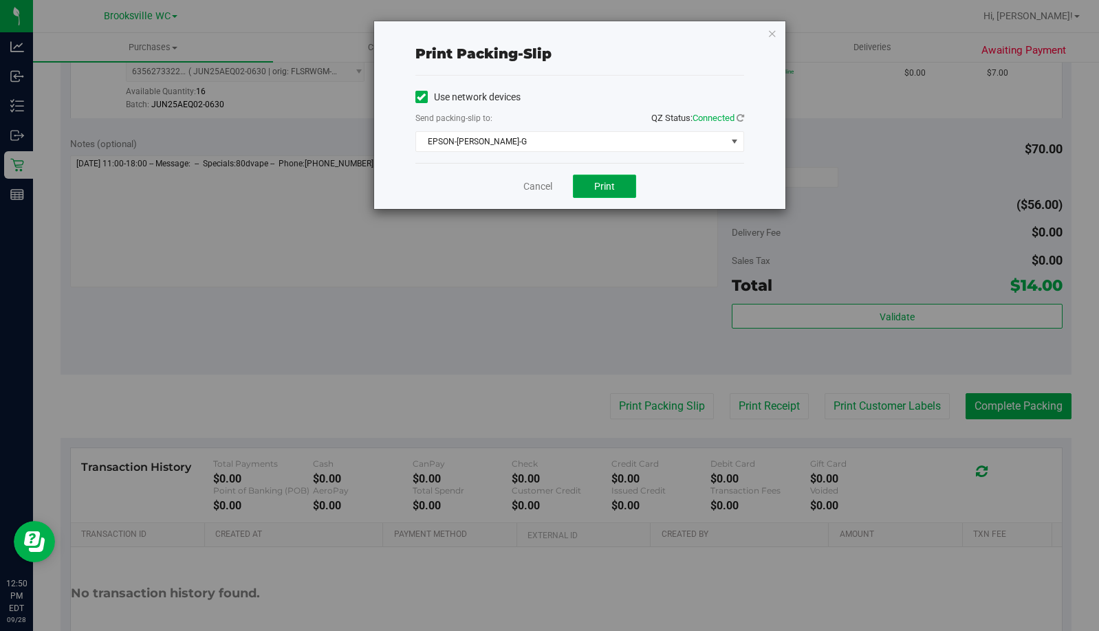
click at [604, 187] on span "Print" at bounding box center [604, 186] width 21 height 11
click at [769, 37] on icon "button" at bounding box center [773, 33] width 10 height 17
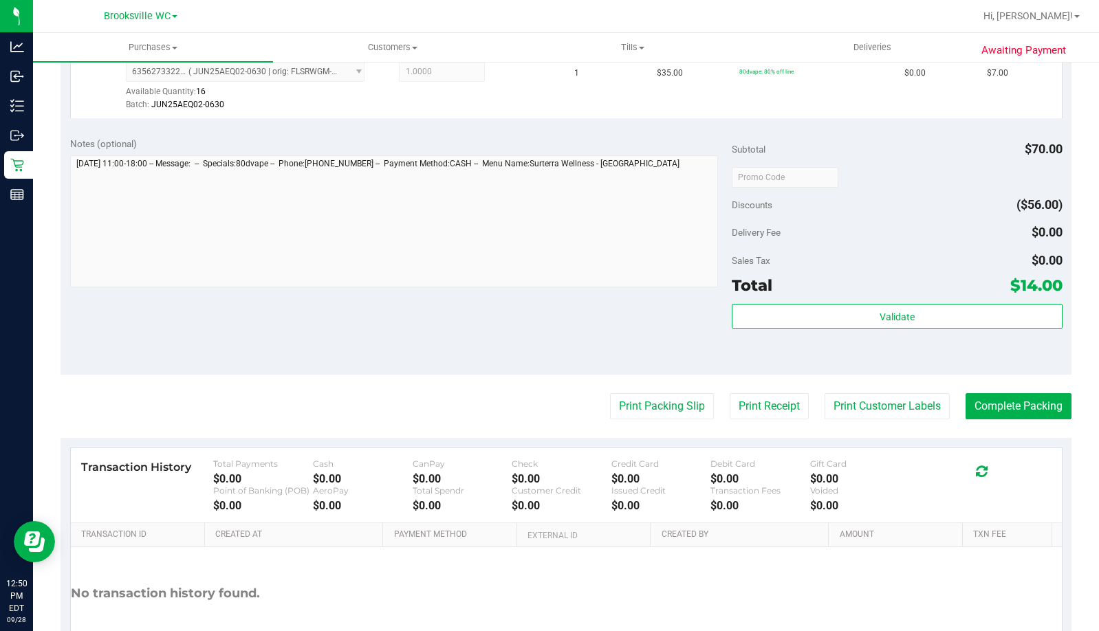
click at [957, 330] on div "Validate" at bounding box center [897, 335] width 331 height 62
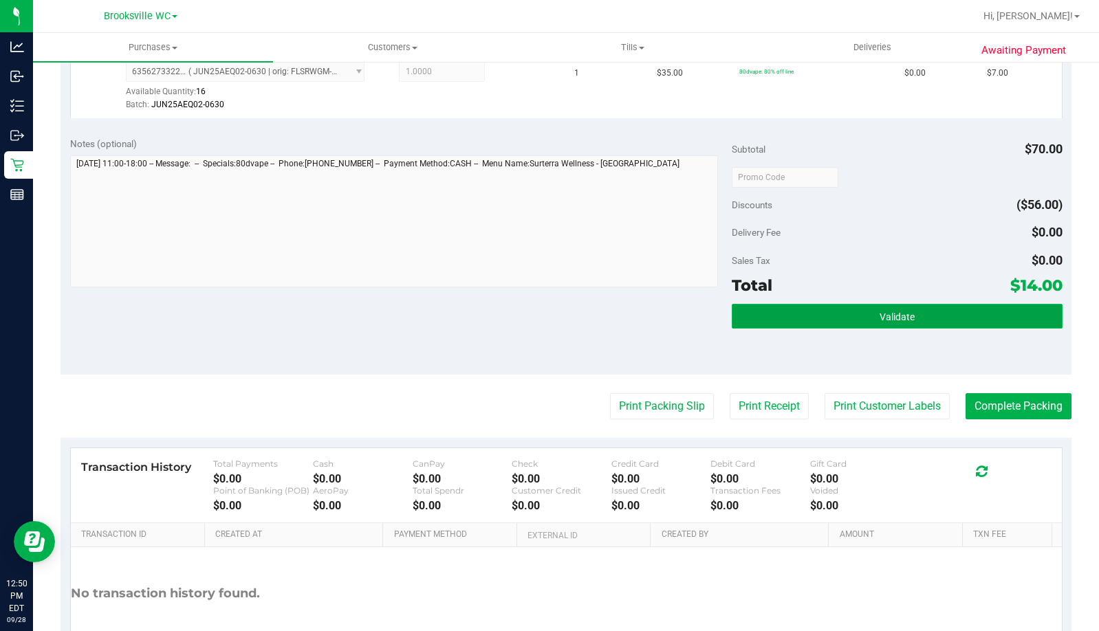
click at [955, 310] on button "Validate" at bounding box center [897, 316] width 331 height 25
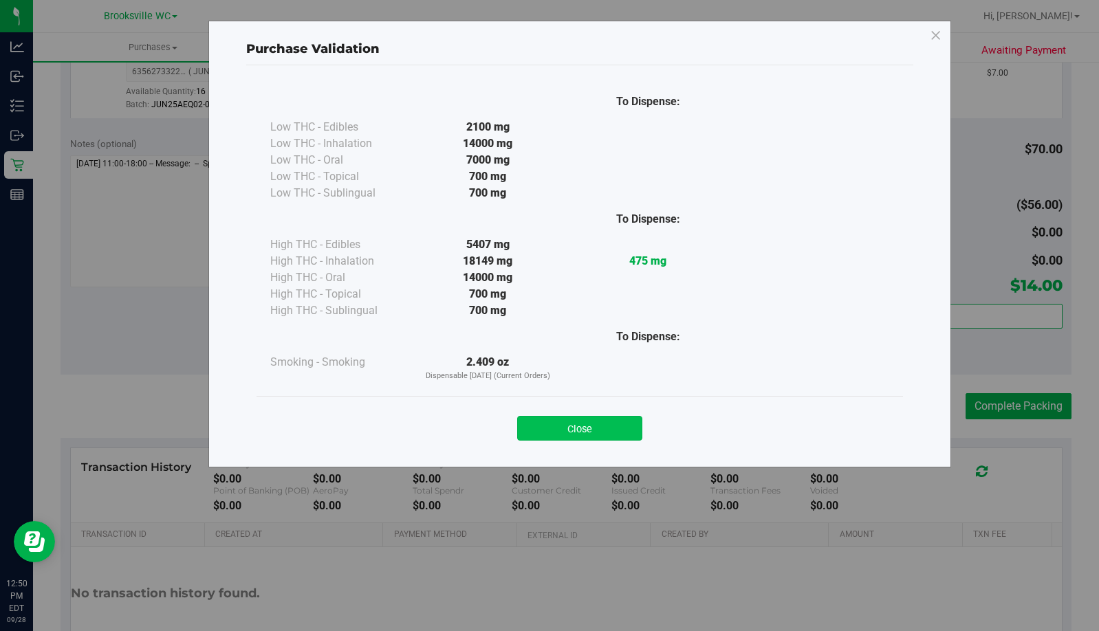
click at [594, 435] on button "Close" at bounding box center [579, 428] width 125 height 25
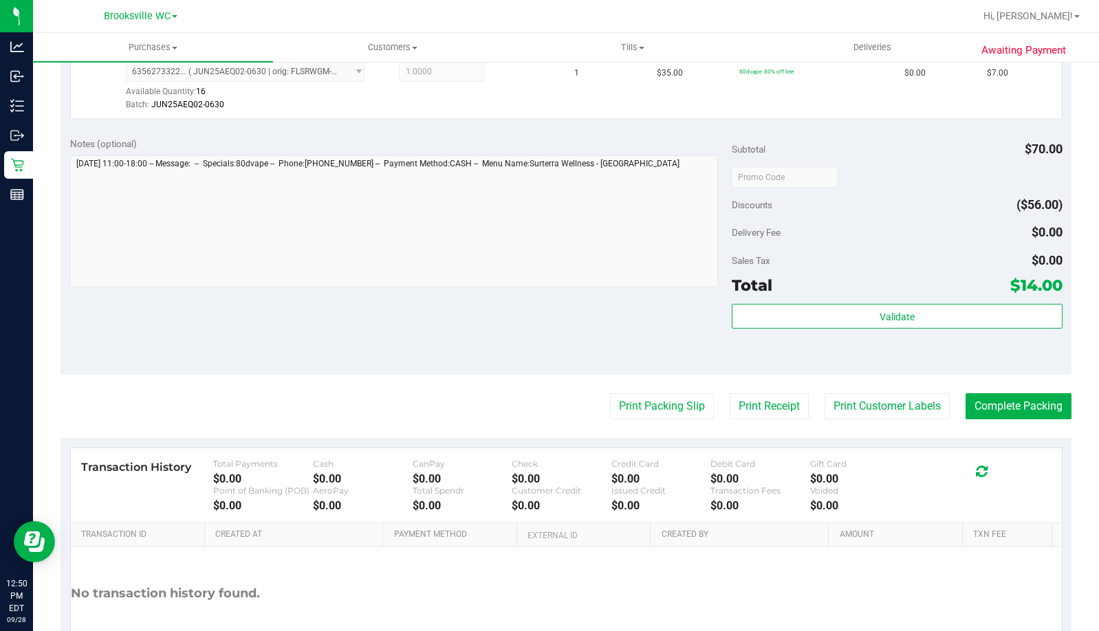
click at [993, 392] on purchase-details "Back Edit Purchase Cancel Purchase View Profile # 12019990 BioTrack ID: - Submi…" at bounding box center [566, 144] width 1011 height 1103
click at [994, 397] on button "Complete Packing" at bounding box center [1019, 406] width 106 height 26
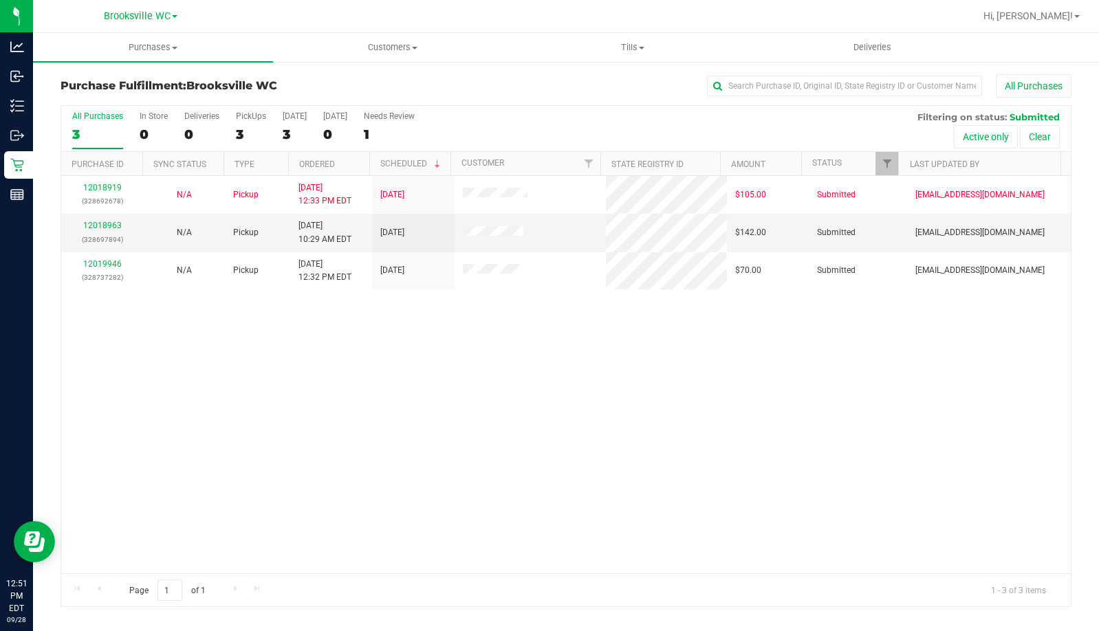
click at [108, 385] on div "12018919 (328692678) N/A Pickup [DATE] 12:33 PM EDT 9/28/2025 $105.00 Submitted…" at bounding box center [566, 375] width 1010 height 398
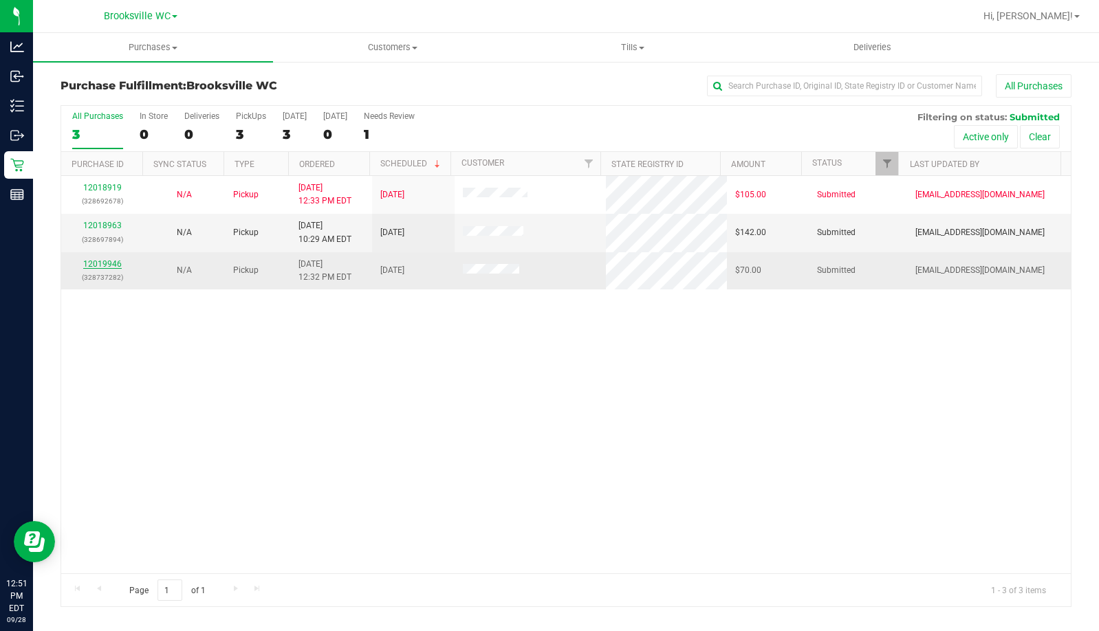
click at [114, 264] on link "12019946" at bounding box center [102, 264] width 39 height 10
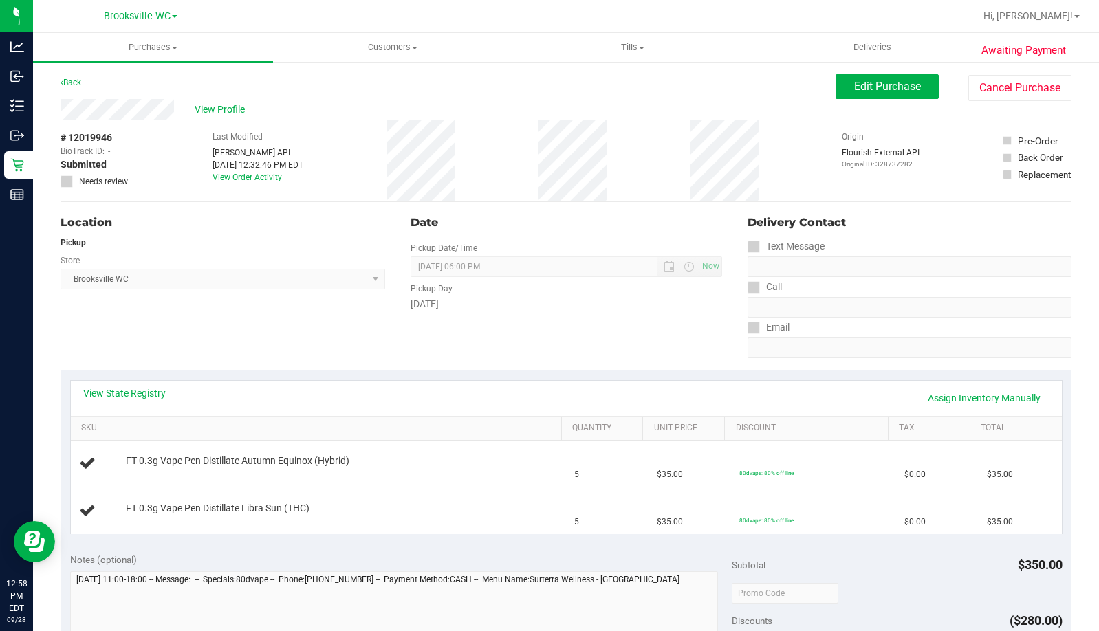
click at [157, 329] on div "Location Pickup Store [GEOGRAPHIC_DATA] WC Select Store [PERSON_NAME][GEOGRAPHI…" at bounding box center [229, 286] width 337 height 169
click at [69, 85] on link "Back" at bounding box center [71, 83] width 21 height 10
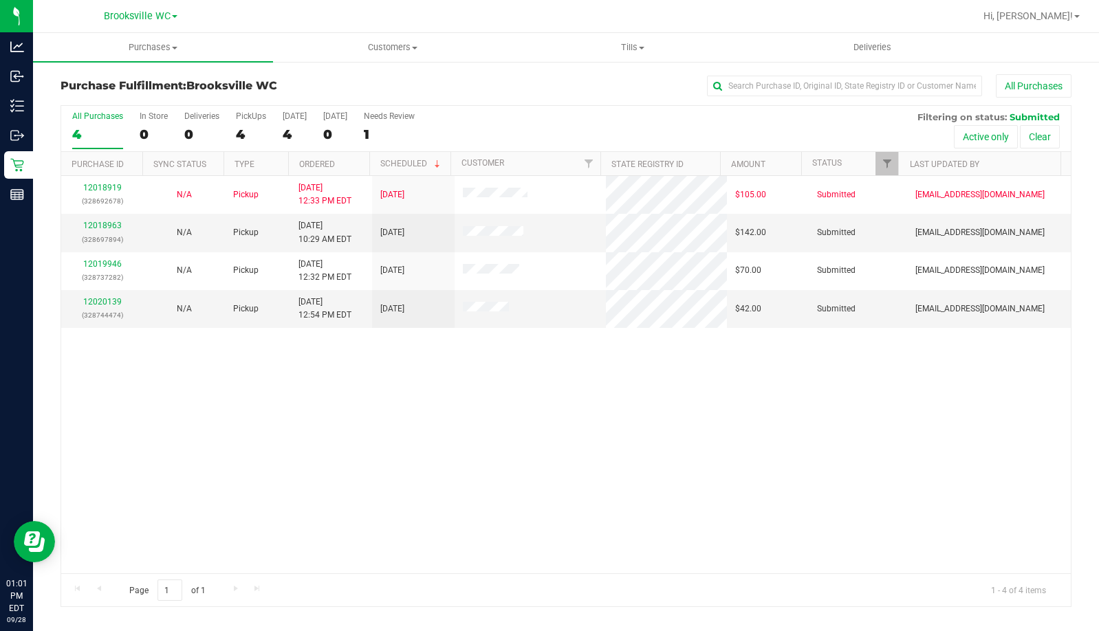
click at [91, 429] on div "12018919 (328692678) N/A Pickup [DATE] 12:33 PM EDT 9/28/2025 $105.00 Submitted…" at bounding box center [566, 375] width 1010 height 398
click at [107, 302] on link "12020139" at bounding box center [102, 302] width 39 height 10
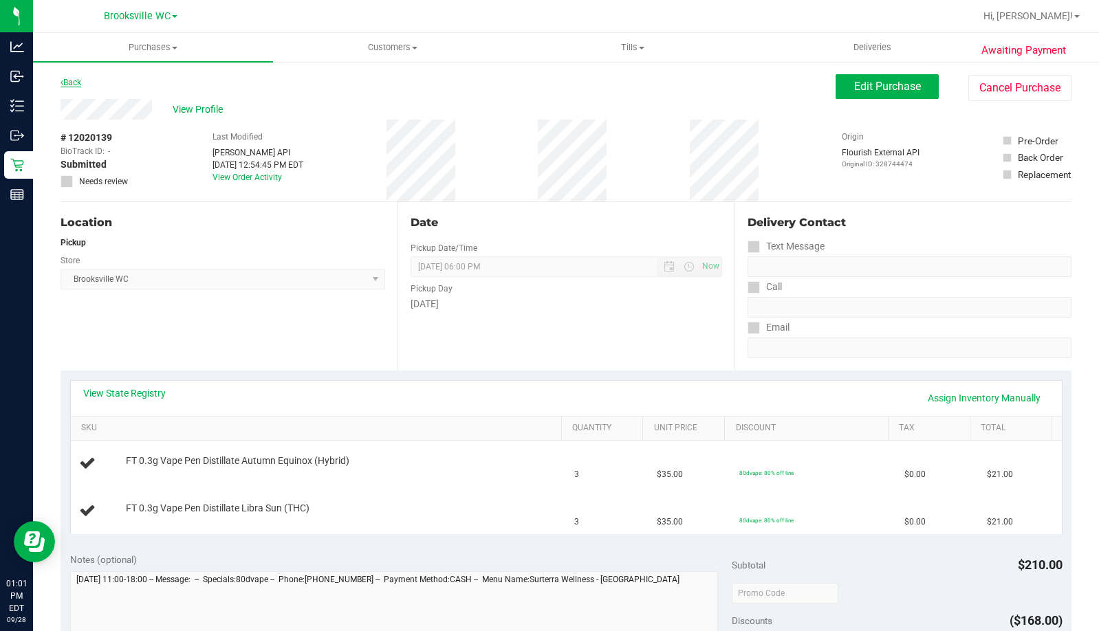
click at [76, 80] on link "Back" at bounding box center [71, 83] width 21 height 10
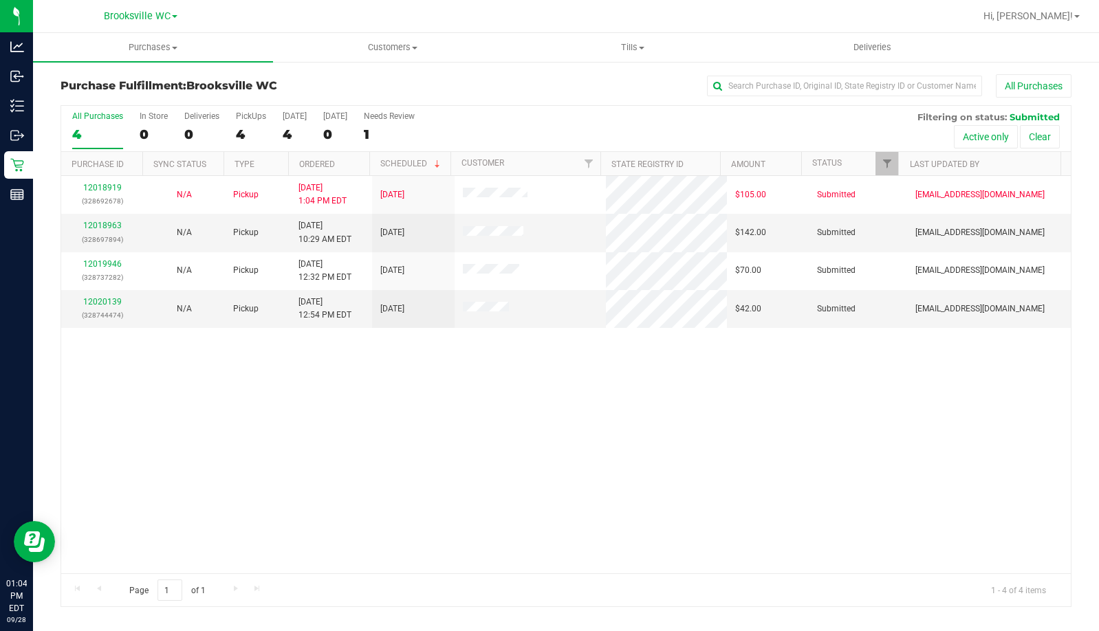
click at [69, 468] on div "12018919 (328692678) N/A Pickup [DATE] 1:04 PM EDT 9/28/2025 $105.00 Submitted …" at bounding box center [566, 375] width 1010 height 398
click at [163, 358] on div "12018919 (328692678) N/A Pickup [DATE] 1:04 PM EDT 9/28/2025 $105.00 Submitted …" at bounding box center [566, 375] width 1010 height 398
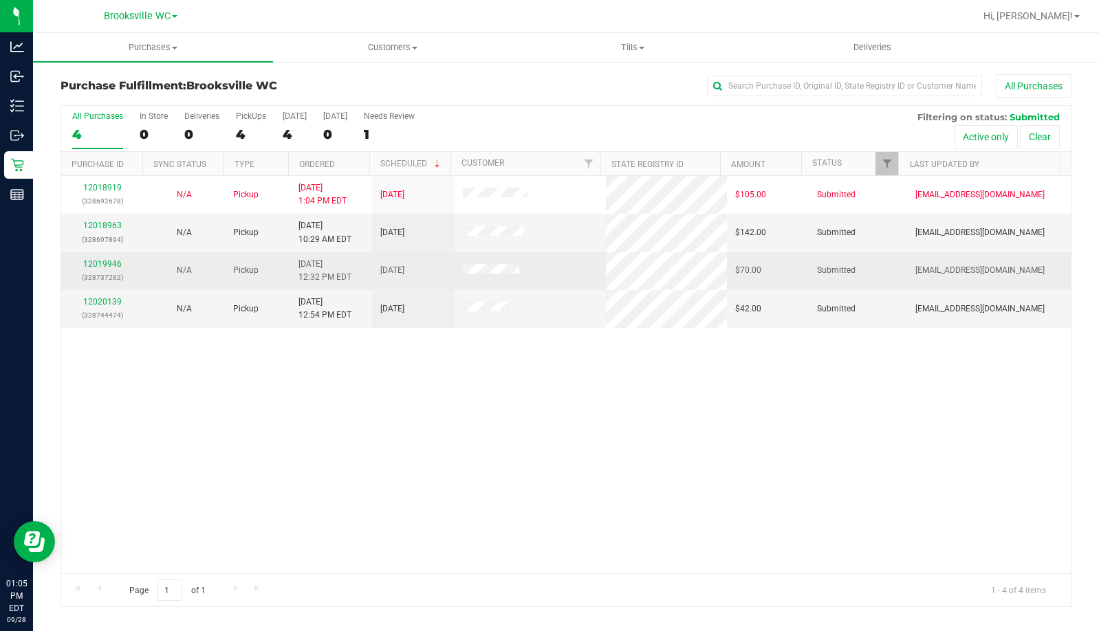
click at [102, 258] on div "12019946 (328737282)" at bounding box center [101, 271] width 65 height 26
click at [101, 259] on link "12019946" at bounding box center [102, 264] width 39 height 10
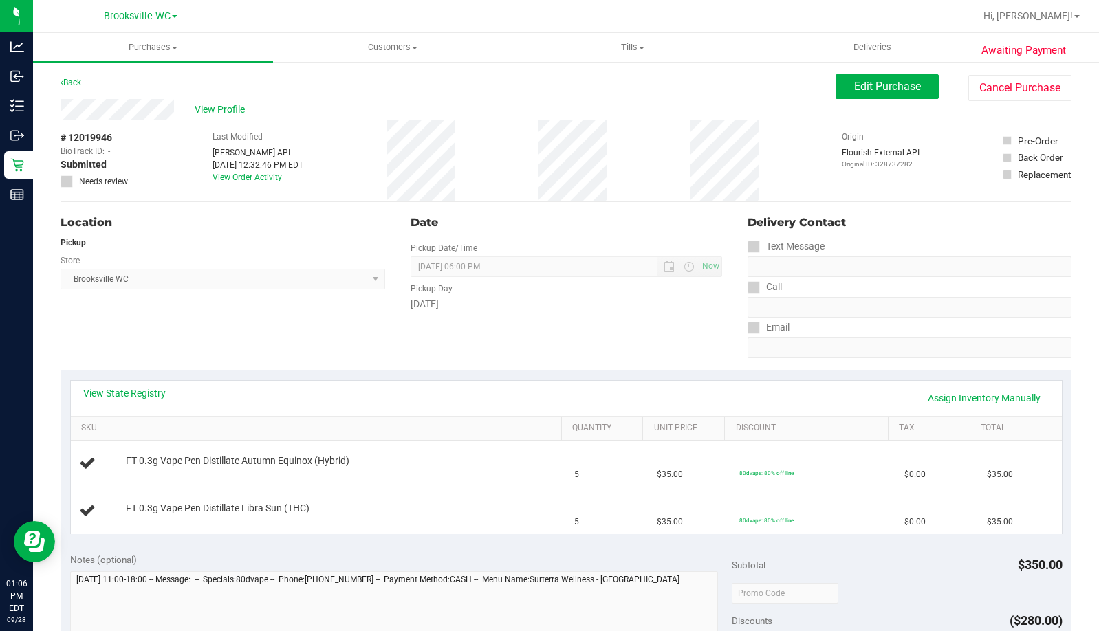
click at [74, 83] on link "Back" at bounding box center [71, 83] width 21 height 10
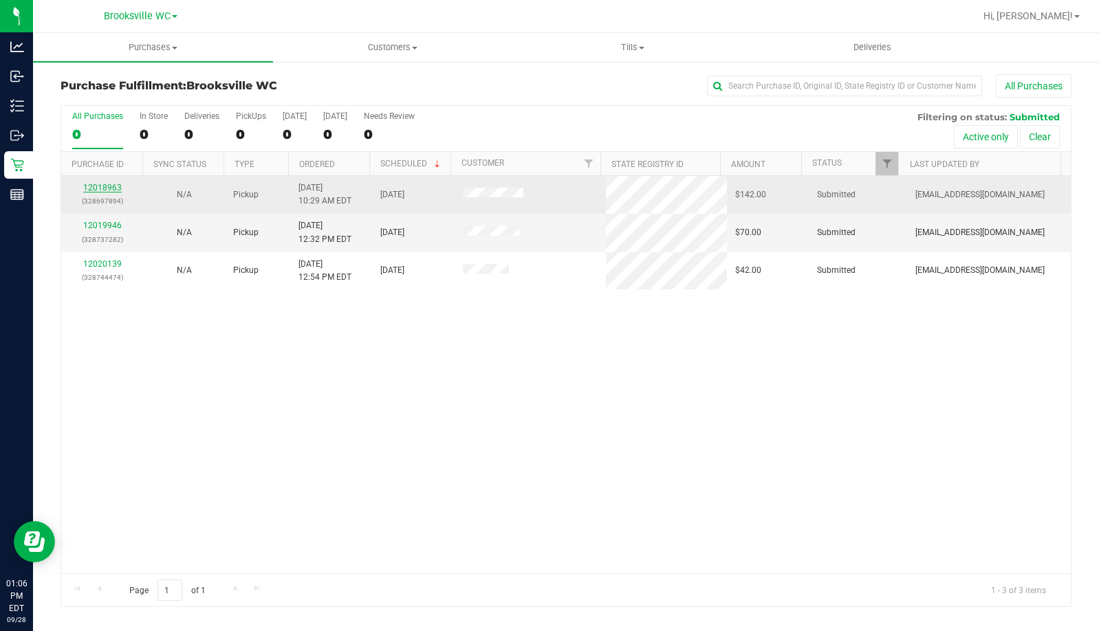
click at [111, 191] on link "12018963" at bounding box center [102, 188] width 39 height 10
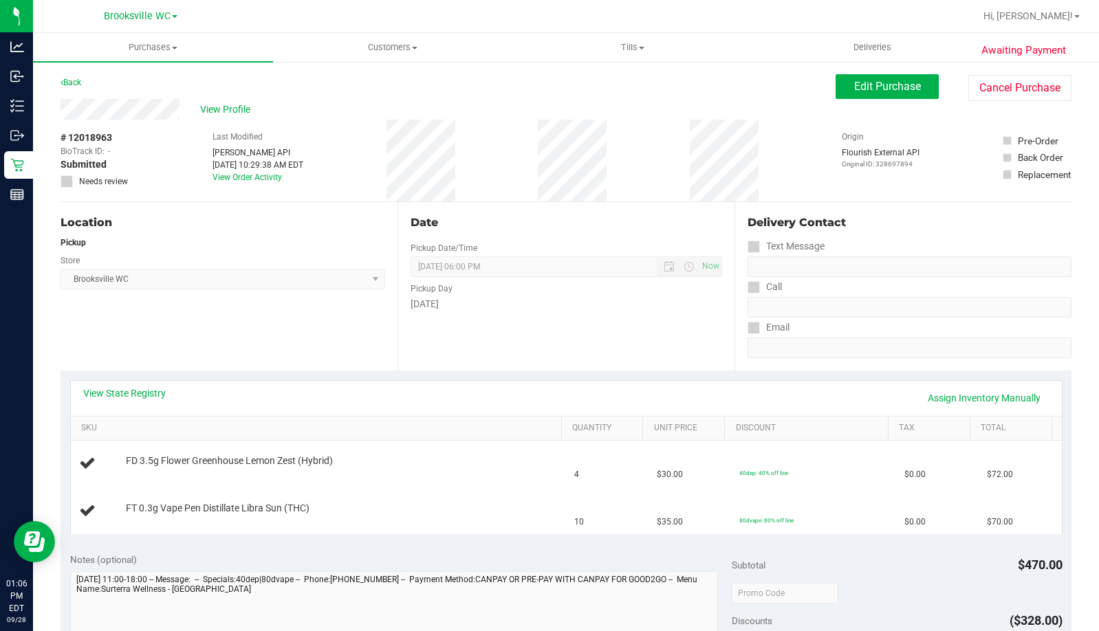
click at [307, 360] on div "Location Pickup Store [GEOGRAPHIC_DATA] WC Select Store [PERSON_NAME][GEOGRAPHI…" at bounding box center [229, 286] width 337 height 169
click at [216, 113] on span "View Profile" at bounding box center [227, 109] width 55 height 14
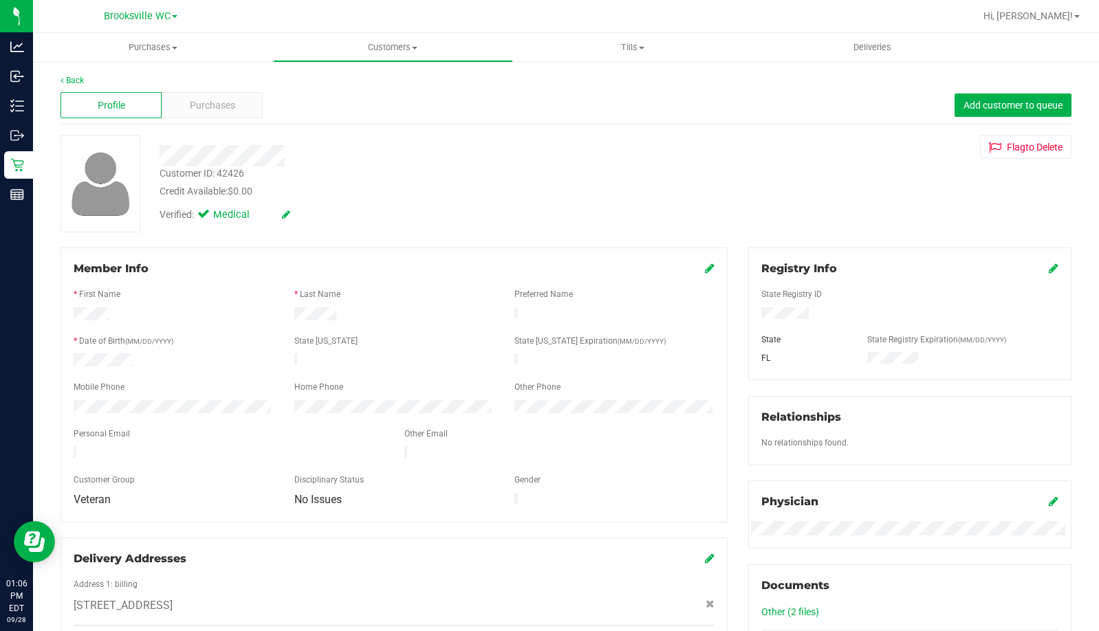
click at [211, 174] on div "Customer ID: 42426" at bounding box center [202, 173] width 85 height 14
copy div "Customer ID: 42426"
click at [74, 83] on link "Back" at bounding box center [72, 81] width 23 height 10
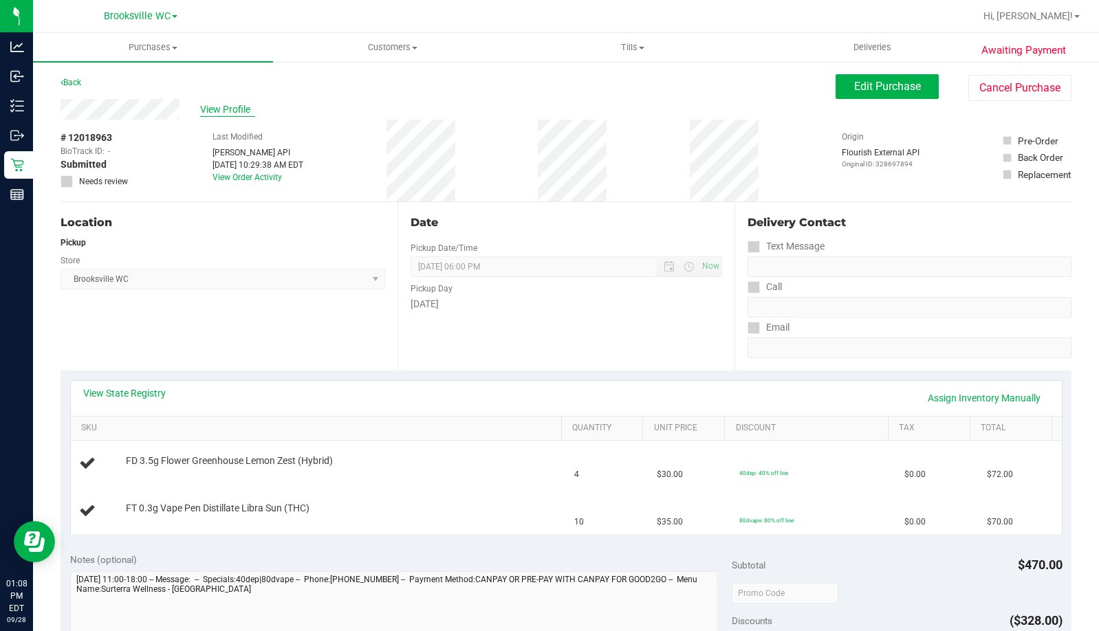
click at [206, 111] on span "View Profile" at bounding box center [227, 109] width 55 height 14
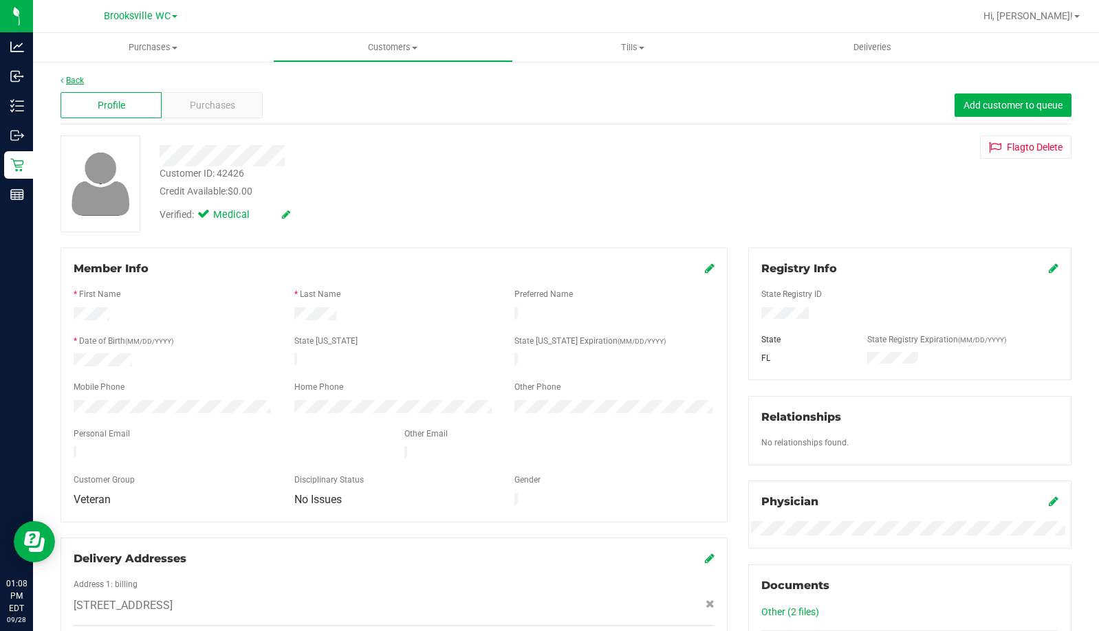
click at [71, 79] on link "Back" at bounding box center [72, 81] width 23 height 10
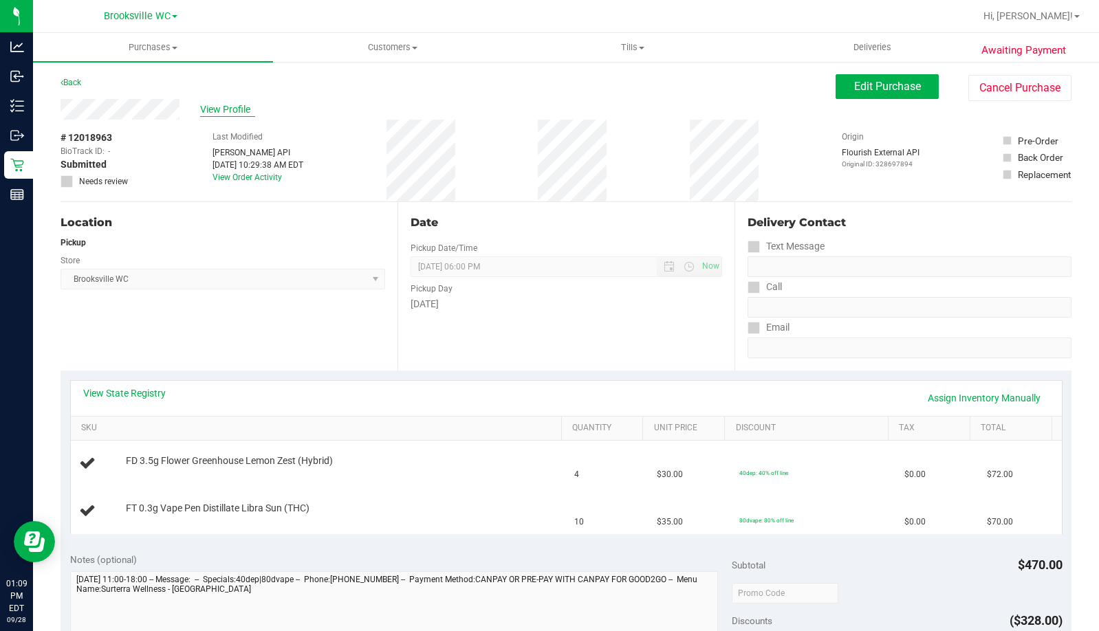
drag, startPoint x: 176, startPoint y: 360, endPoint x: 248, endPoint y: 115, distance: 255.1
click at [176, 360] on div "Location Pickup Store [GEOGRAPHIC_DATA] WC Select Store [PERSON_NAME][GEOGRAPHI…" at bounding box center [229, 286] width 337 height 169
click at [223, 355] on div "Location Pickup Store [GEOGRAPHIC_DATA] WC Select Store [PERSON_NAME][GEOGRAPHI…" at bounding box center [229, 286] width 337 height 169
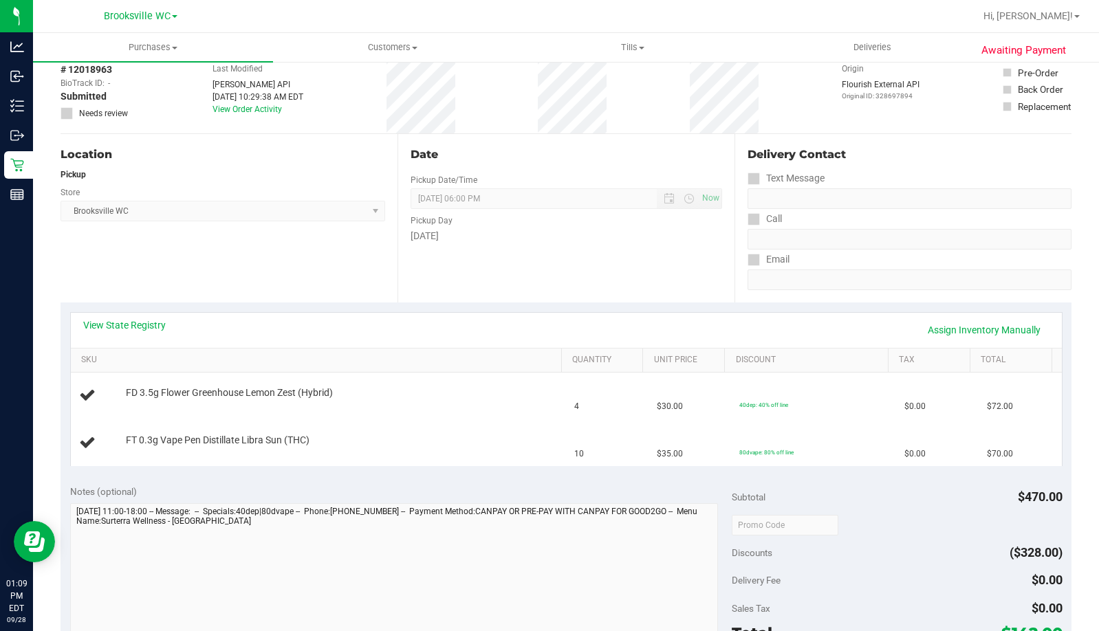
scroll to position [69, 0]
click at [248, 272] on div "Location Pickup Store [GEOGRAPHIC_DATA] WC Select Store [PERSON_NAME][GEOGRAPHI…" at bounding box center [229, 217] width 337 height 169
click at [288, 261] on div "Location Pickup Store [GEOGRAPHIC_DATA] WC Select Store [PERSON_NAME][GEOGRAPHI…" at bounding box center [229, 217] width 337 height 169
drag, startPoint x: 214, startPoint y: 246, endPoint x: 545, endPoint y: 177, distance: 338.6
click at [214, 246] on div "Location Pickup Store [GEOGRAPHIC_DATA] WC Select Store [PERSON_NAME][GEOGRAPHI…" at bounding box center [229, 217] width 337 height 169
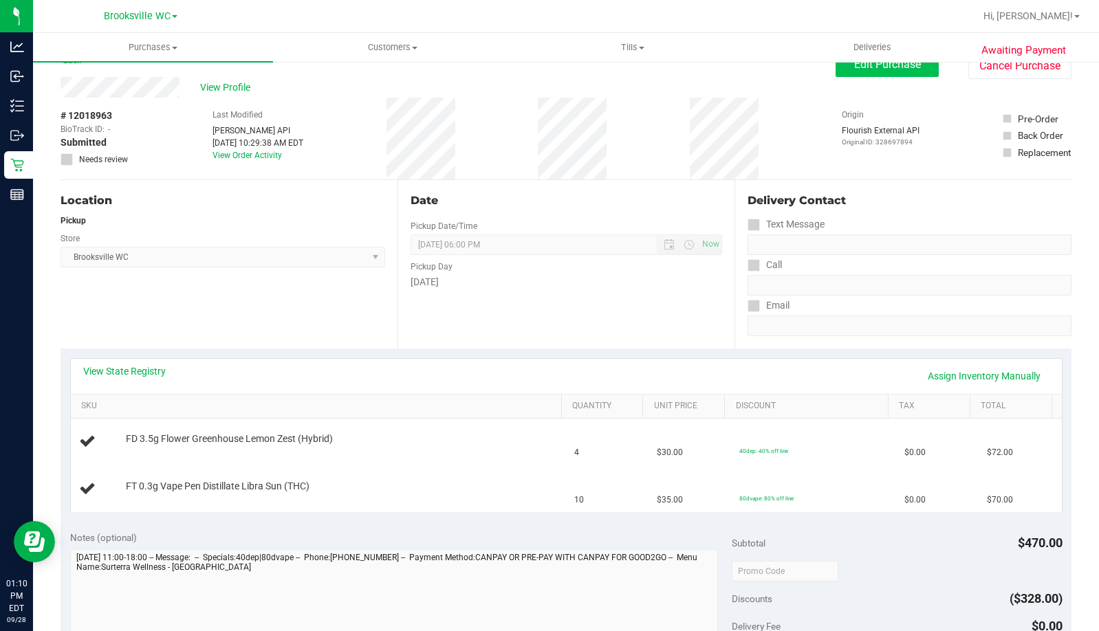
scroll to position [0, 0]
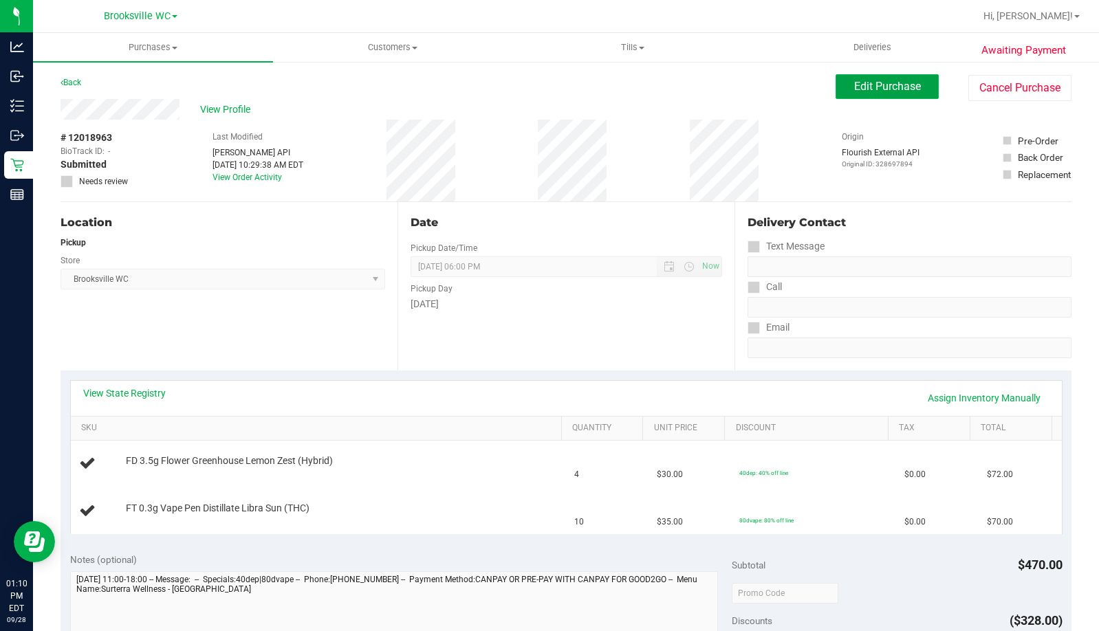
click at [836, 90] on button "Edit Purchase" at bounding box center [887, 86] width 103 height 25
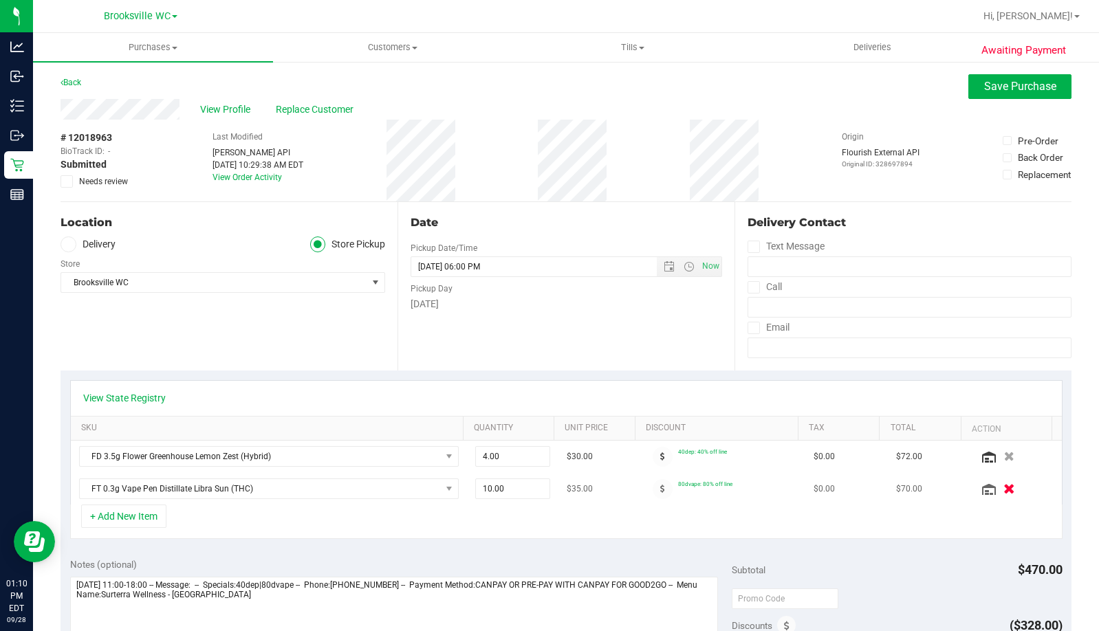
click at [1004, 488] on icon "button" at bounding box center [1010, 489] width 12 height 10
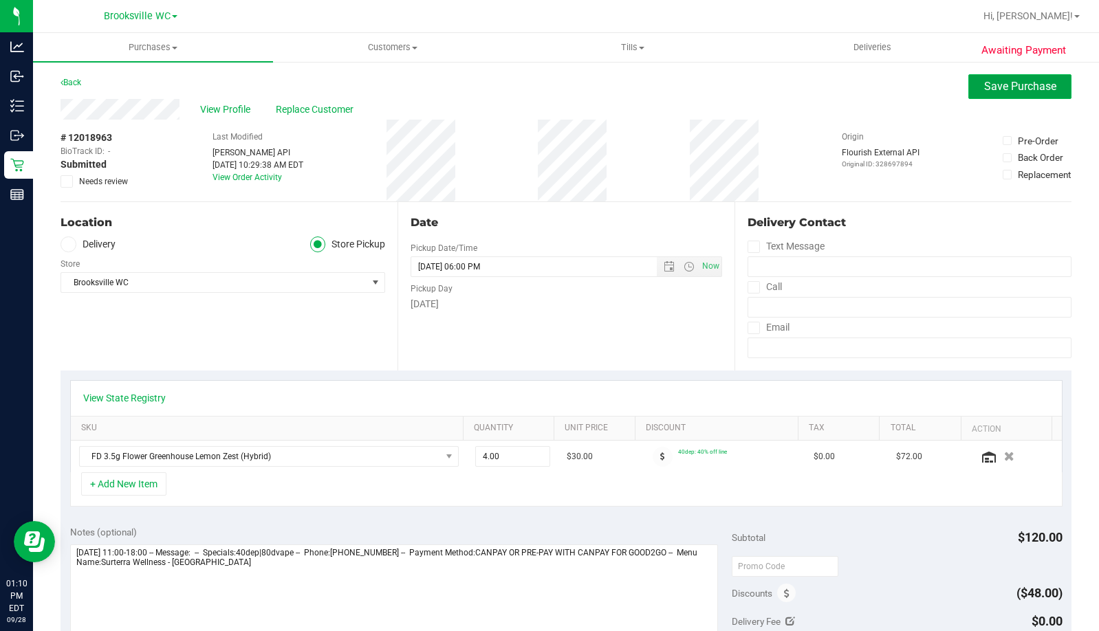
click at [984, 88] on span "Save Purchase" at bounding box center [1020, 86] width 72 height 13
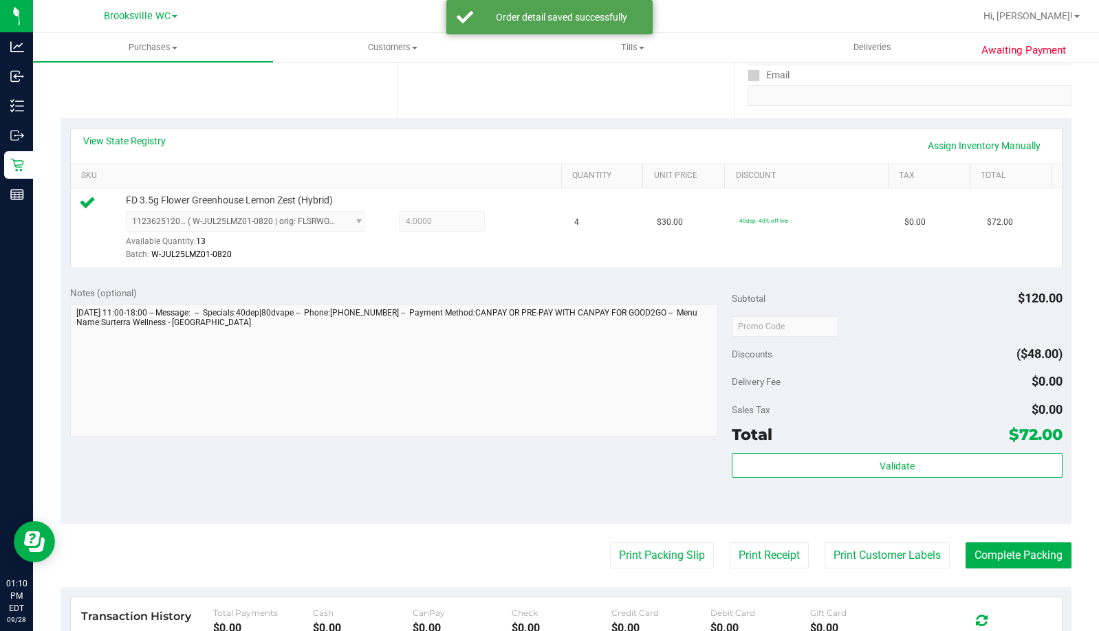
scroll to position [275, 0]
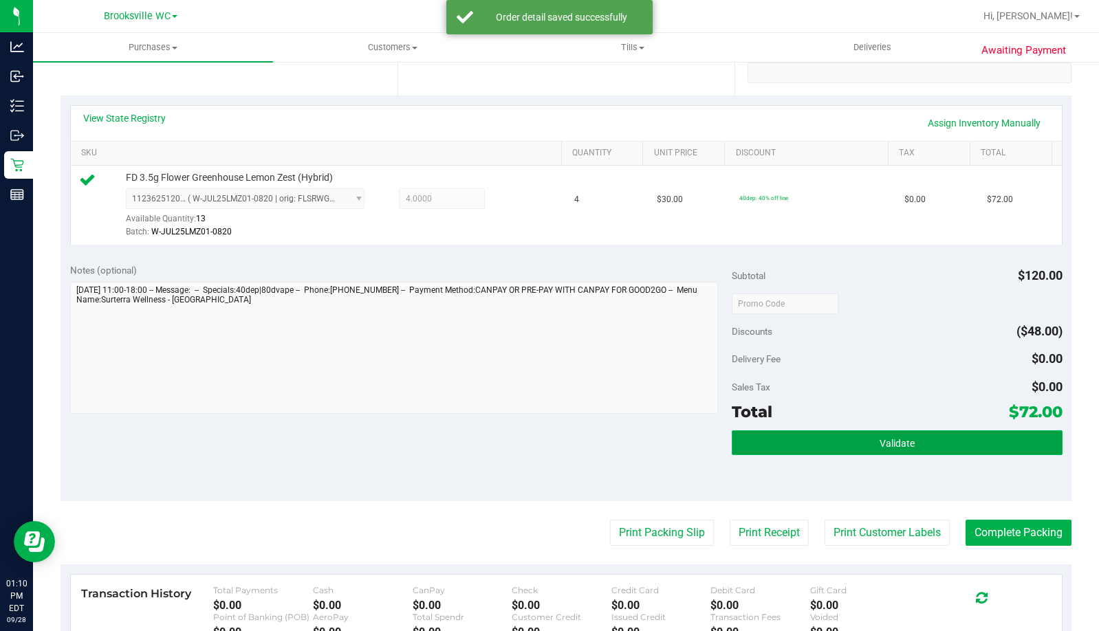
click at [787, 448] on button "Validate" at bounding box center [897, 443] width 331 height 25
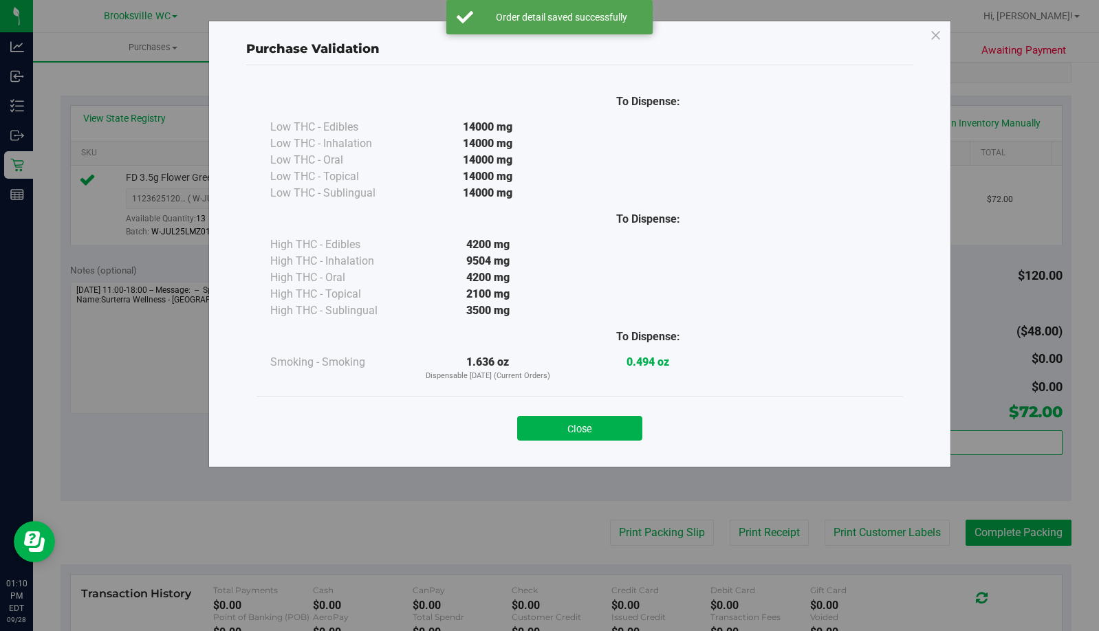
drag, startPoint x: 588, startPoint y: 422, endPoint x: 661, endPoint y: 518, distance: 120.2
click at [589, 426] on button "Close" at bounding box center [579, 428] width 125 height 25
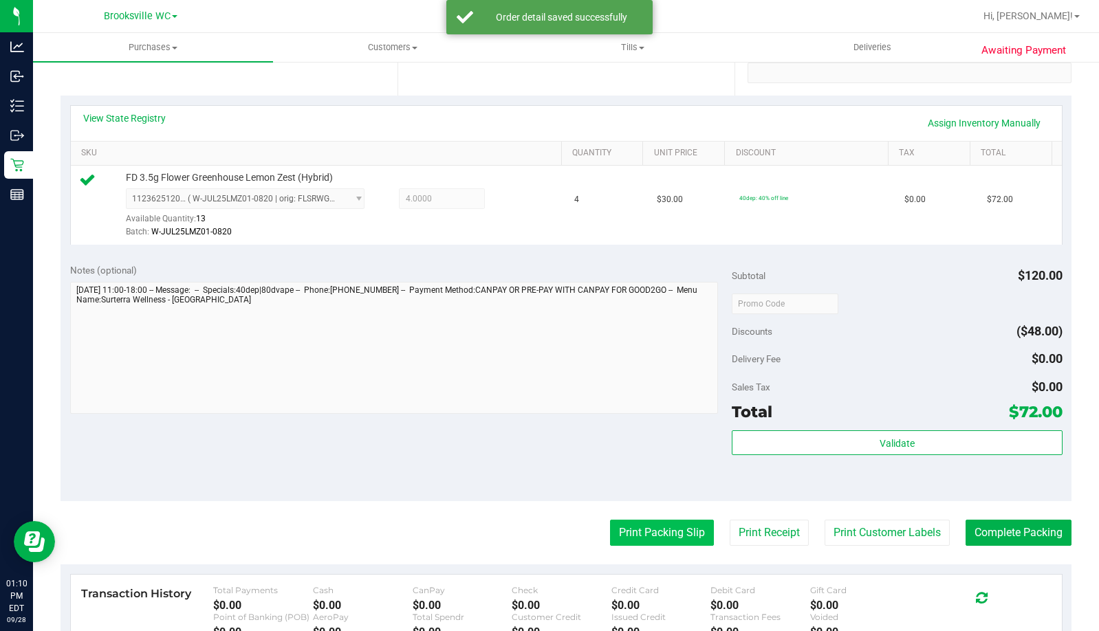
click at [661, 524] on button "Print Packing Slip" at bounding box center [662, 533] width 104 height 26
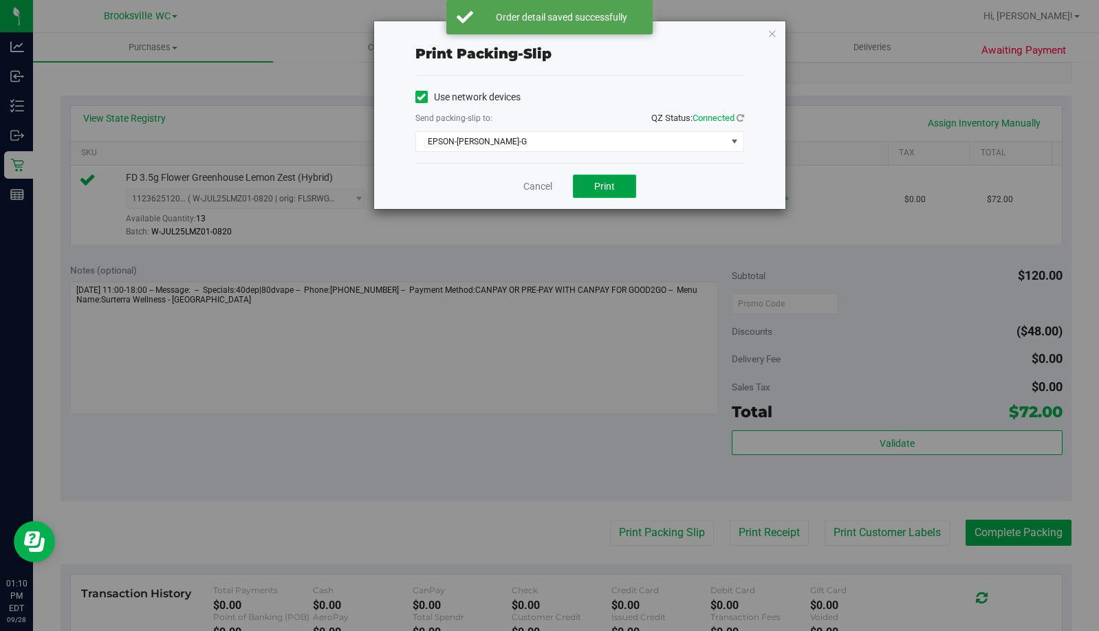
click at [599, 182] on span "Print" at bounding box center [604, 186] width 21 height 11
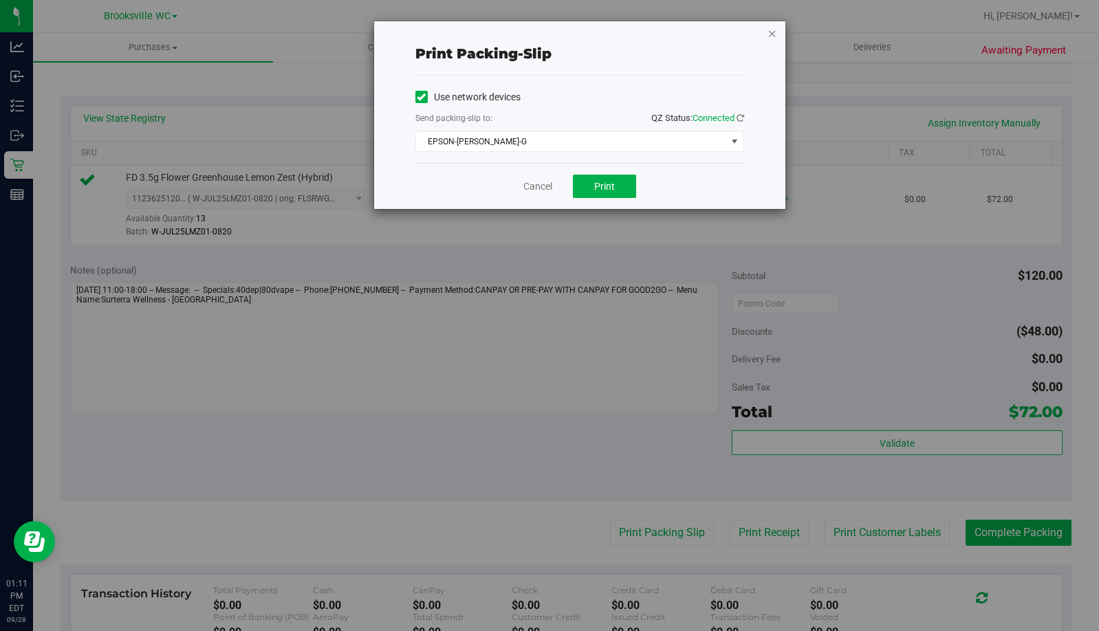
click at [772, 28] on icon "button" at bounding box center [773, 33] width 10 height 17
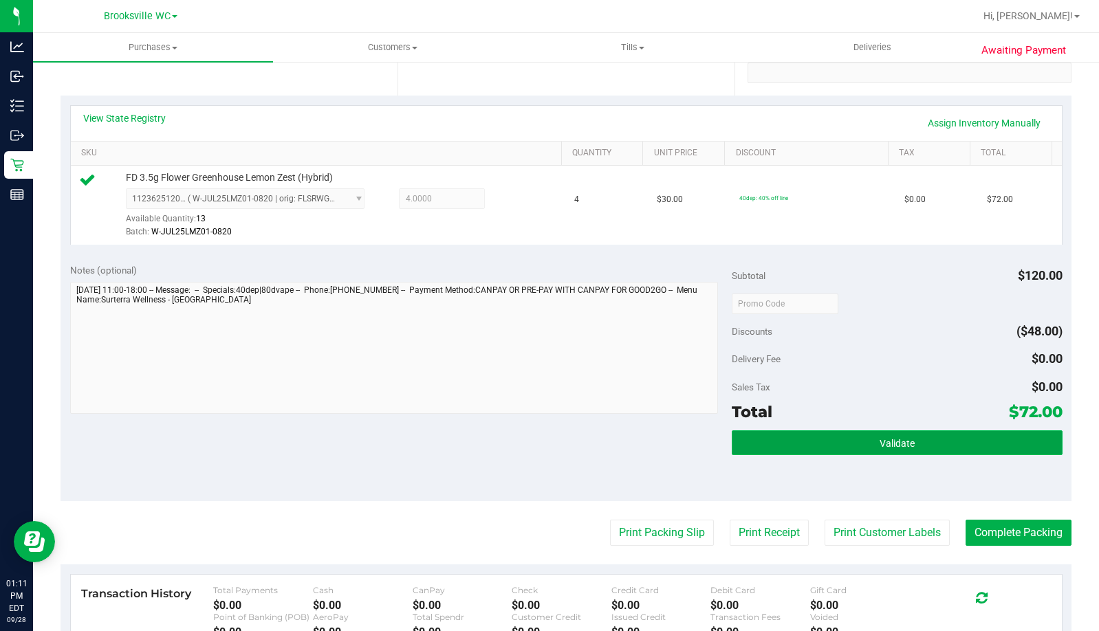
click at [807, 447] on button "Validate" at bounding box center [897, 443] width 331 height 25
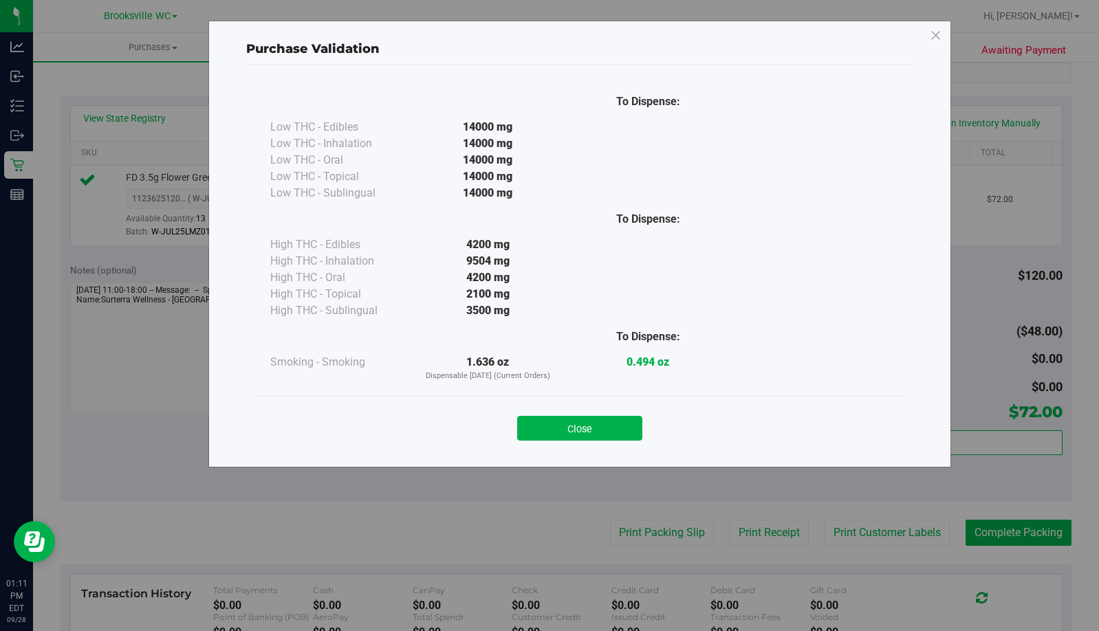
click at [610, 450] on div "Close" at bounding box center [580, 424] width 647 height 56
click at [597, 419] on button "Close" at bounding box center [579, 428] width 125 height 25
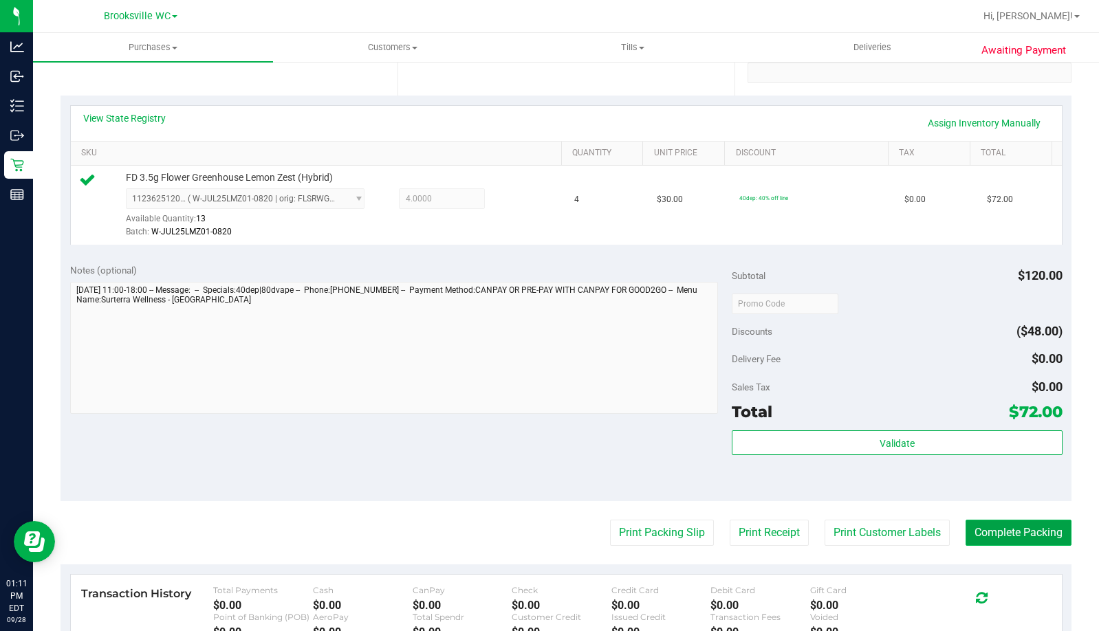
click at [995, 539] on button "Complete Packing" at bounding box center [1019, 533] width 106 height 26
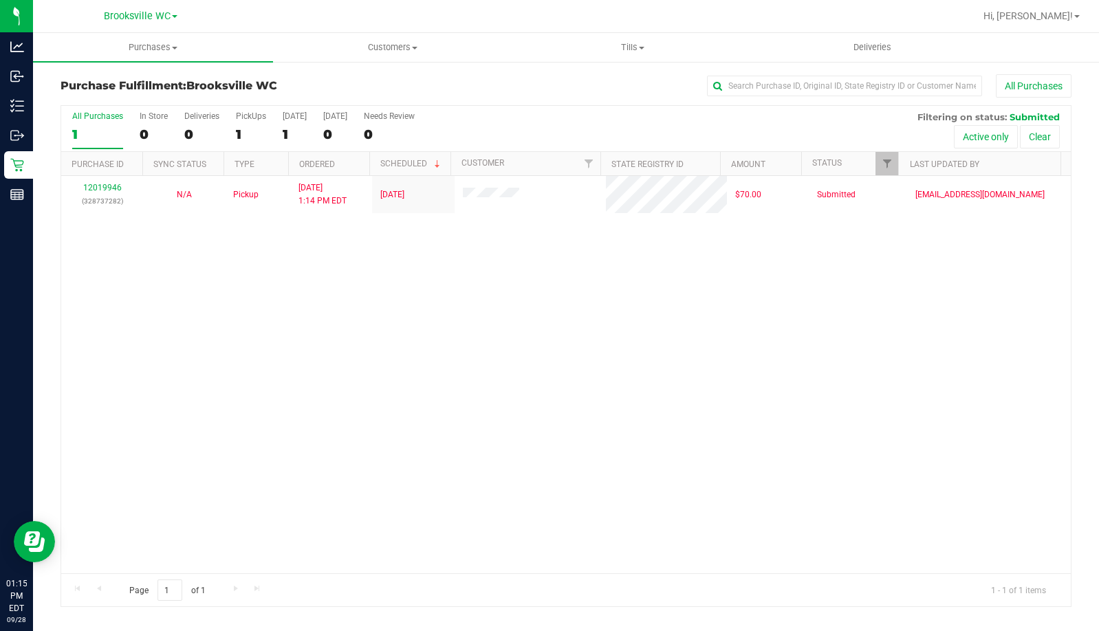
click at [177, 395] on div "12019946 (328737282) N/A Pickup [DATE] 1:14 PM EDT 9/28/2025 $70.00 Submitted […" at bounding box center [566, 375] width 1010 height 398
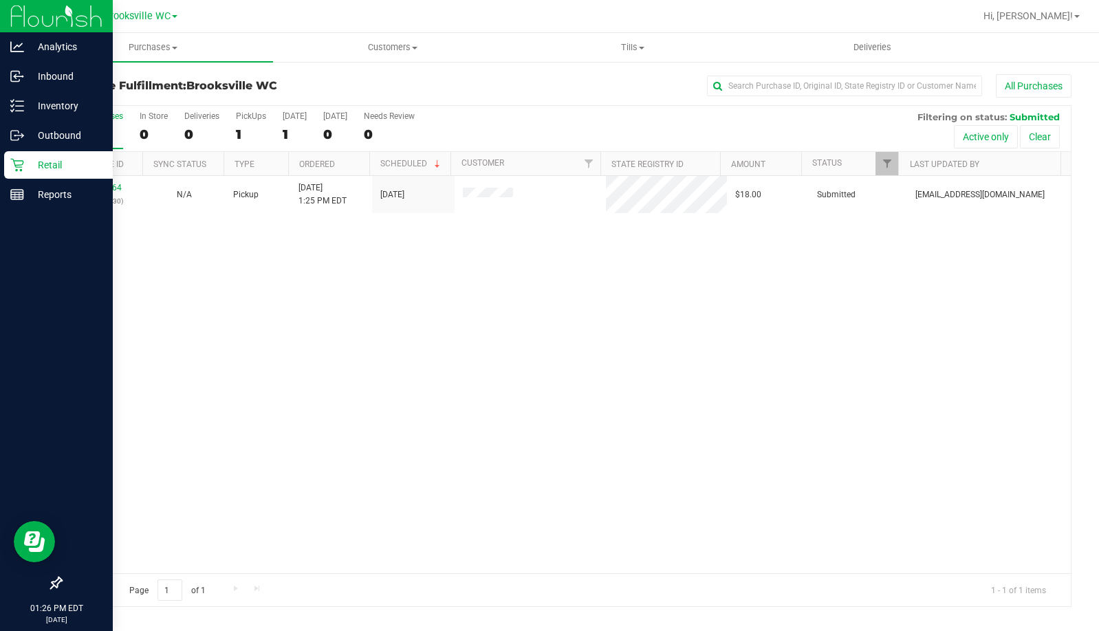
click at [85, 321] on div at bounding box center [56, 390] width 113 height 360
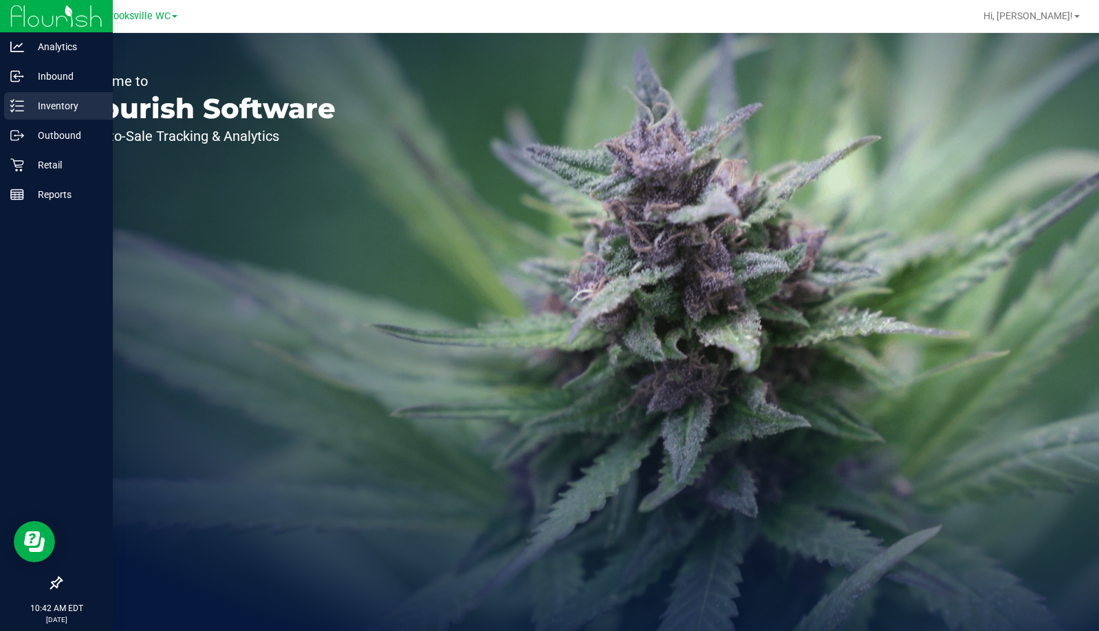
click at [28, 106] on p "Inventory" at bounding box center [65, 106] width 83 height 17
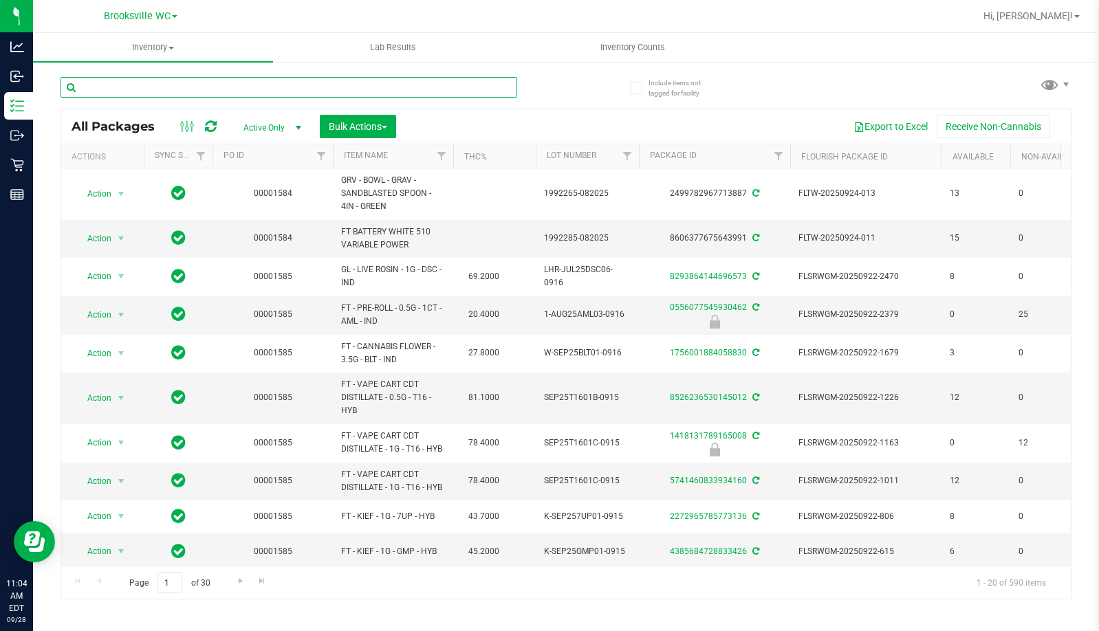
click at [219, 94] on input "text" at bounding box center [289, 87] width 457 height 21
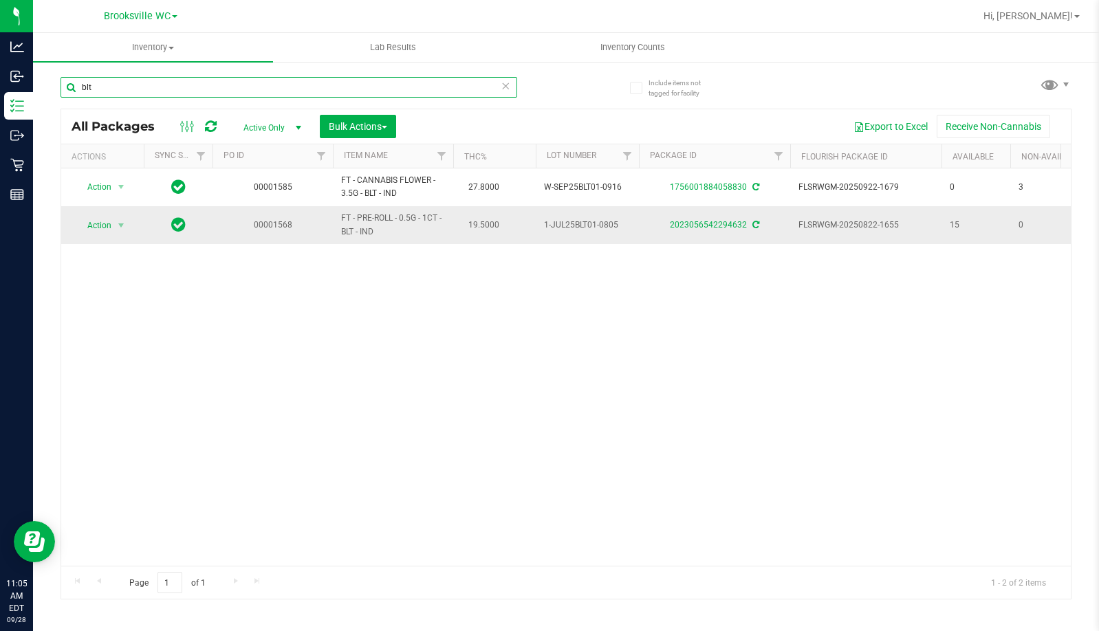
type input "blt"
drag, startPoint x: 106, startPoint y: 382, endPoint x: 322, endPoint y: 161, distance: 309.4
click at [106, 382] on div "Action Action Adjust qty Create package Edit attributes Global inventory Locate…" at bounding box center [566, 368] width 1010 height 398
click at [506, 85] on icon at bounding box center [506, 85] width 10 height 17
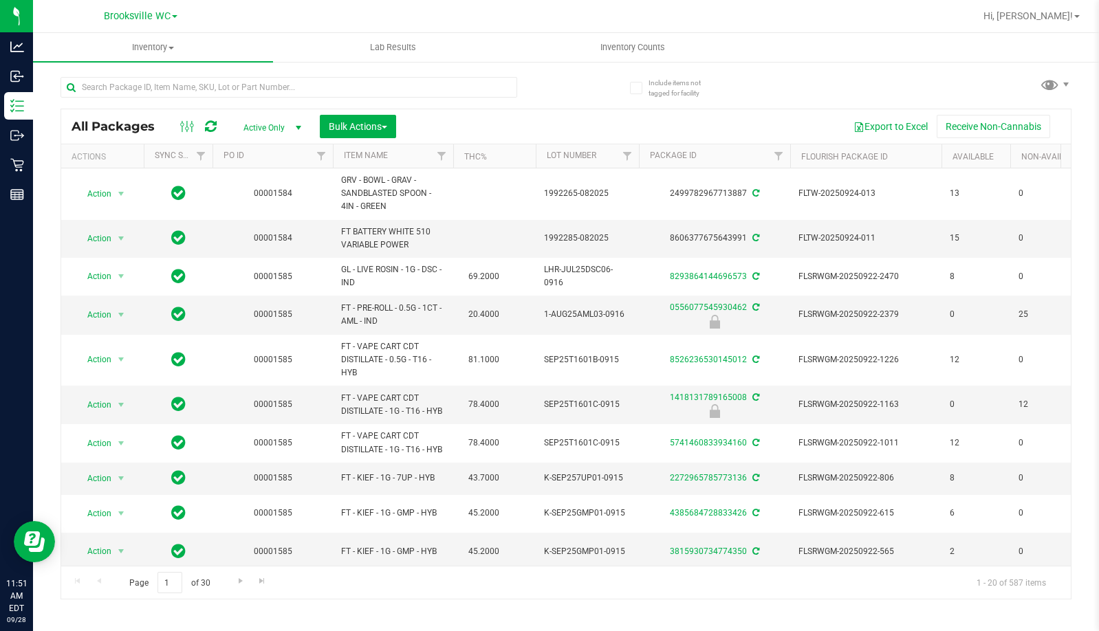
click at [259, 100] on div at bounding box center [289, 93] width 457 height 32
click at [258, 93] on input "text" at bounding box center [289, 87] width 457 height 21
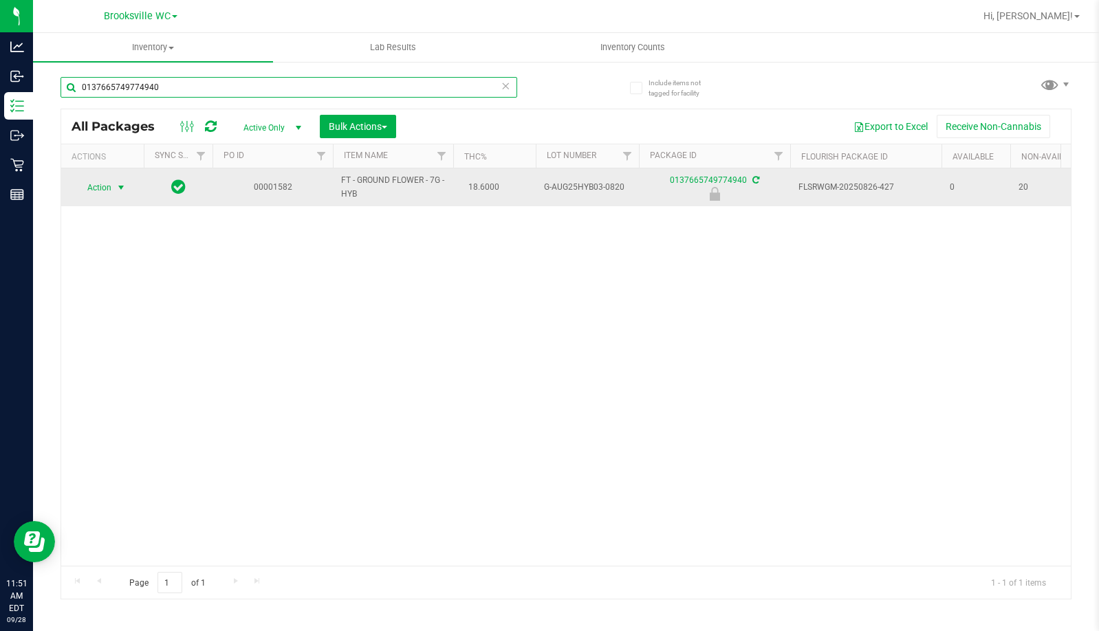
type input "0137665749774940"
click at [116, 191] on span "select" at bounding box center [121, 187] width 11 height 11
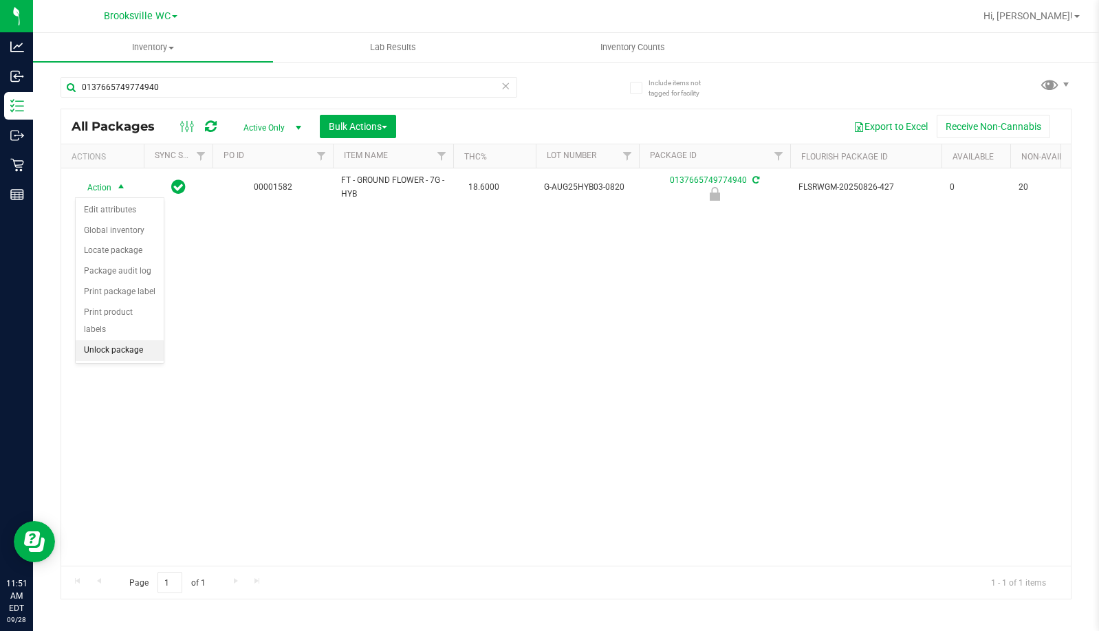
click at [138, 340] on li "Unlock package" at bounding box center [120, 350] width 88 height 21
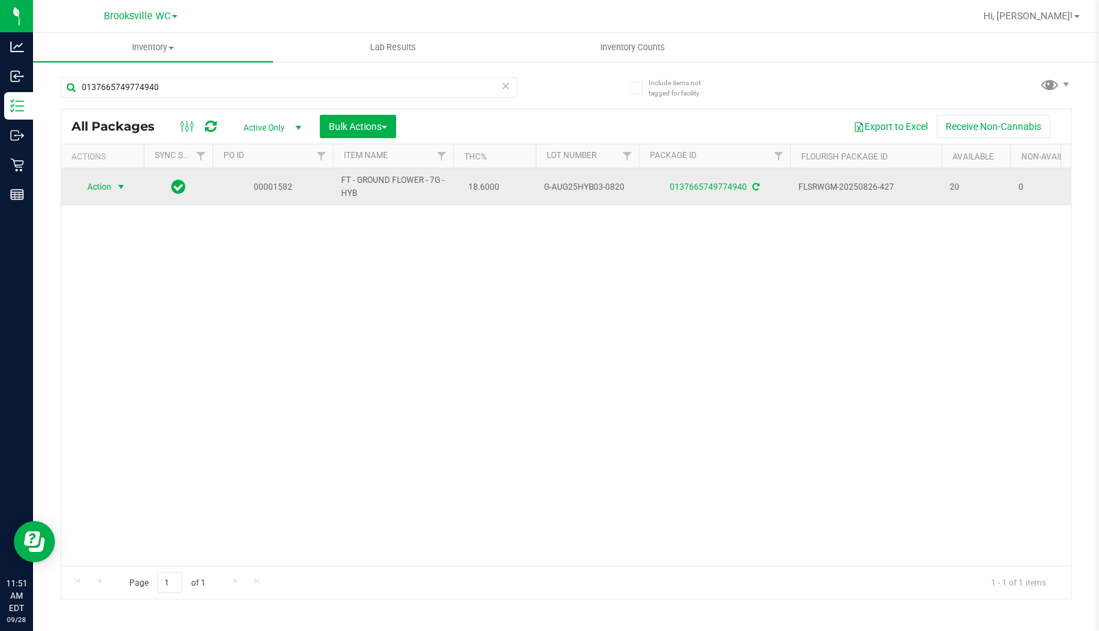
click at [92, 183] on span "Action" at bounding box center [93, 186] width 37 height 19
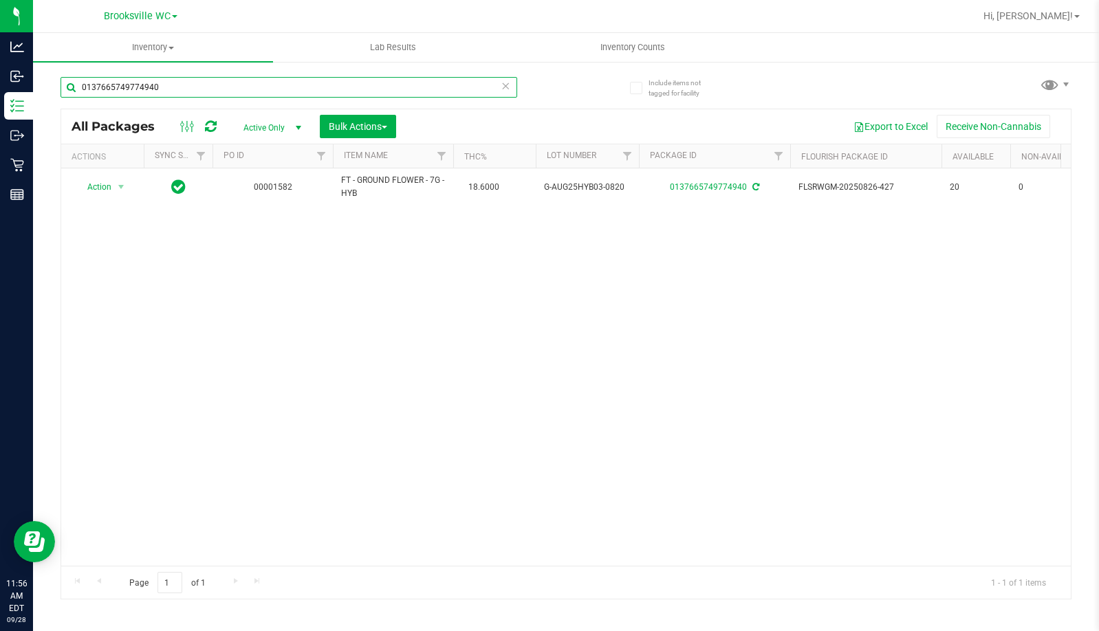
click at [318, 83] on input "0137665749774940" at bounding box center [289, 87] width 457 height 21
click at [179, 89] on input "aries rising" at bounding box center [289, 87] width 457 height 21
type input "aries rising"
click at [290, 133] on span "select" at bounding box center [298, 127] width 17 height 19
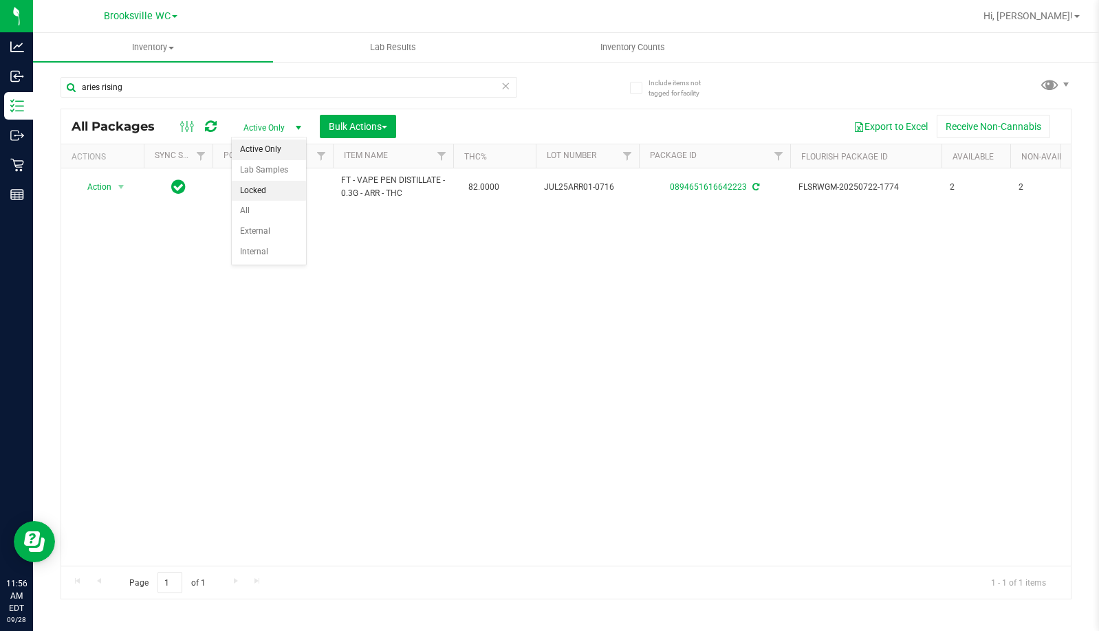
click at [263, 190] on li "Locked" at bounding box center [269, 191] width 74 height 21
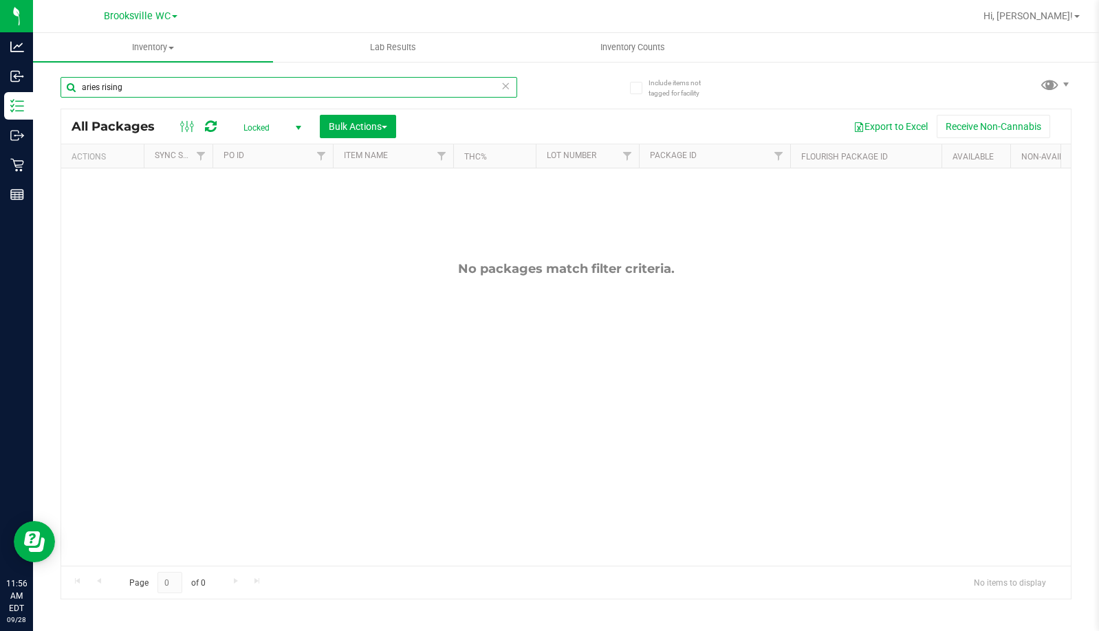
click at [292, 87] on input "aries rising" at bounding box center [289, 87] width 457 height 21
click at [252, 131] on span "Locked" at bounding box center [270, 127] width 76 height 19
click at [269, 141] on li "Active Only" at bounding box center [269, 150] width 74 height 21
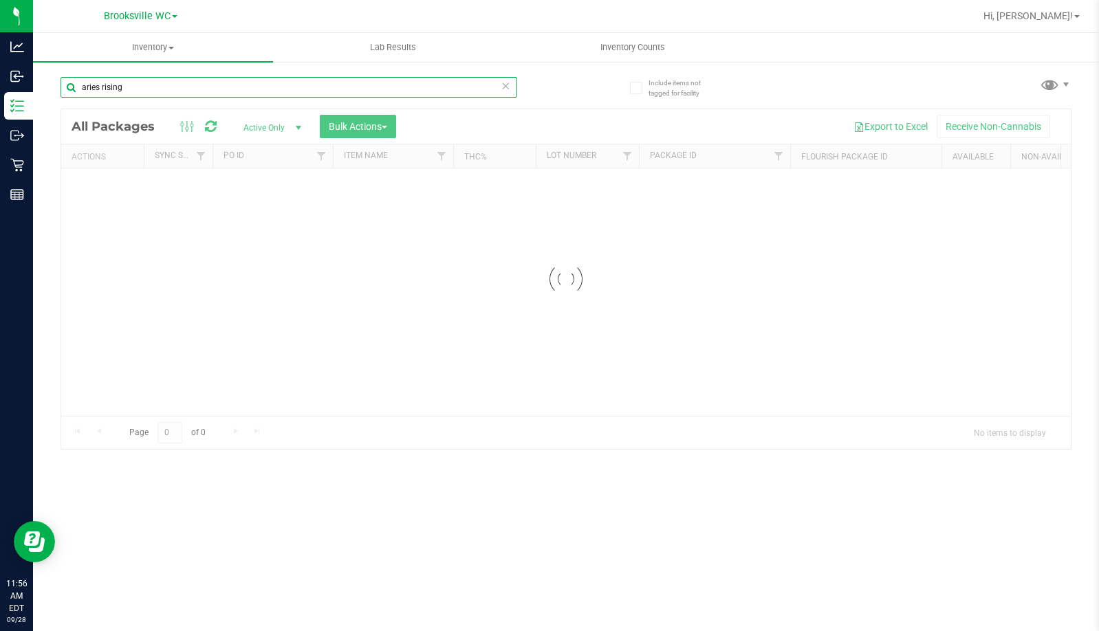
click at [270, 89] on input "aries rising" at bounding box center [289, 87] width 457 height 21
click at [270, 89] on div "Inventory All packages All inventory Waste log Create inventory Lab Results Inv…" at bounding box center [566, 332] width 1066 height 598
click at [270, 89] on input "aries rising" at bounding box center [289, 87] width 457 height 21
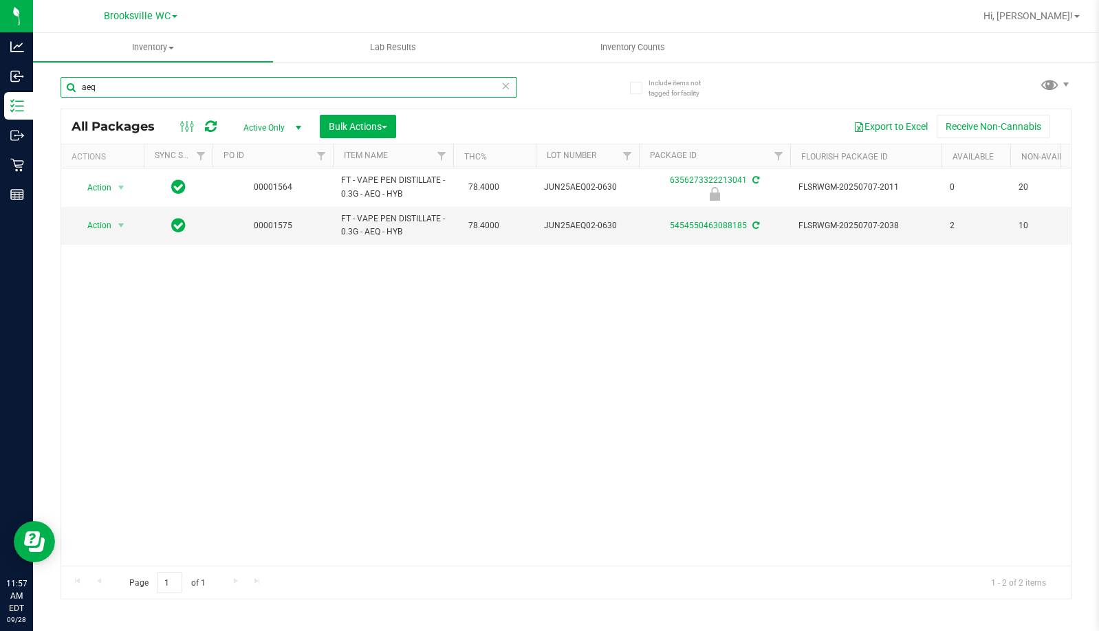
click at [237, 87] on input "aeq" at bounding box center [289, 87] width 457 height 21
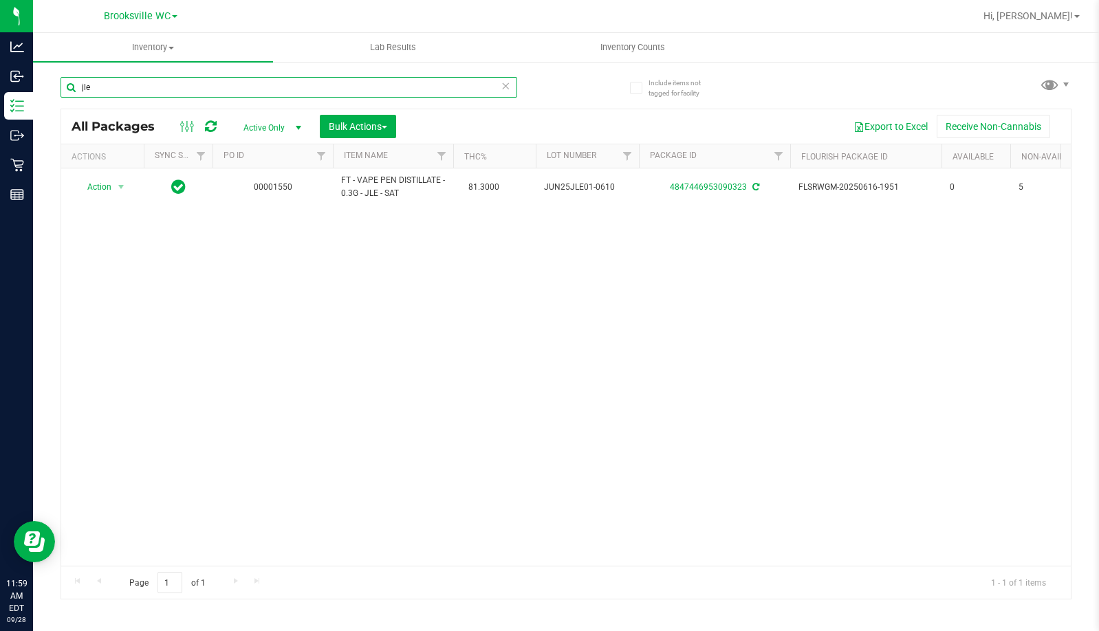
click at [228, 92] on input "jle" at bounding box center [289, 87] width 457 height 21
type input "6356273322213041"
click at [111, 192] on span "Action" at bounding box center [93, 187] width 37 height 19
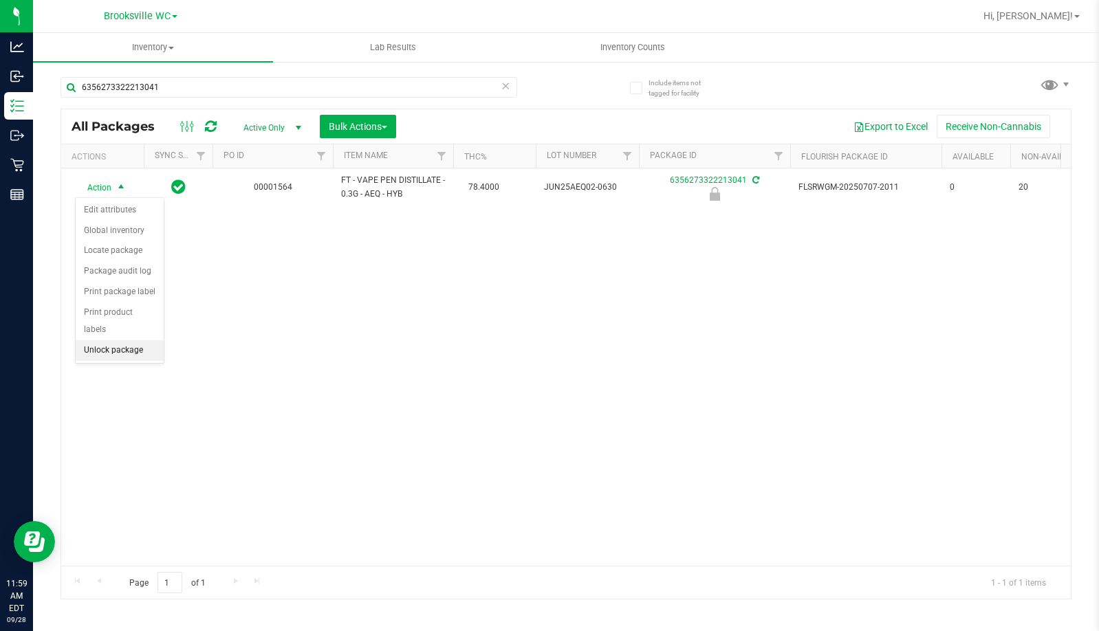
click at [119, 340] on li "Unlock package" at bounding box center [120, 350] width 88 height 21
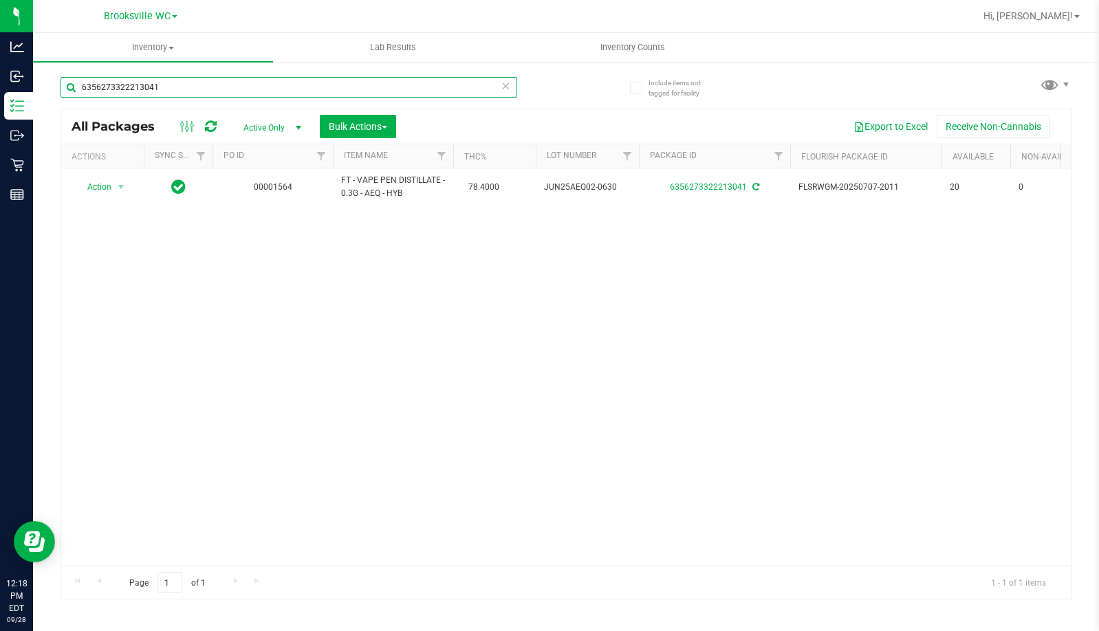
click at [360, 90] on input "6356273322213041" at bounding box center [289, 87] width 457 height 21
type input "6699359353944812"
drag, startPoint x: 70, startPoint y: 299, endPoint x: 188, endPoint y: 120, distance: 215.0
click at [33, 299] on div at bounding box center [16, 377] width 33 height 335
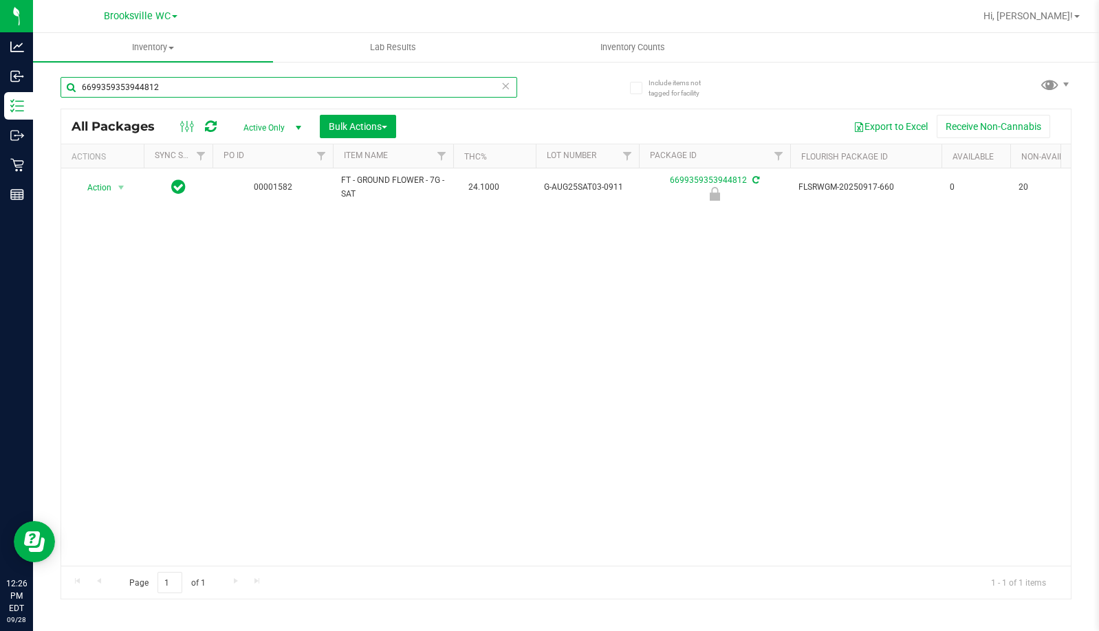
click at [512, 83] on input "6699359353944812" at bounding box center [289, 87] width 457 height 21
click at [510, 83] on input "6699359353944812" at bounding box center [289, 87] width 457 height 21
click at [504, 84] on icon at bounding box center [506, 85] width 10 height 17
